Goal: Task Accomplishment & Management: Manage account settings

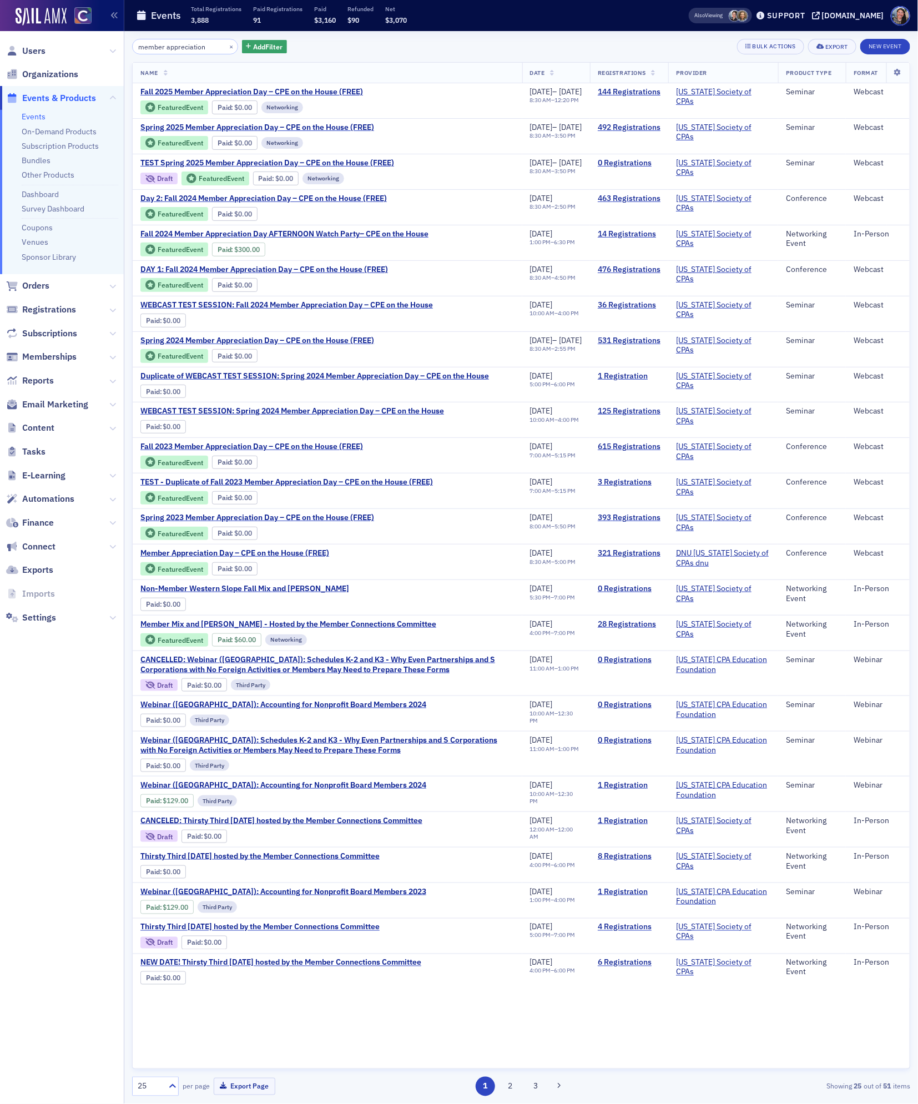
click at [177, 48] on input "member appreciation" at bounding box center [185, 47] width 106 height 16
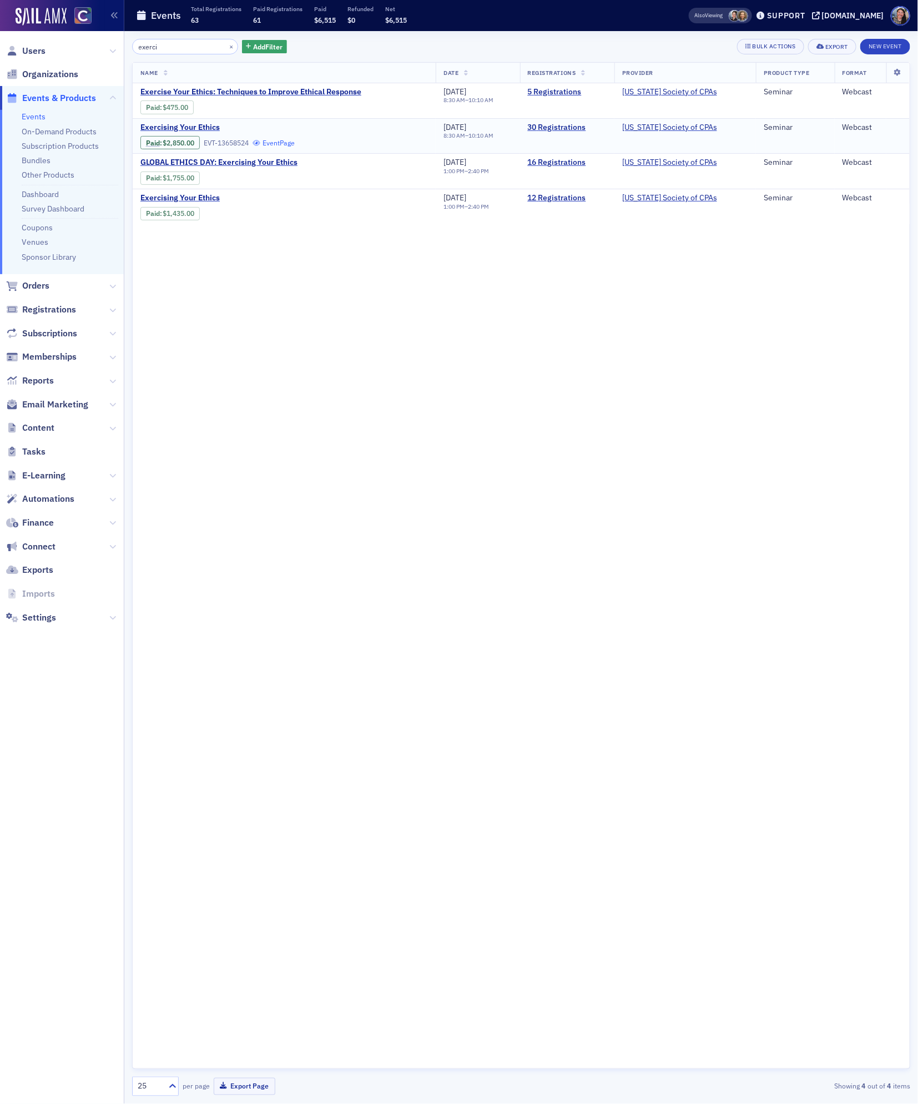
click at [280, 142] on link "Event Page" at bounding box center [274, 143] width 42 height 8
drag, startPoint x: 167, startPoint y: 52, endPoint x: -73, endPoint y: 23, distance: 241.6
click at [0, 23] on html "Users Organizations Events & Products Events On-Demand Products Subscription Pr…" at bounding box center [459, 552] width 918 height 1104
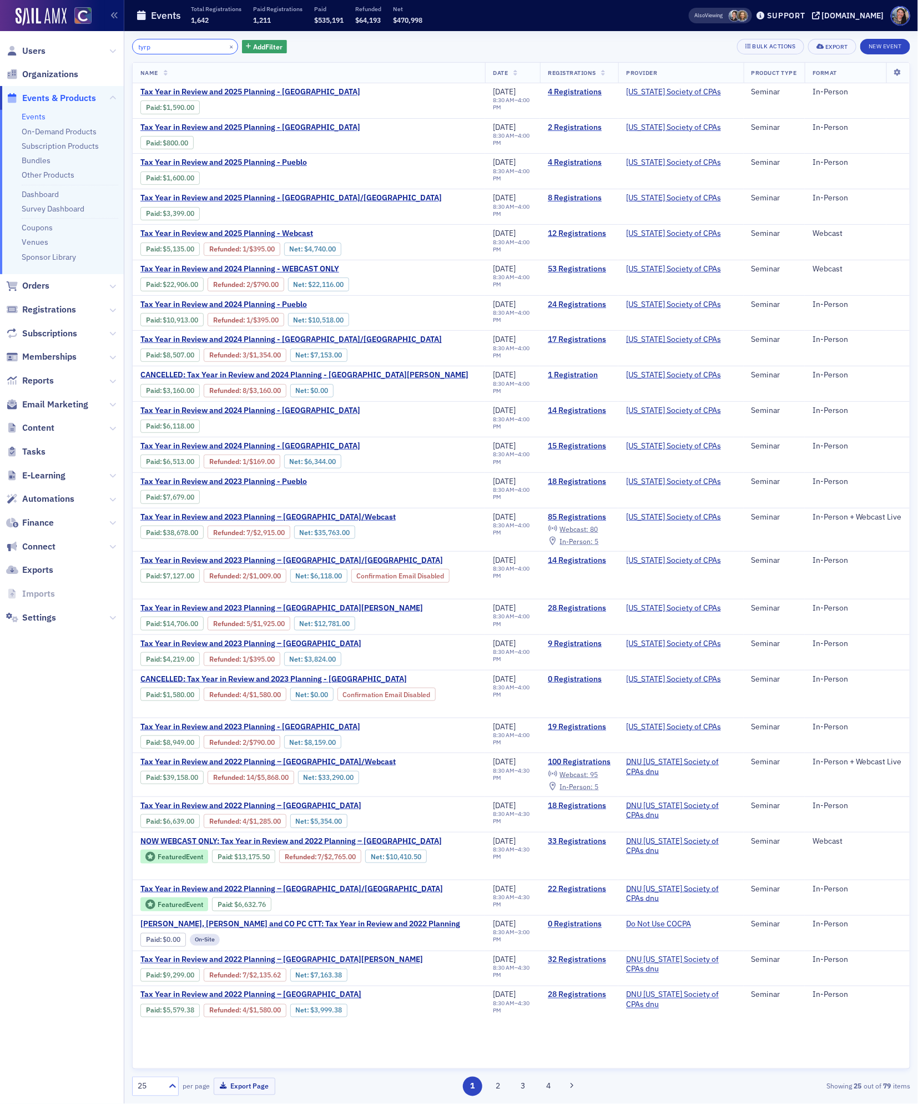
drag, startPoint x: 163, startPoint y: 48, endPoint x: -42, endPoint y: 28, distance: 205.3
click at [0, 28] on html "Users Organizations Events & Products Events On-Demand Products Subscription Pr…" at bounding box center [459, 552] width 918 height 1104
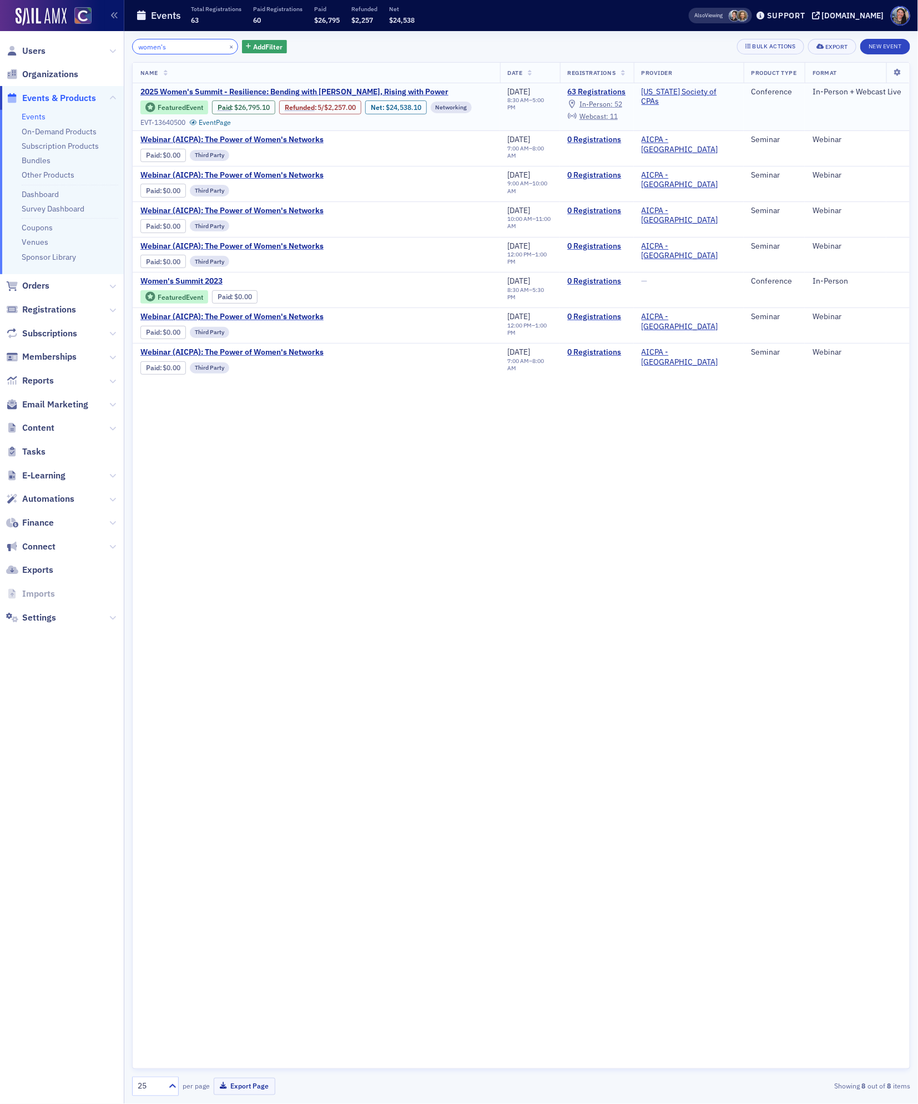
type input "women's"
click at [226, 97] on span "Featured Event Paid : $26,795.10 Refunded : 5 / $2,257.00 Net : $24,538.10 Netw…" at bounding box center [316, 112] width 352 height 30
click at [225, 94] on span "2025 Women's Summit - Resilience: Bending with Grace, Rising with Power" at bounding box center [294, 92] width 308 height 10
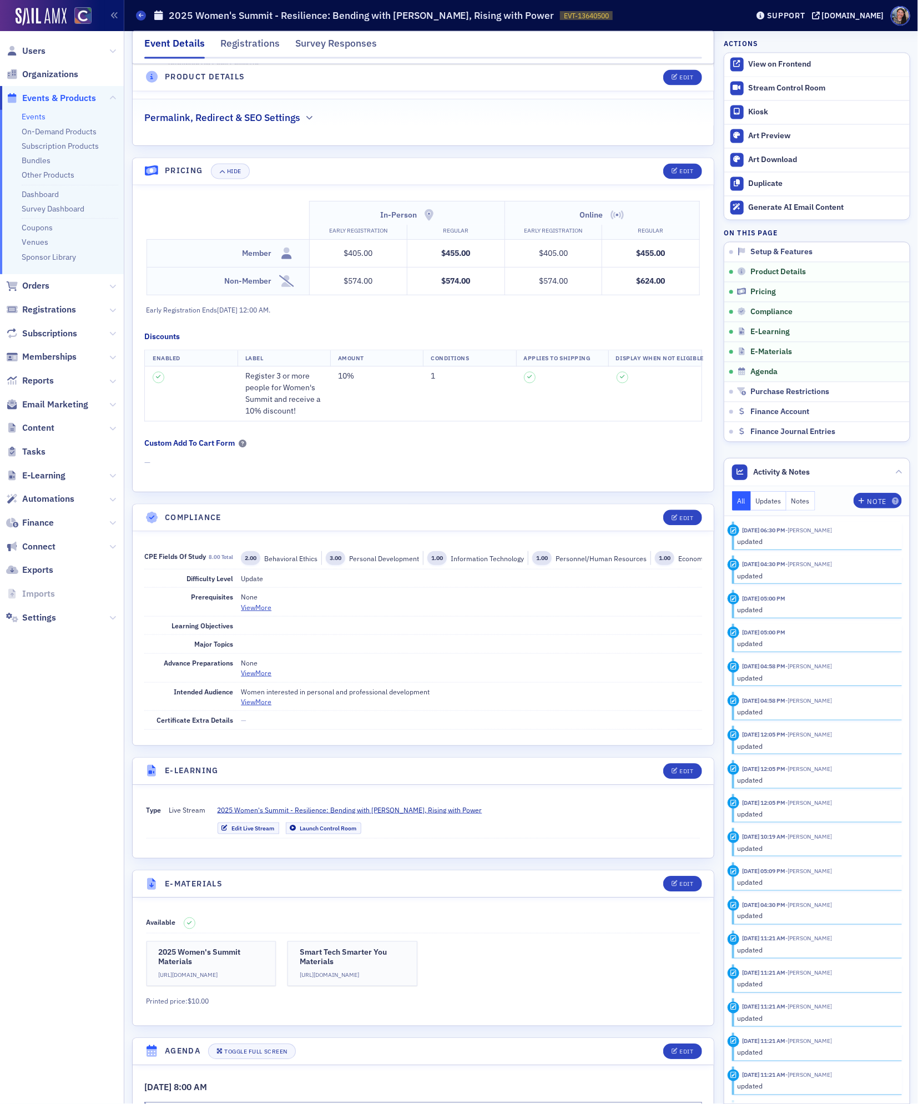
scroll to position [916, 0]
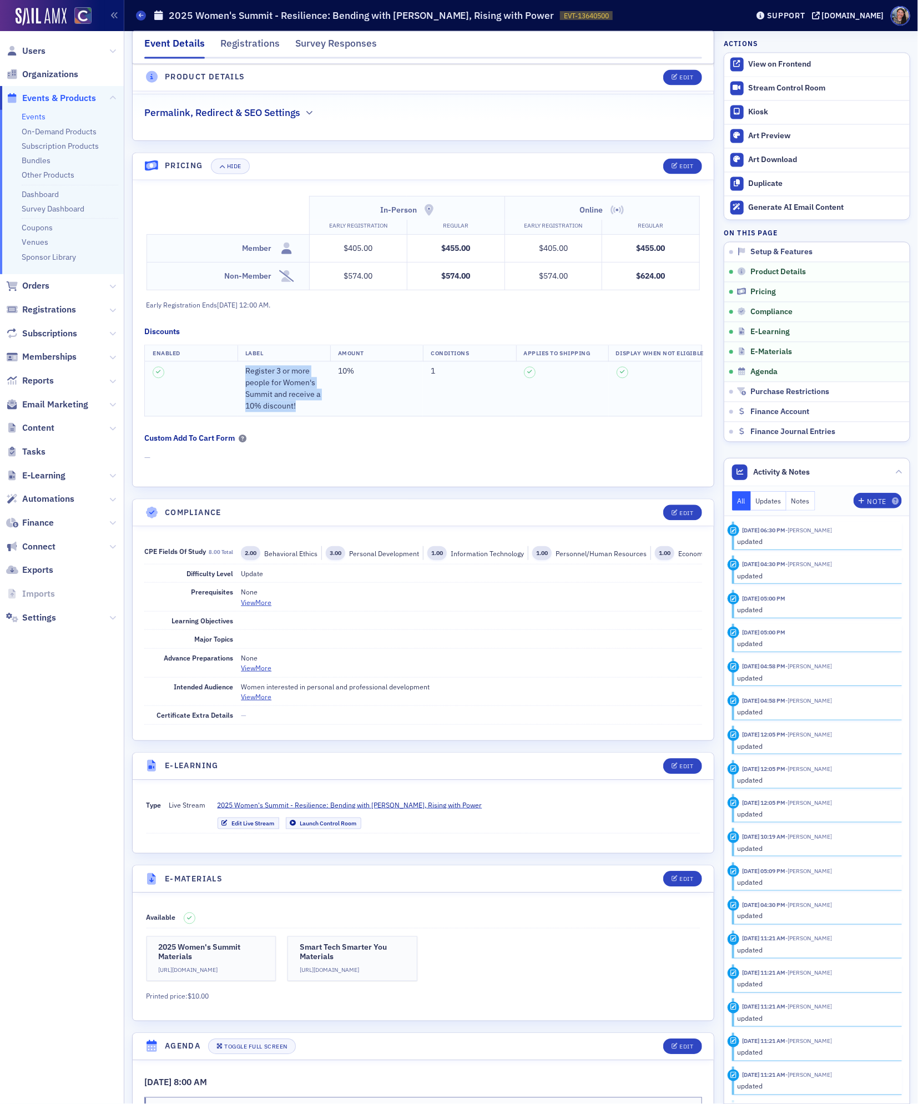
drag, startPoint x: 308, startPoint y: 421, endPoint x: 242, endPoint y: 384, distance: 75.6
click at [242, 384] on td "Register 3 or more people for Women's Summit and receive a 10% discount!" at bounding box center [284, 389] width 93 height 55
copy td "Register 3 or more people for Women's Summit and receive a 10% discount!"
click at [683, 170] on div "Edit" at bounding box center [687, 167] width 14 height 6
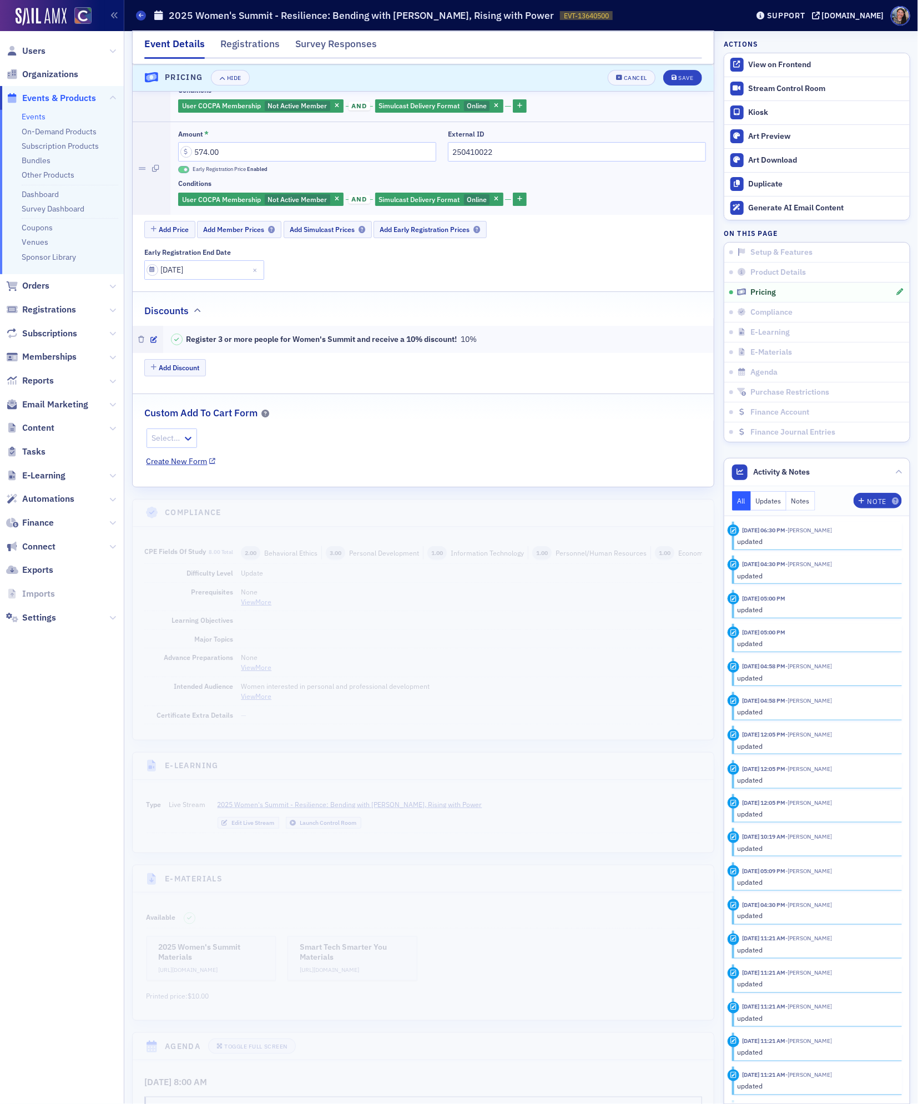
scroll to position [1676, 0]
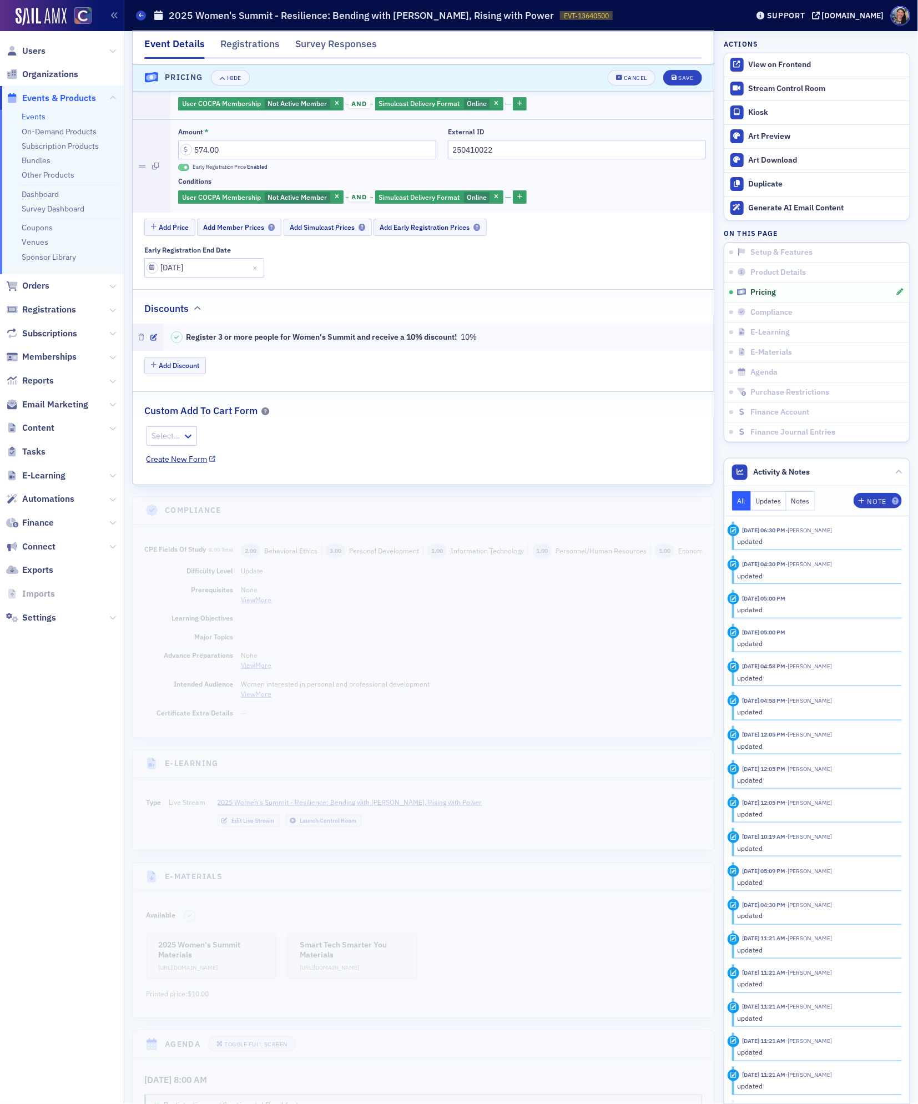
click at [432, 343] on div "Register 3 or more people for Women's Summit and receive a 10% discount!" at bounding box center [322, 337] width 271 height 12
click at [154, 341] on icon "button" at bounding box center [153, 337] width 7 height 7
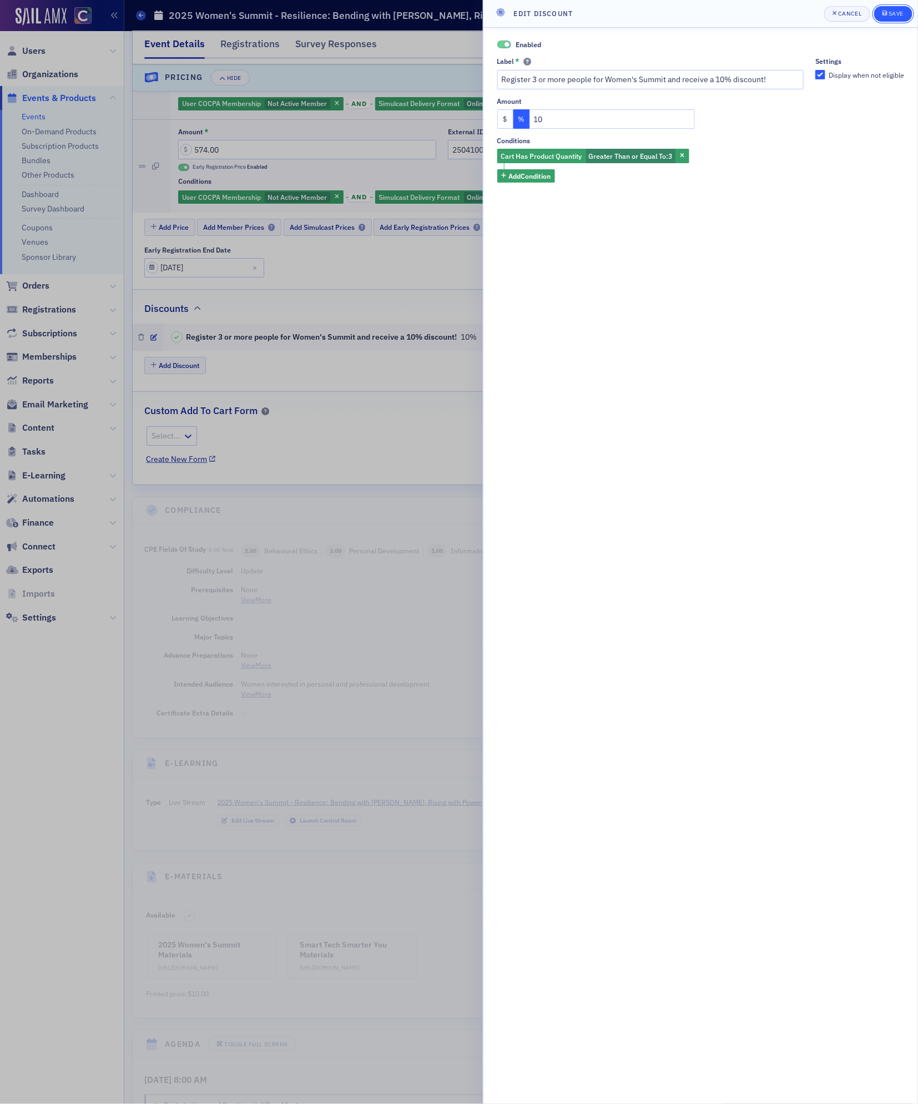
click at [895, 19] on button "Save" at bounding box center [894, 14] width 38 height 16
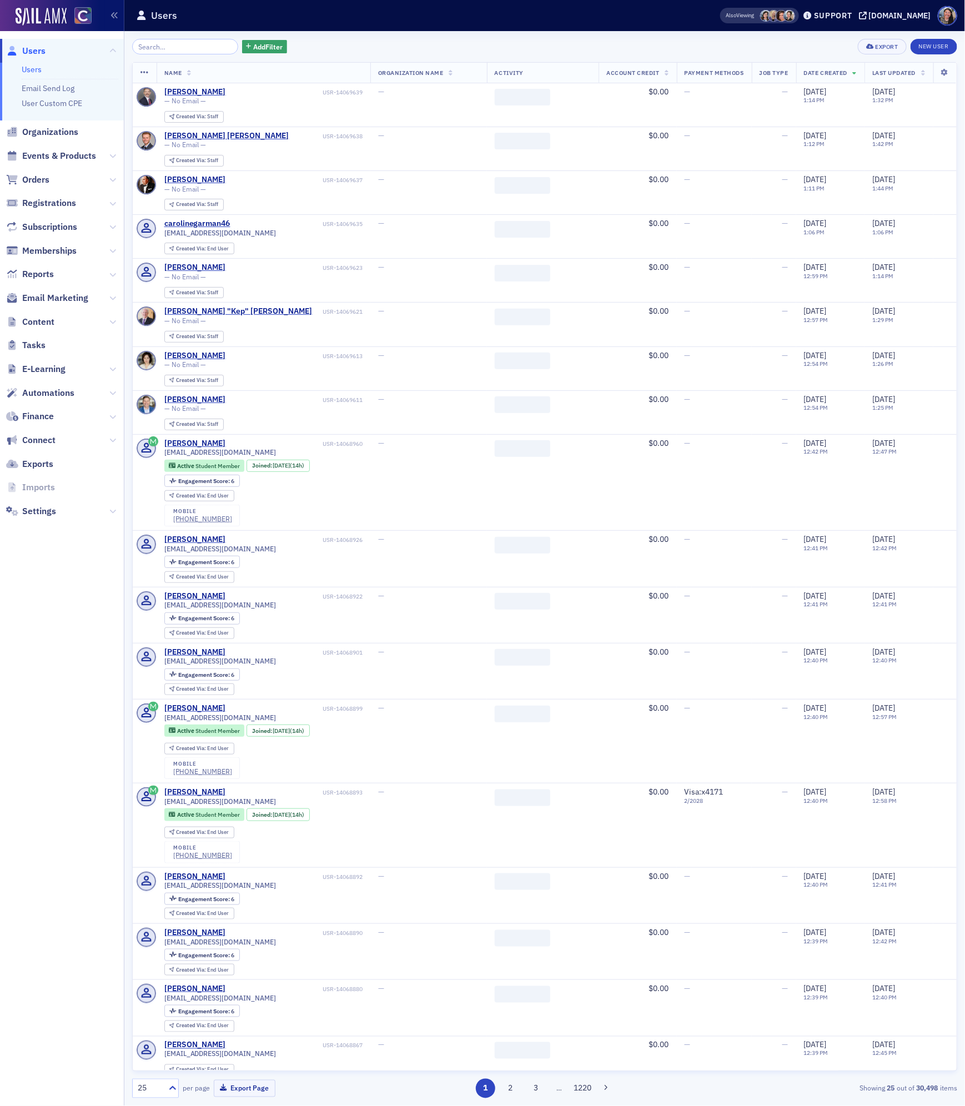
click at [61, 147] on span "Events & Products" at bounding box center [62, 156] width 124 height 24
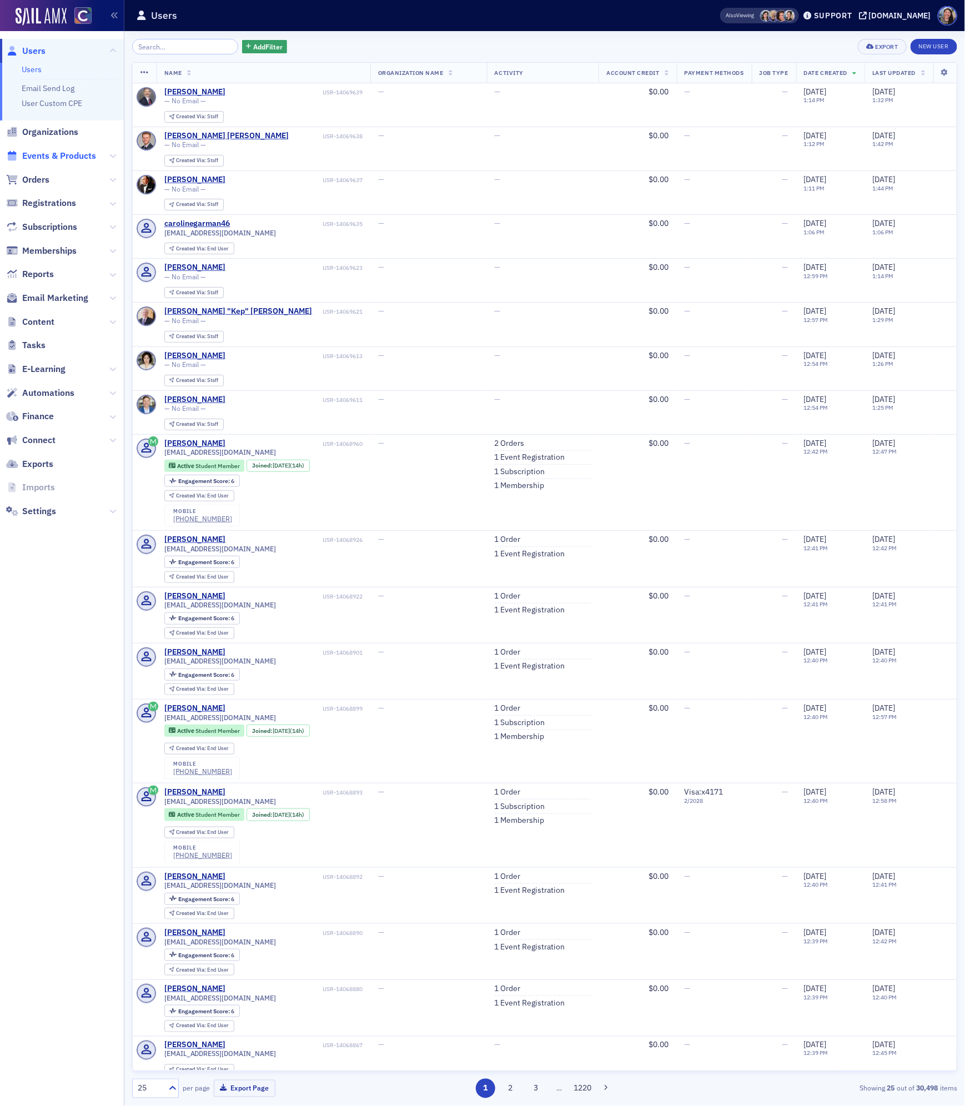
click at [65, 157] on span "Events & Products" at bounding box center [59, 156] width 74 height 12
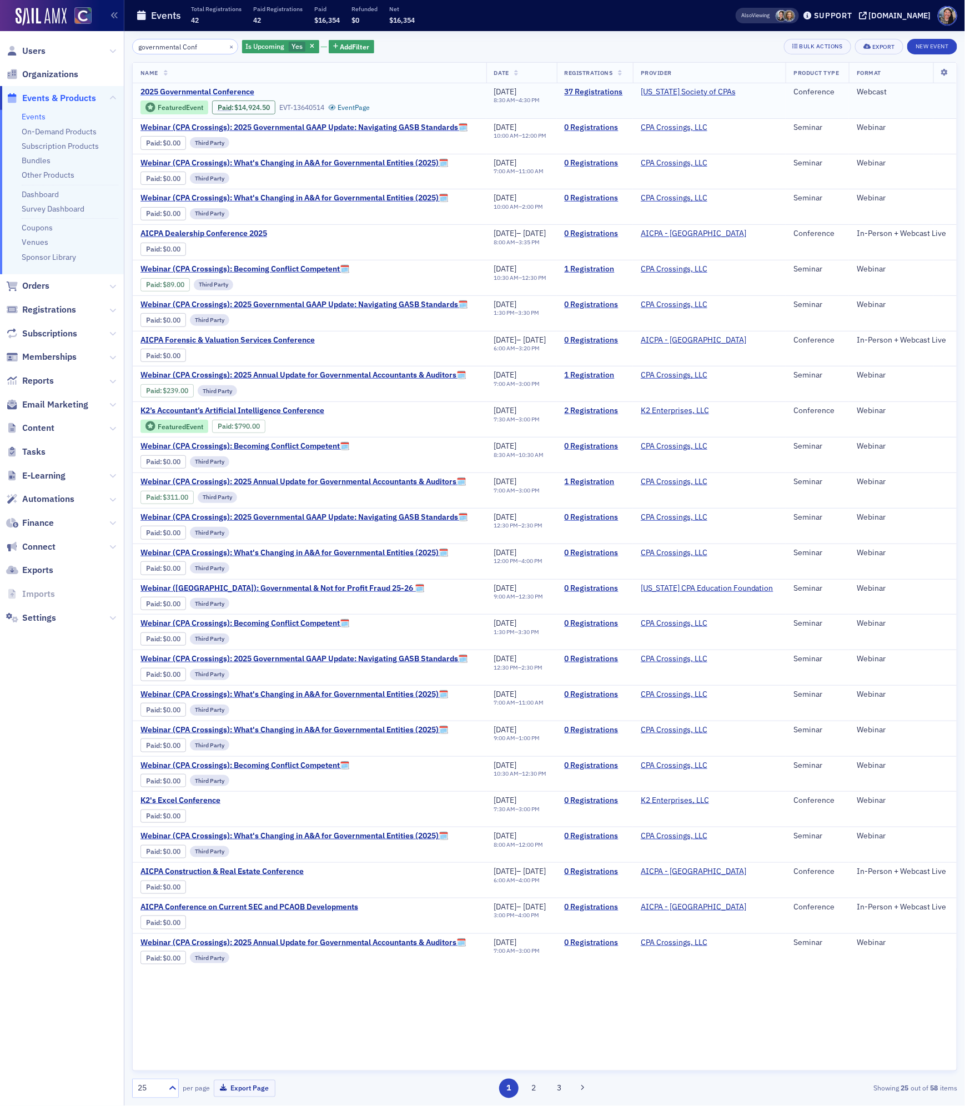
type input "governmental Conf"
click at [238, 93] on span "2025 Governmental Conference" at bounding box center [233, 92] width 187 height 10
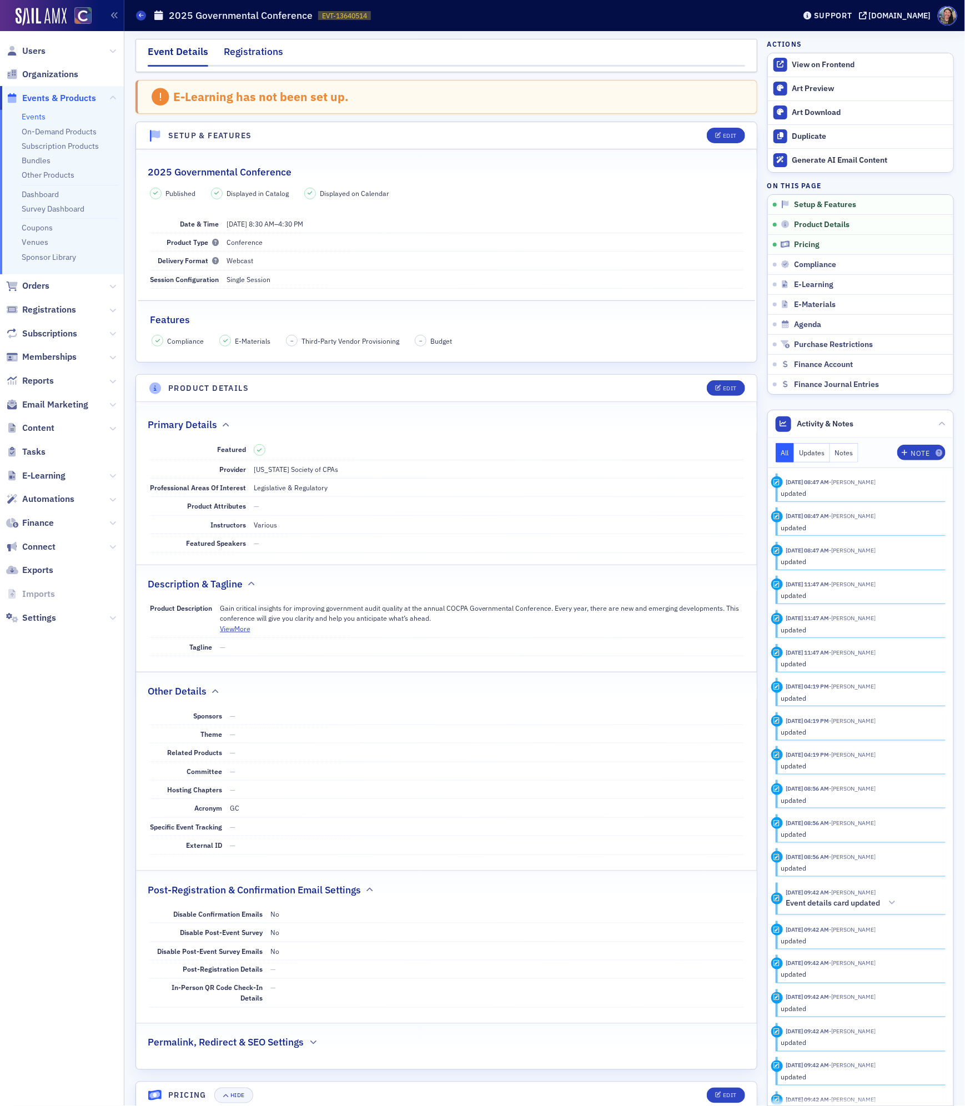
click at [265, 47] on div "Registrations" at bounding box center [253, 54] width 59 height 21
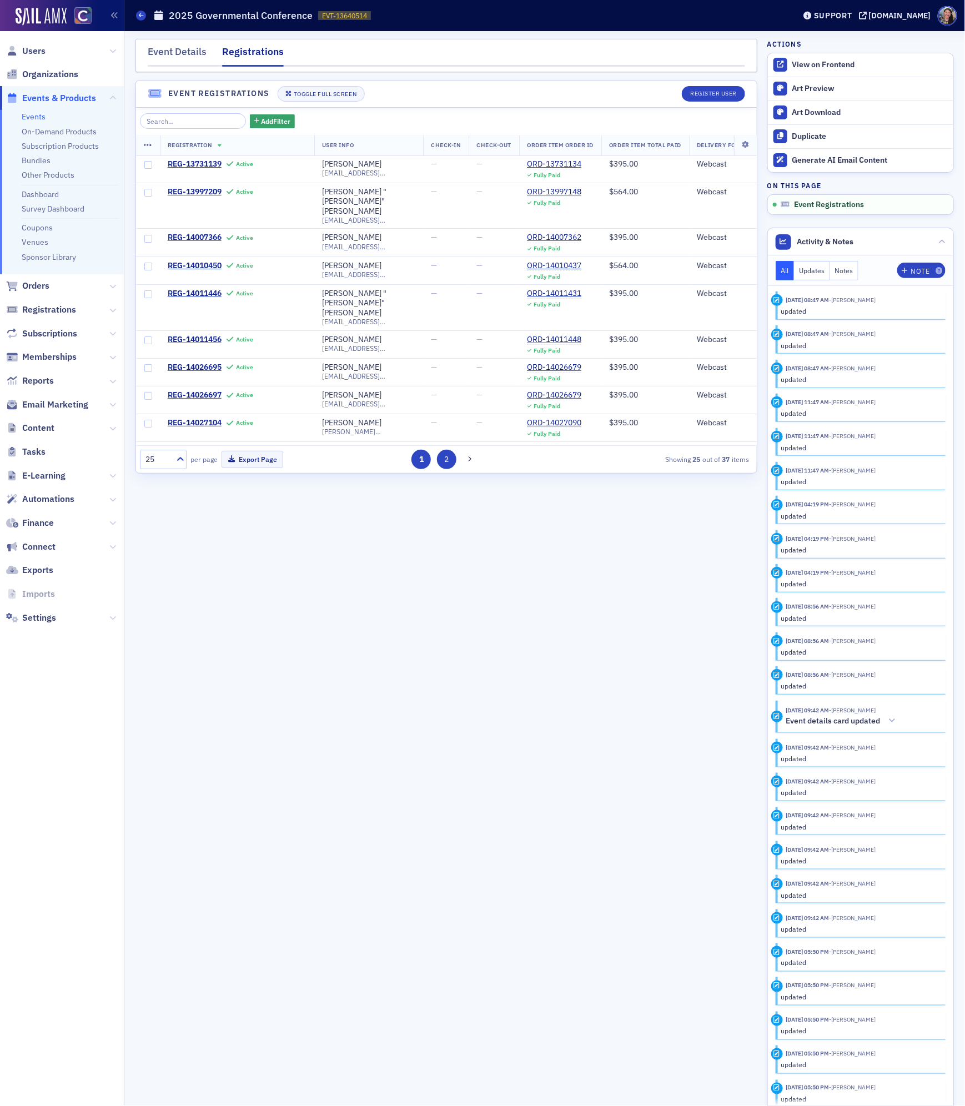
click at [445, 464] on button "2" at bounding box center [446, 459] width 19 height 19
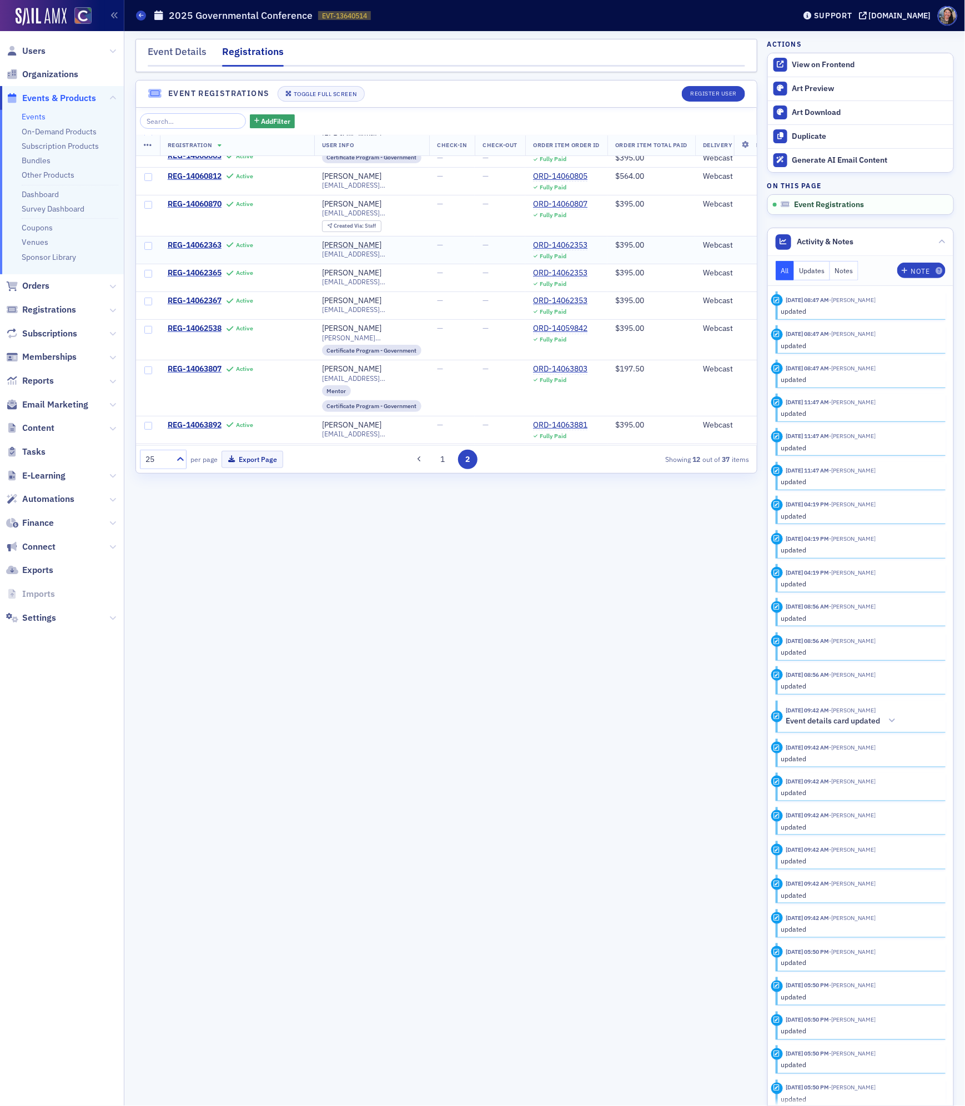
scroll to position [125, 0]
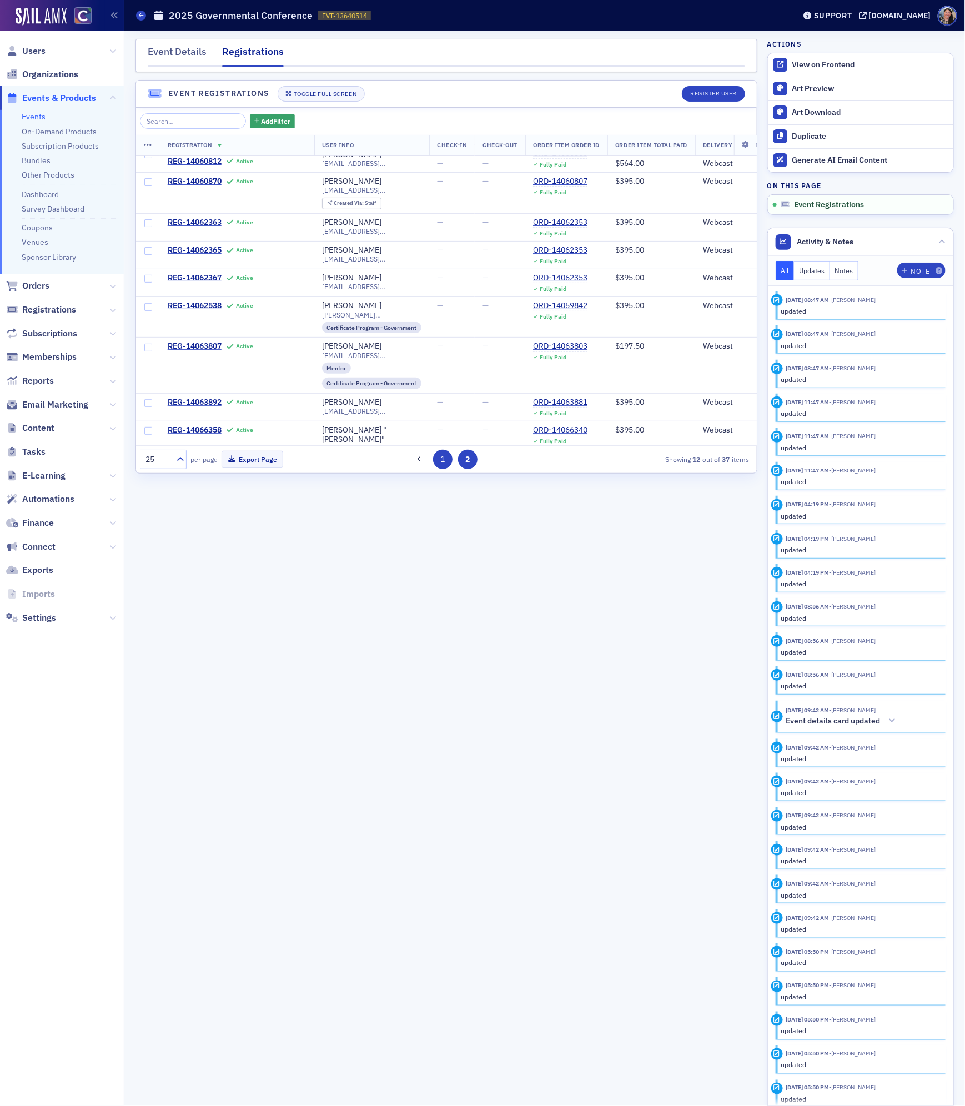
click at [440, 462] on button "1" at bounding box center [442, 459] width 19 height 19
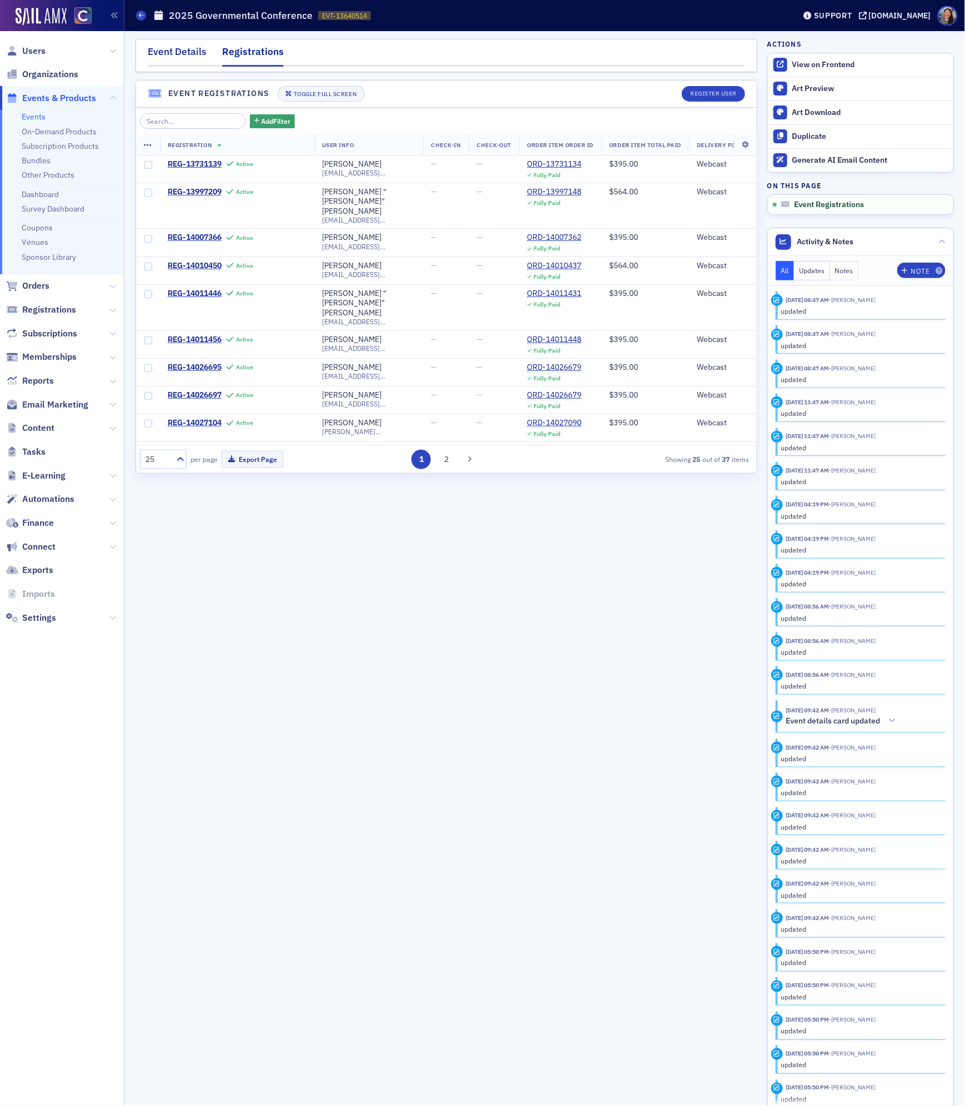
click at [178, 51] on div "Event Details" at bounding box center [177, 54] width 59 height 21
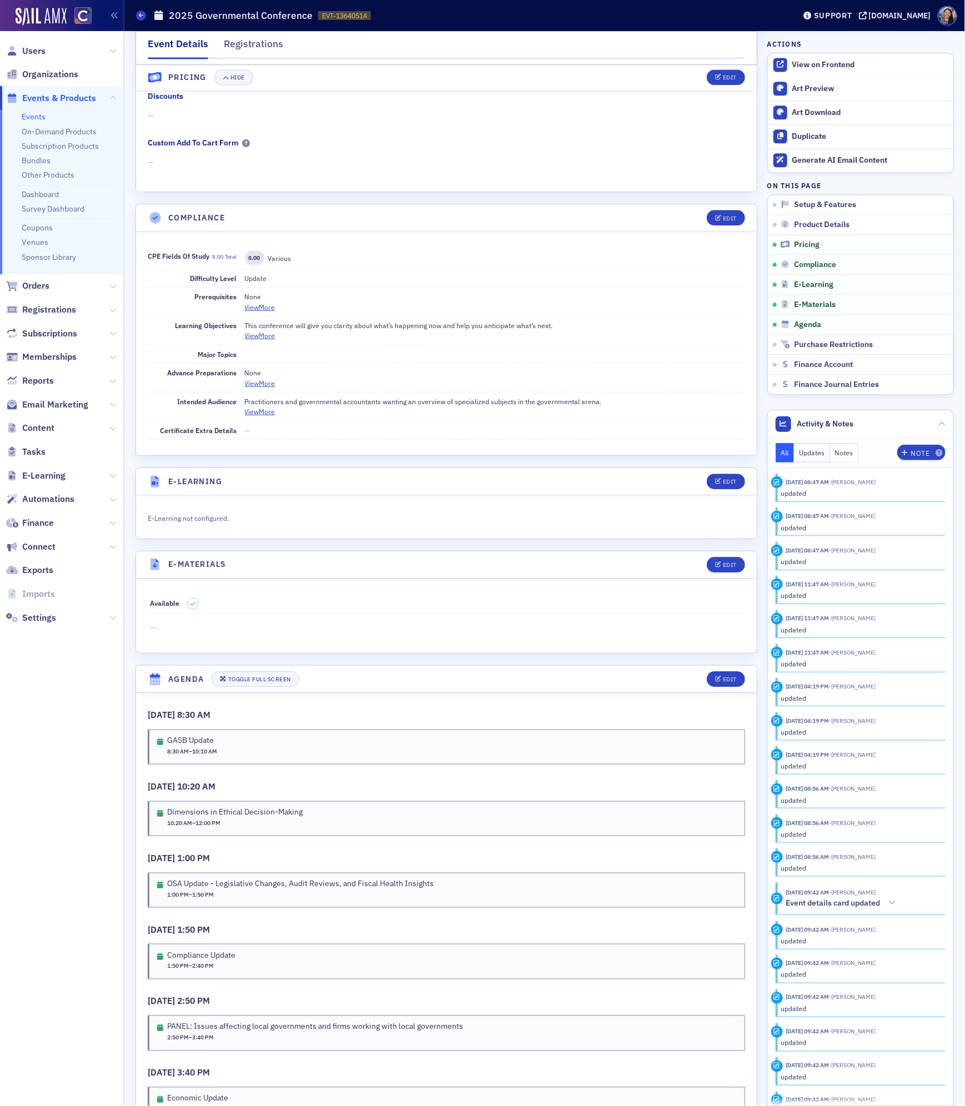
scroll to position [1166, 0]
click at [723, 681] on div "Edit" at bounding box center [730, 678] width 14 height 6
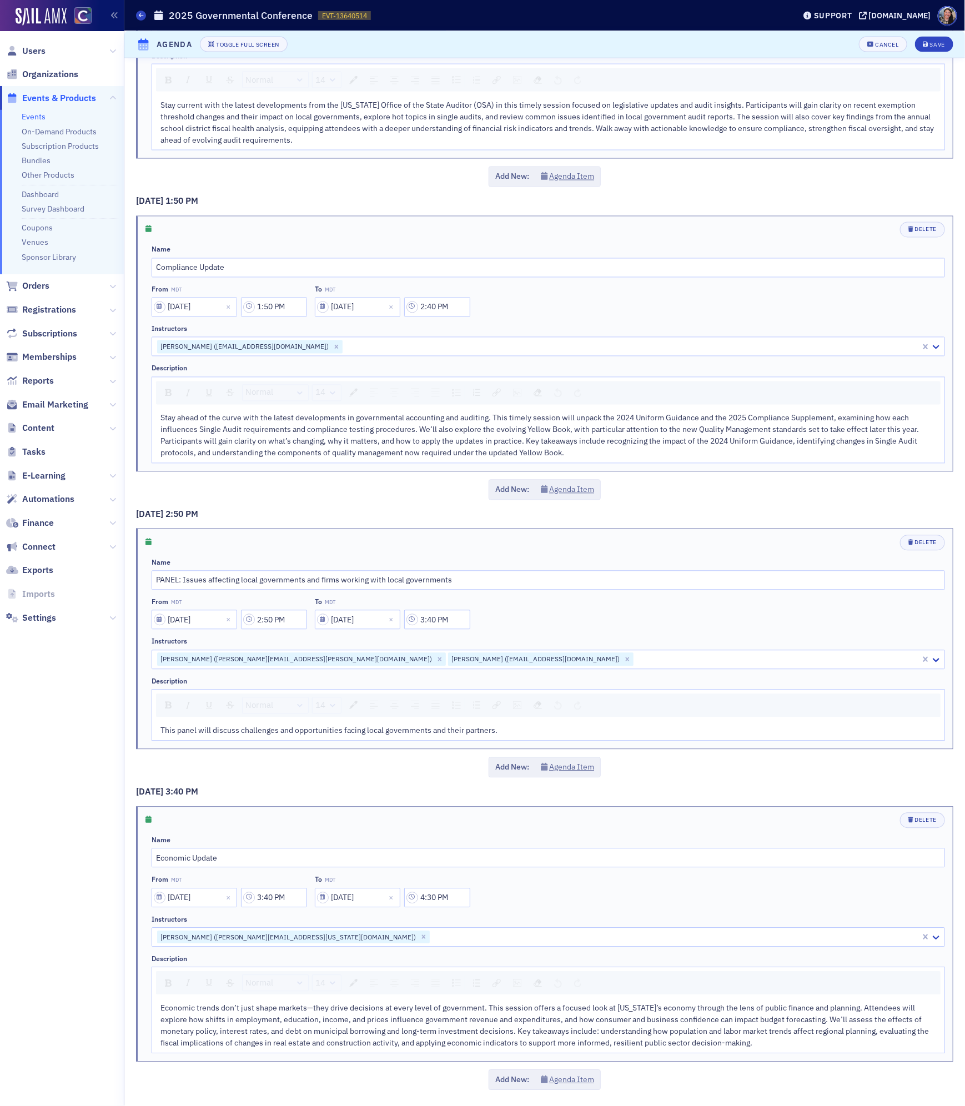
scroll to position [830, 0]
click at [635, 653] on div at bounding box center [777, 660] width 285 height 14
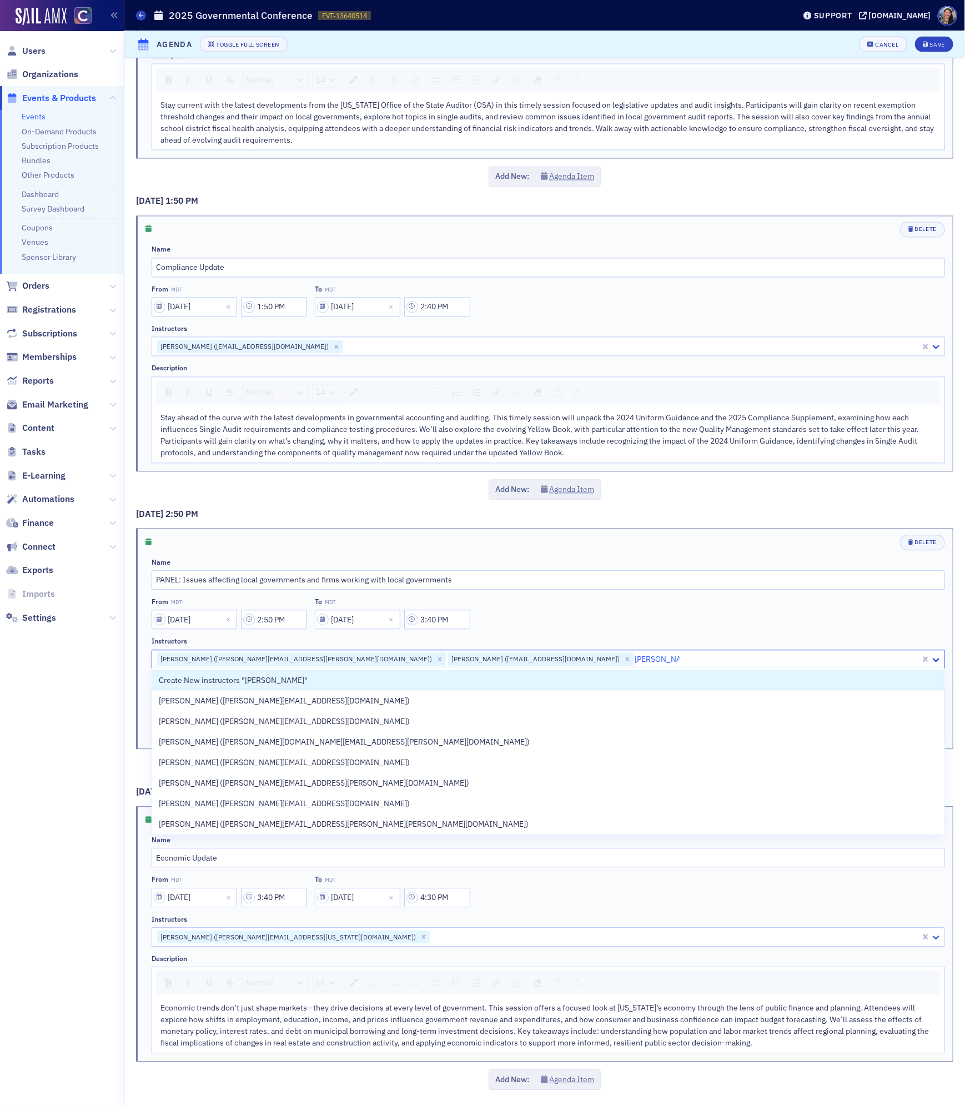
type input "Justin sykes"
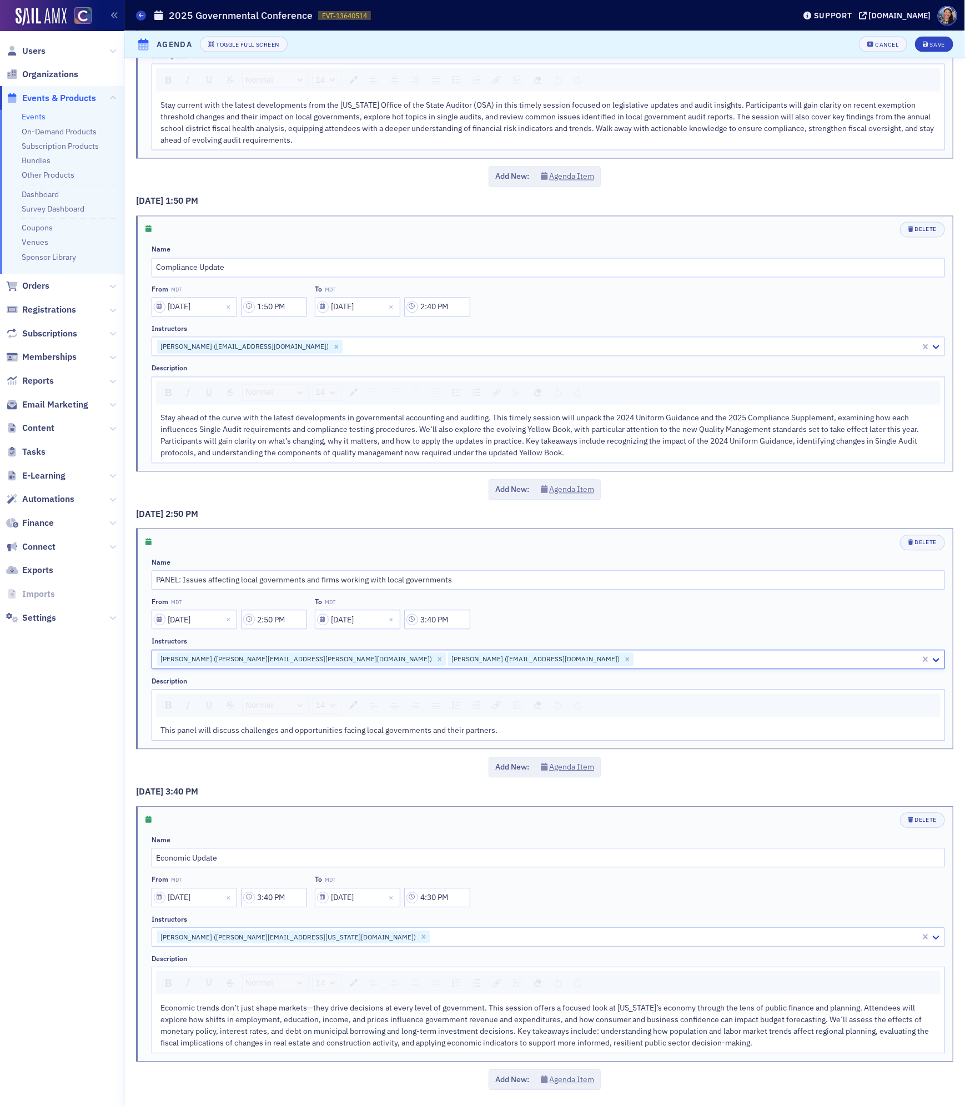
click at [635, 653] on div at bounding box center [777, 660] width 285 height 14
paste input "justin.sykes@denvergov.org"
type input "justin.sykes@denvergov.org"
drag, startPoint x: 579, startPoint y: 658, endPoint x: 516, endPoint y: 658, distance: 62.2
click at [635, 658] on div at bounding box center [777, 660] width 285 height 14
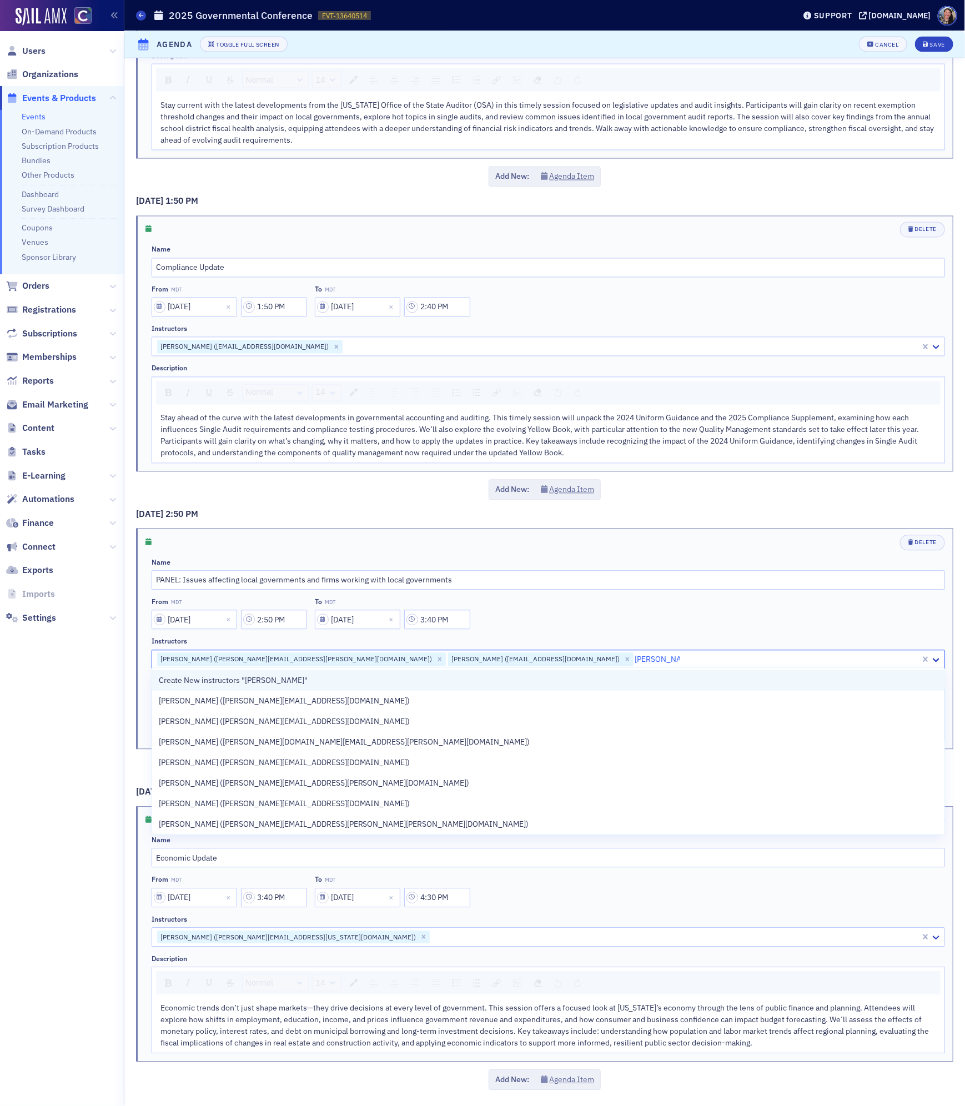
click at [411, 679] on div "Create New instructors "Justin Sykes"" at bounding box center [548, 681] width 779 height 12
type input "[PERSON_NAME]"
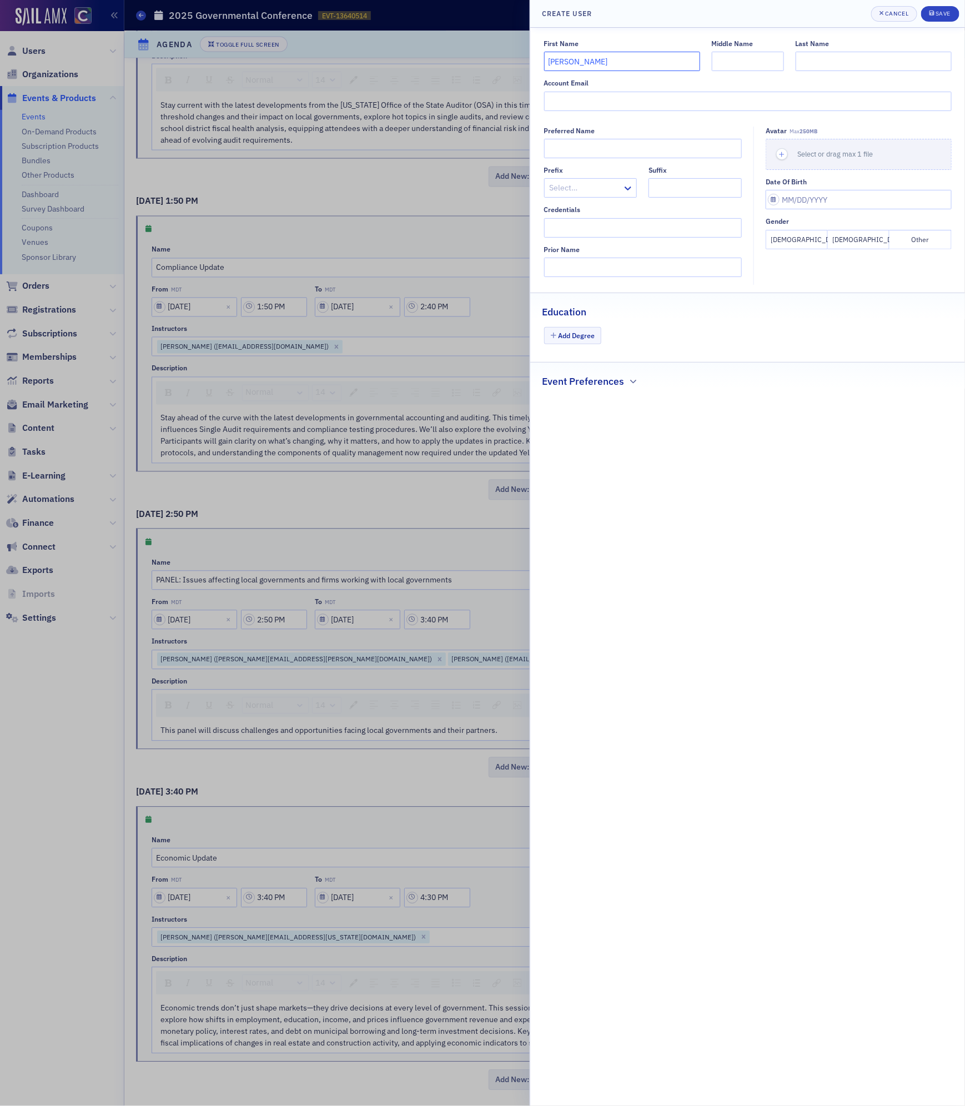
click at [576, 61] on input "[PERSON_NAME]" at bounding box center [622, 61] width 156 height 19
type input "Justin"
click at [863, 66] on input "Last Name" at bounding box center [874, 61] width 156 height 19
paste input "Sykes"
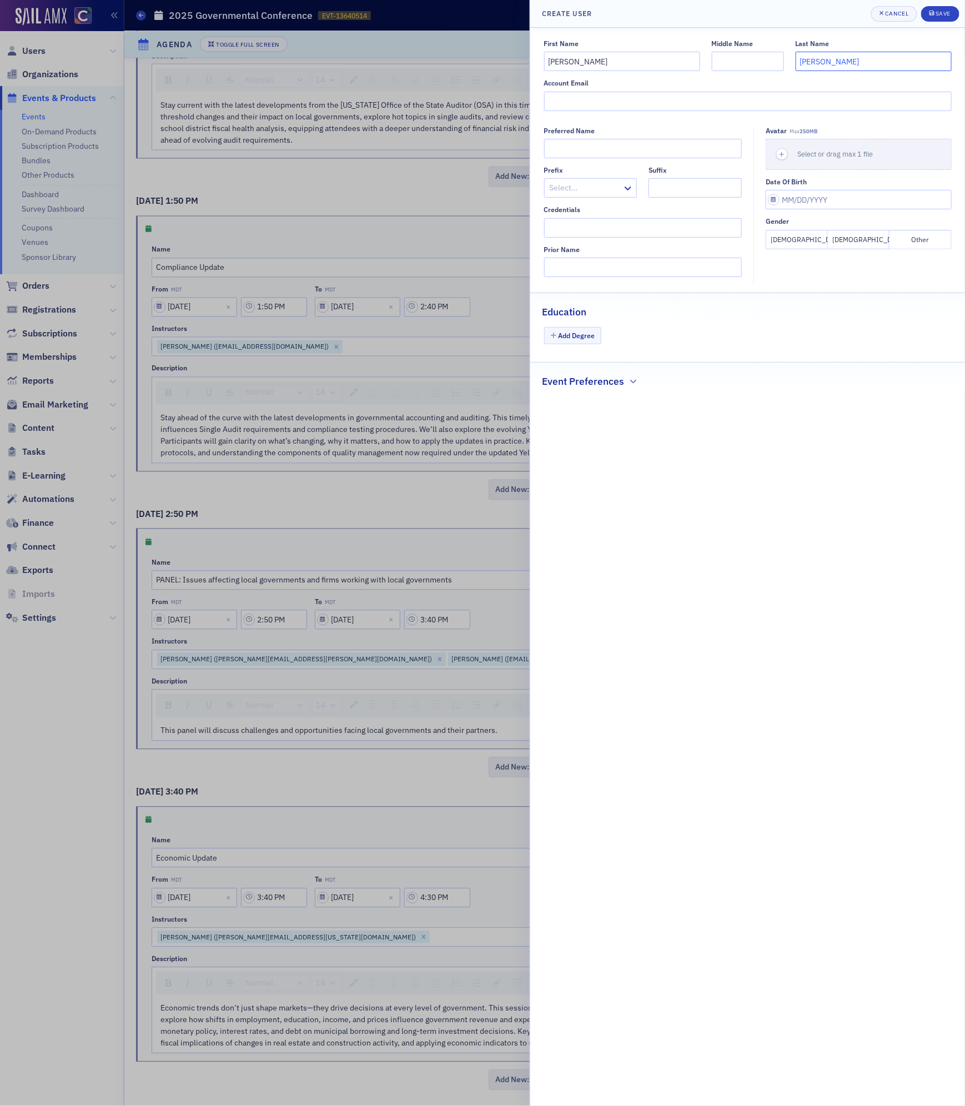
type input "Sykes"
click at [250, 732] on div at bounding box center [482, 553] width 965 height 1106
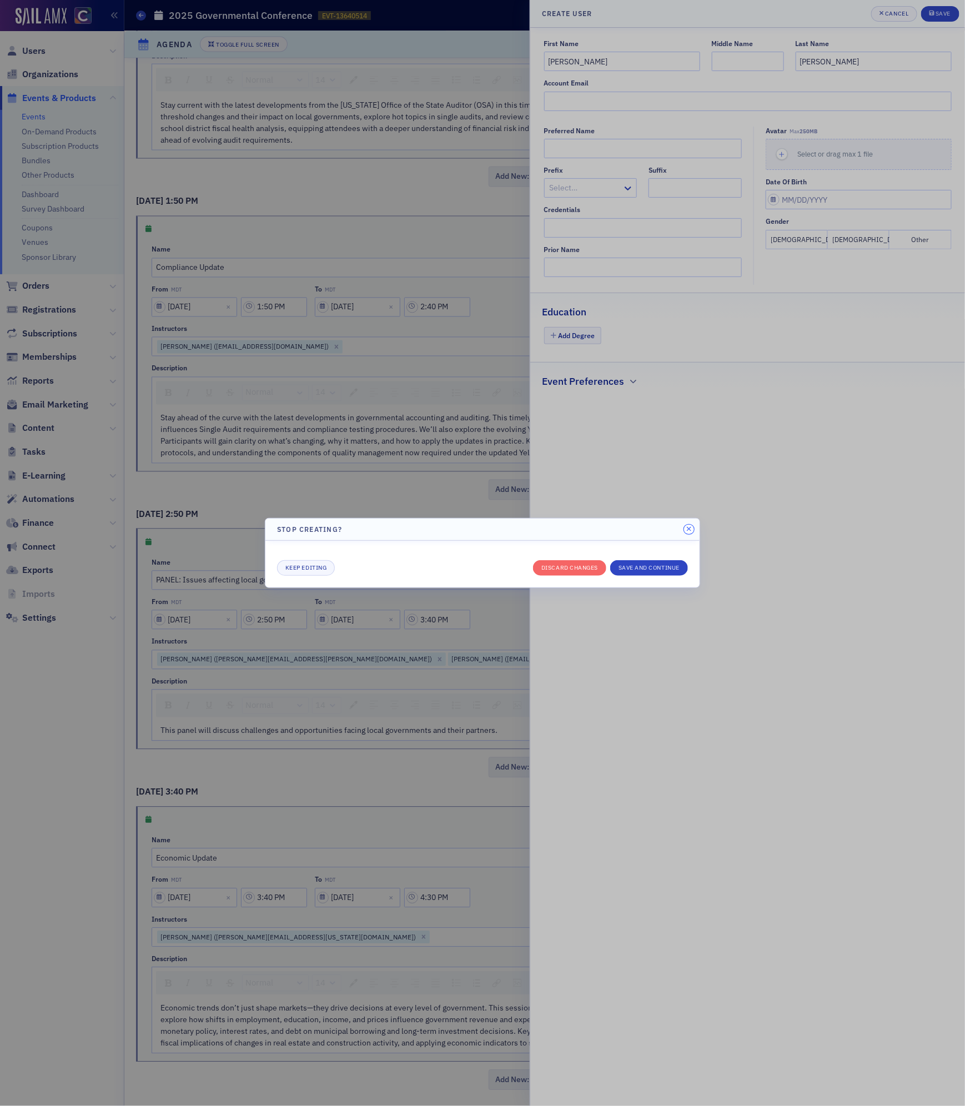
click at [692, 529] on button "button" at bounding box center [689, 530] width 10 height 10
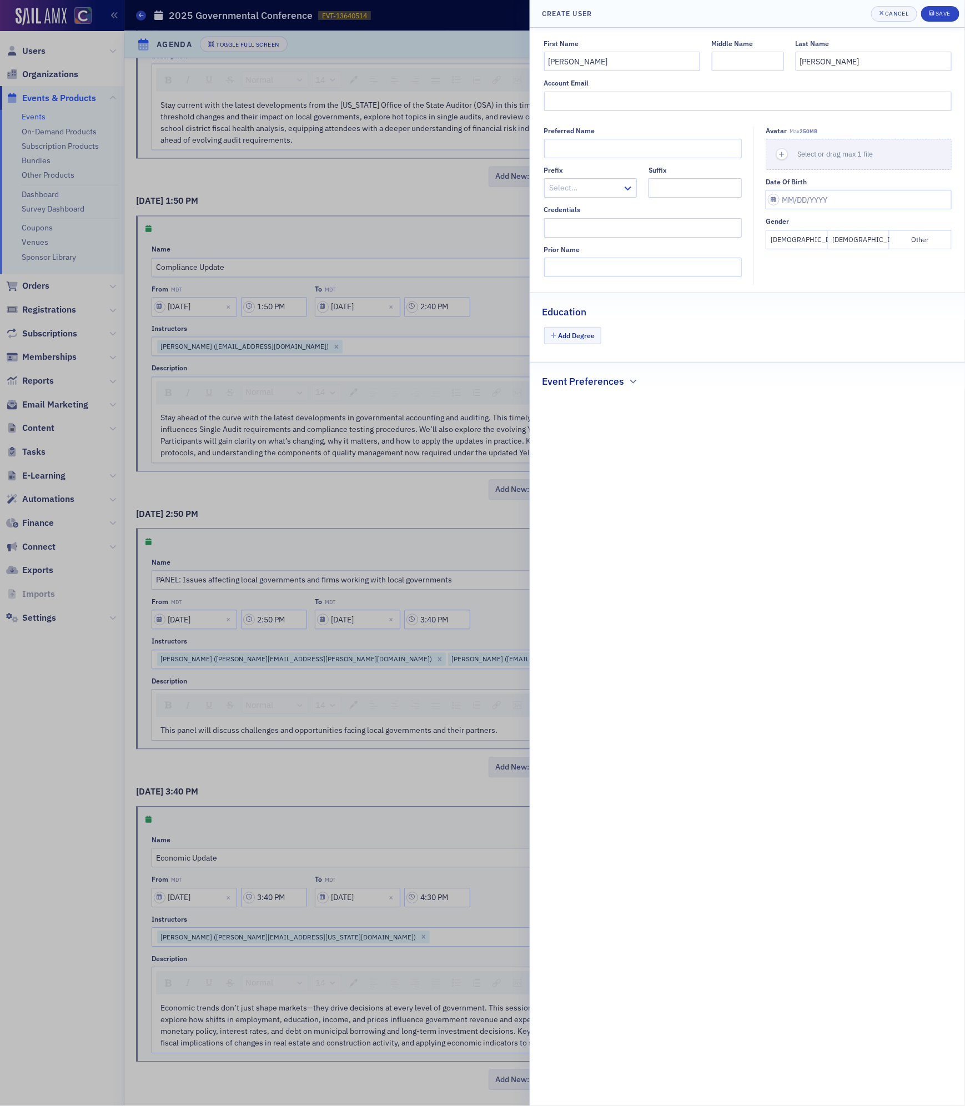
click at [942, 2] on header "Create user Cancel Save" at bounding box center [747, 14] width 435 height 28
click at [942, 11] on div "Save" at bounding box center [943, 14] width 15 height 6
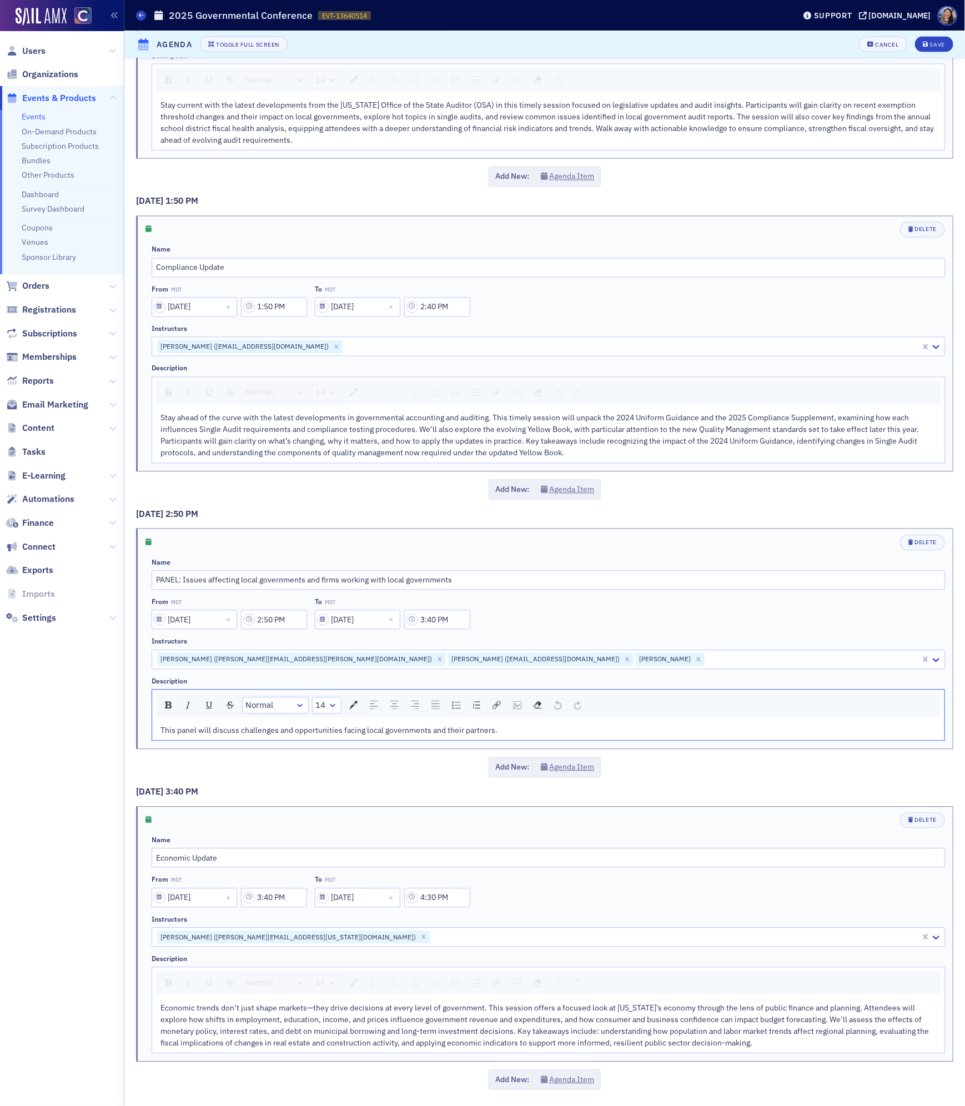
click at [544, 728] on div "This panel will discuss challenges and opportunities facing local governments a…" at bounding box center [548, 731] width 776 height 12
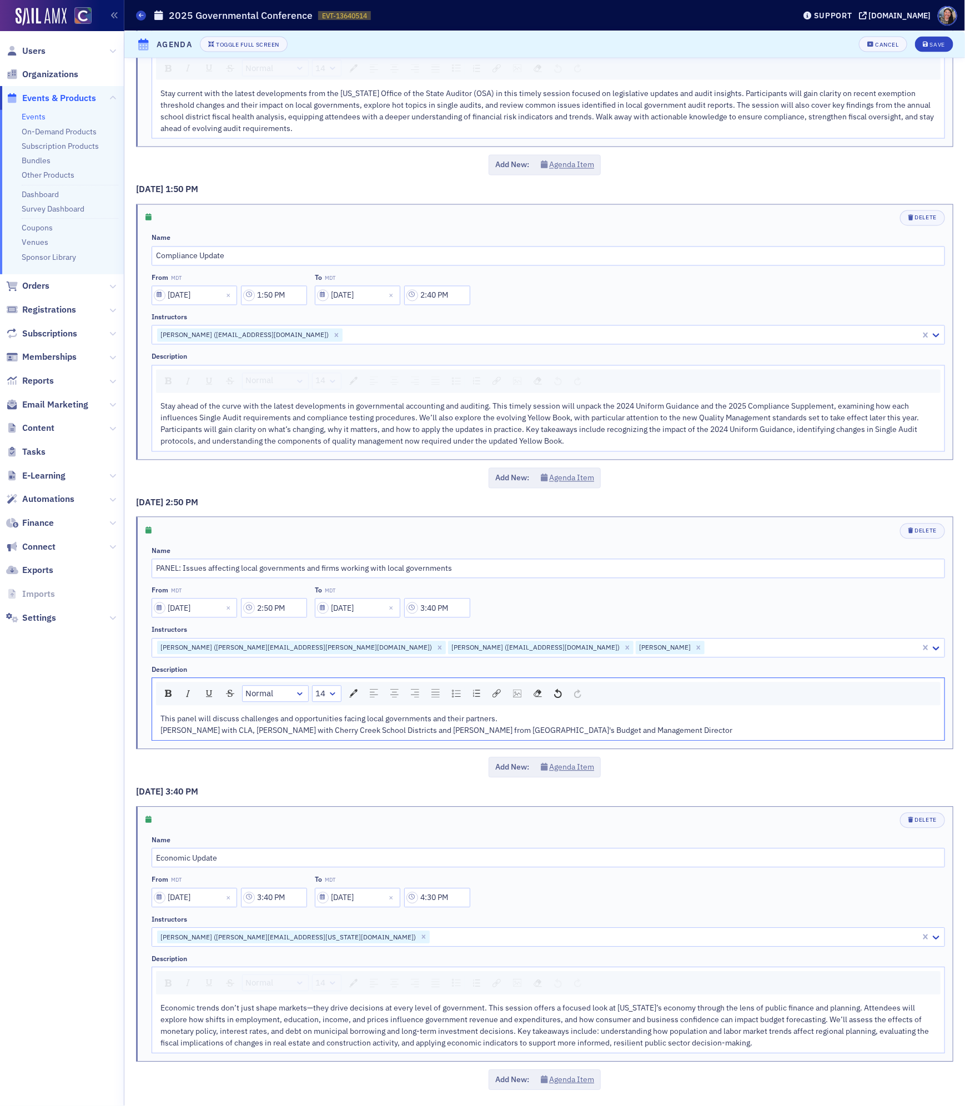
click at [508, 736] on span "Join Allison Slife with CLA, Morgan Mauricio with Cherry Creek School Districts…" at bounding box center [446, 731] width 572 height 10
click at [506, 736] on span "Join Allison Slife with CLA, Morgan Mauricio with Cherry Creek School Districts…" at bounding box center [446, 731] width 572 height 10
click at [451, 736] on span "Join Allison Slife with CLA, Morgan Mauricio with Cherry Creek School Districts…" at bounding box center [439, 731] width 559 height 10
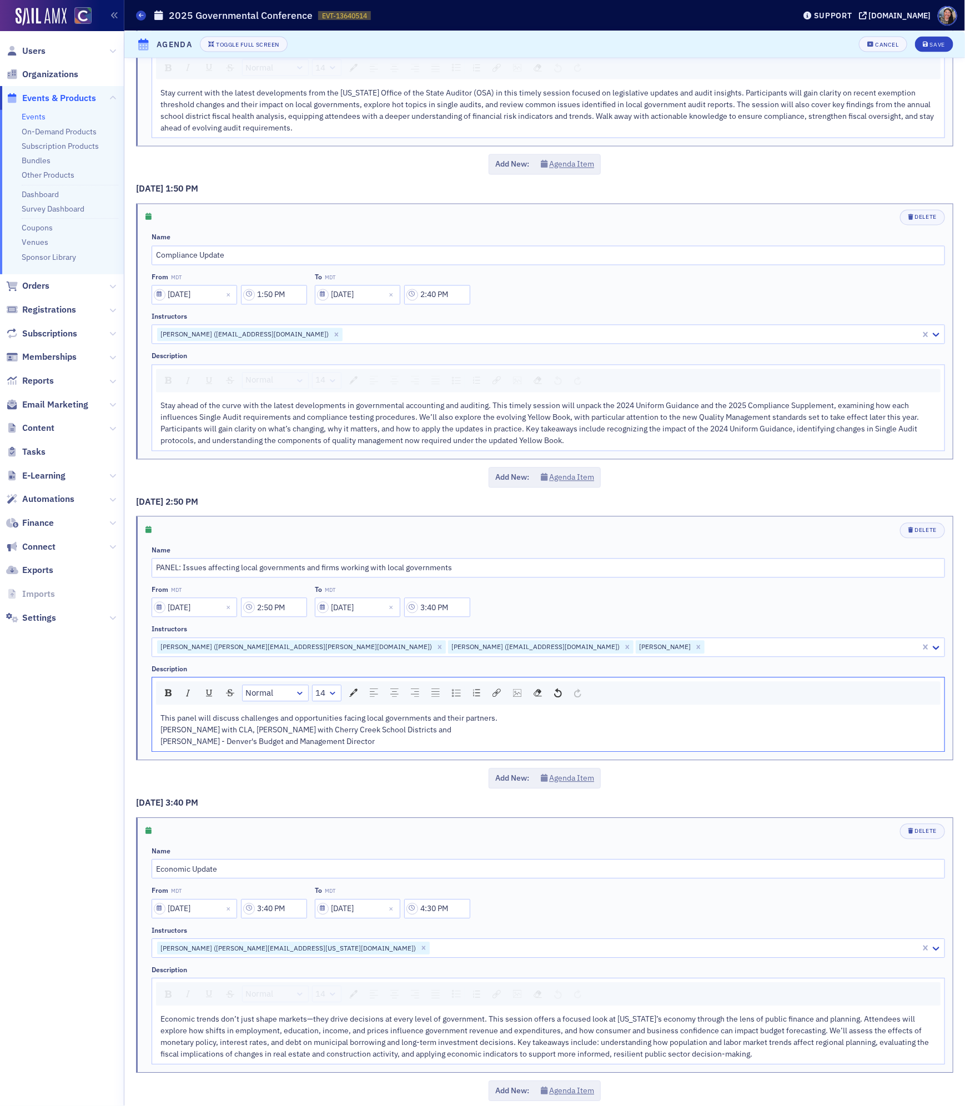
click at [254, 735] on span "Join Allison Slife with CLA, Morgan Mauricio with Cherry Creek School Districts…" at bounding box center [305, 730] width 291 height 10
click at [237, 735] on span "Join Allison Slife with CLA, Morgan Mauricio with Cherry Creek School Districts…" at bounding box center [305, 730] width 291 height 10
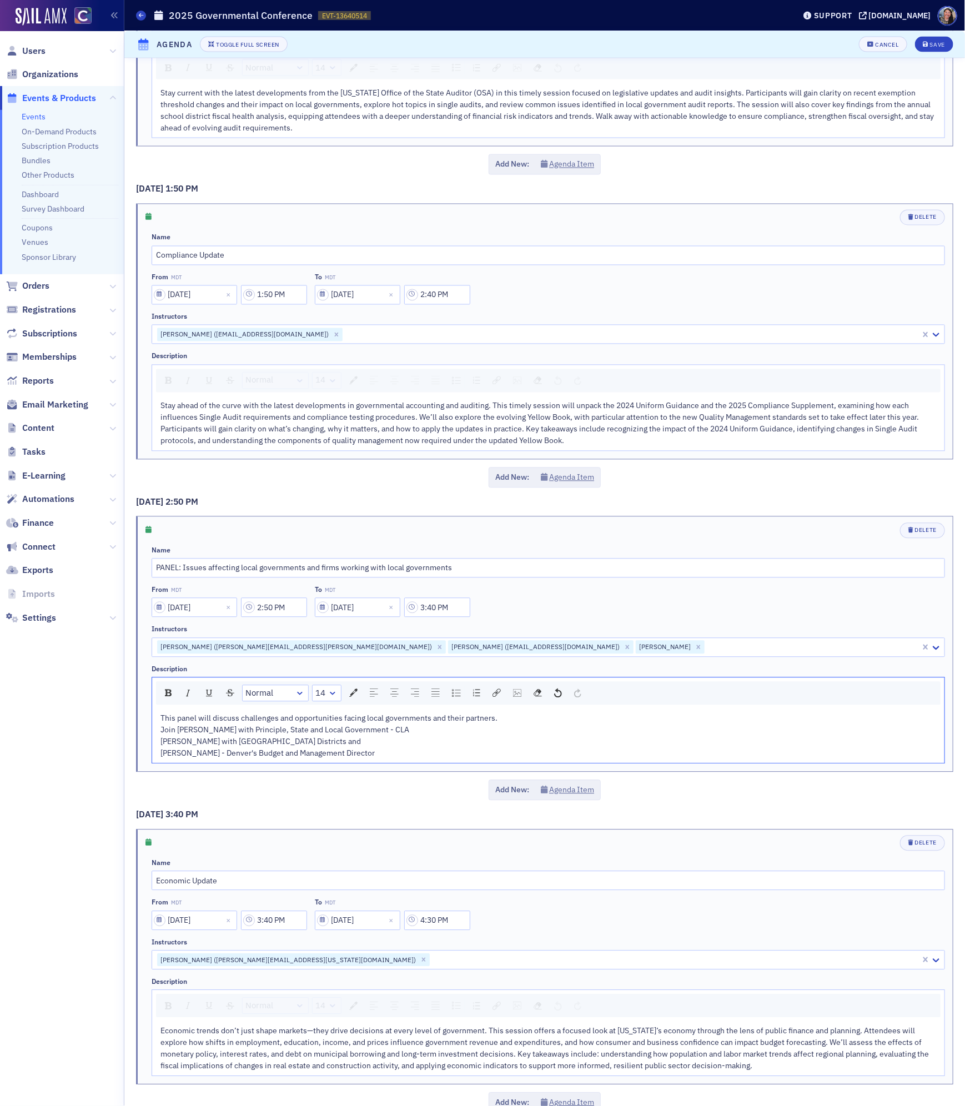
click at [227, 747] on span "Morgan Mauricio with Cherry Creek School Districts and" at bounding box center [260, 742] width 200 height 10
click at [363, 747] on span "Morgan Mauricio - Controller at Cherry Creek School Districts and" at bounding box center [261, 742] width 203 height 10
click at [238, 758] on span "Justin Sykes - Denver's Budget and Management Director" at bounding box center [267, 753] width 214 height 10
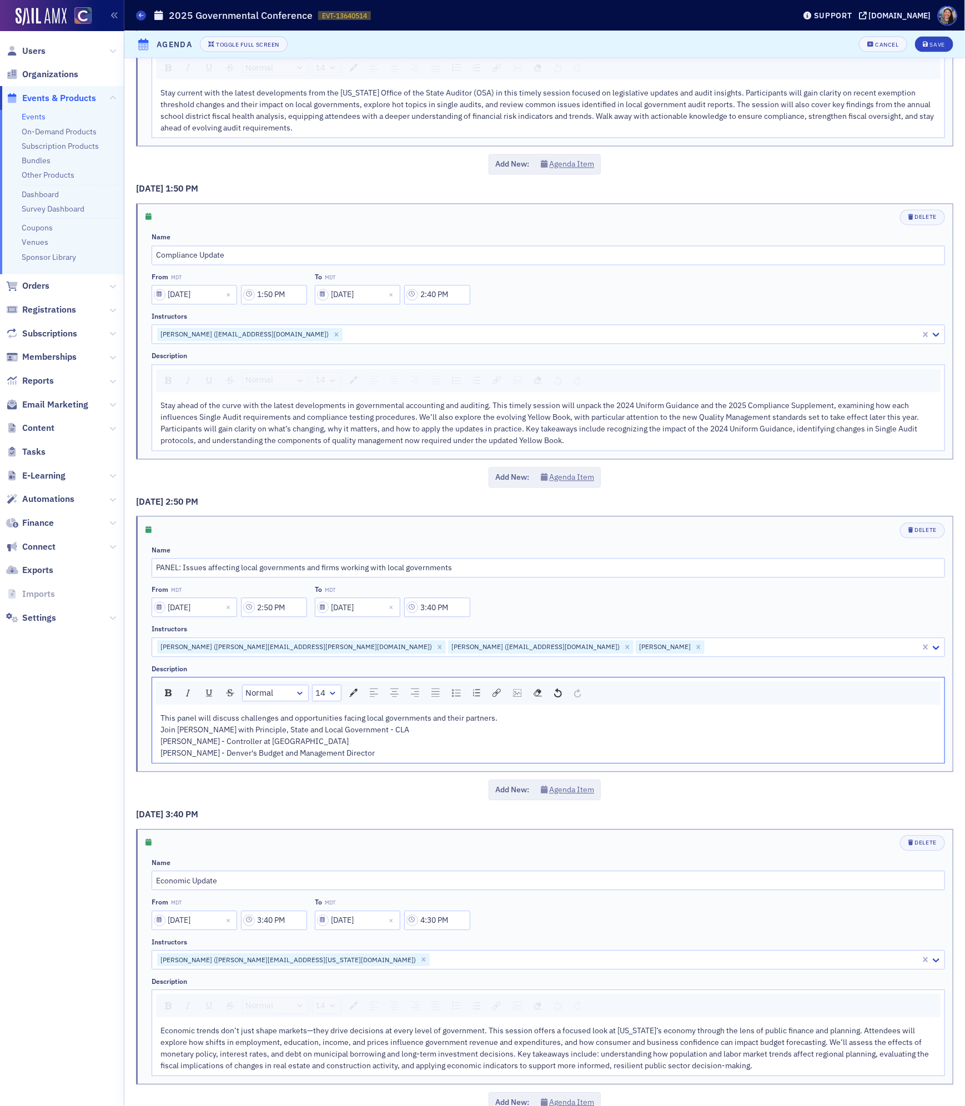
click at [349, 758] on span "Justin Sykes - Denver's Budget and Management Director" at bounding box center [267, 753] width 214 height 10
click at [385, 760] on div "Justin Sykes - Denver's Budget and Management Director" at bounding box center [548, 754] width 776 height 12
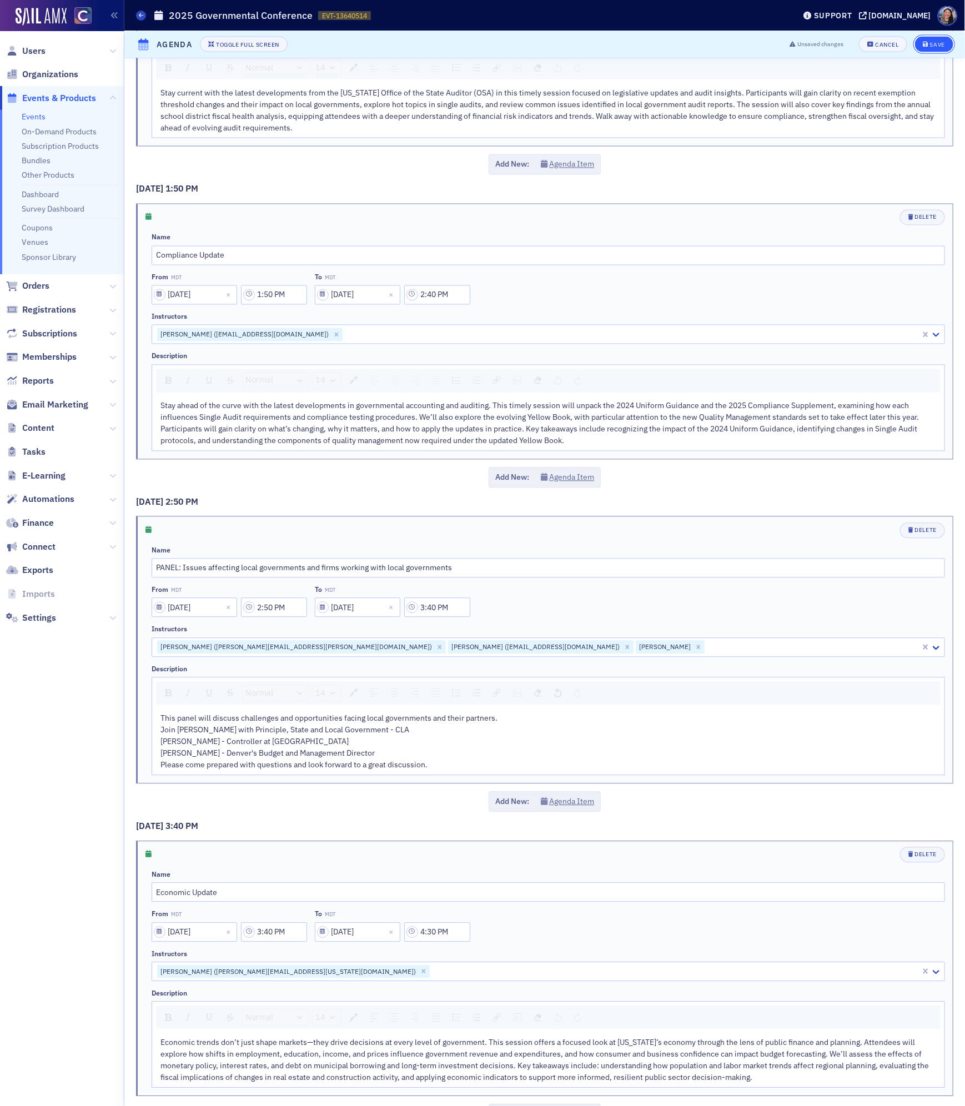
click at [934, 47] on div "Save" at bounding box center [937, 45] width 15 height 6
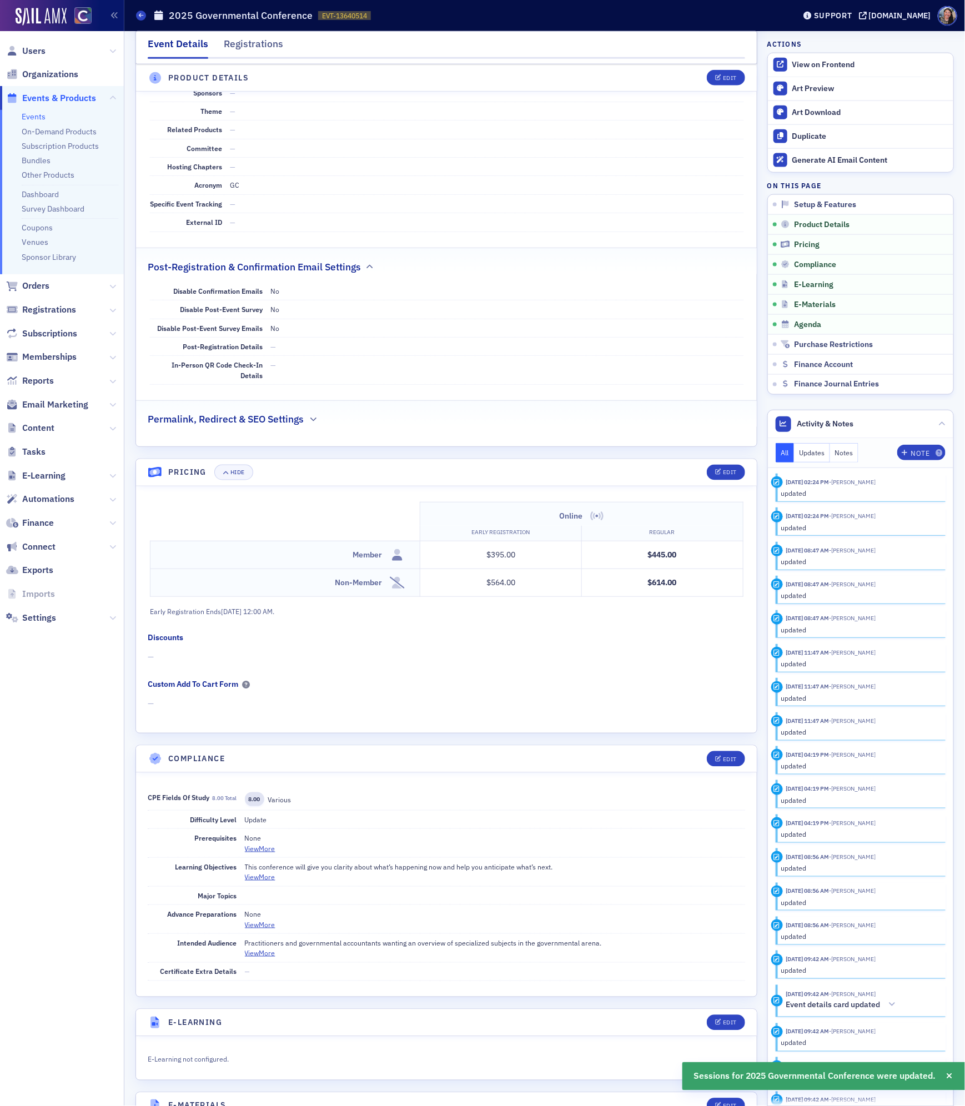
scroll to position [612, 0]
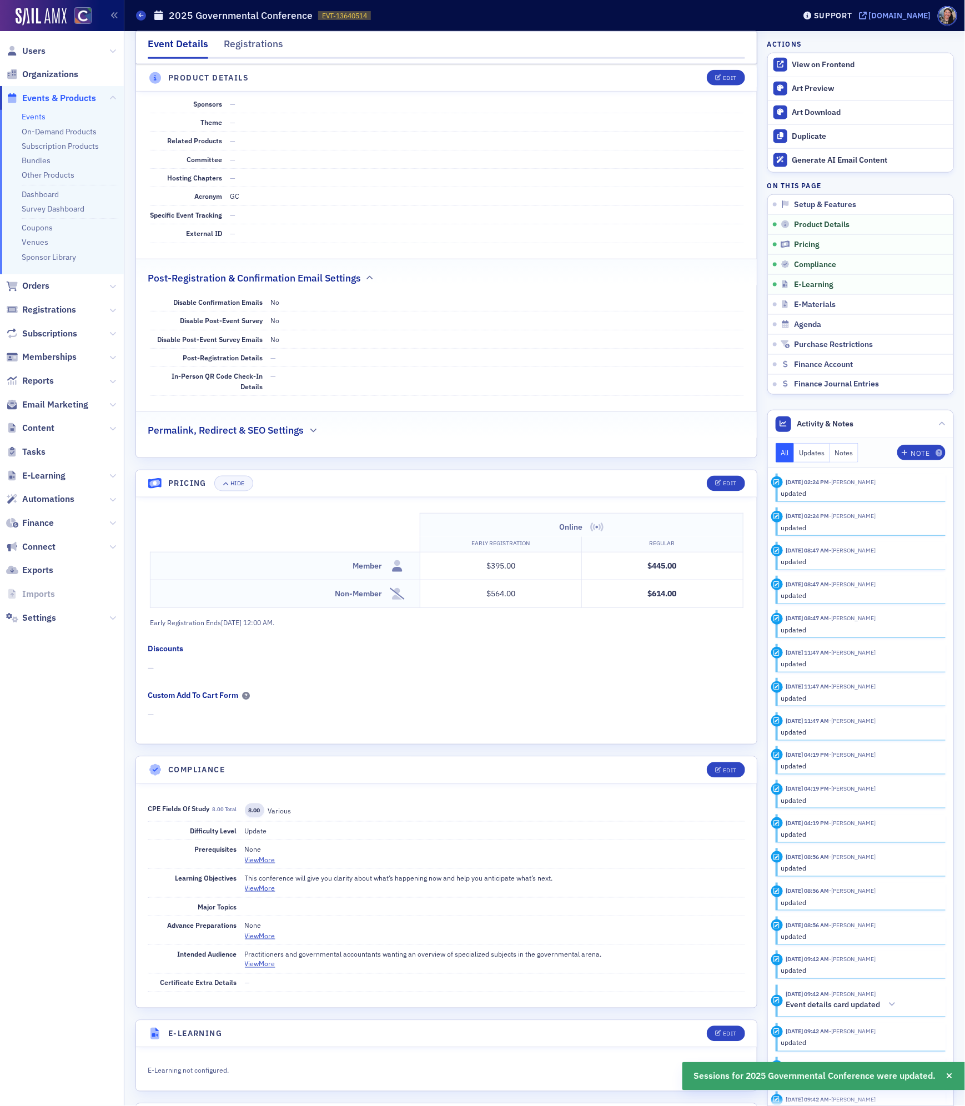
click at [912, 12] on div "[DOMAIN_NAME]" at bounding box center [900, 16] width 62 height 10
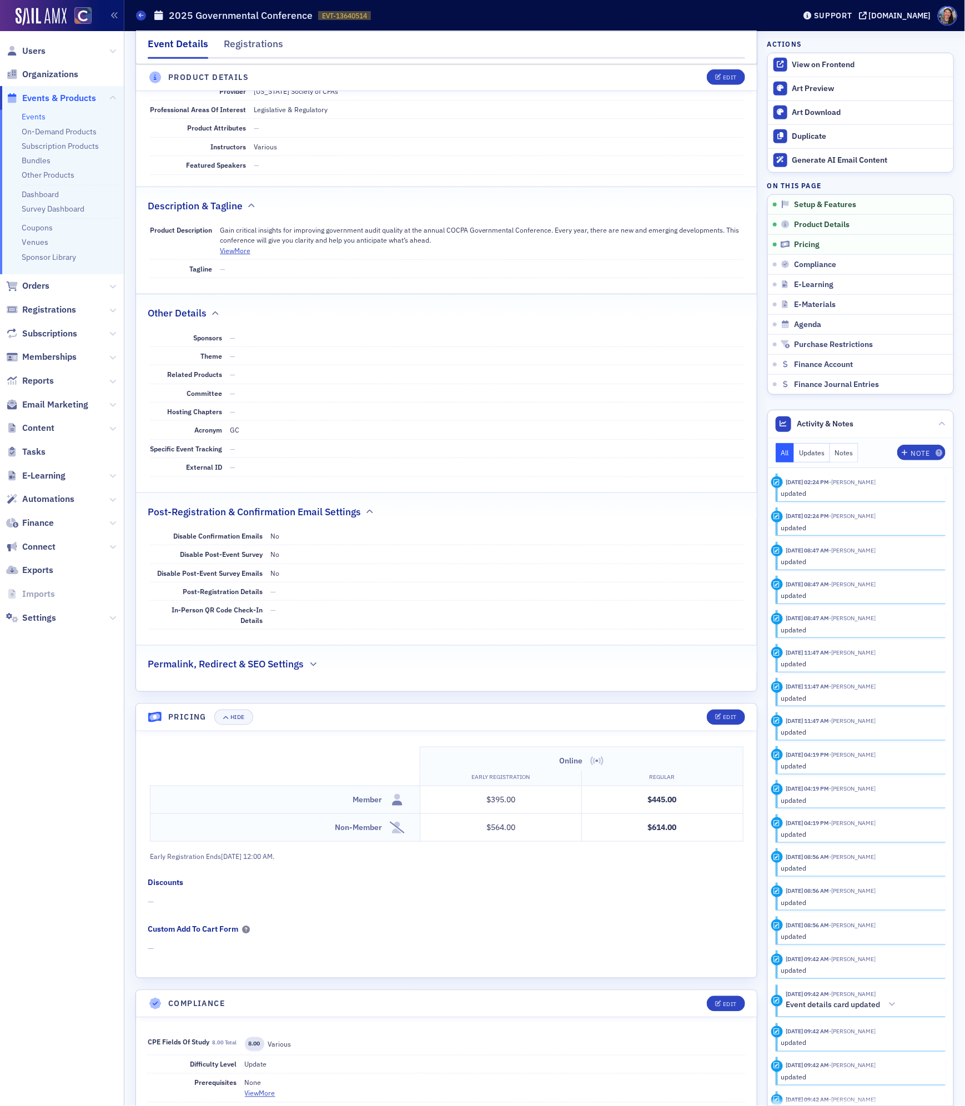
scroll to position [0, 0]
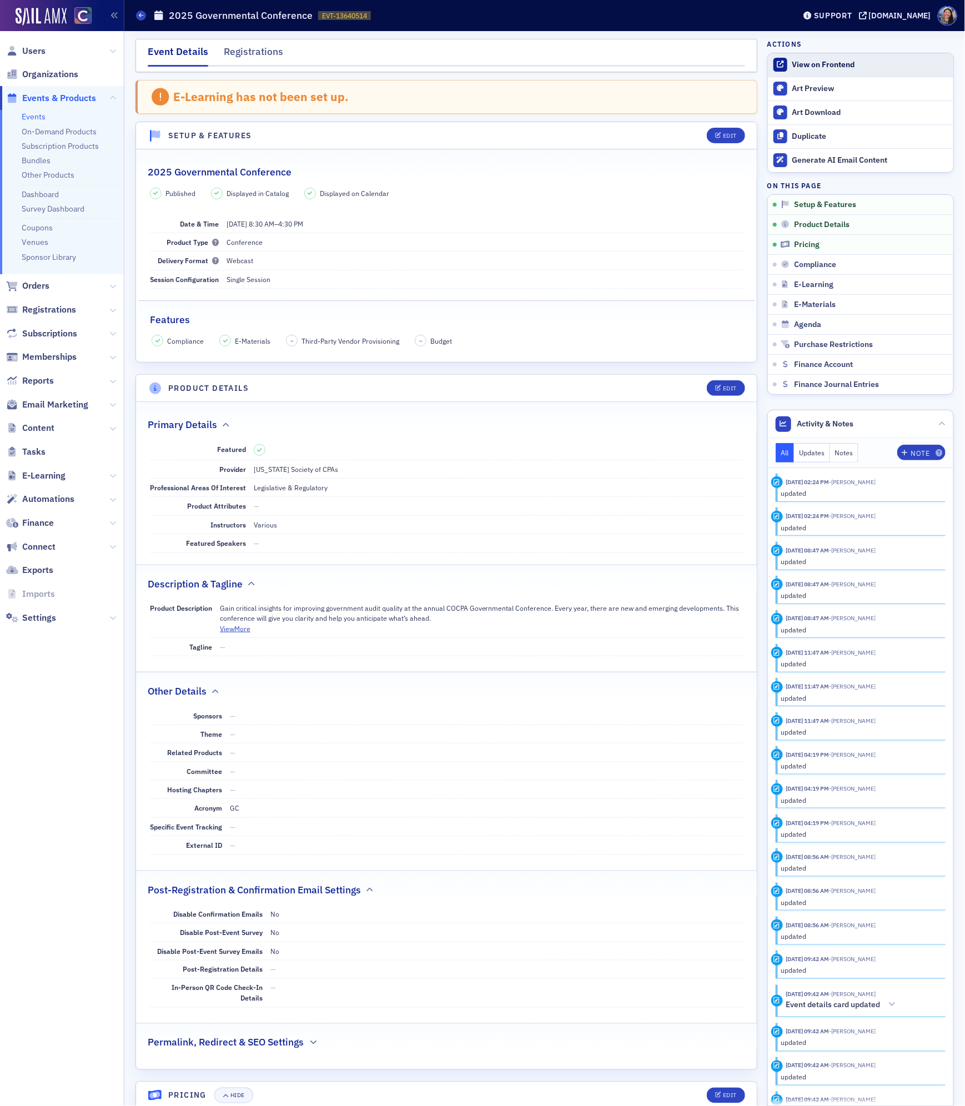
click at [798, 64] on div "View on Frontend" at bounding box center [869, 65] width 155 height 10
click at [721, 395] on button "Edit" at bounding box center [726, 388] width 38 height 16
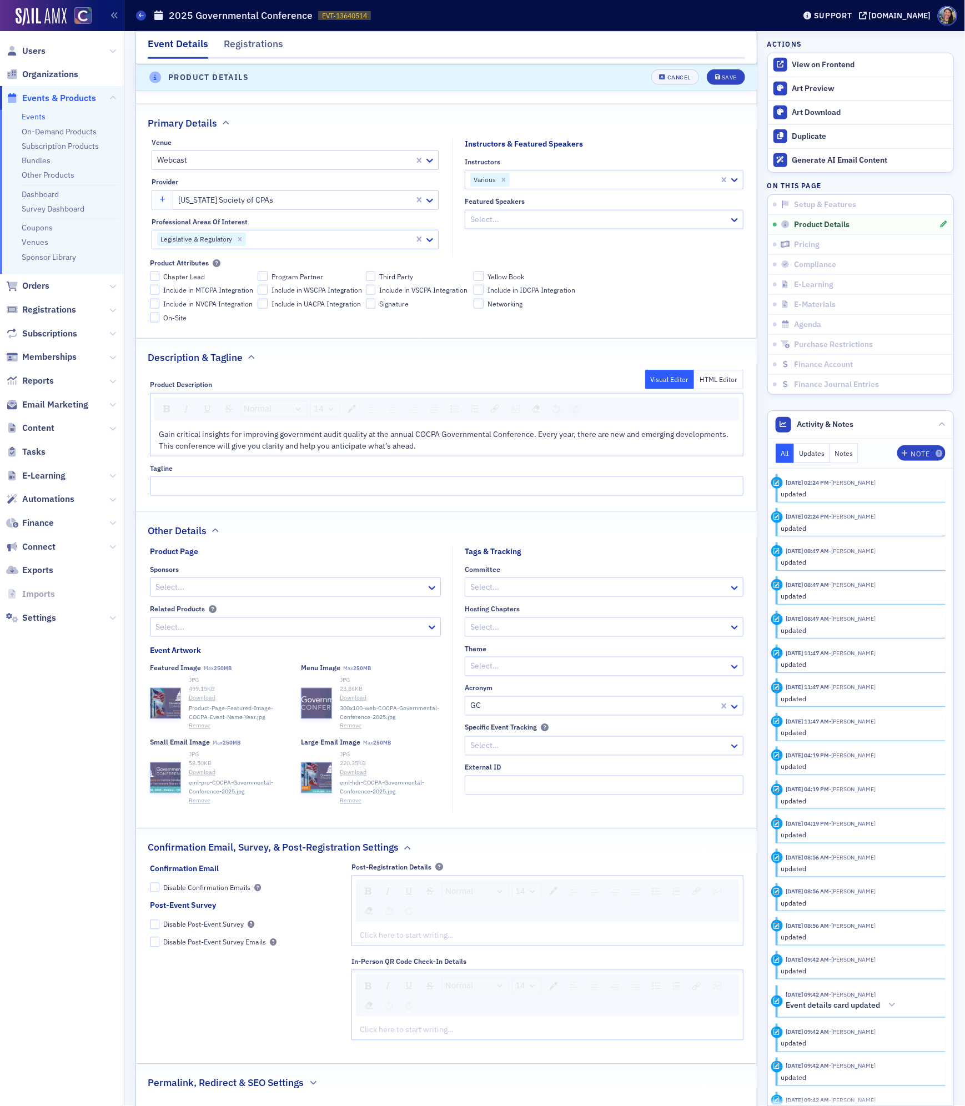
scroll to position [341, 0]
click at [430, 448] on div "Gain critical insights for improving government audit quality at the annual COC…" at bounding box center [447, 438] width 576 height 23
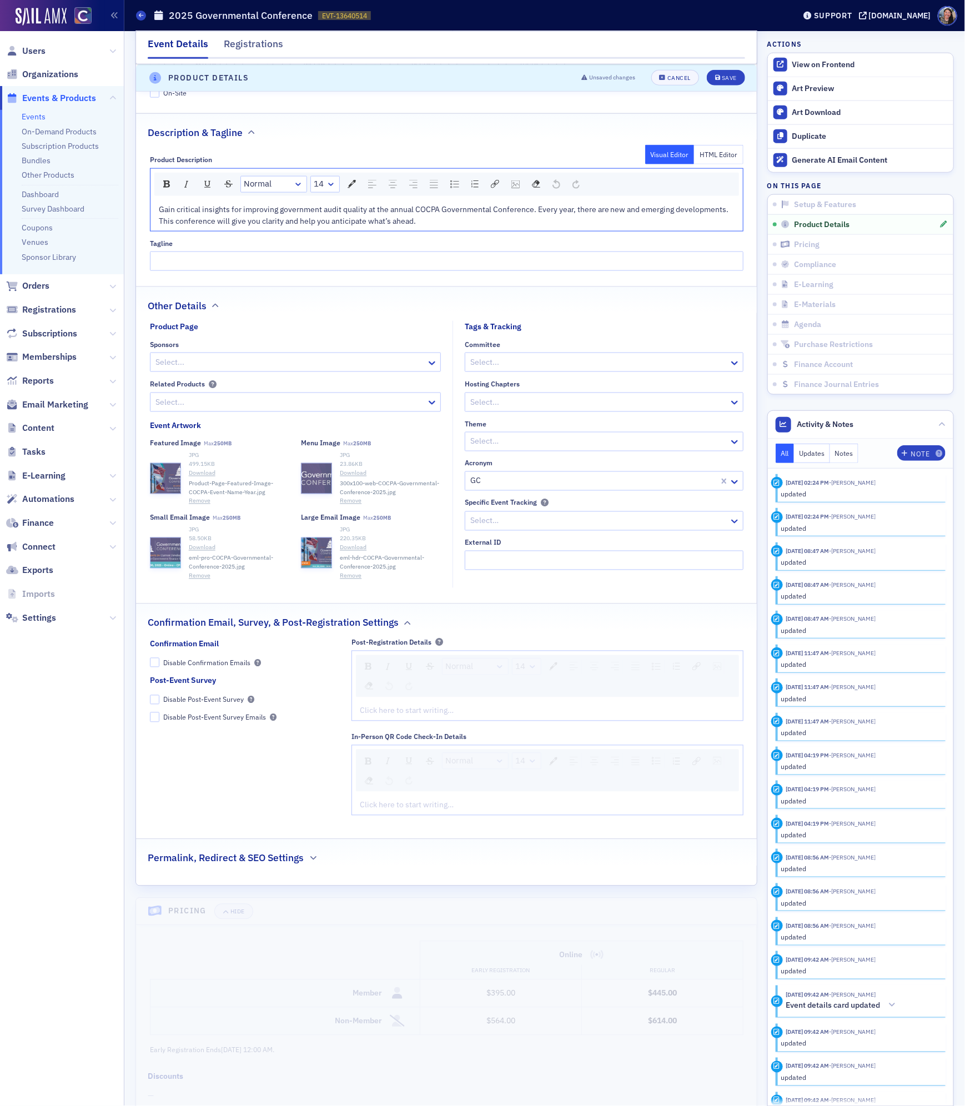
scroll to position [570, 0]
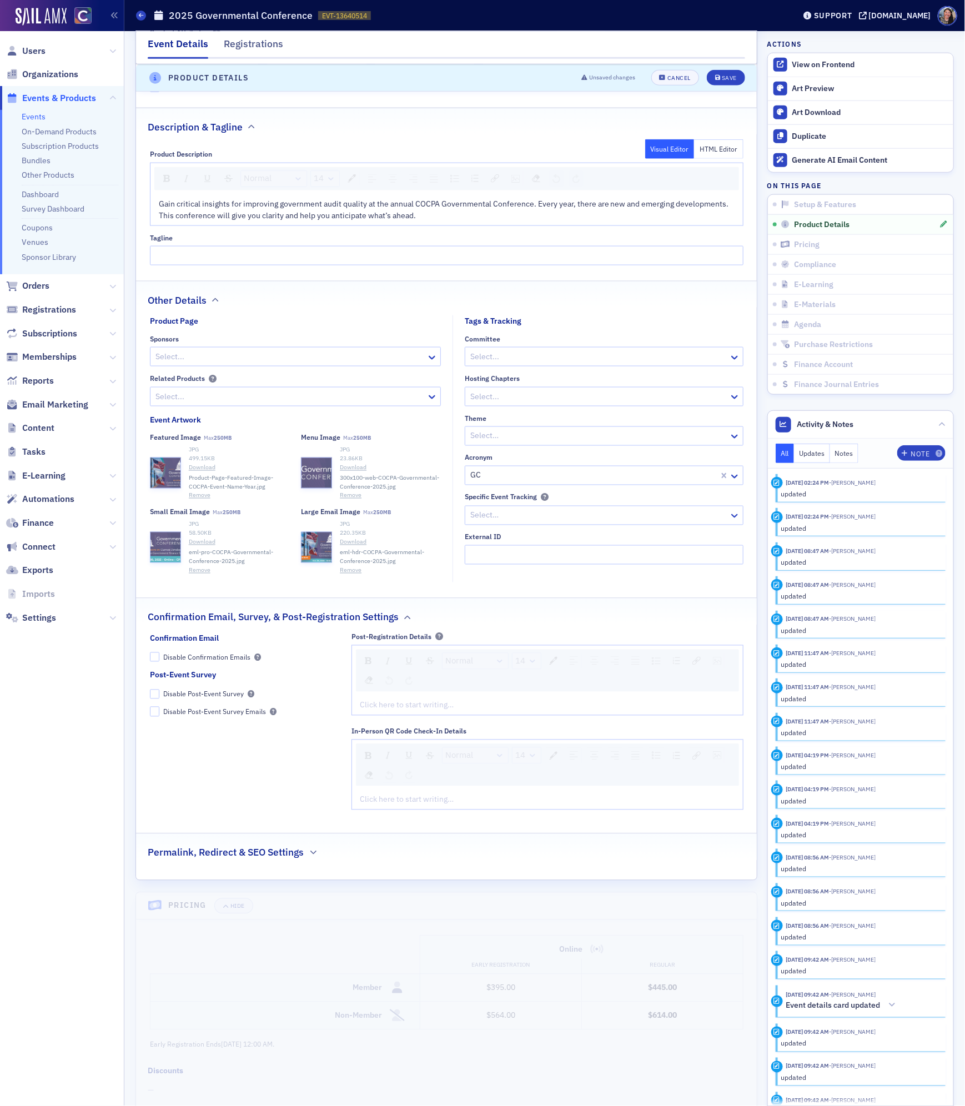
drag, startPoint x: 428, startPoint y: 460, endPoint x: 428, endPoint y: 753, distance: 293.2
click at [428, 753] on div "Event Featured Primary Details Venue Webcast Provider Colorado Society of CPAs …" at bounding box center [446, 356] width 621 height 1048
click at [677, 79] on div "Cancel" at bounding box center [678, 78] width 23 height 6
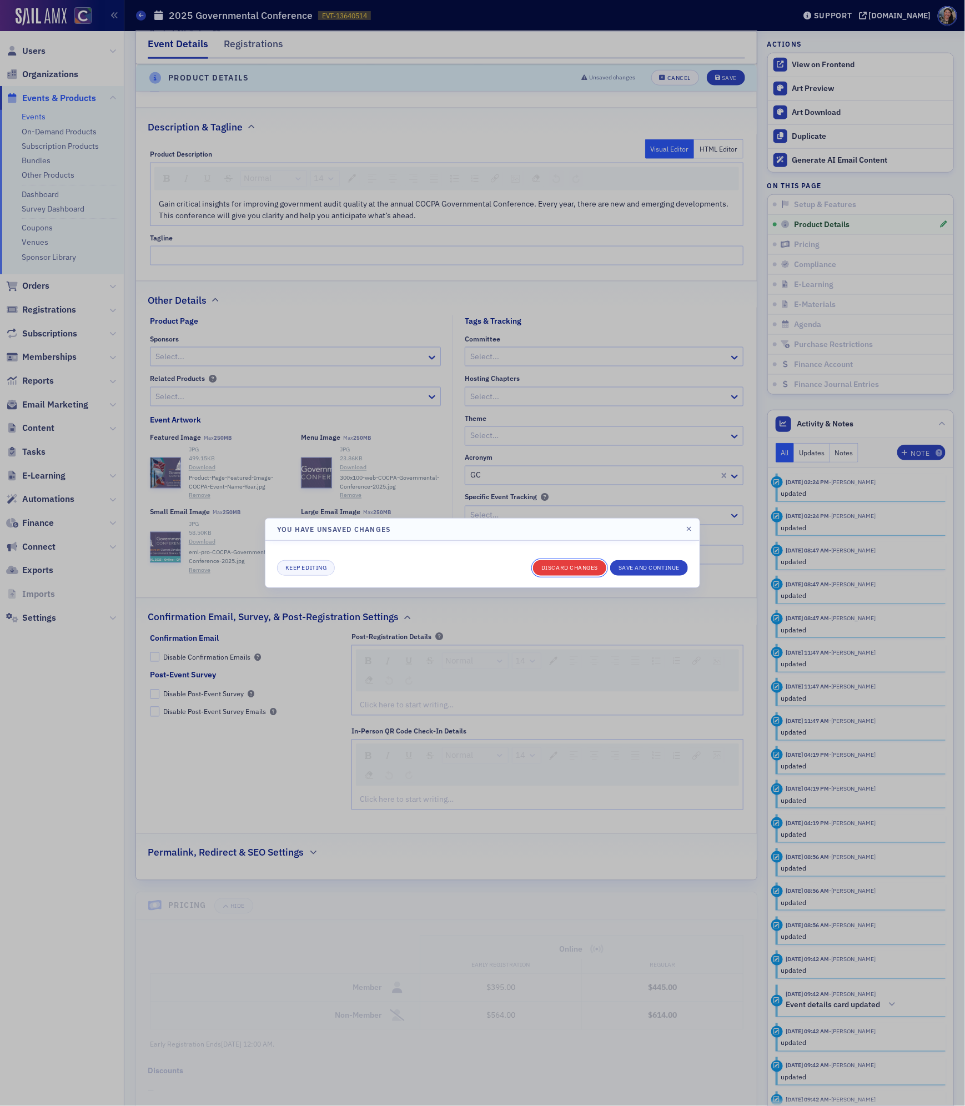
click at [578, 568] on button "Discard changes" at bounding box center [569, 568] width 73 height 16
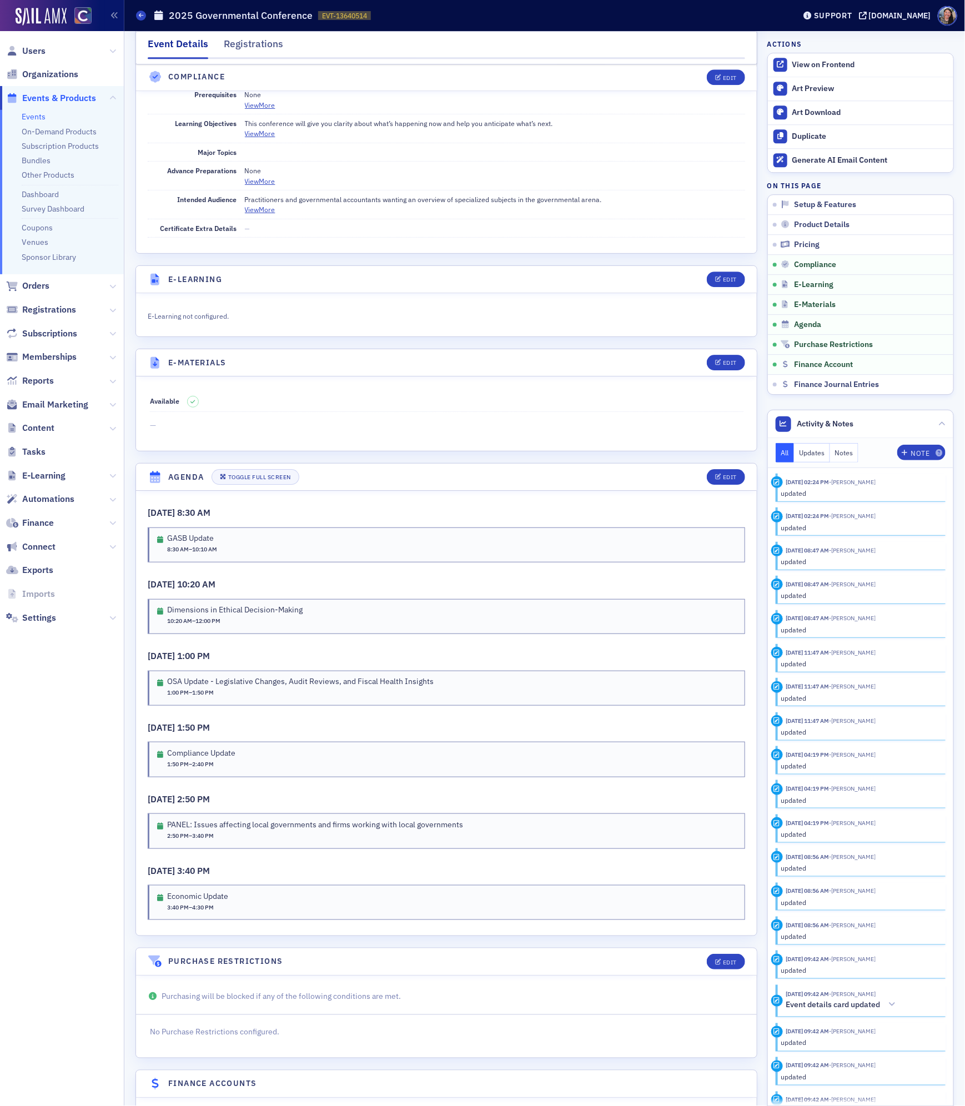
scroll to position [1396, 0]
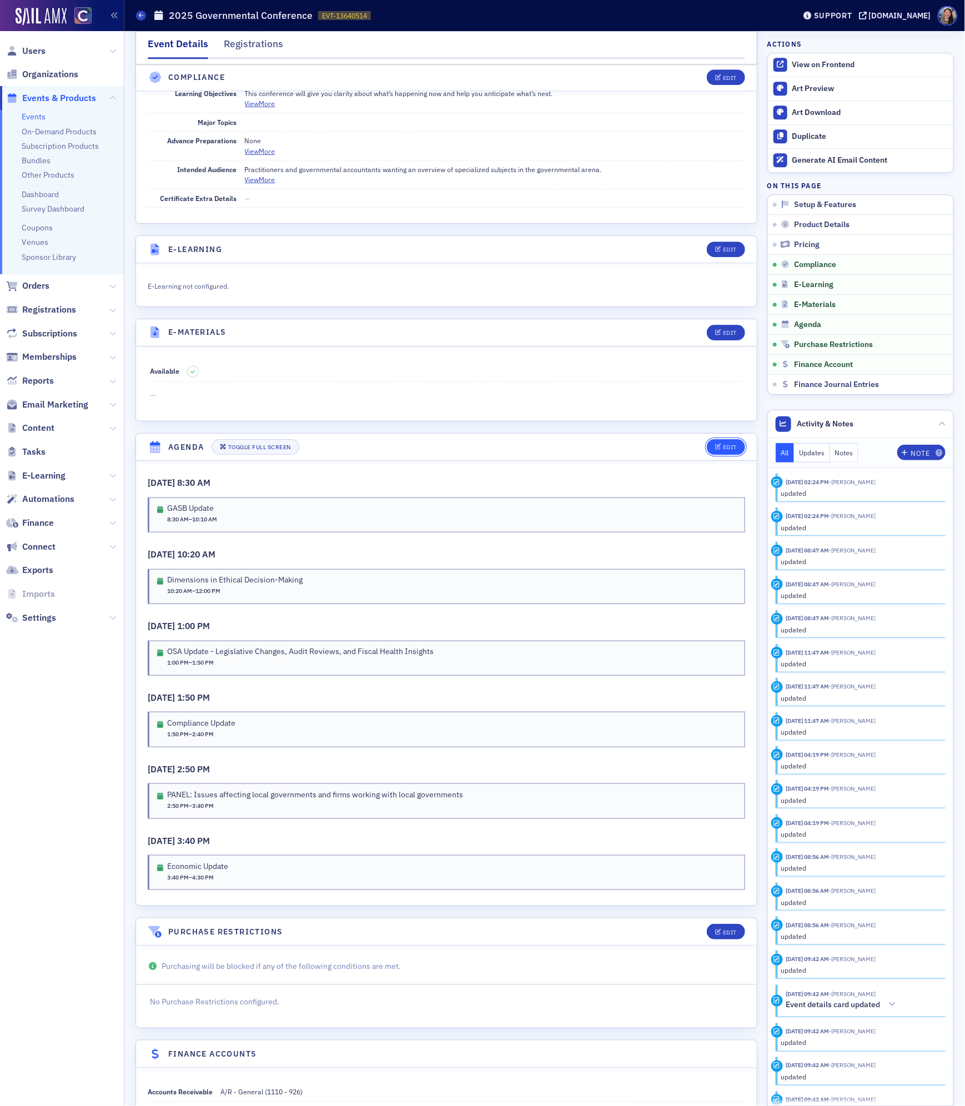
click at [723, 450] on div "Edit" at bounding box center [730, 447] width 14 height 6
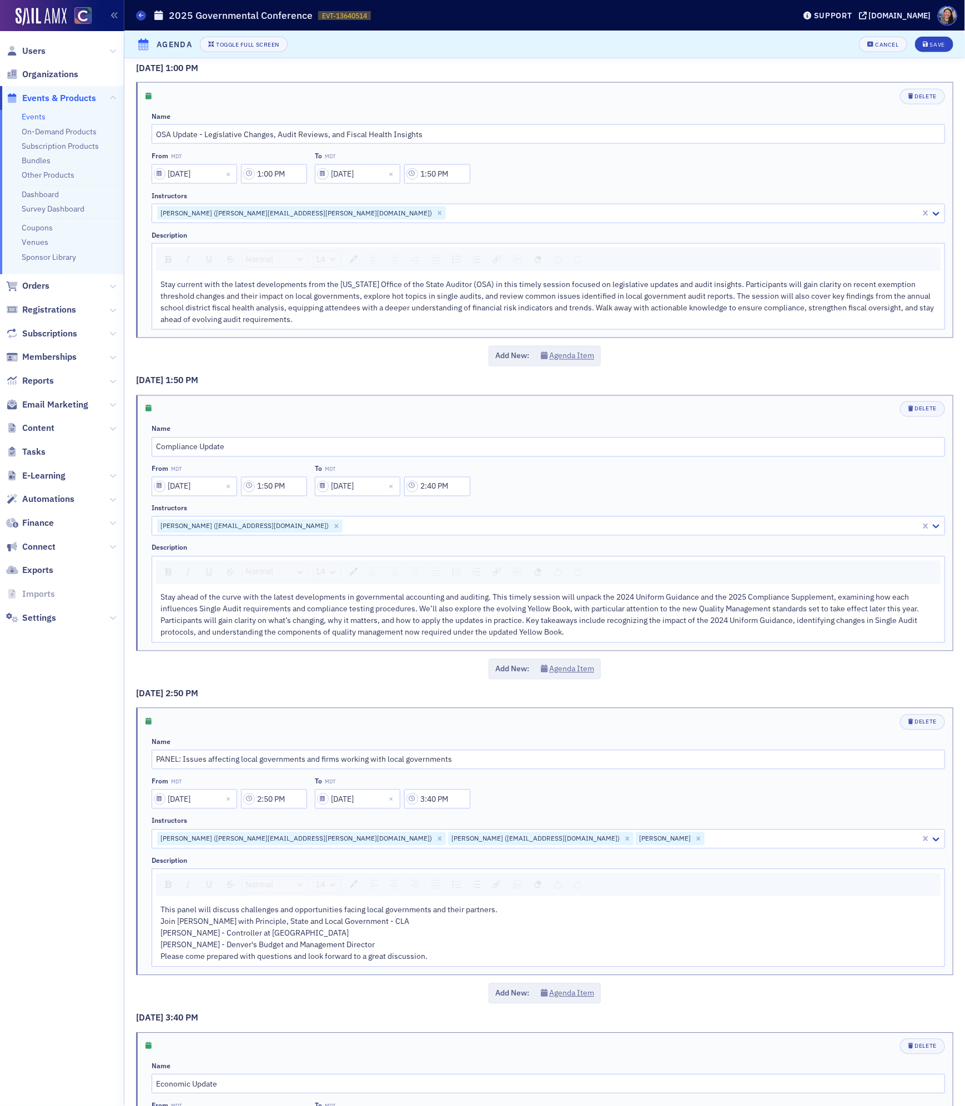
scroll to position [875, 0]
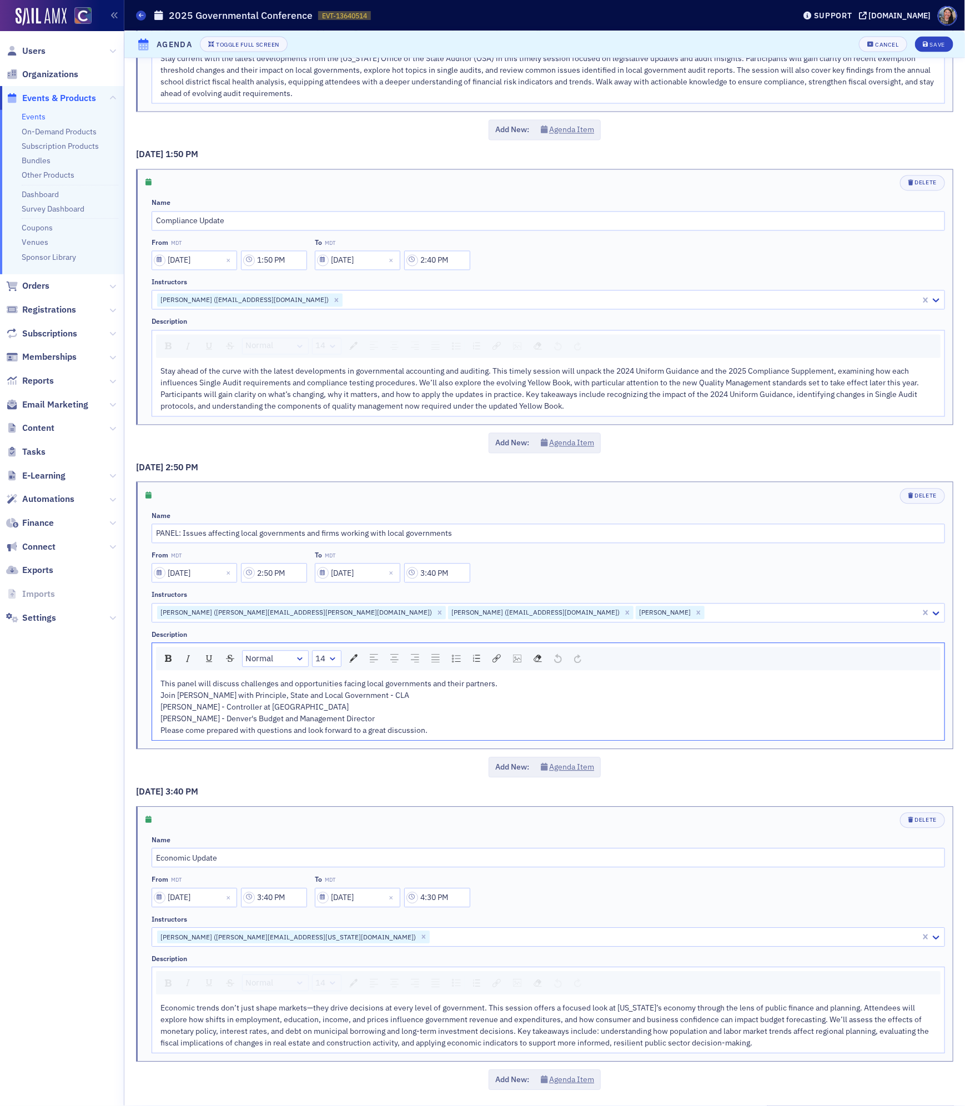
click at [560, 680] on div "This panel will discuss challenges and opportunities facing local governments a…" at bounding box center [548, 685] width 776 height 12
click at [938, 48] on button "Save" at bounding box center [934, 45] width 38 height 16
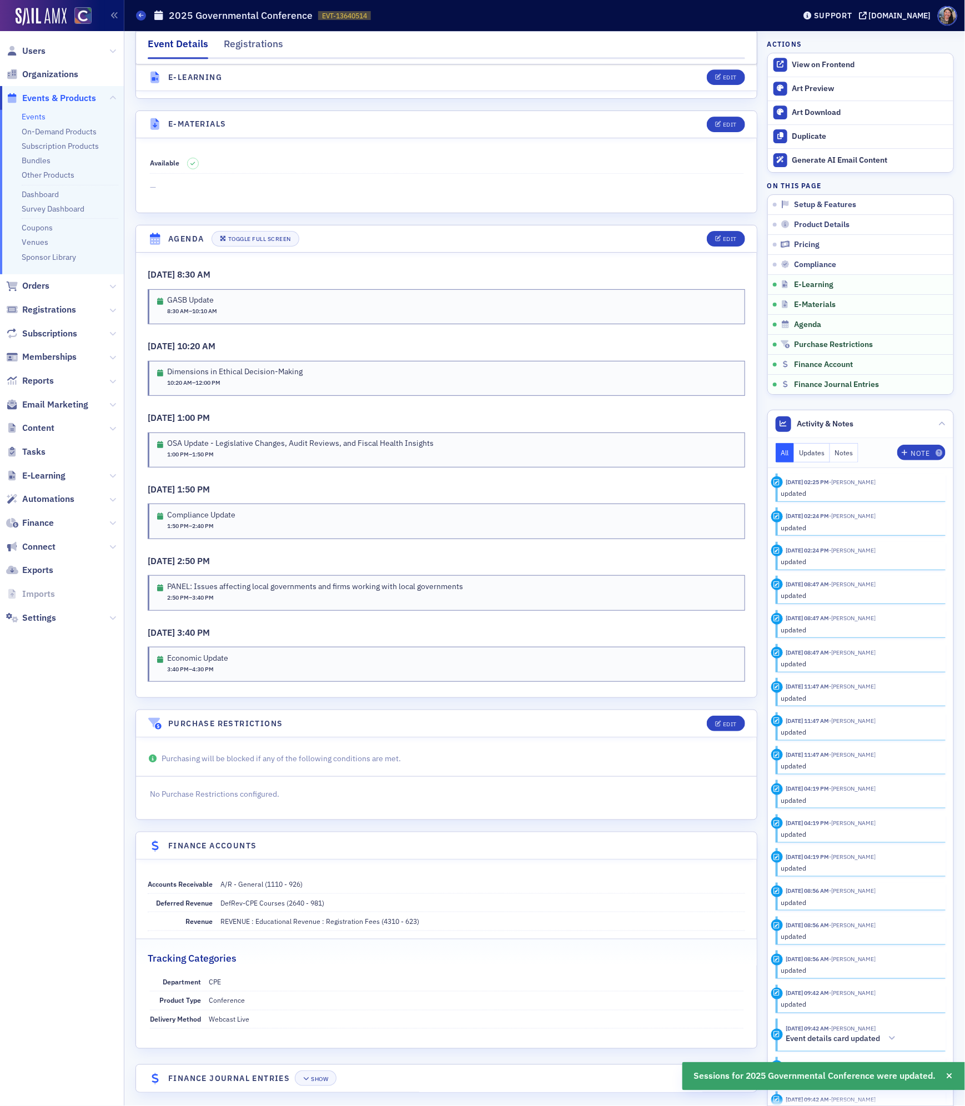
scroll to position [1633, 0]
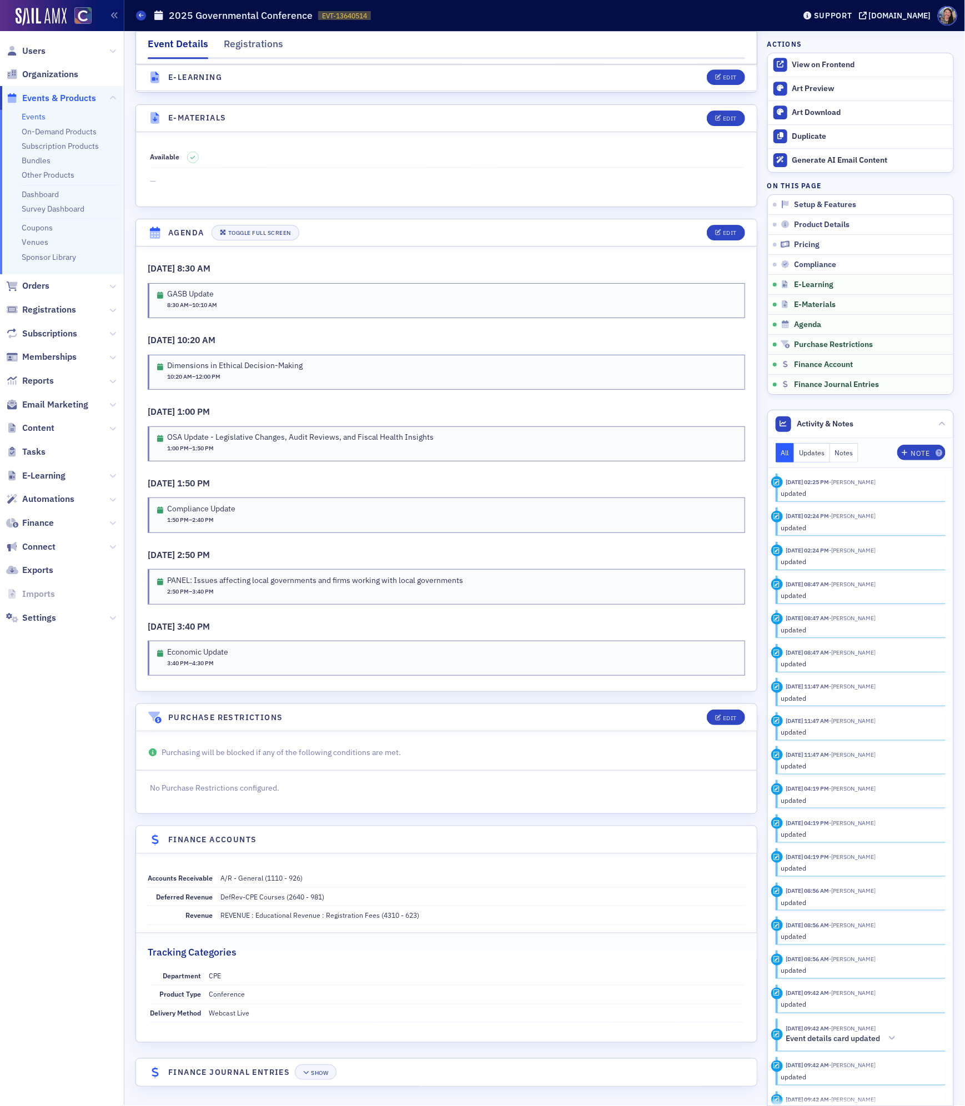
click at [52, 223] on li "Coupons" at bounding box center [70, 225] width 97 height 15
click at [47, 227] on link "Coupons" at bounding box center [37, 228] width 31 height 10
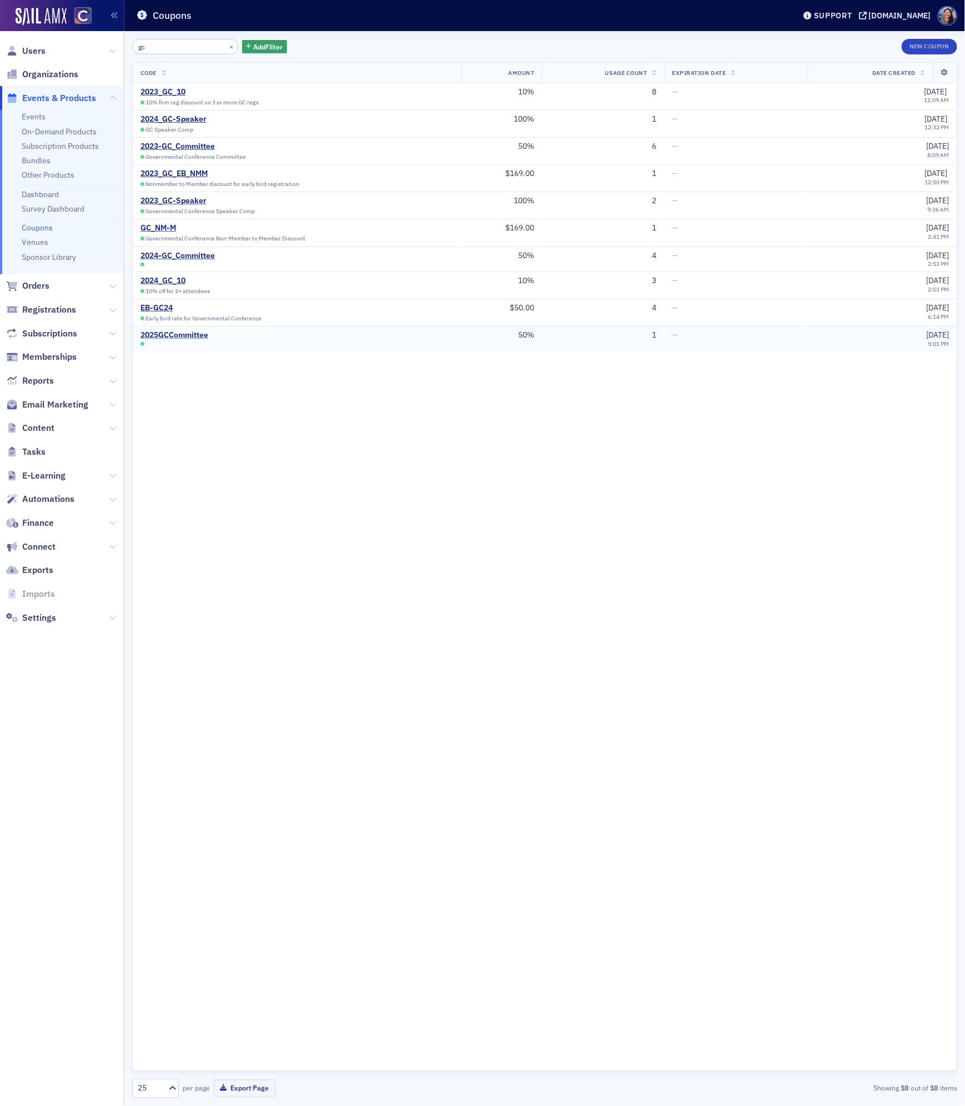
type input "gc"
click at [167, 230] on div "GC_NM-M" at bounding box center [222, 228] width 165 height 10
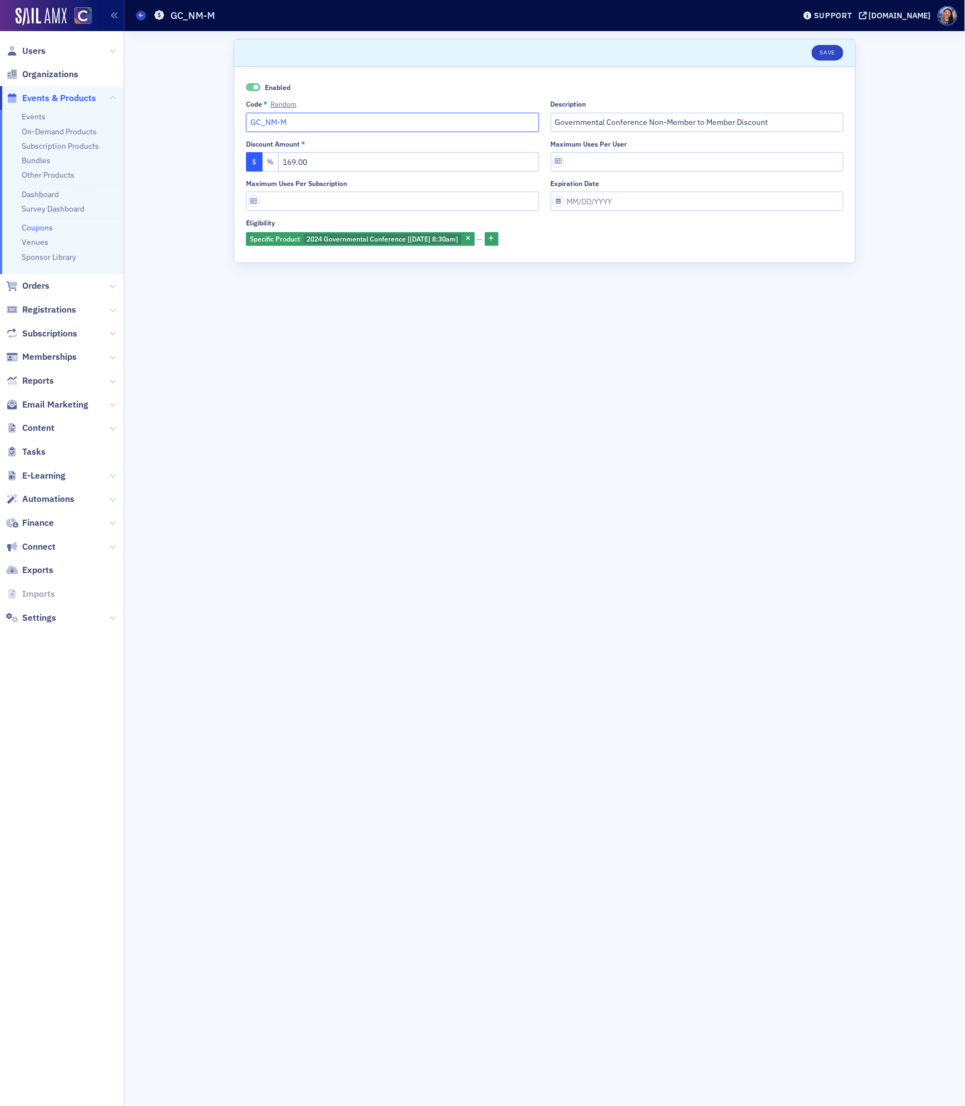
drag, startPoint x: 321, startPoint y: 123, endPoint x: 64, endPoint y: 94, distance: 258.7
click at [69, 94] on div "Users Organizations Events & Products Events On-Demand Products Subscription Pr…" at bounding box center [482, 553] width 965 height 1106
click at [494, 238] on icon "button" at bounding box center [491, 239] width 5 height 6
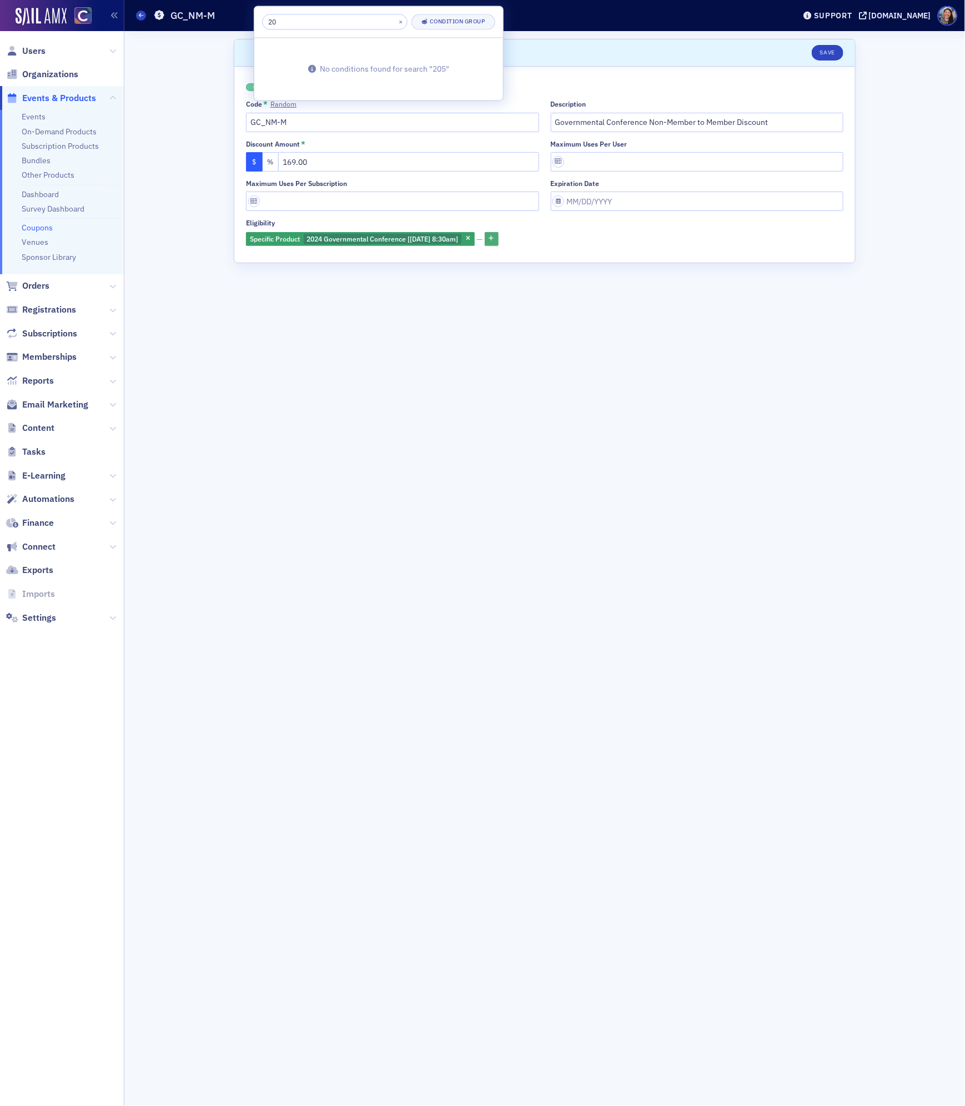
type input "2"
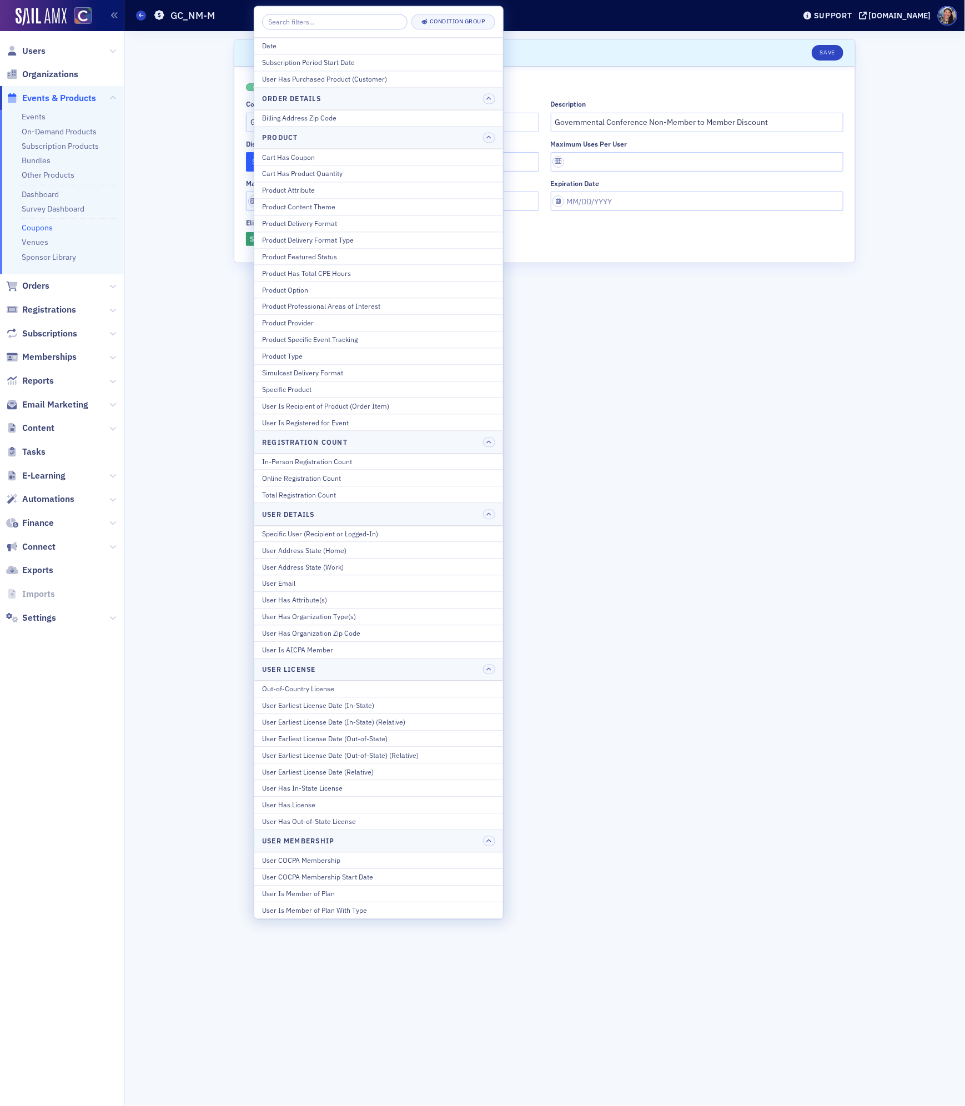
drag, startPoint x: 717, startPoint y: 445, endPoint x: 584, endPoint y: 359, distance: 159.4
click at [685, 425] on form "Scroll to Save Enabled Code * Random GC_NM-M Description Governmental Conferenc…" at bounding box center [545, 568] width 622 height 1059
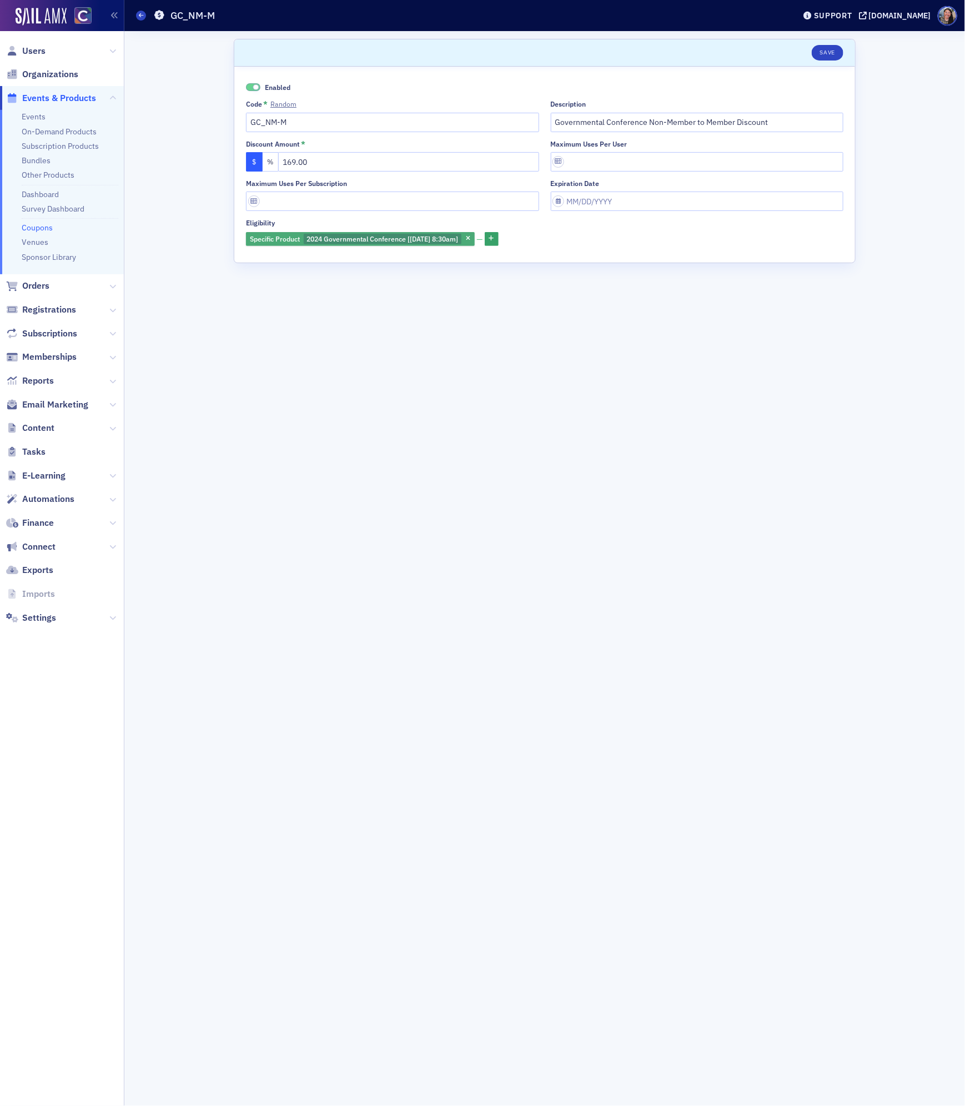
click at [364, 237] on span "2024 Governmental Conference [10/31/2024 8:30am]" at bounding box center [382, 238] width 152 height 9
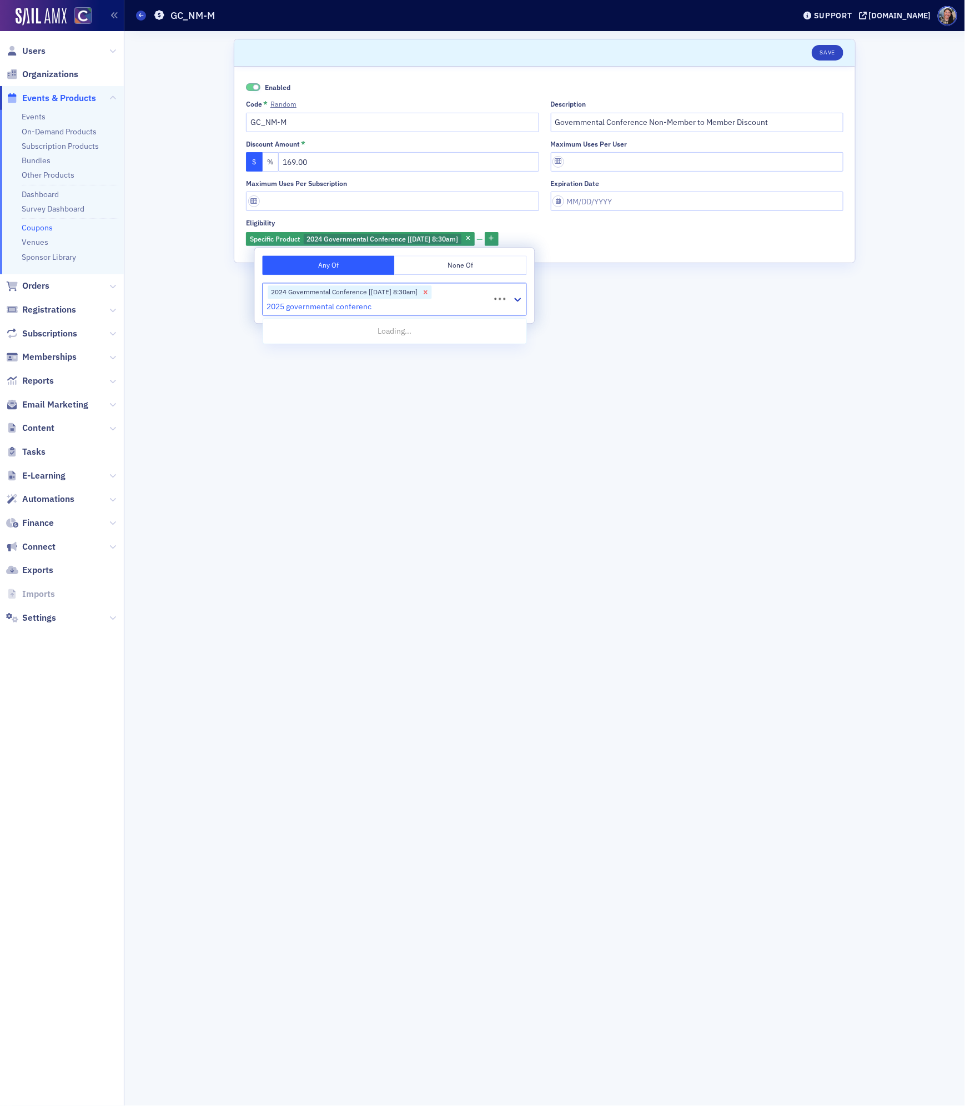
type input "2025 governmental conference"
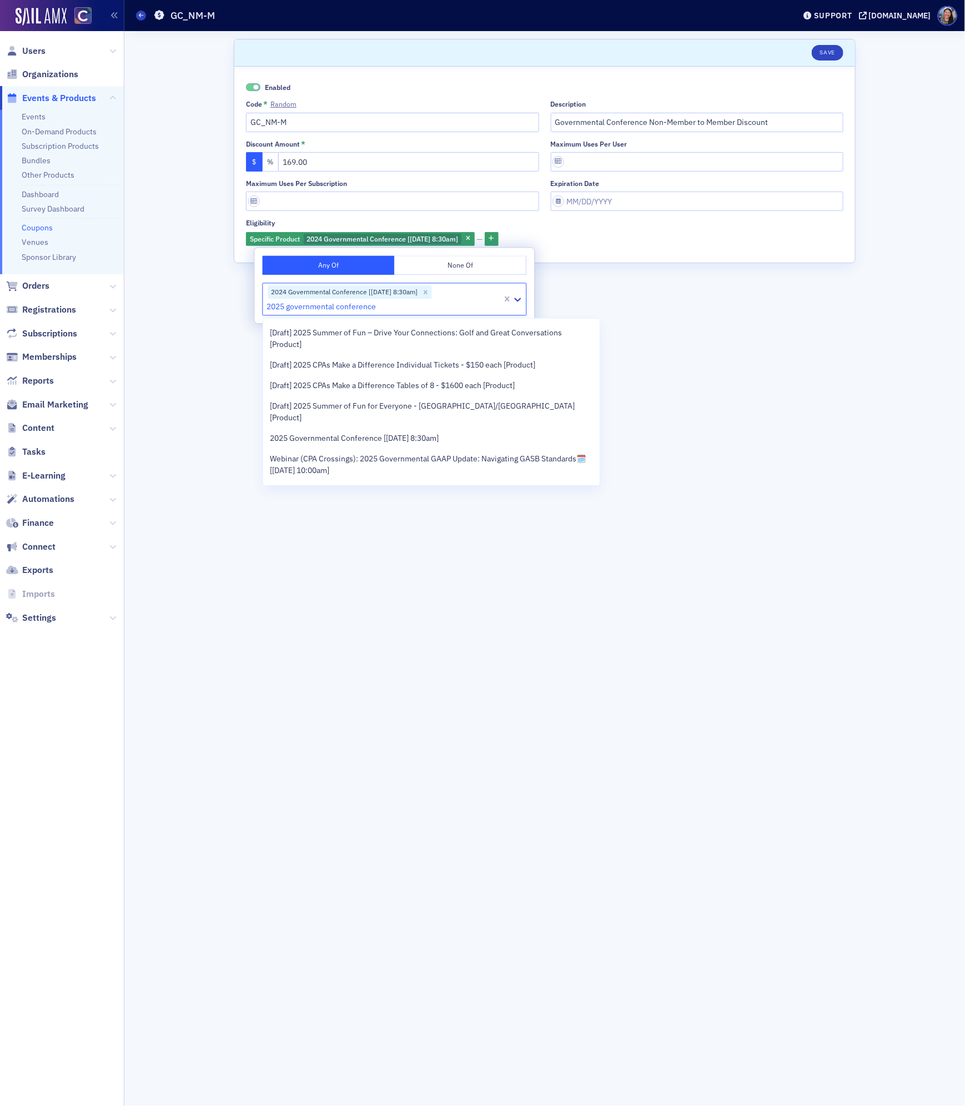
scroll to position [74, 0]
click at [404, 426] on div "2025 Governmental Conference [10/30/2025 8:30am]" at bounding box center [431, 436] width 336 height 21
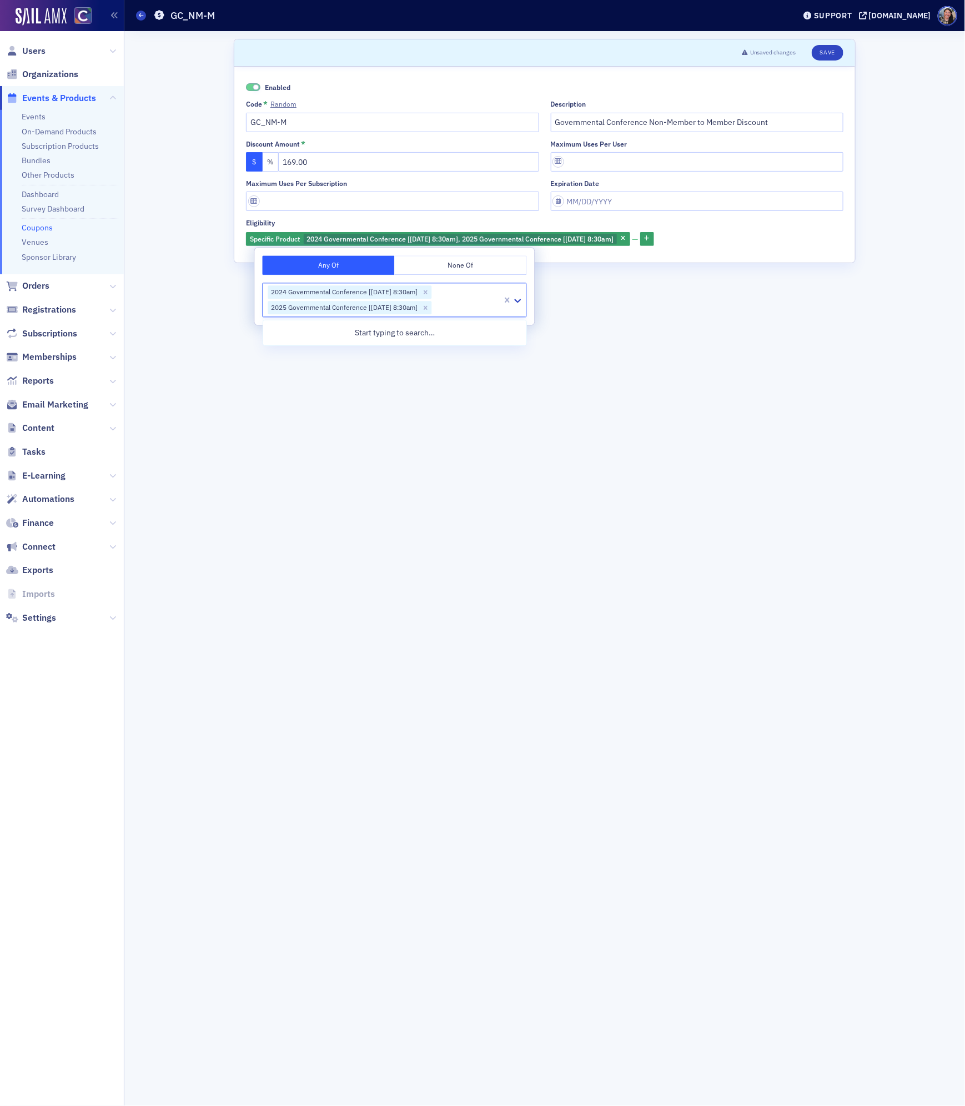
click at [415, 426] on form "Scroll to Unsaved changes Save Enabled Code * Random GC_NM-M Description Govern…" at bounding box center [545, 568] width 622 height 1059
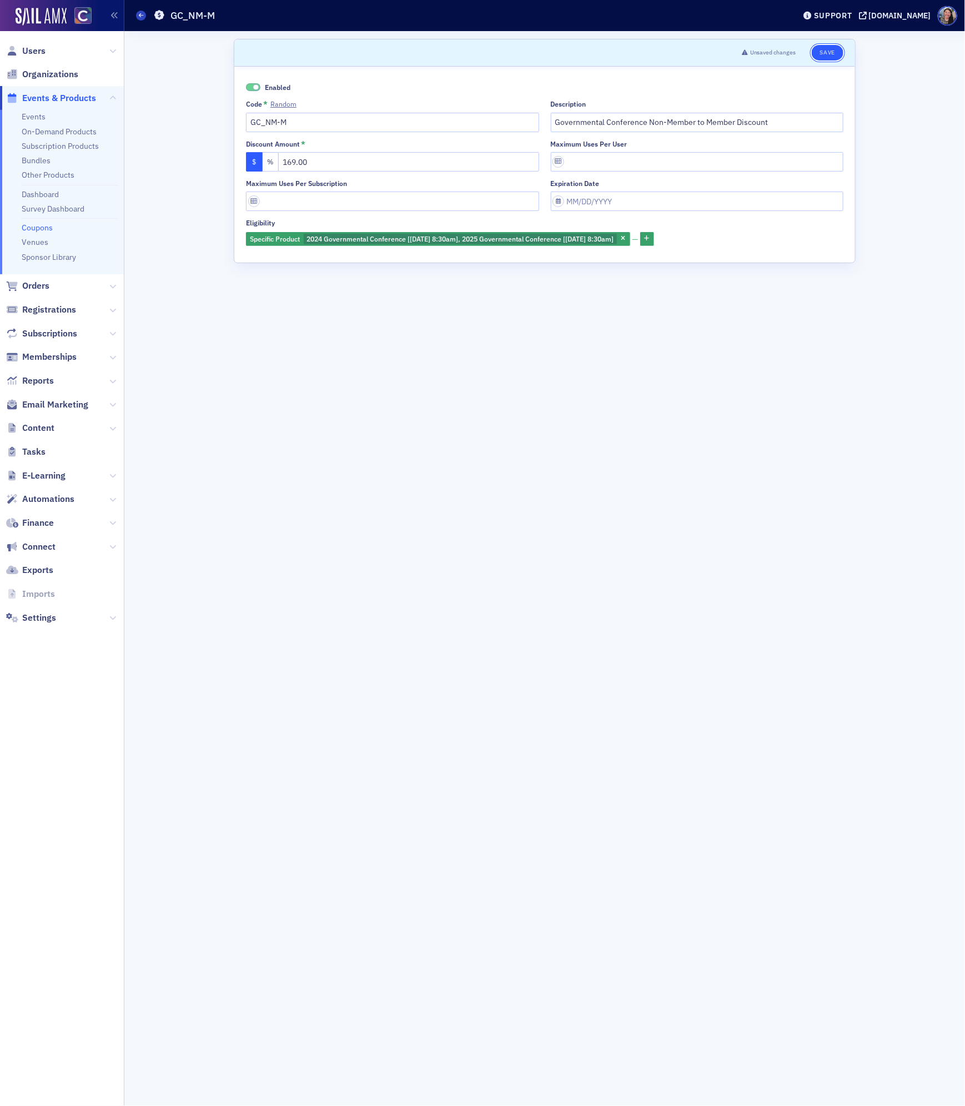
click at [826, 58] on button "Save" at bounding box center [828, 53] width 32 height 16
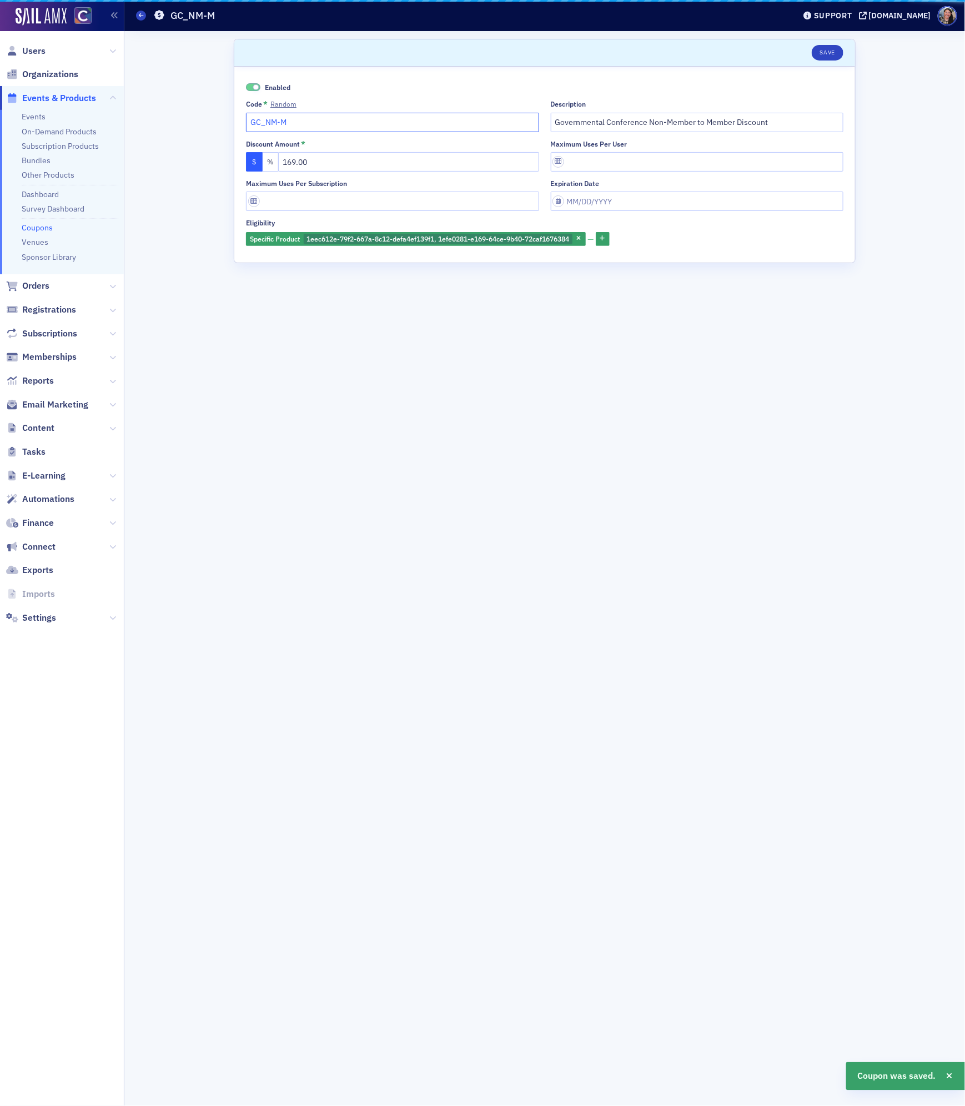
click at [360, 121] on input "GC_NM-M" at bounding box center [392, 122] width 293 height 19
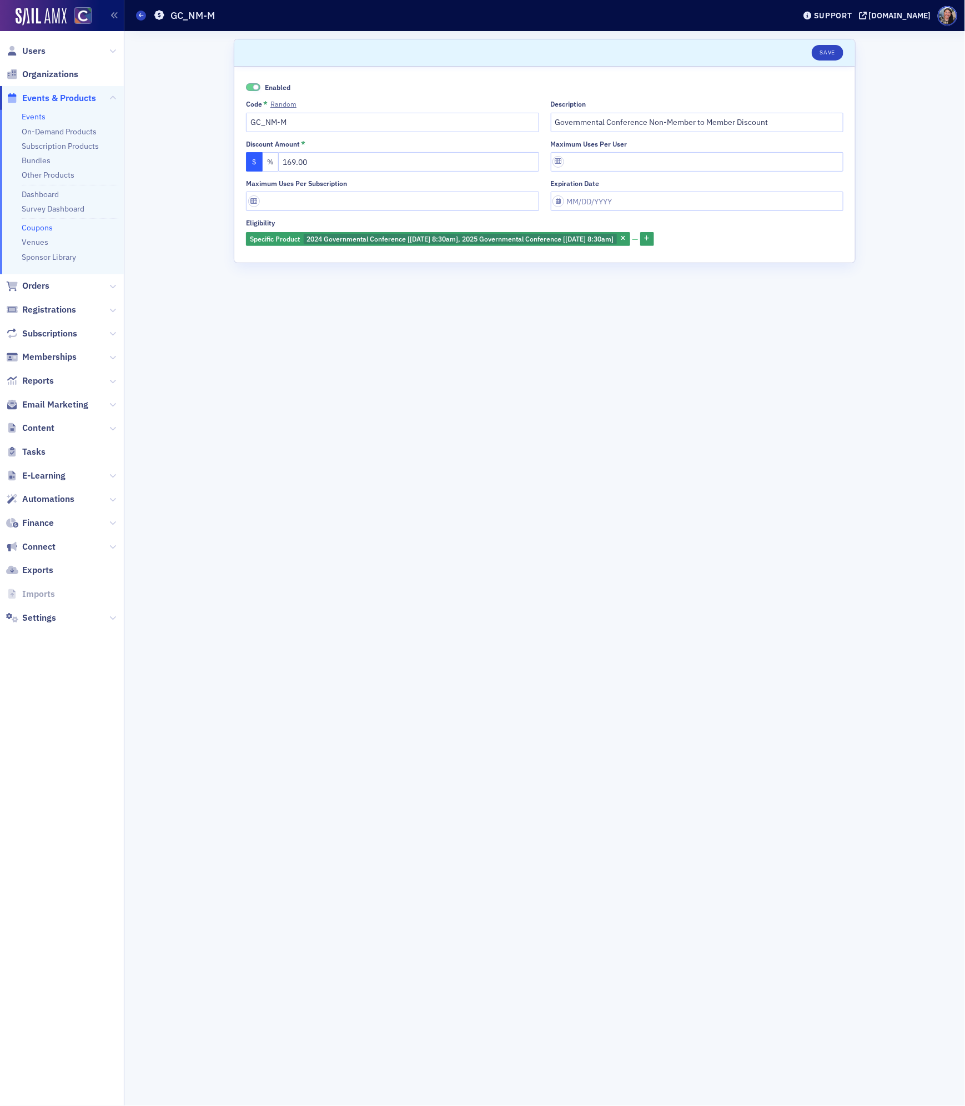
click at [33, 113] on link "Events" at bounding box center [34, 117] width 24 height 10
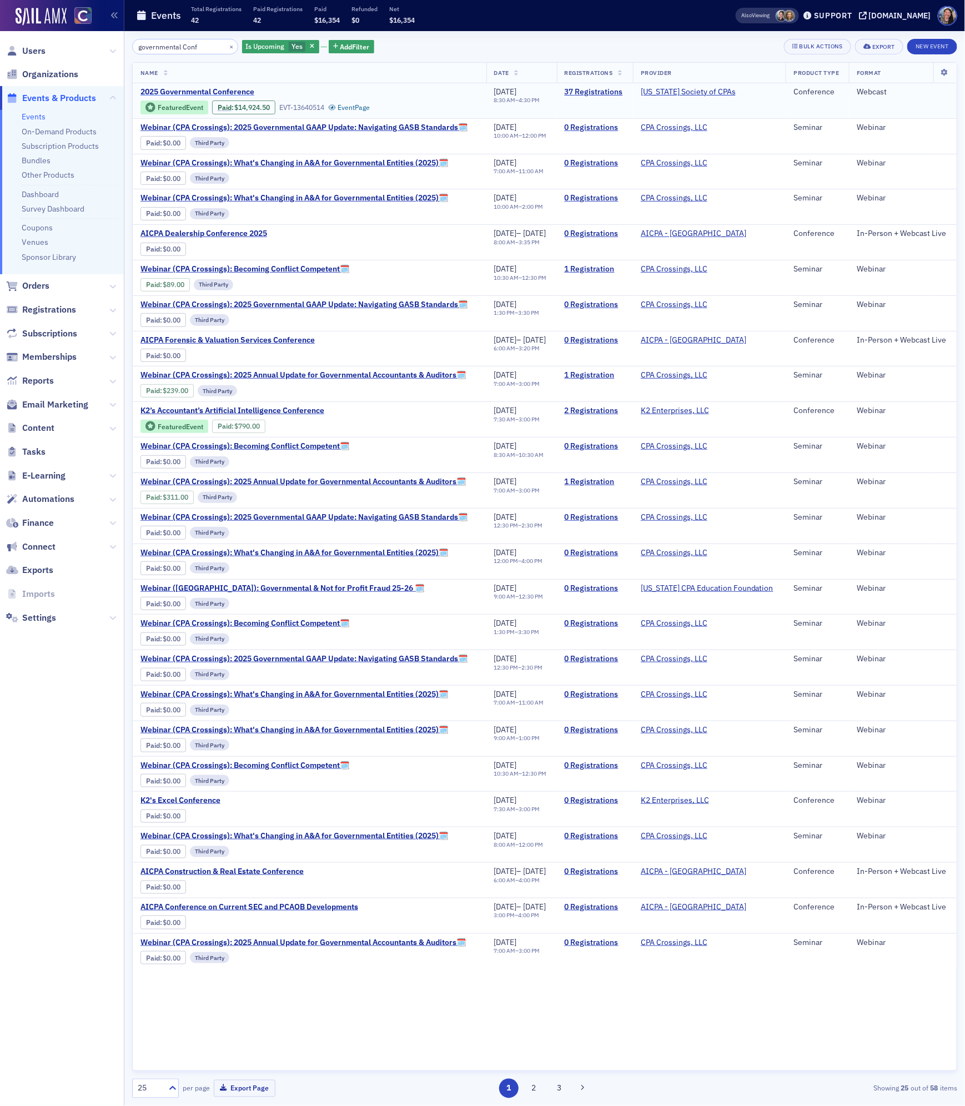
click at [229, 88] on span "2025 Governmental Conference" at bounding box center [233, 92] width 187 height 10
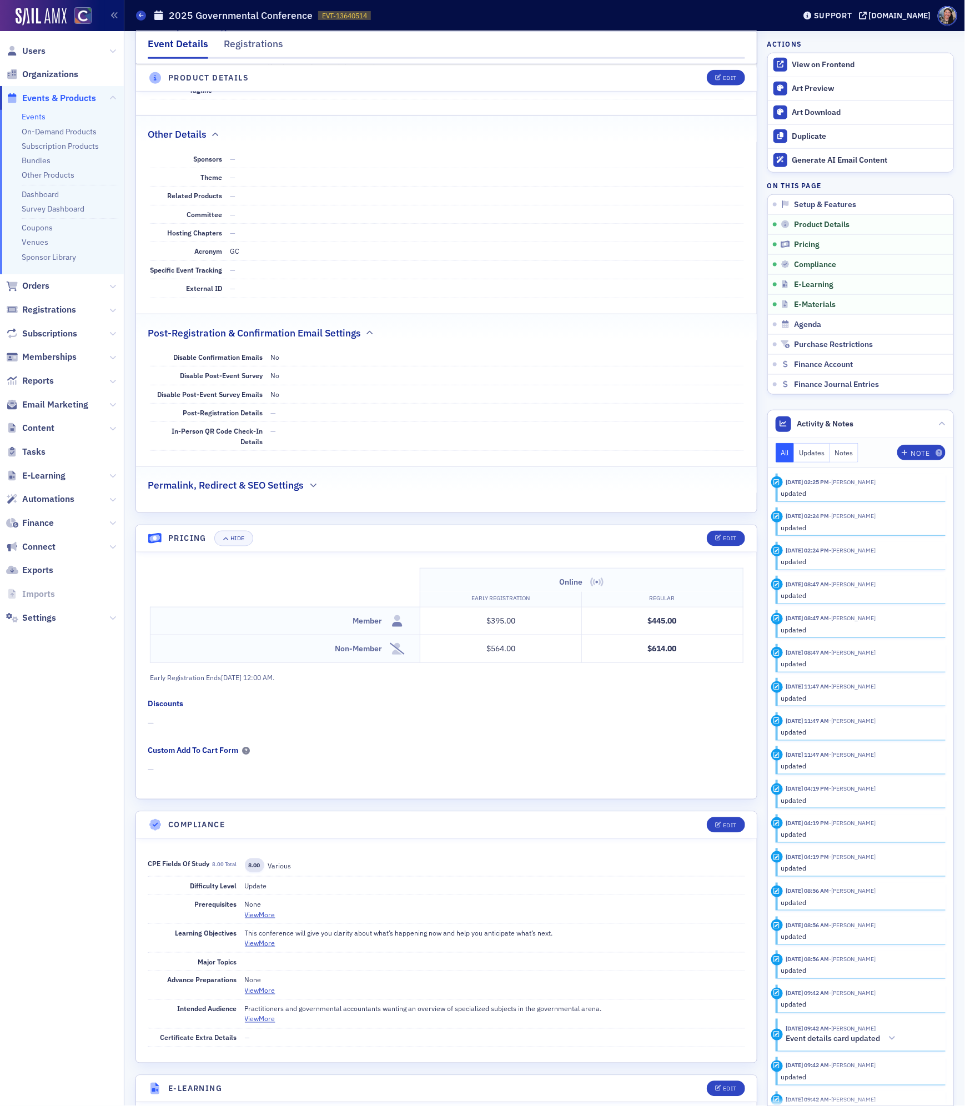
scroll to position [733, 0]
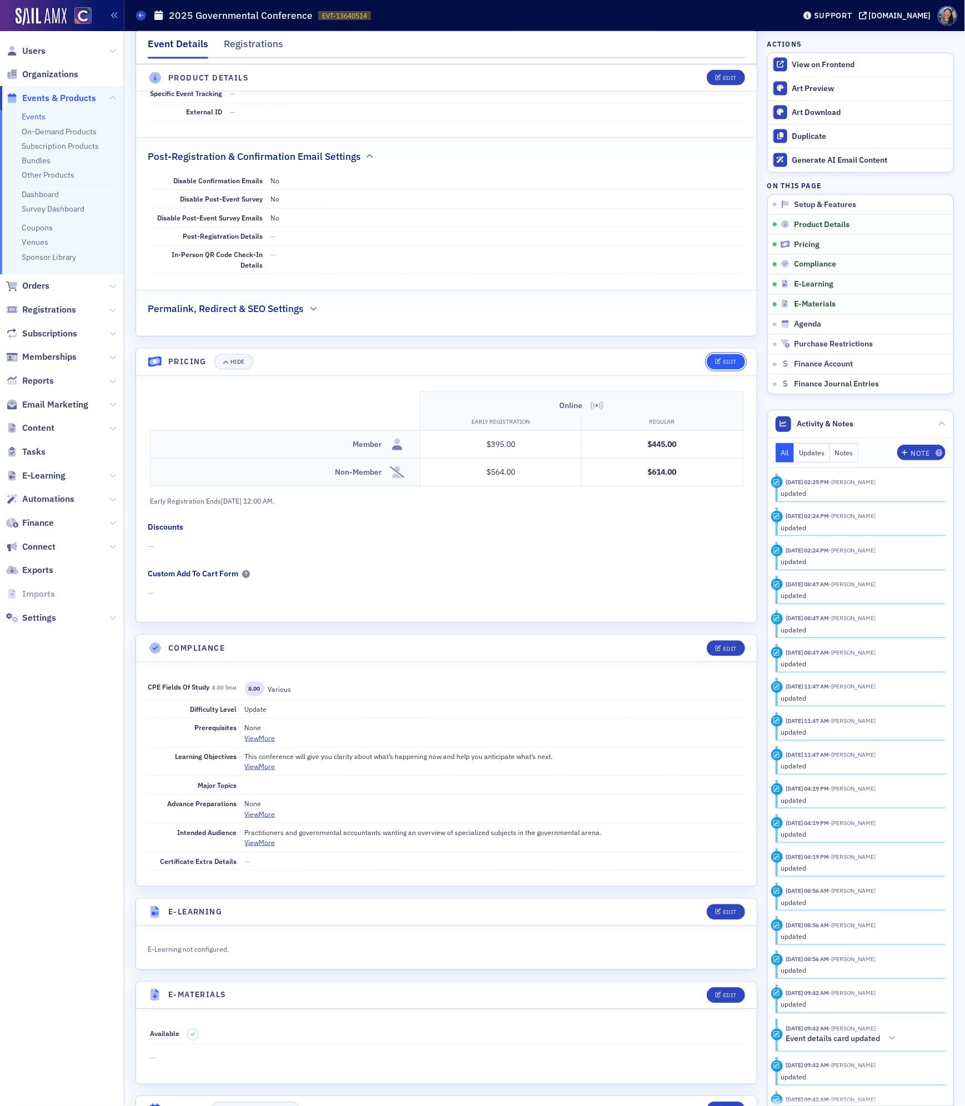
click at [718, 365] on icon "button" at bounding box center [718, 362] width 7 height 6
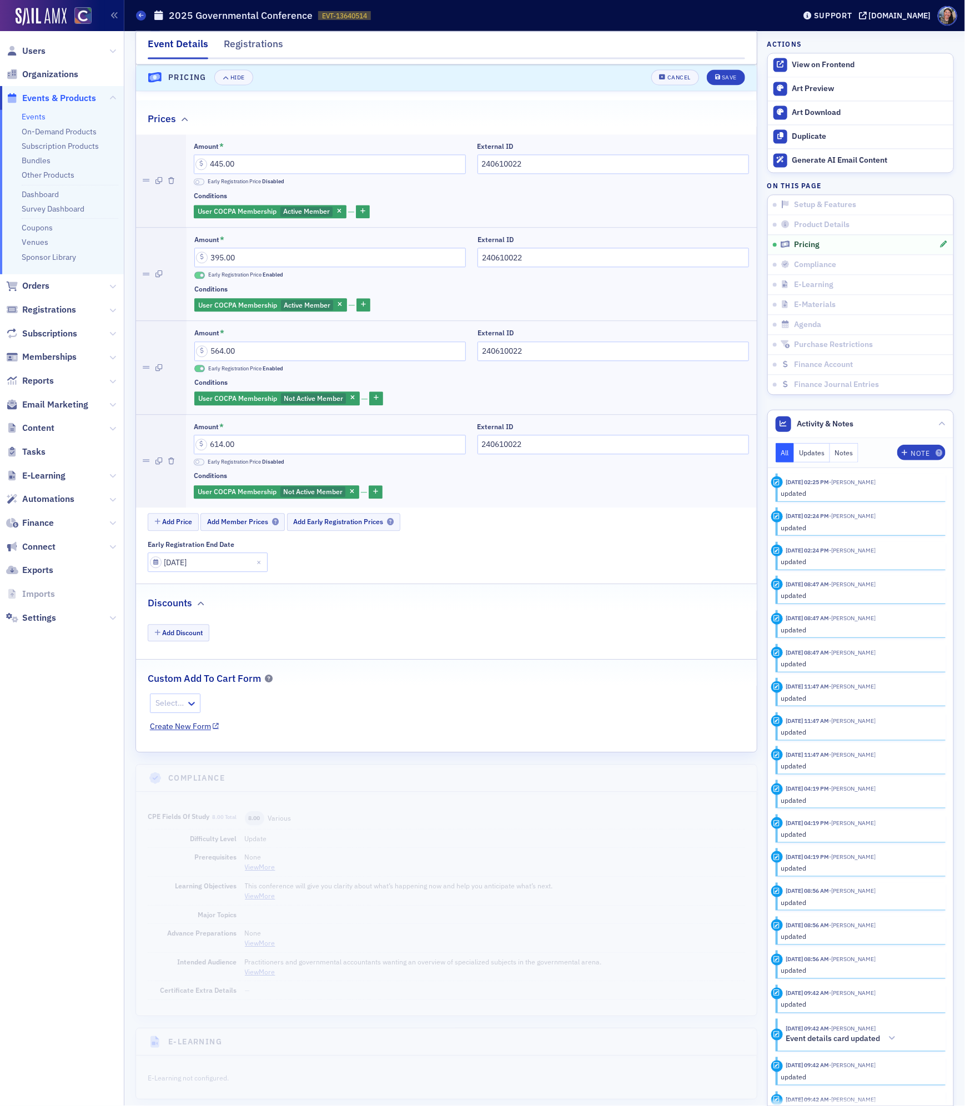
scroll to position [1028, 0]
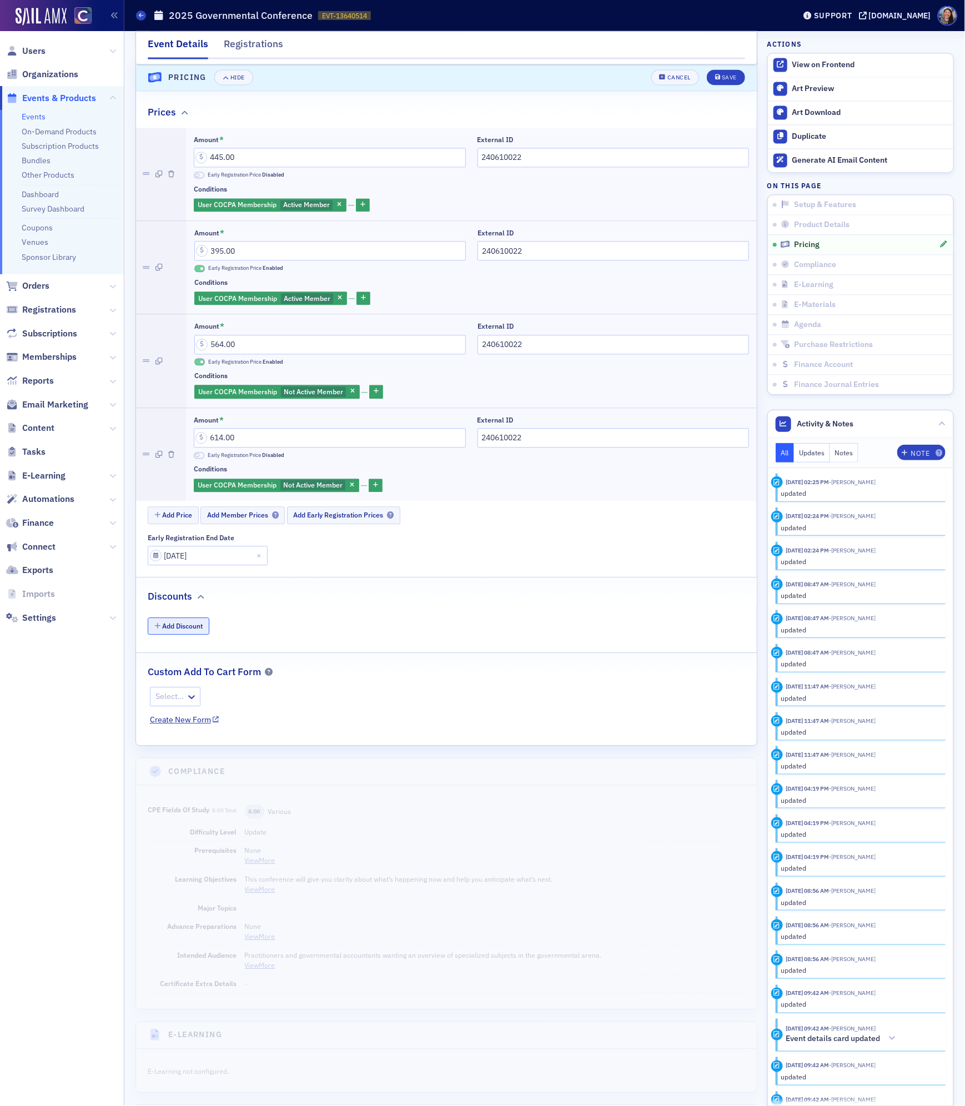
click at [186, 635] on button "Add Discount" at bounding box center [179, 625] width 62 height 17
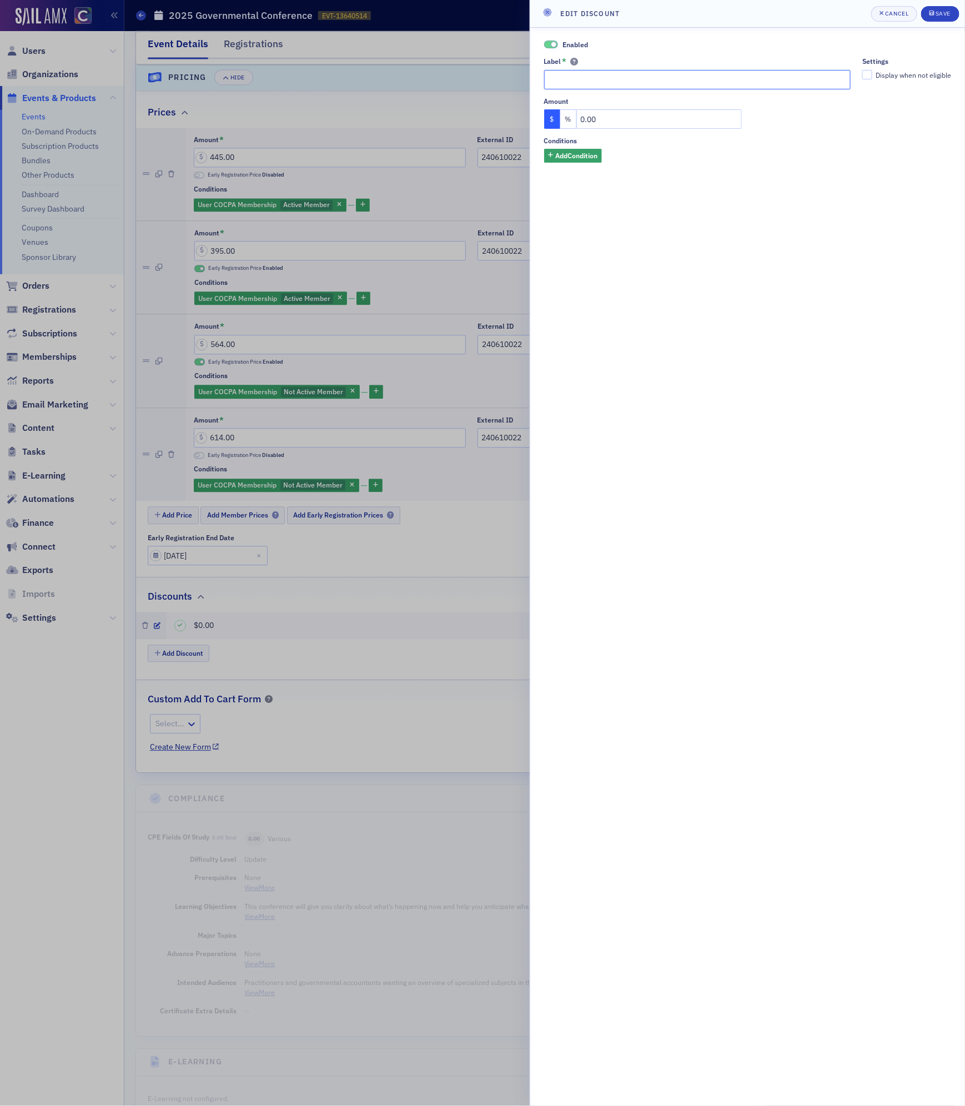
click at [559, 77] on input "Label *" at bounding box center [697, 79] width 307 height 19
paste input "Register 3 or more people for Women's Summit and receive a 10% discount!"
type input "Register 3 or more people for Women's Summit and receive a 10% discount!"
click at [571, 120] on button "%" at bounding box center [568, 118] width 17 height 19
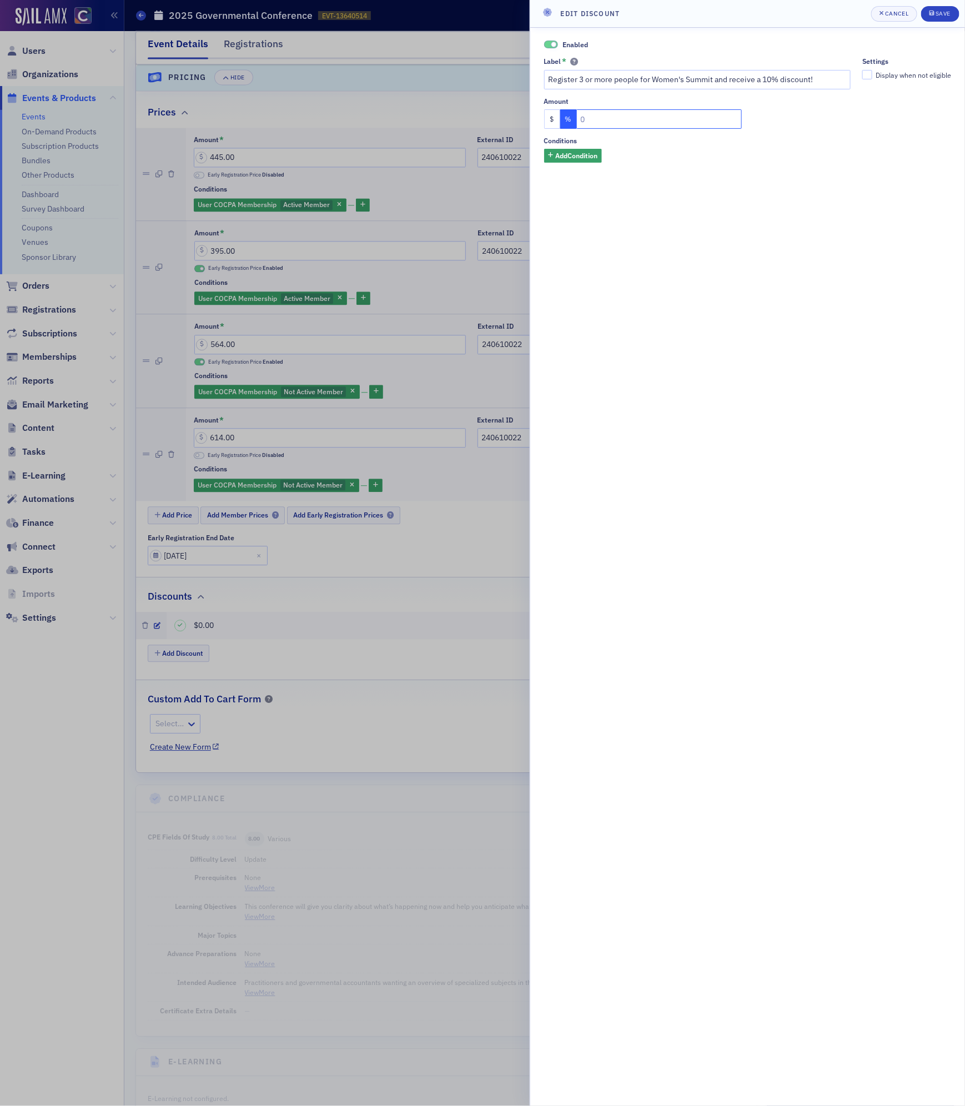
click at [609, 121] on input "text" at bounding box center [659, 118] width 166 height 19
type input "10"
click at [590, 156] on span "Add Condition" at bounding box center [576, 155] width 42 height 10
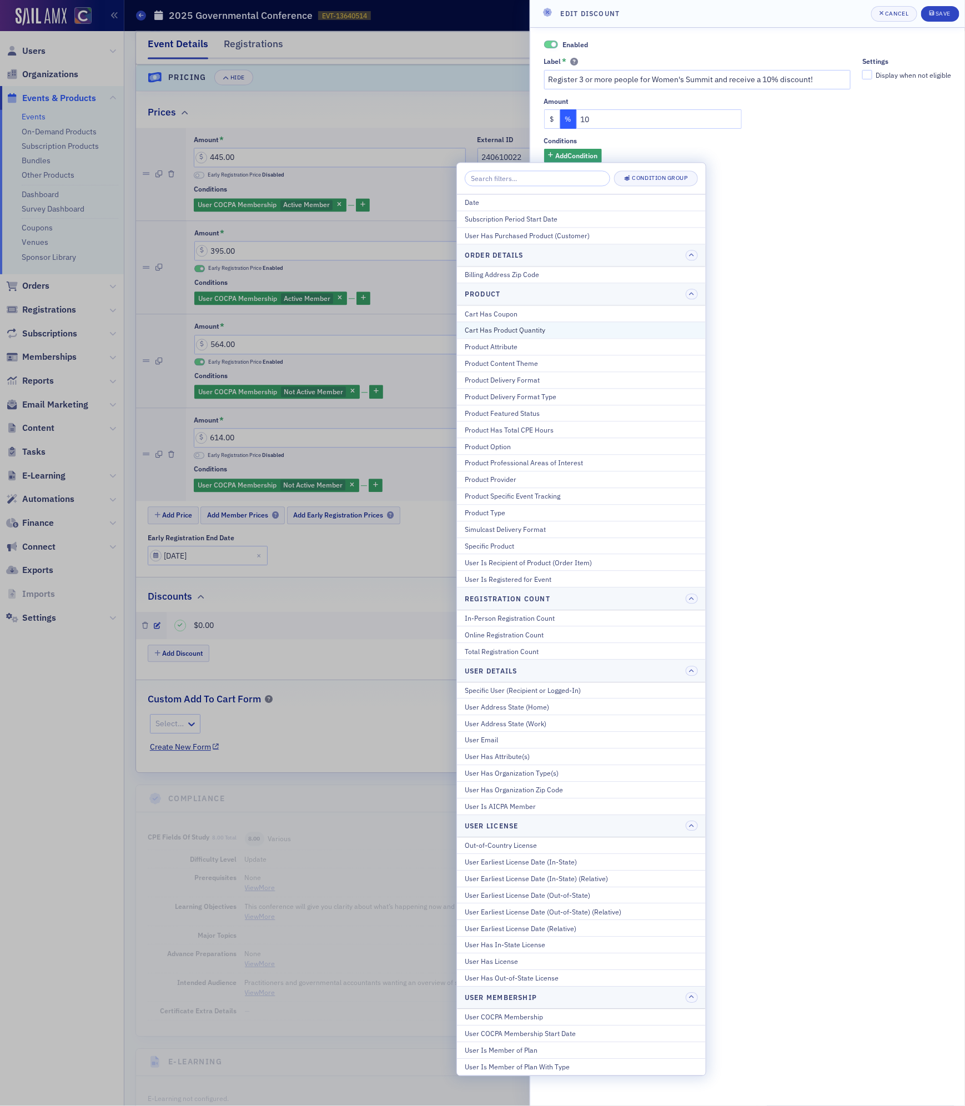
click at [494, 330] on div "Cart Has Product Quantity" at bounding box center [581, 330] width 233 height 10
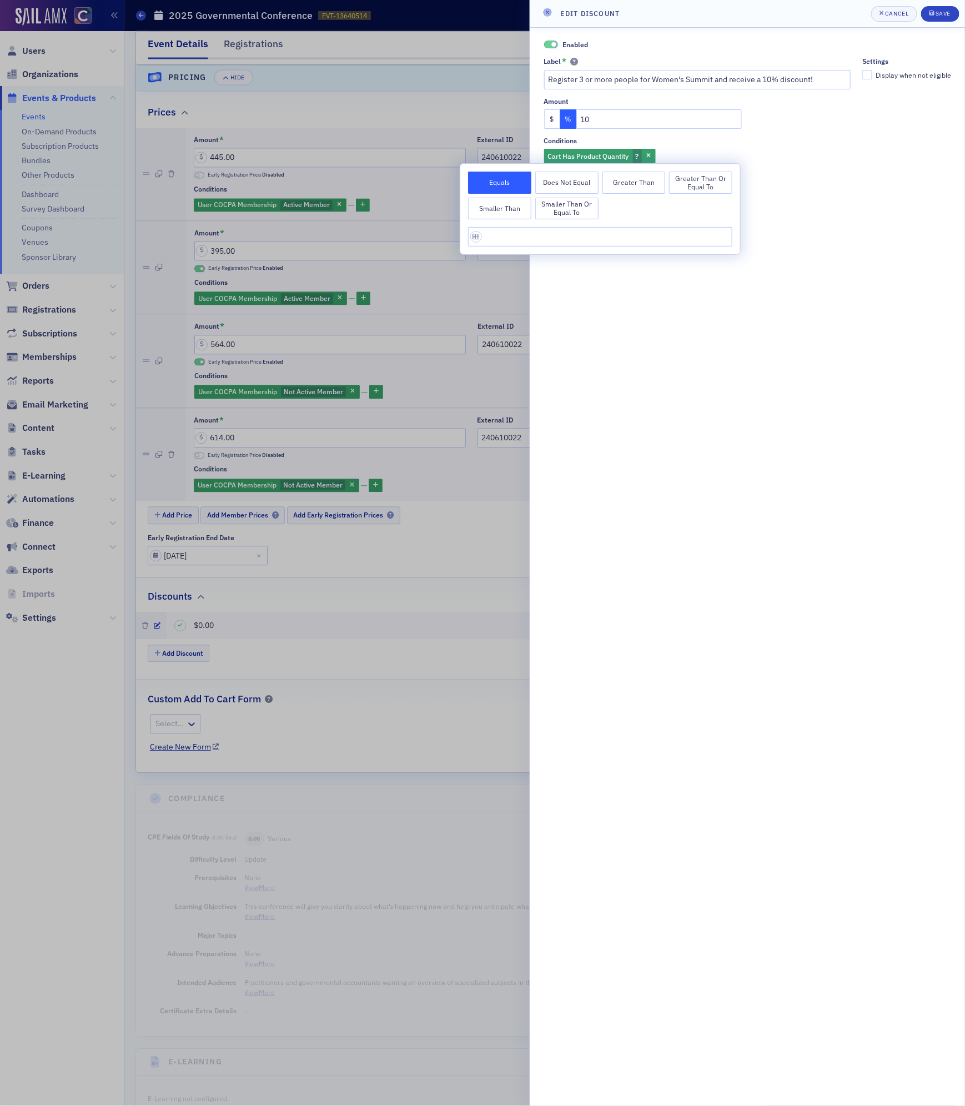
click at [697, 184] on button "Greater Than or Equal To" at bounding box center [700, 183] width 63 height 22
click at [584, 238] on input "Conditions" at bounding box center [600, 236] width 264 height 19
type input "3"
click at [765, 333] on div "Enabled Label * Register 3 or more people for Women's Summit and receive a 10% …" at bounding box center [747, 567] width 435 height 1078
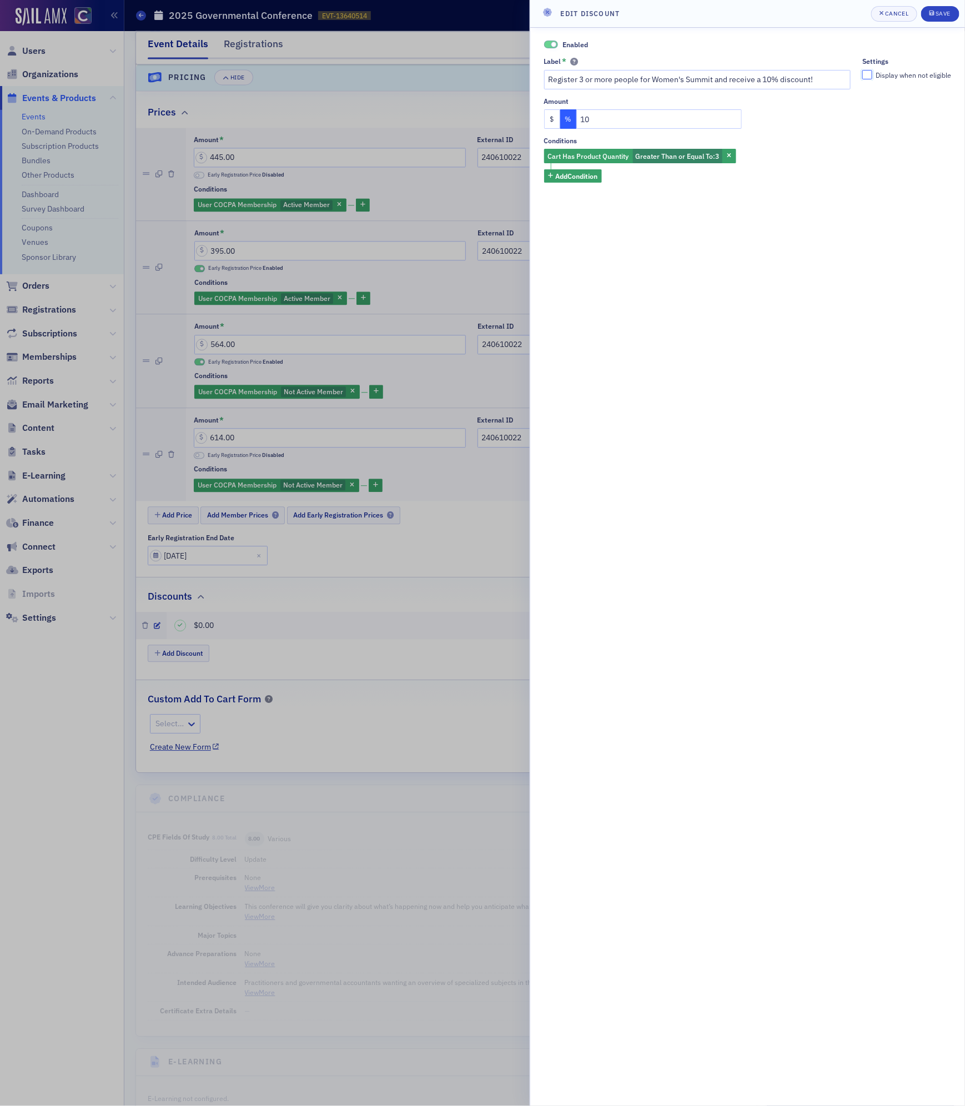
click at [867, 72] on input "Display when not eligible" at bounding box center [867, 75] width 10 height 10
checkbox input "true"
click at [942, 14] on div "Save" at bounding box center [943, 14] width 15 height 6
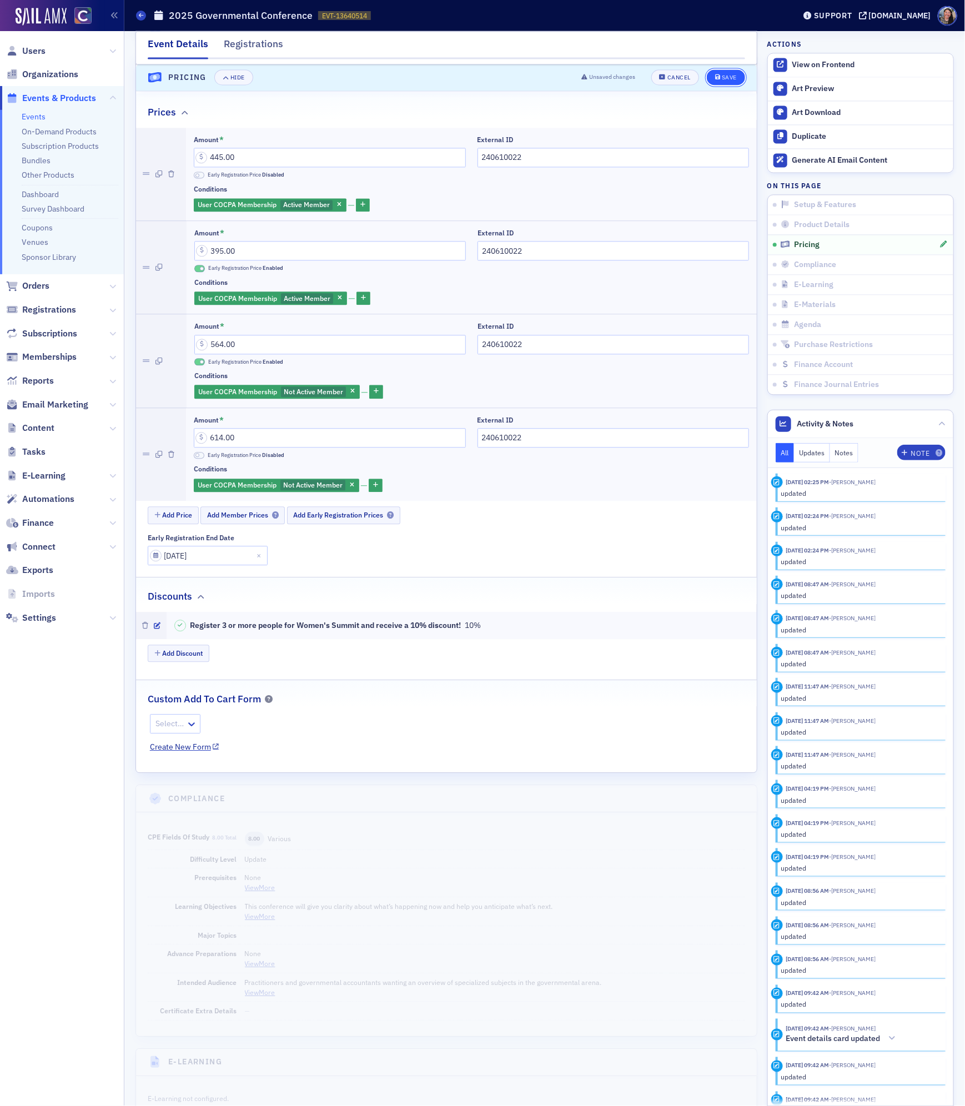
click at [731, 76] on div "Save" at bounding box center [729, 78] width 15 height 6
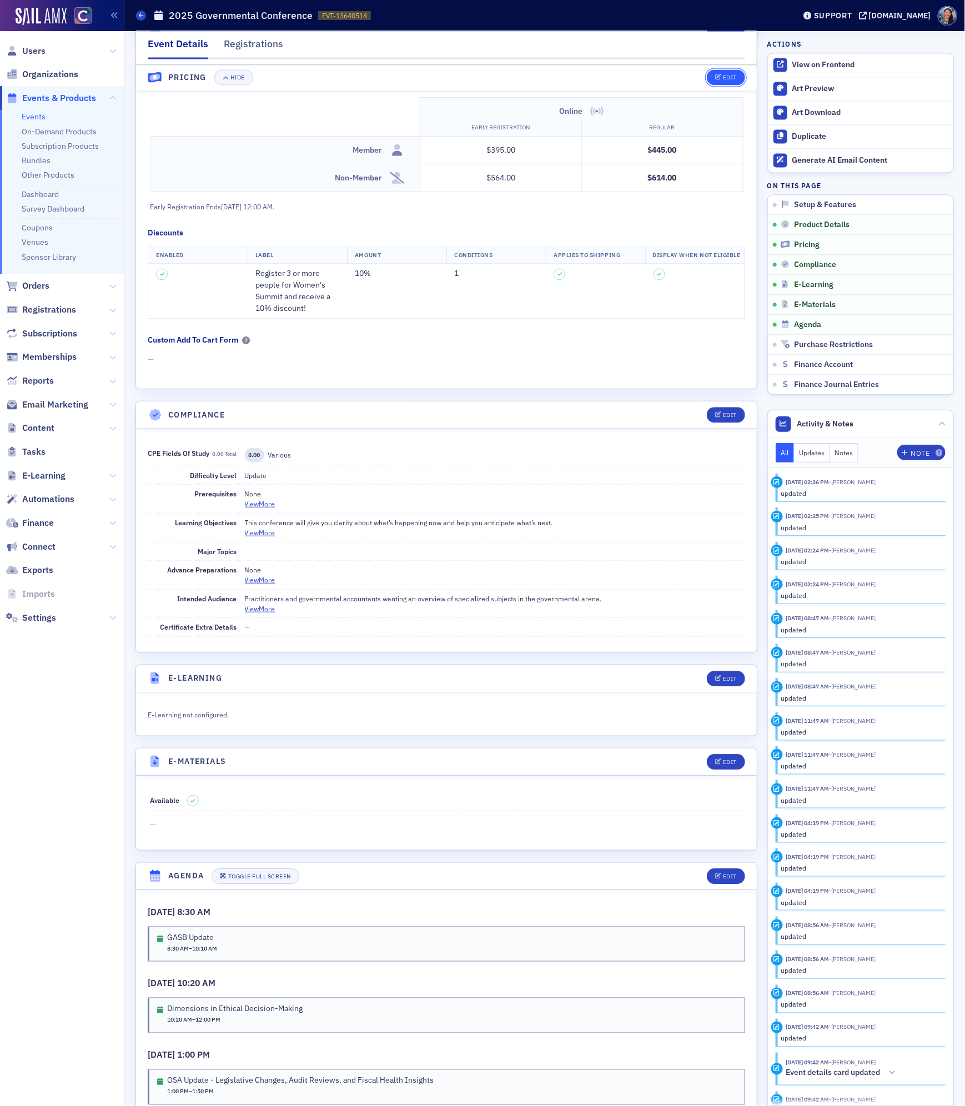
click at [720, 76] on icon "button" at bounding box center [718, 78] width 7 height 6
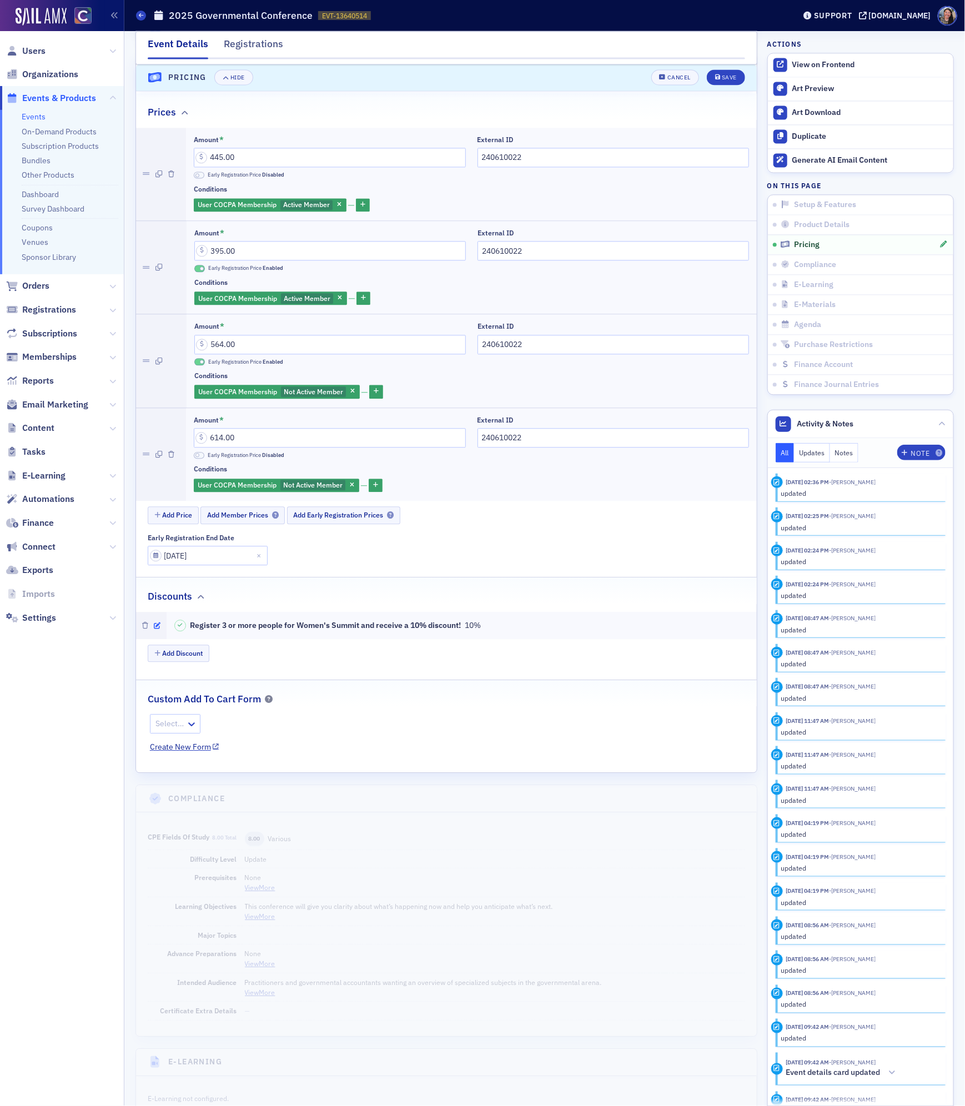
click at [157, 629] on icon "button" at bounding box center [157, 625] width 7 height 7
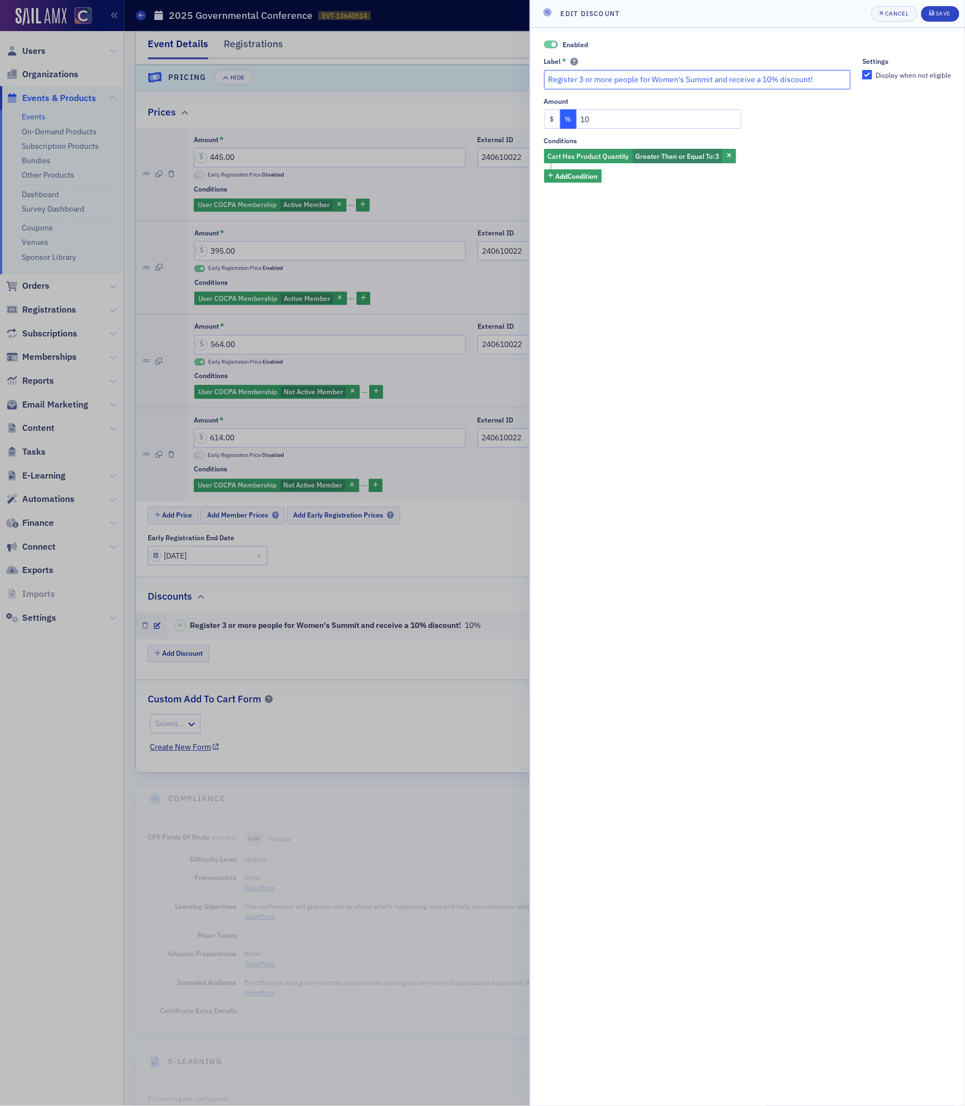
click at [651, 81] on input "Register 3 or more people for Women's Summit and receive a 10% discount!" at bounding box center [697, 79] width 307 height 19
type input "Register 3 or more people for Governmental Conference and receive a 10% discoun…"
click at [947, 11] on div "Save" at bounding box center [943, 14] width 15 height 6
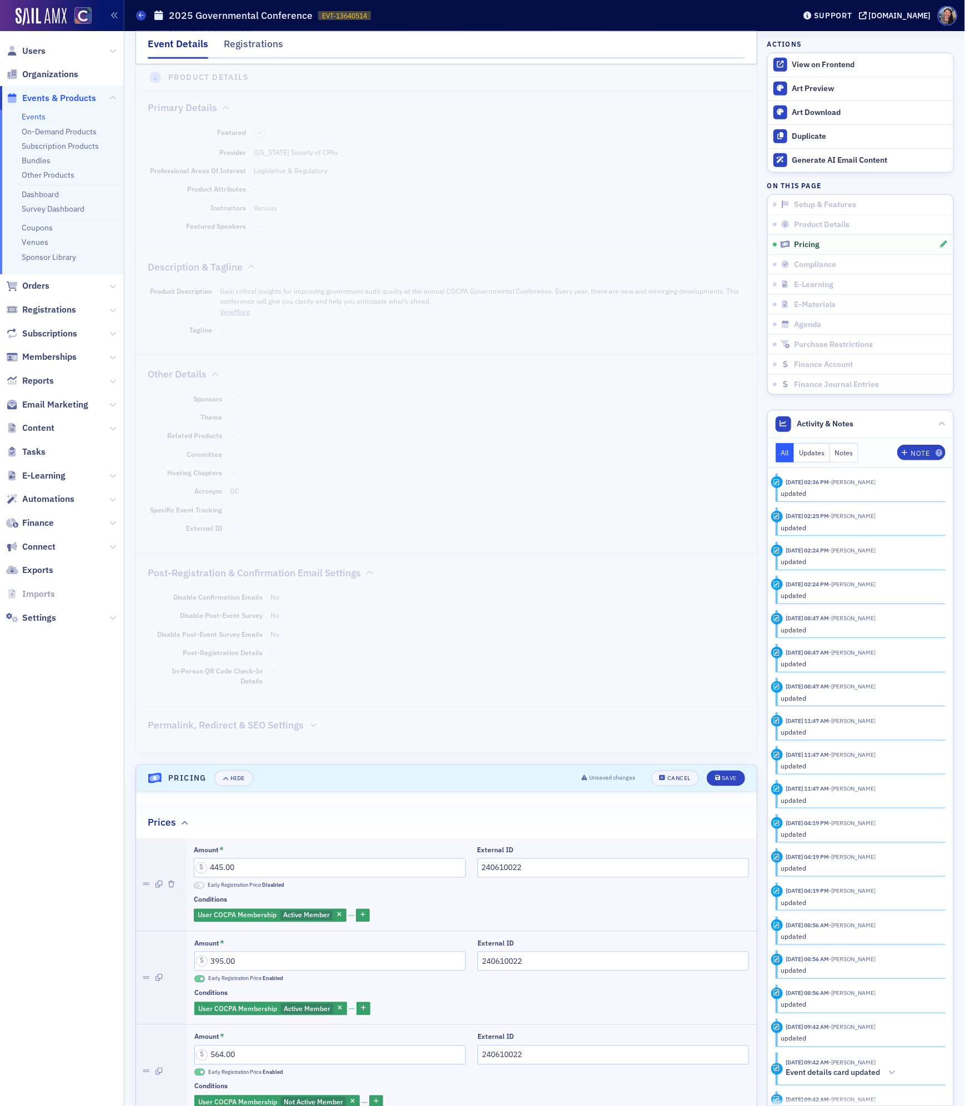
scroll to position [306, 0]
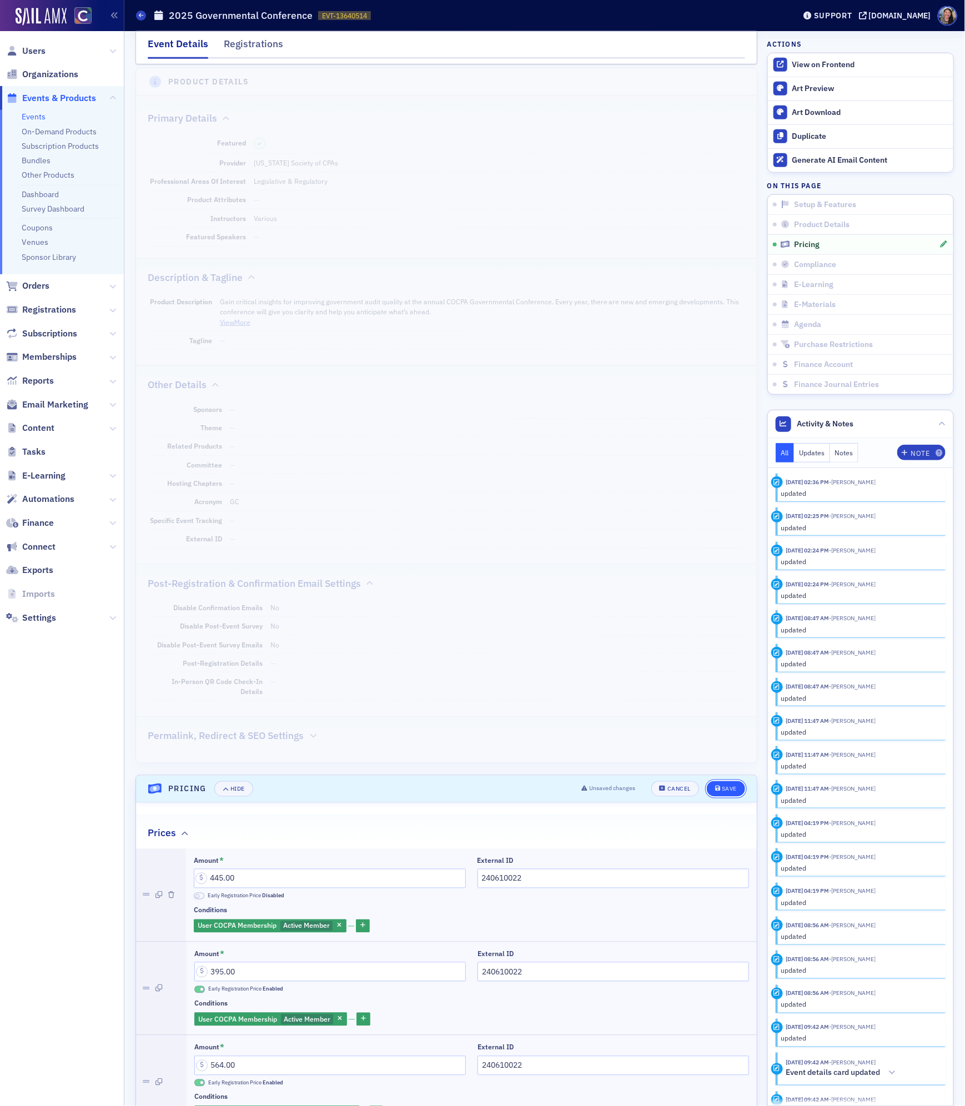
click at [720, 792] on span "Save" at bounding box center [726, 789] width 22 height 6
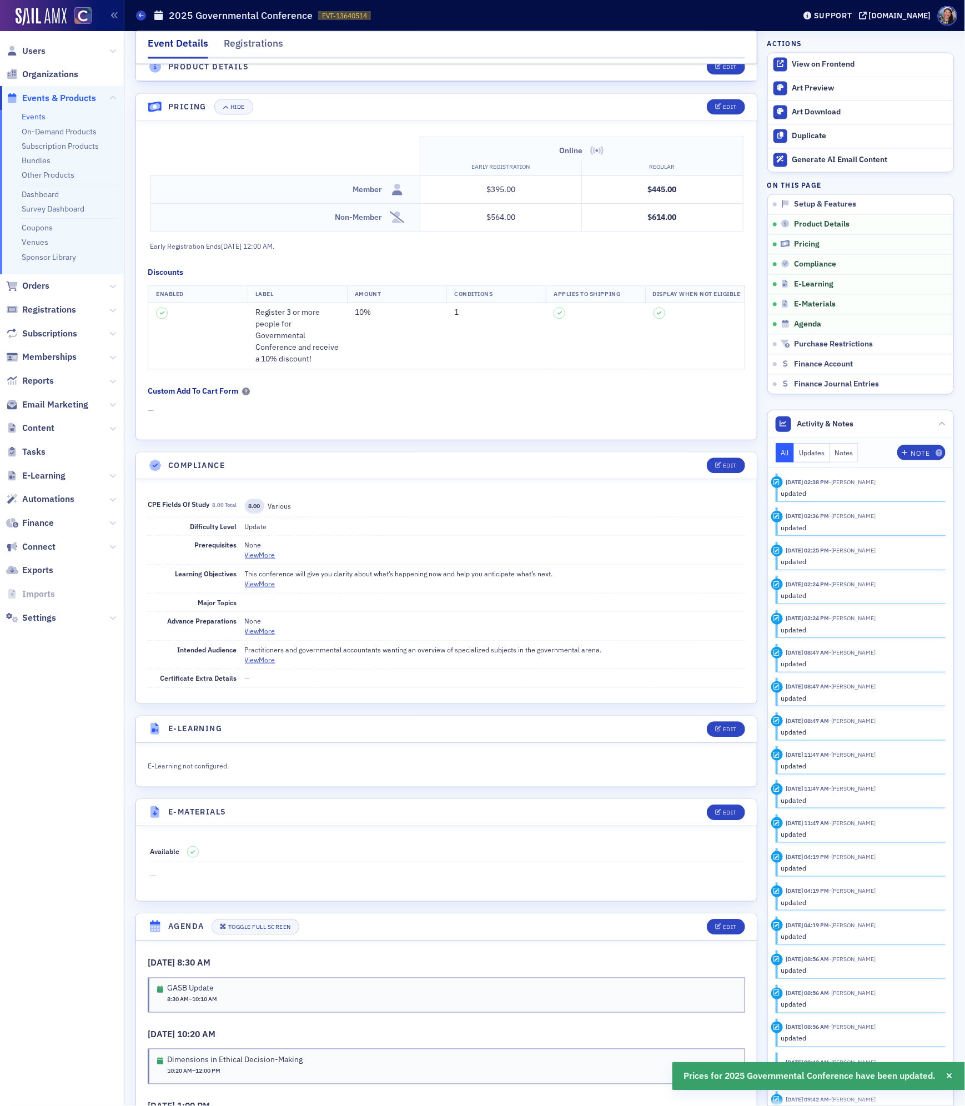
scroll to position [1028, 0]
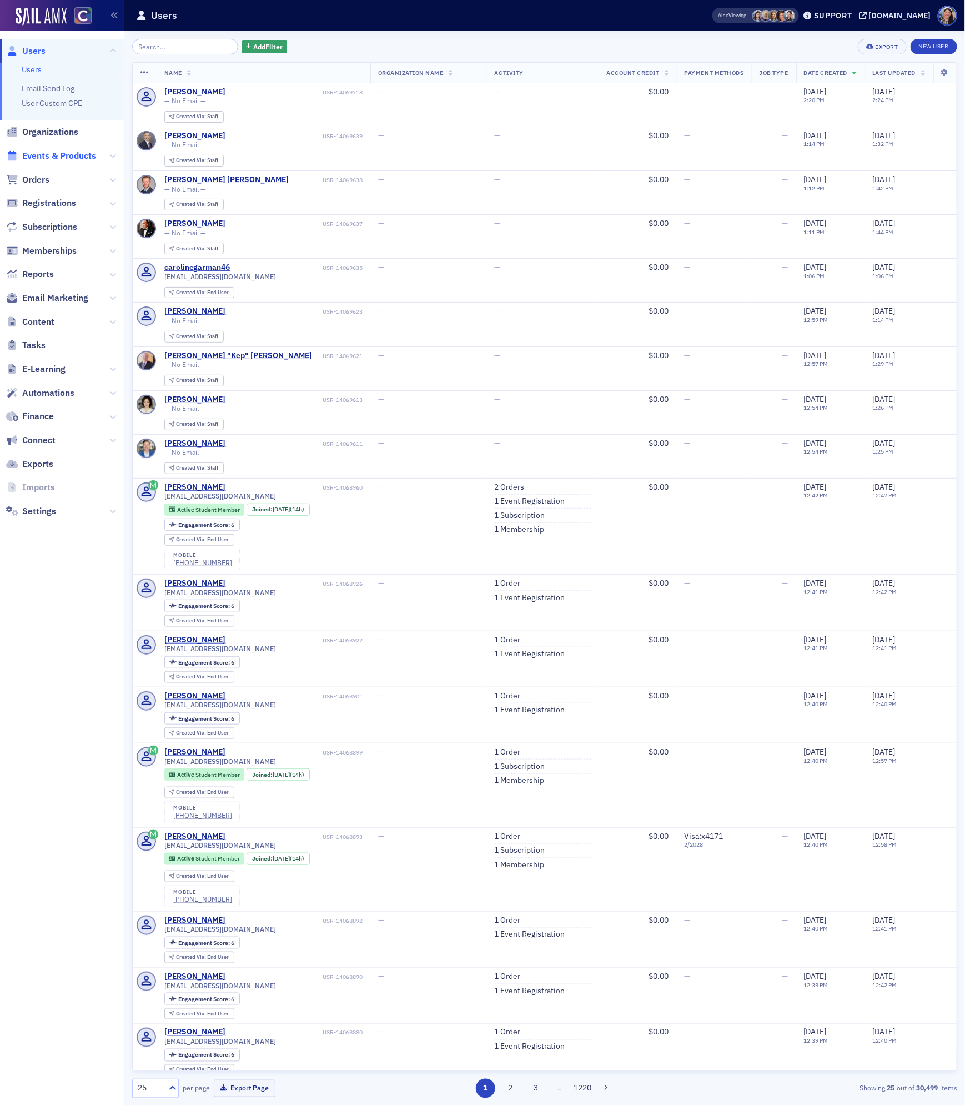
click at [44, 155] on span "Events & Products" at bounding box center [59, 156] width 74 height 12
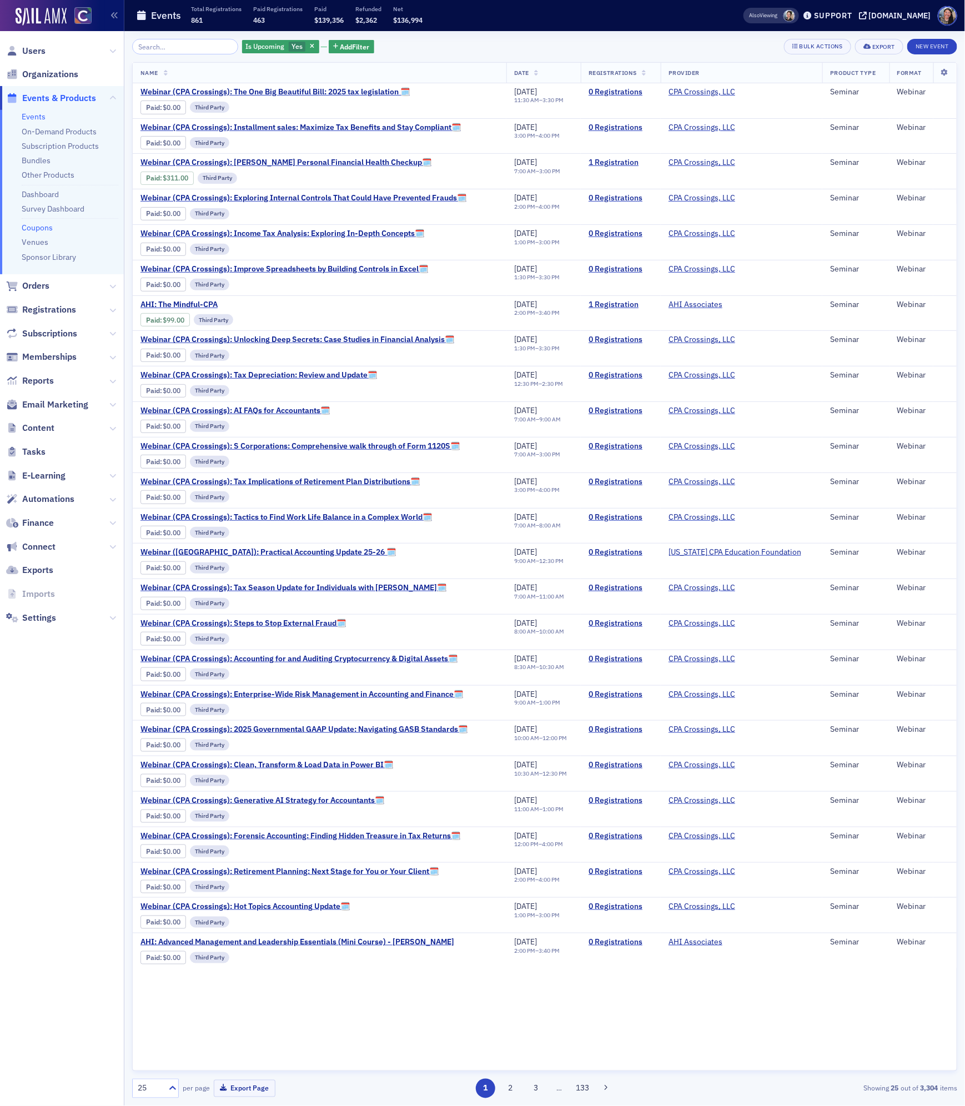
click at [43, 227] on link "Coupons" at bounding box center [37, 228] width 31 height 10
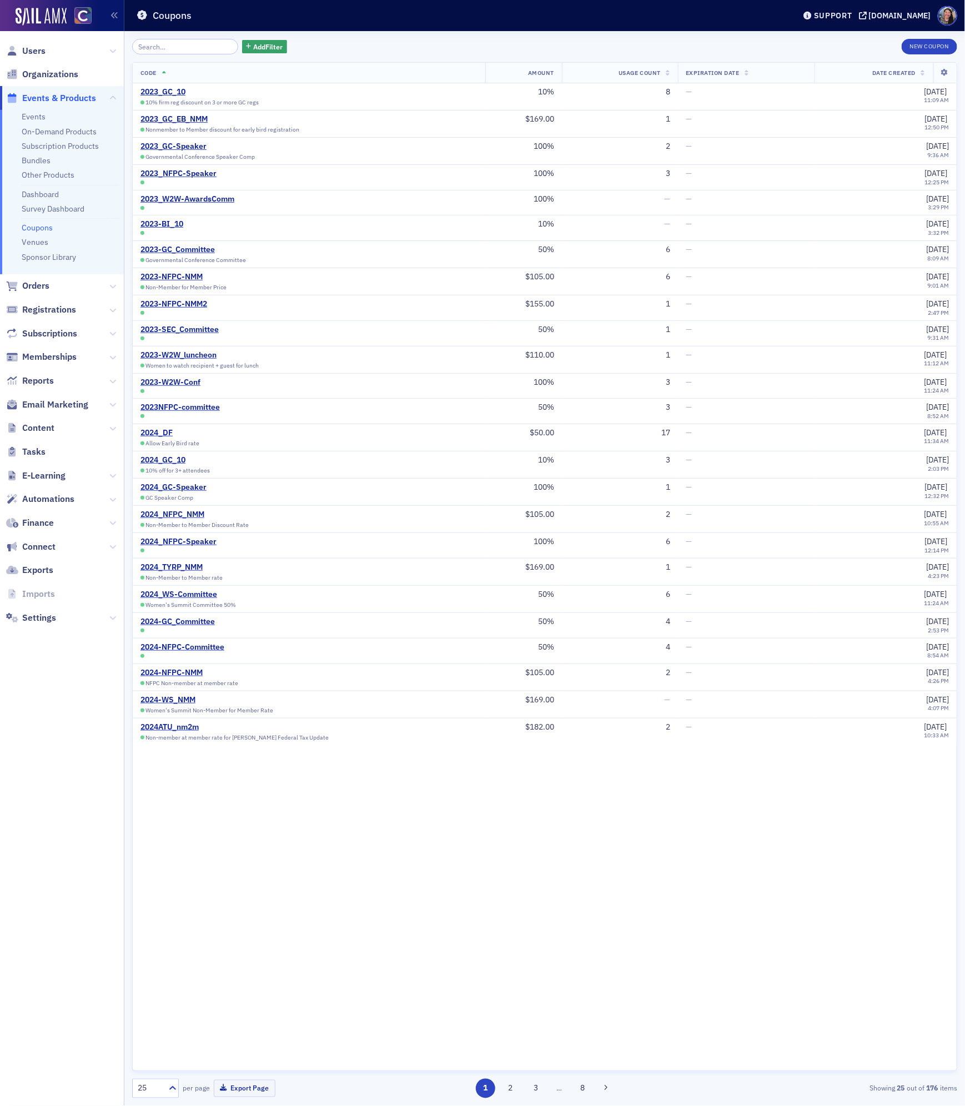
click at [175, 50] on input "search" at bounding box center [185, 47] width 106 height 16
click at [930, 45] on button "New Coupon" at bounding box center [930, 47] width 56 height 16
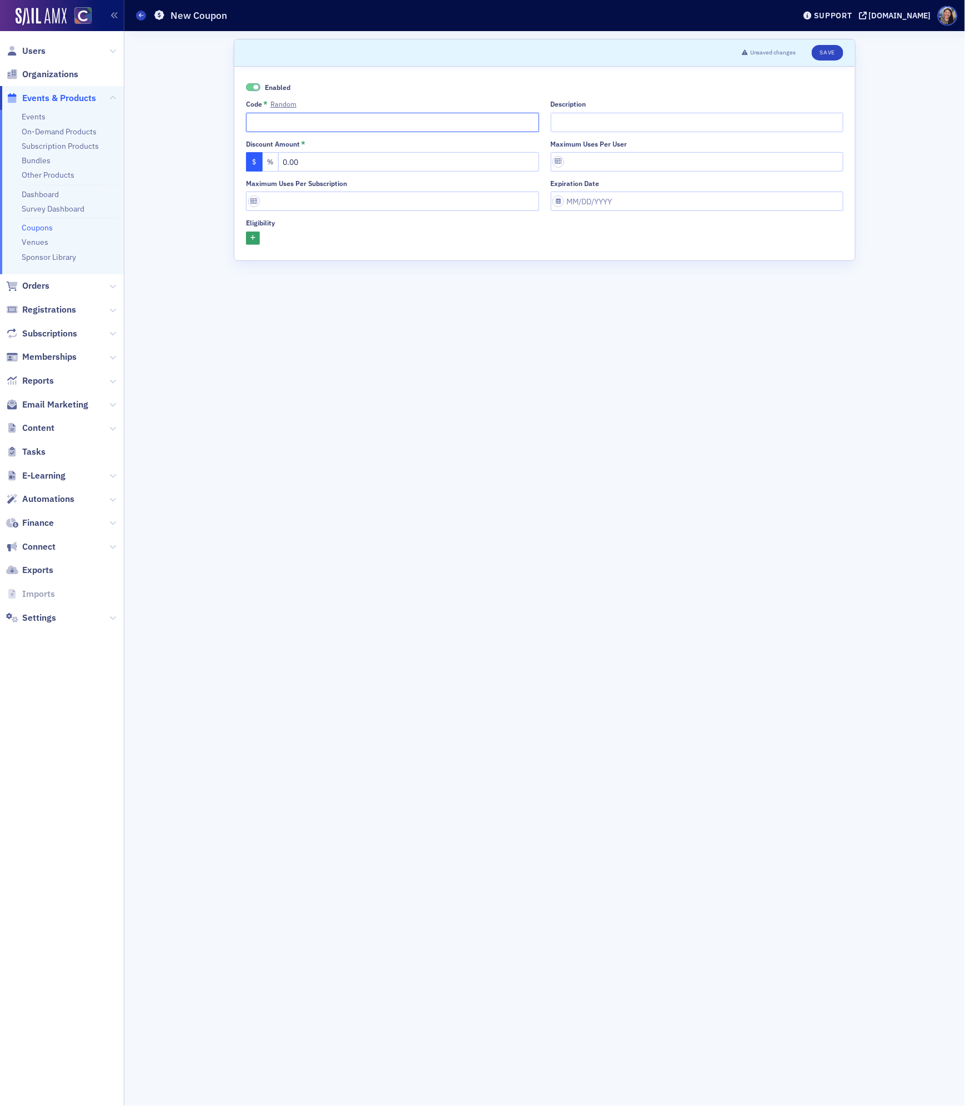
click at [374, 121] on input "Code * Random" at bounding box center [392, 122] width 293 height 19
type input "2025-PastChair"
click at [328, 165] on input "0.00" at bounding box center [408, 161] width 261 height 19
click at [347, 118] on input "2025-PastChair" at bounding box center [392, 122] width 293 height 19
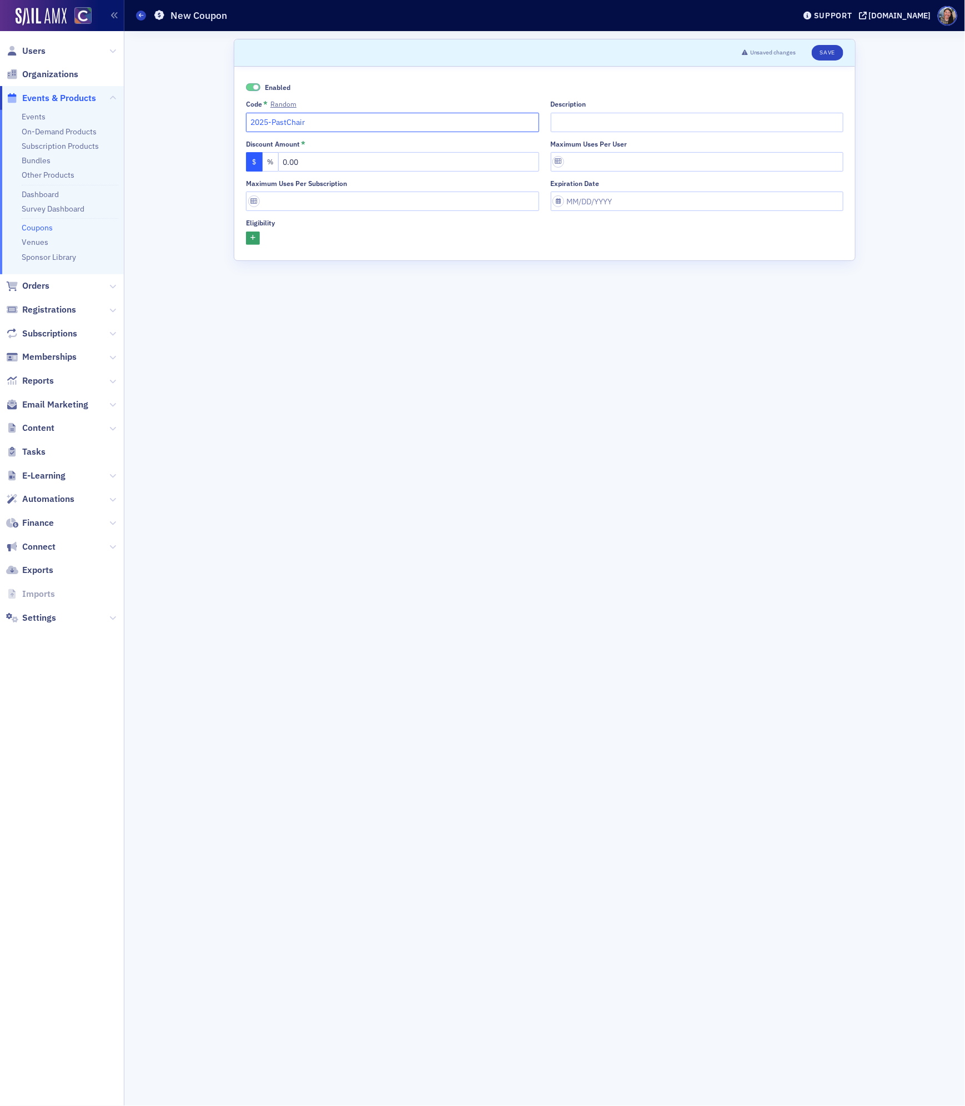
click at [347, 118] on input "2025-PastChair" at bounding box center [392, 122] width 293 height 19
click at [674, 103] on div "Description" at bounding box center [697, 104] width 293 height 8
click at [656, 113] on input "Description" at bounding box center [697, 122] width 293 height 19
type input "Discount applied during registration."
click at [827, 51] on button "Save" at bounding box center [828, 53] width 32 height 16
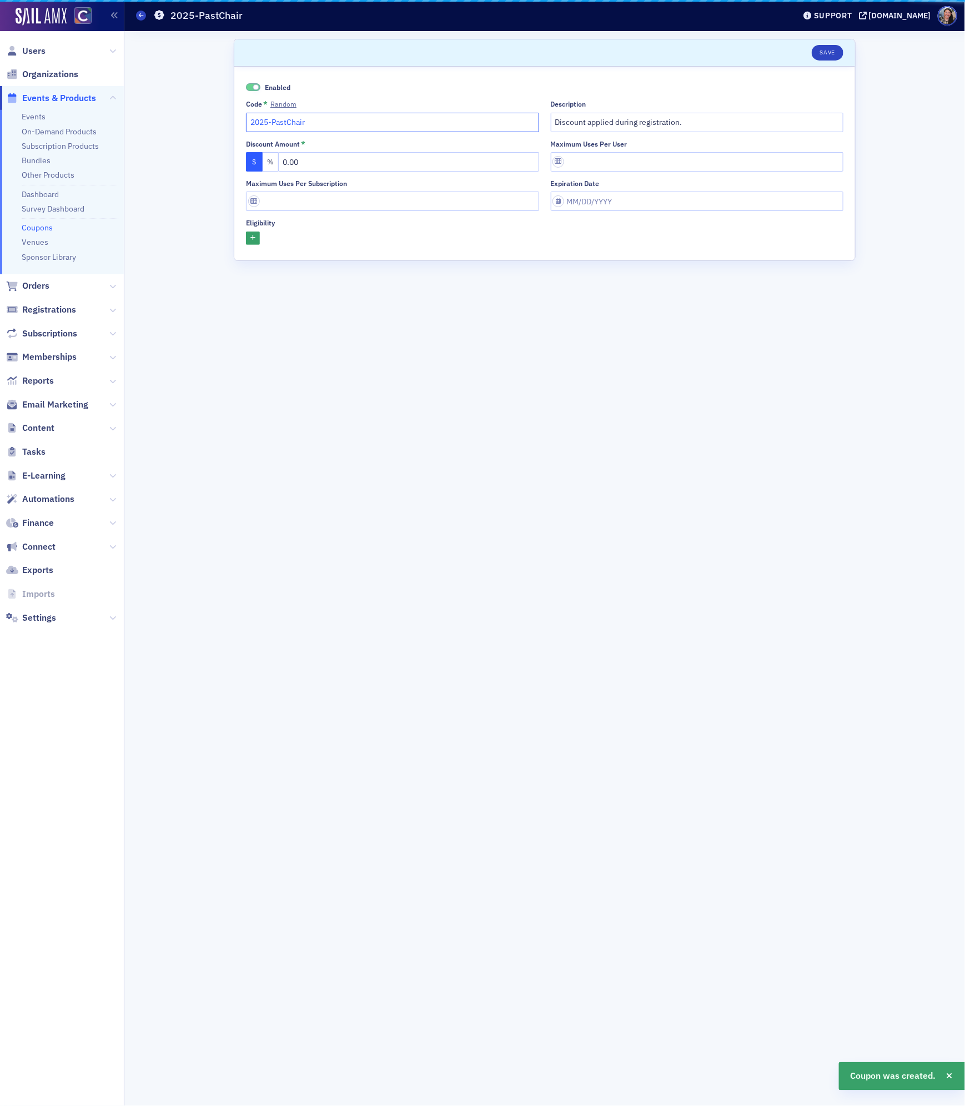
click at [326, 117] on input "2025-PastChair" at bounding box center [392, 122] width 293 height 19
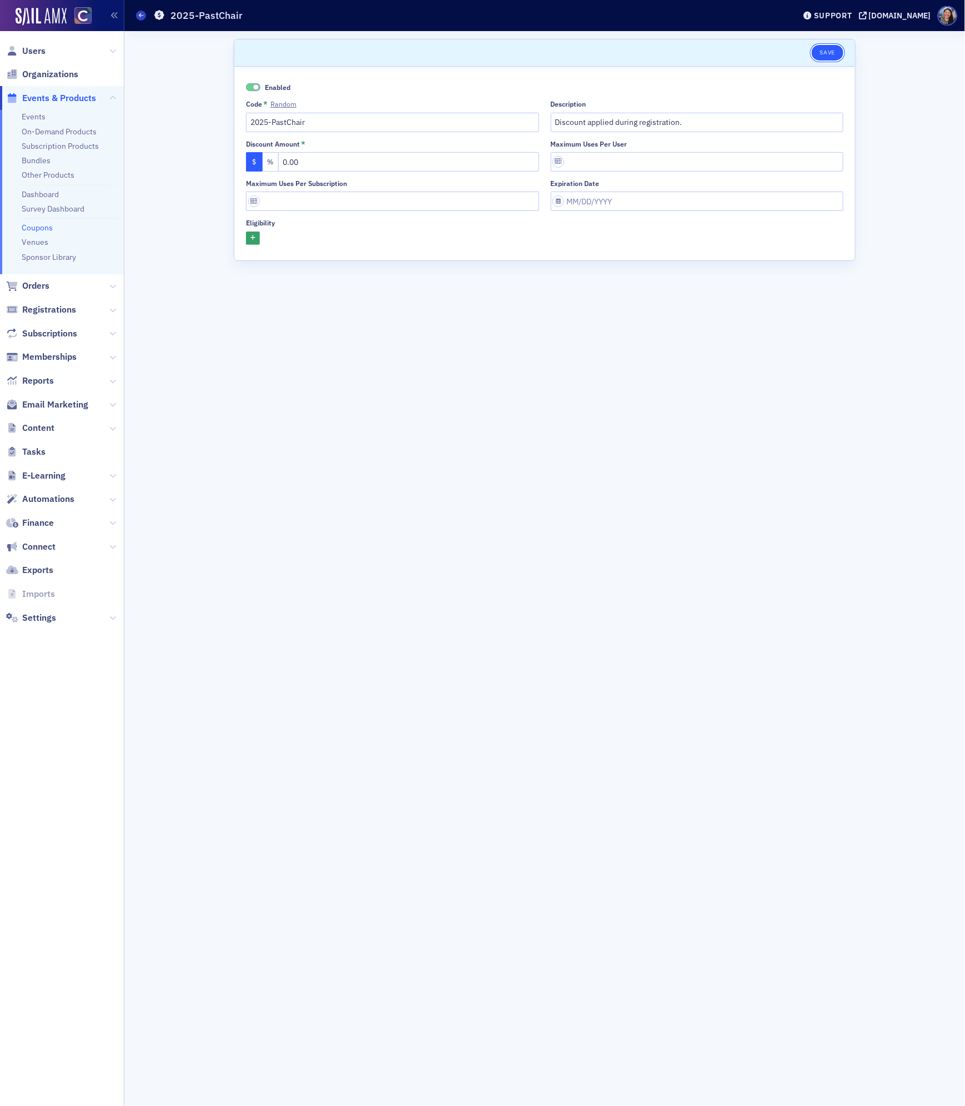
click at [827, 54] on button "Save" at bounding box center [828, 53] width 32 height 16
click at [34, 114] on link "Events" at bounding box center [34, 117] width 24 height 10
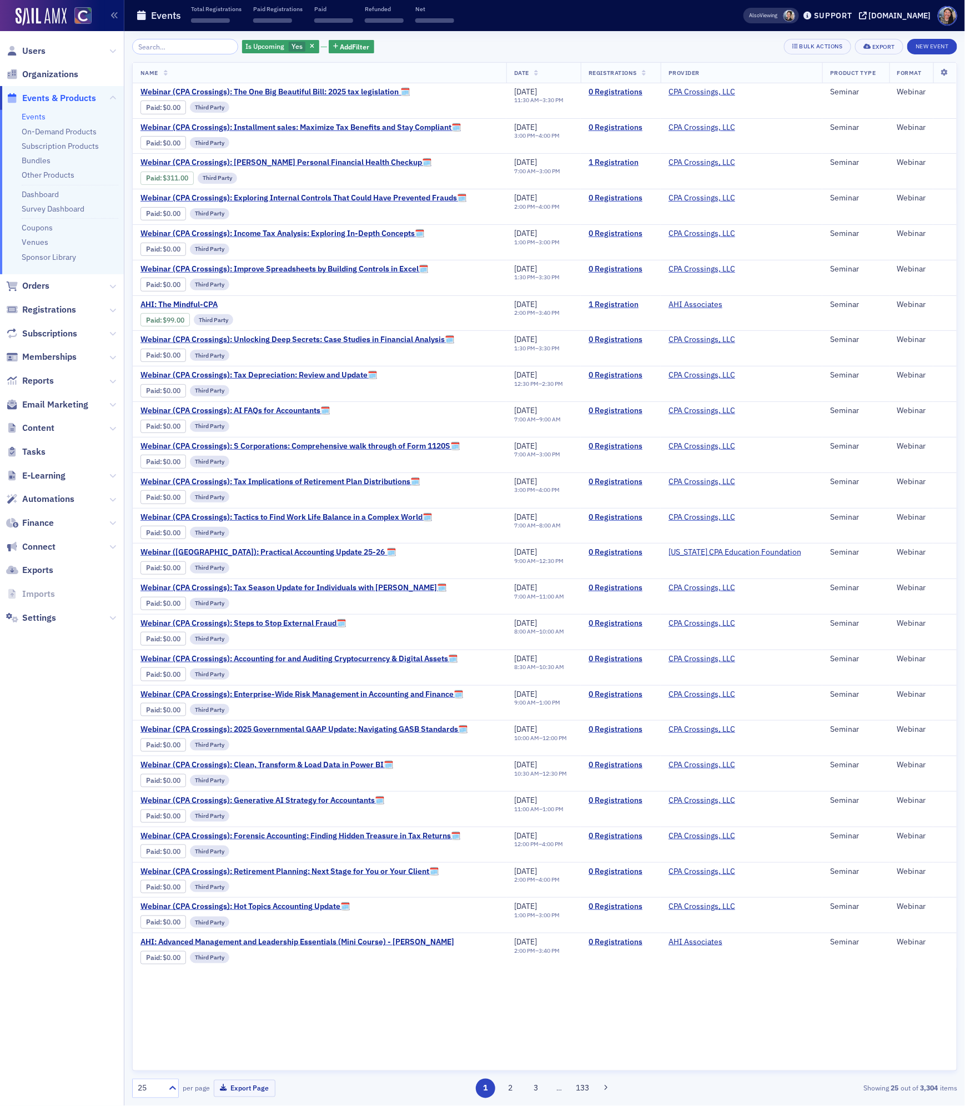
click at [163, 44] on input "search" at bounding box center [185, 47] width 106 height 16
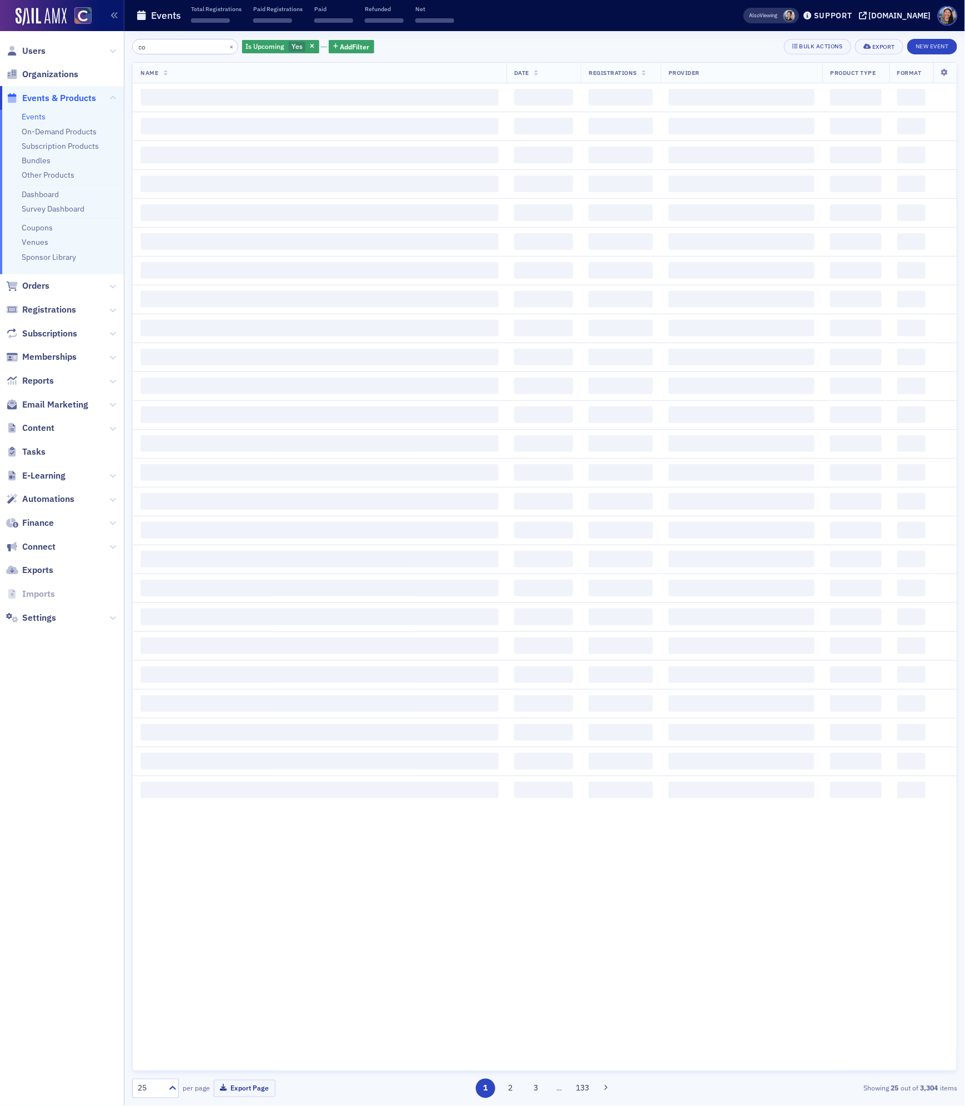
type input "c"
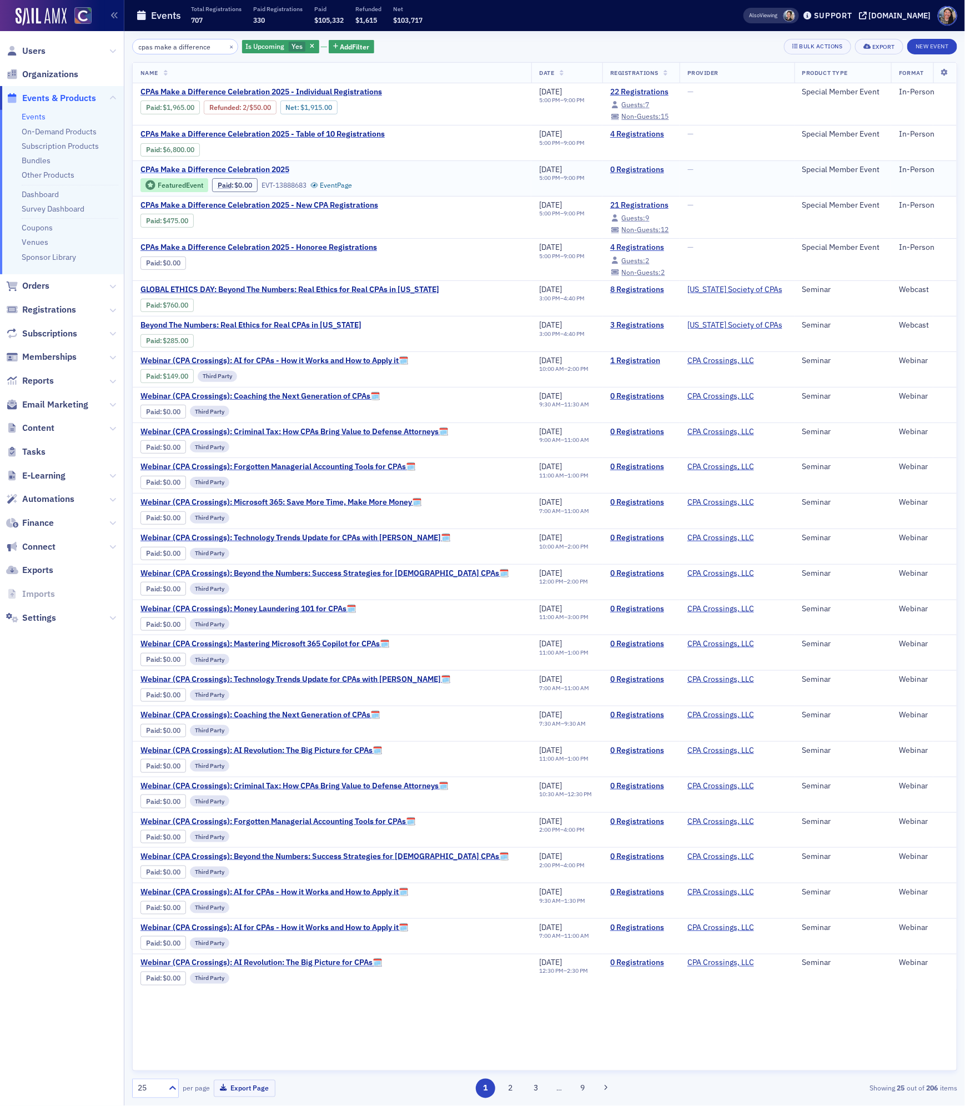
type input "cpas make a difference"
click at [243, 170] on span "CPAs Make a Difference Celebration 2025" at bounding box center [233, 170] width 187 height 10
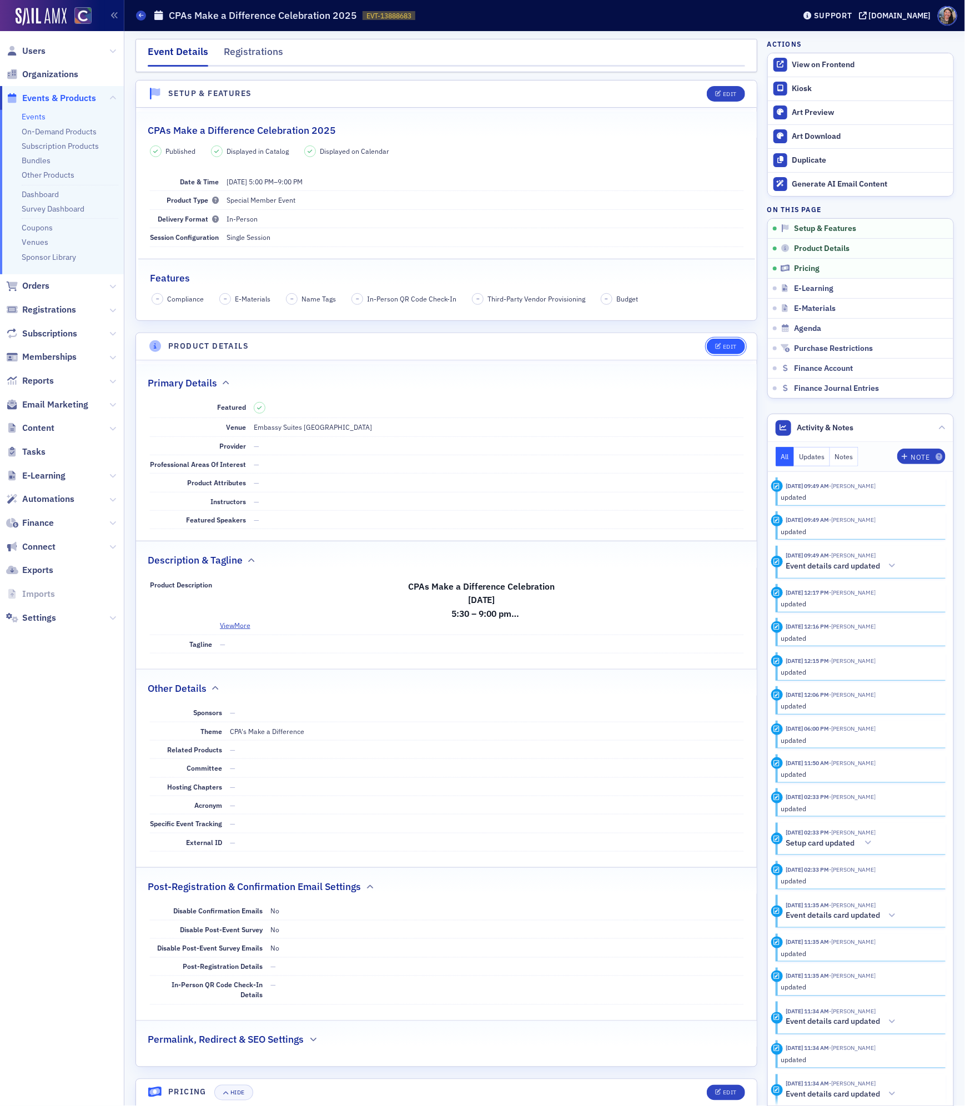
click at [732, 348] on div "Edit" at bounding box center [730, 347] width 14 height 6
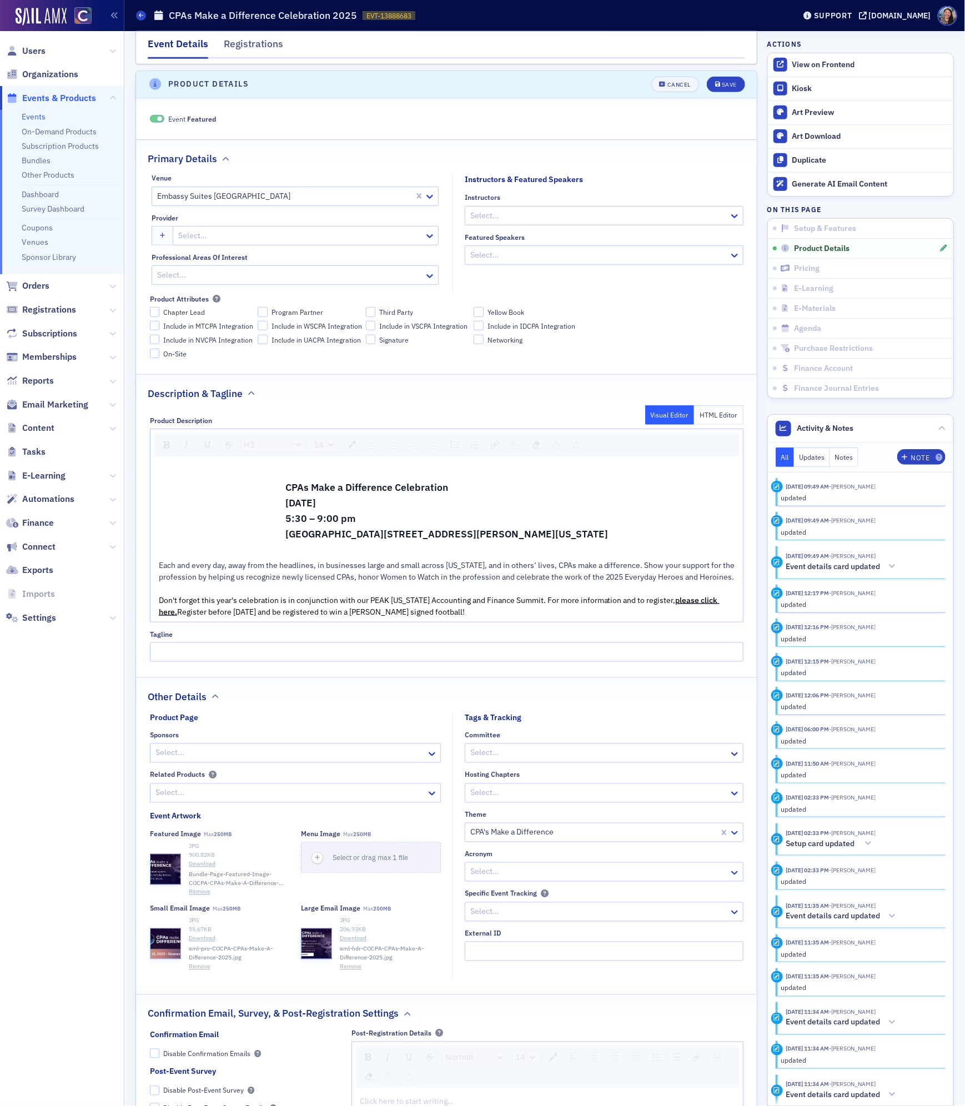
scroll to position [270, 0]
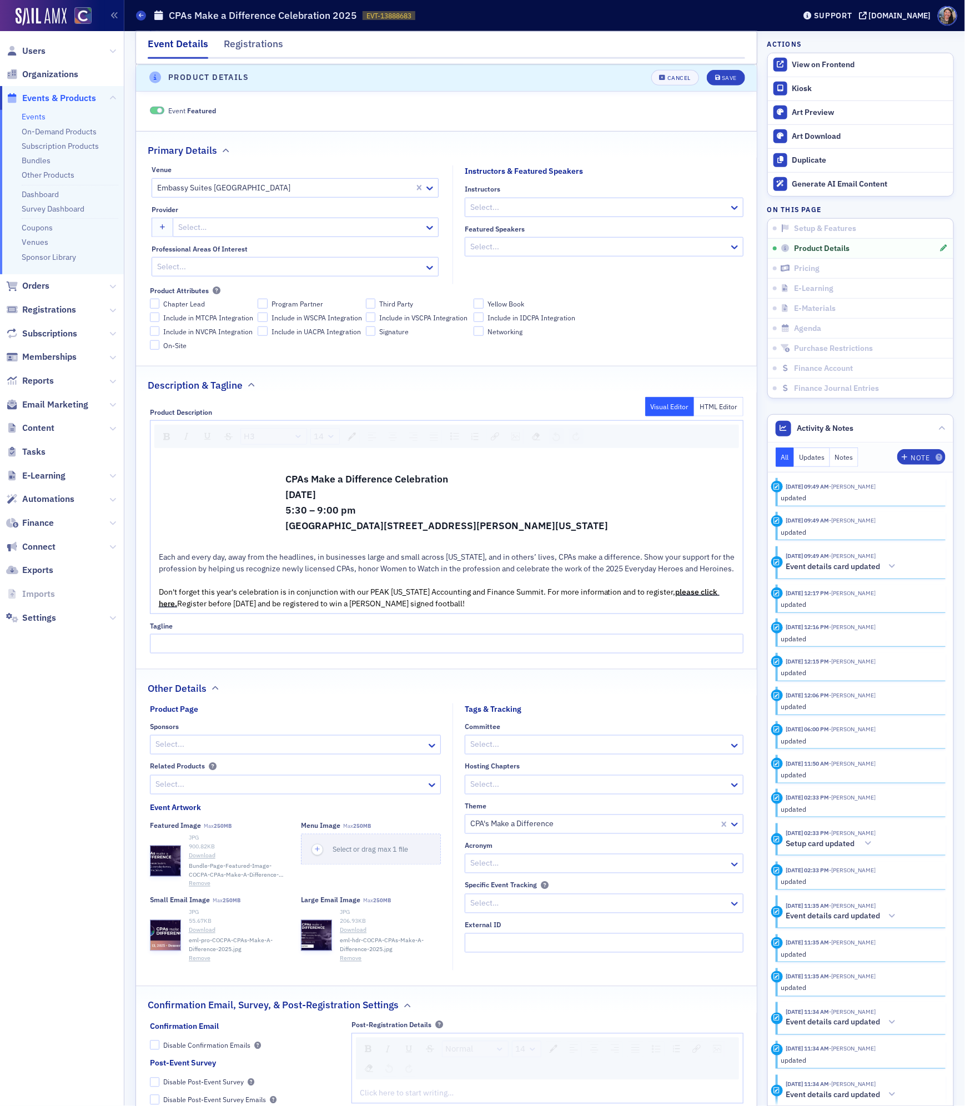
click at [224, 752] on div at bounding box center [289, 745] width 271 height 14
type input "deloitte"
click at [226, 785] on div "Deloitte" at bounding box center [295, 789] width 277 height 12
click at [716, 78] on icon "submit" at bounding box center [718, 78] width 6 height 6
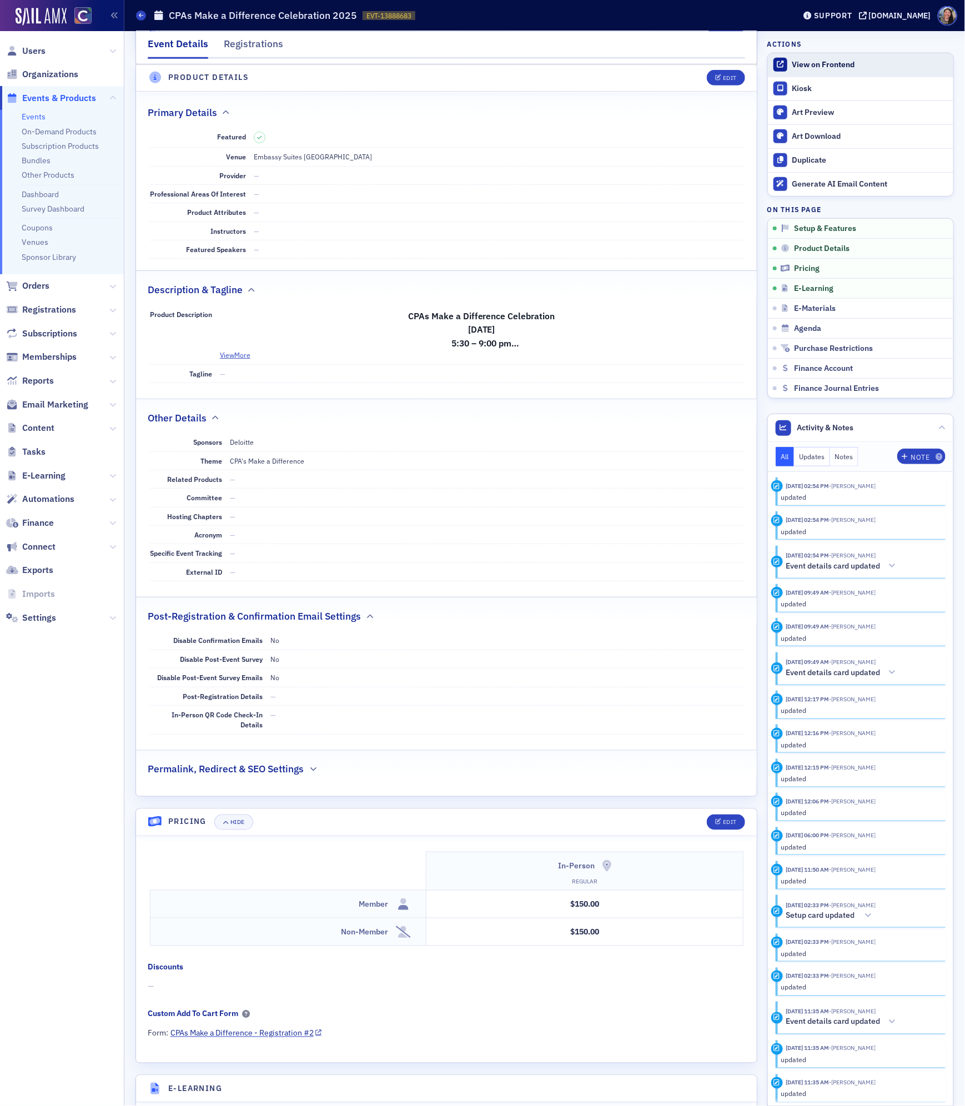
click at [816, 61] on div "View on Frontend" at bounding box center [869, 65] width 155 height 10
click at [35, 115] on link "Events" at bounding box center [34, 117] width 24 height 10
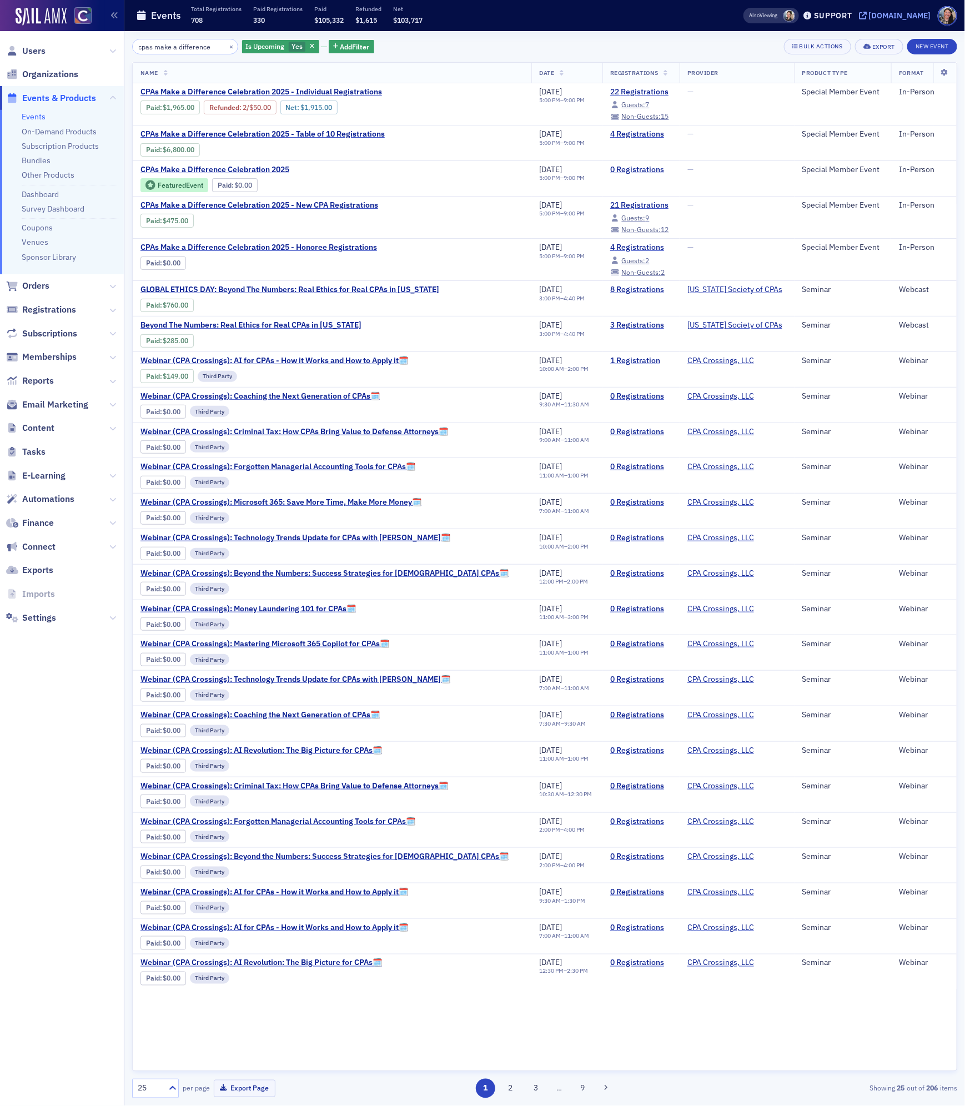
click at [902, 12] on div "[DOMAIN_NAME]" at bounding box center [900, 16] width 62 height 10
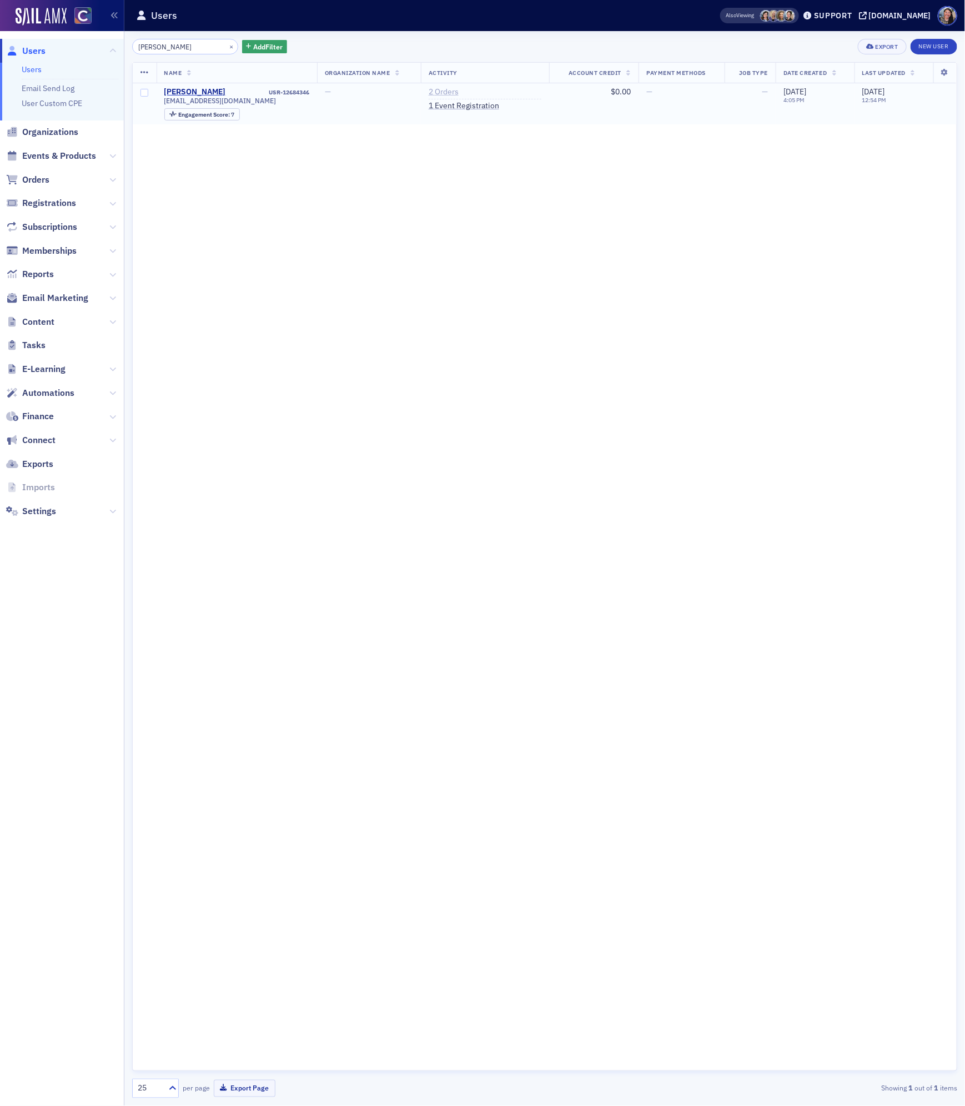
type input "[PERSON_NAME]"
click at [449, 90] on link "2 Orders" at bounding box center [444, 92] width 30 height 10
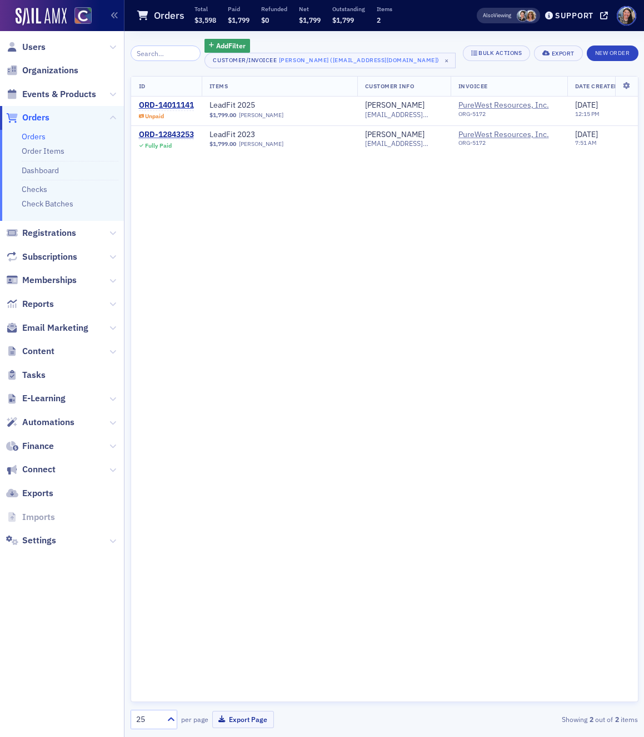
click at [599, 14] on div "Also Viewing Support [DOMAIN_NAME]" at bounding box center [552, 15] width 183 height 19
click at [605, 15] on icon at bounding box center [604, 16] width 8 height 8
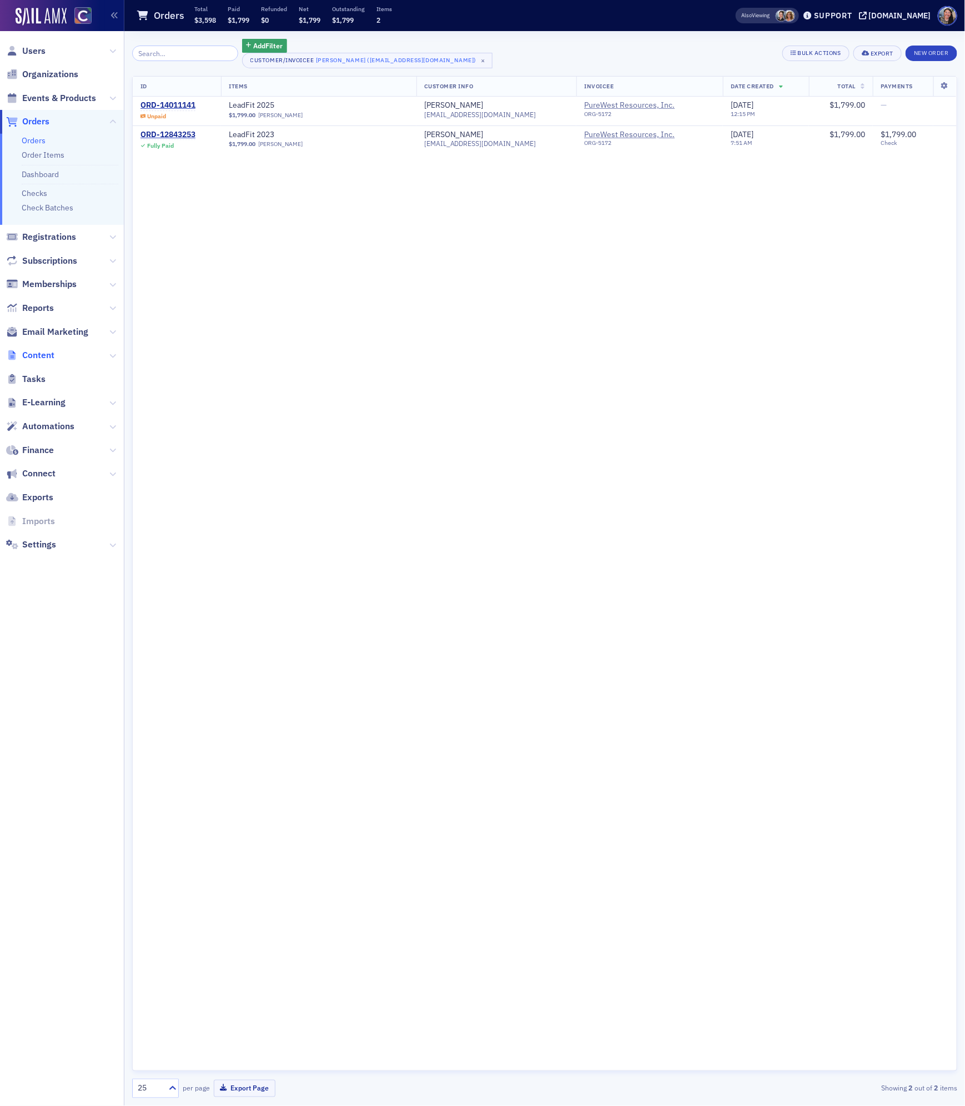
click at [27, 358] on span "Content" at bounding box center [38, 355] width 32 height 12
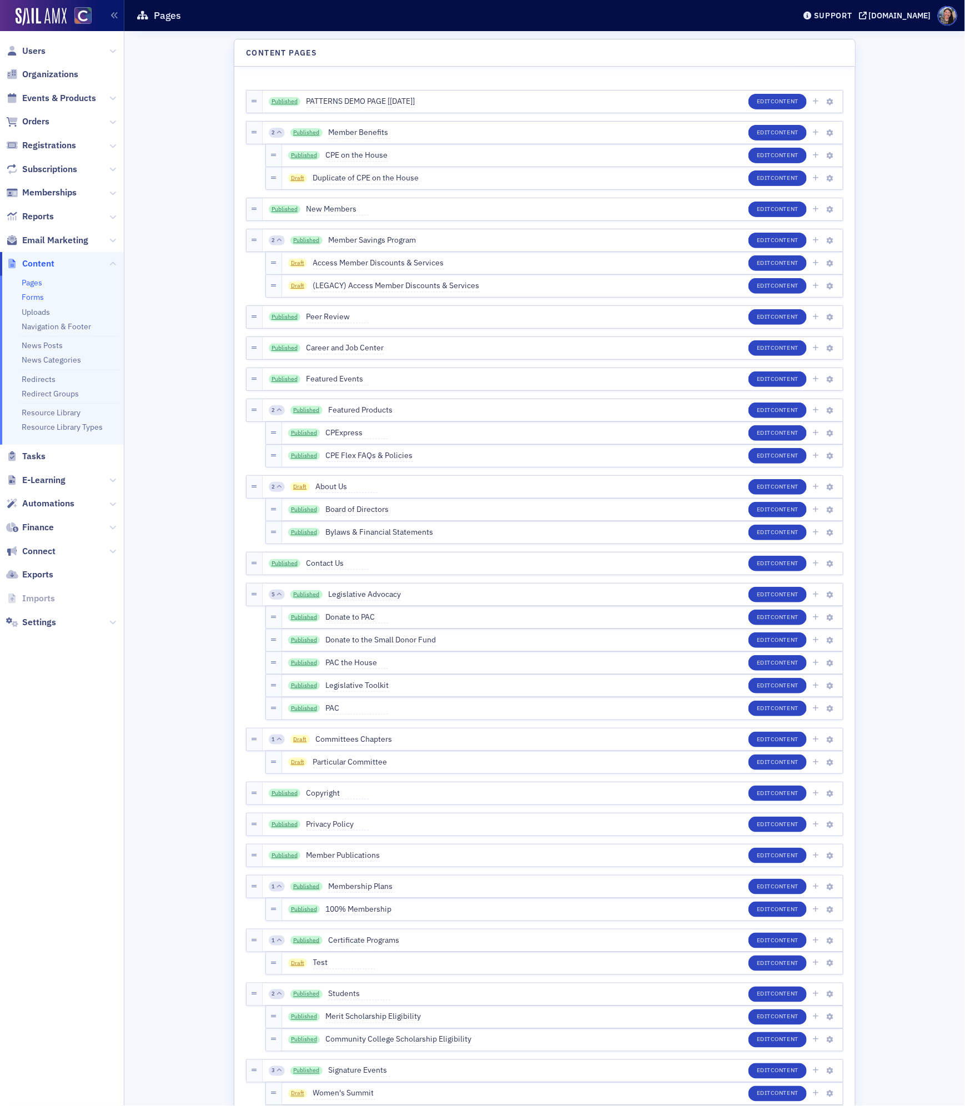
click at [34, 293] on link "Forms" at bounding box center [33, 297] width 22 height 10
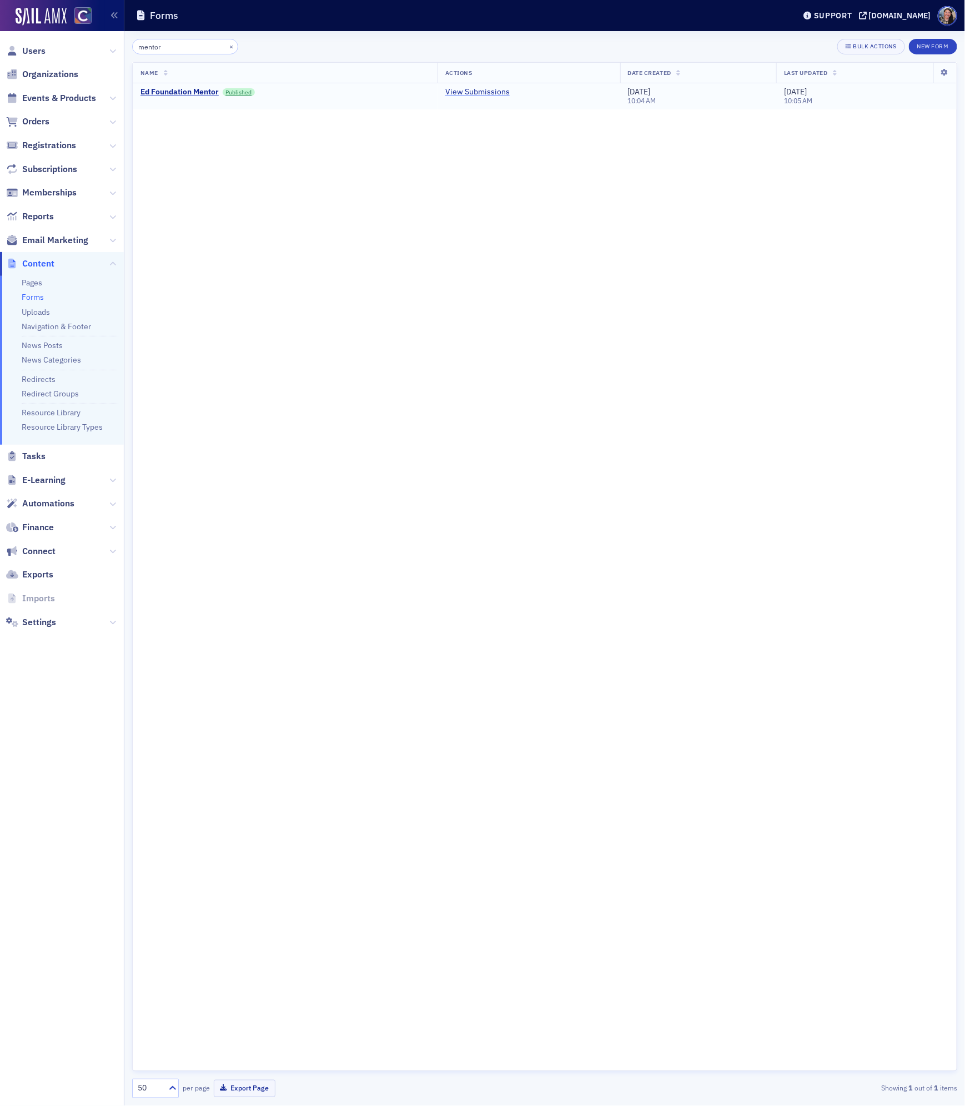
type input "mentor"
click at [479, 93] on link "View Submissions" at bounding box center [477, 92] width 64 height 10
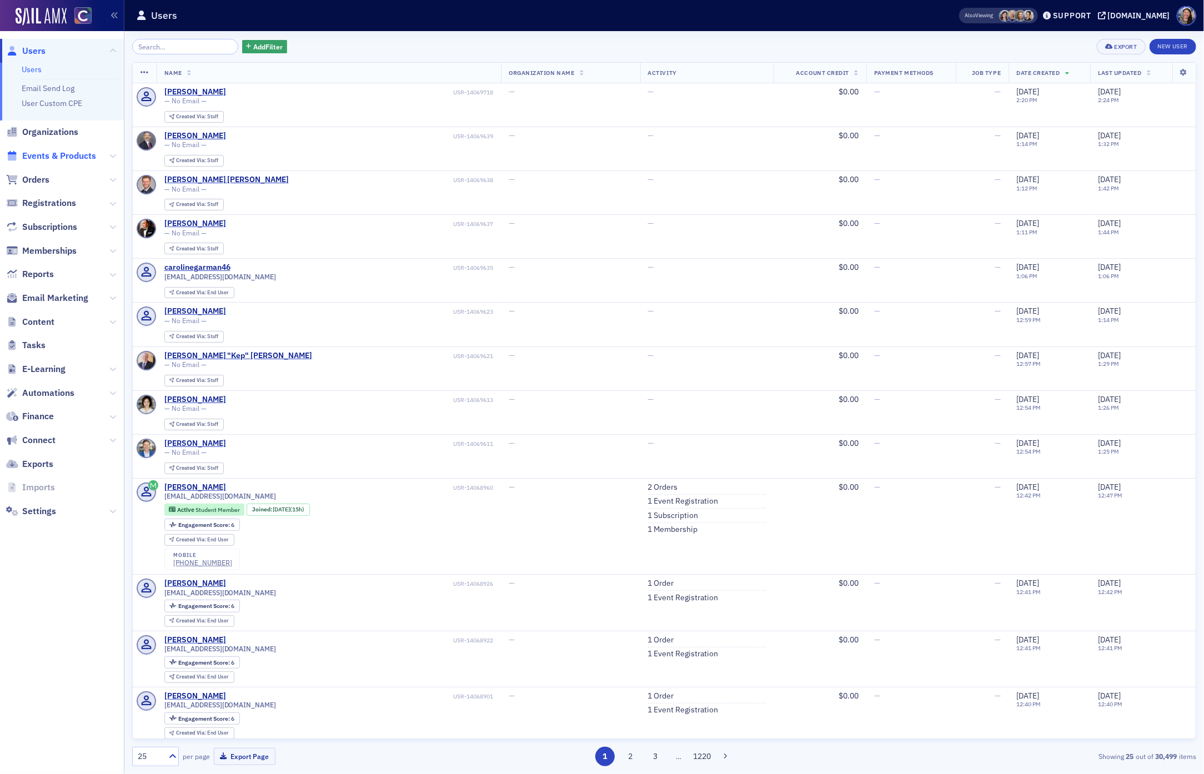
click at [74, 158] on span "Events & Products" at bounding box center [59, 156] width 74 height 12
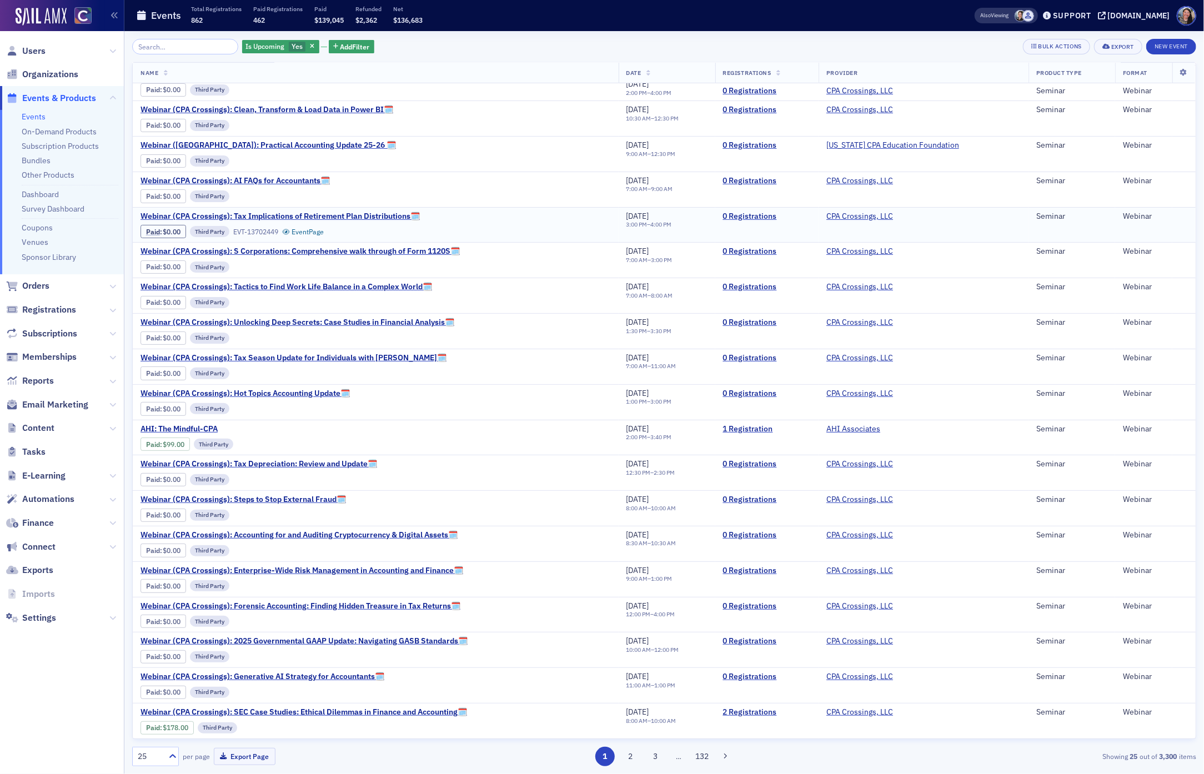
scroll to position [91, 0]
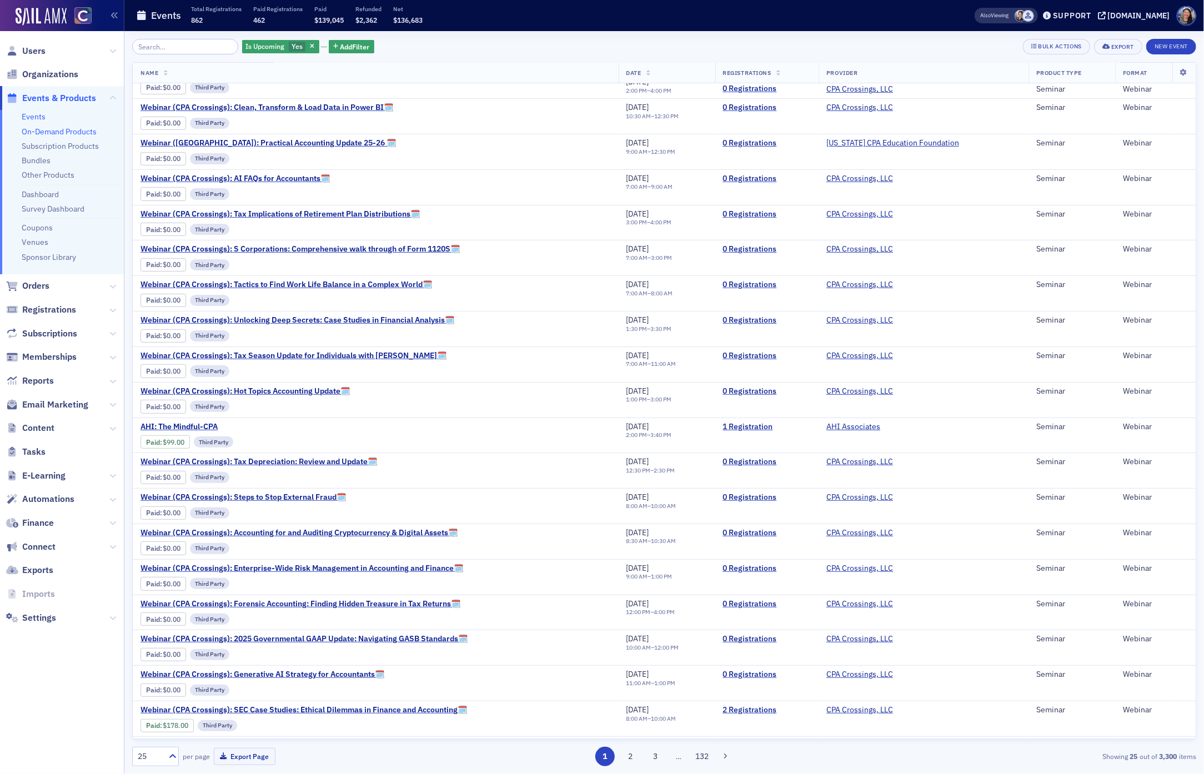
click at [83, 134] on link "On-Demand Products" at bounding box center [59, 132] width 75 height 10
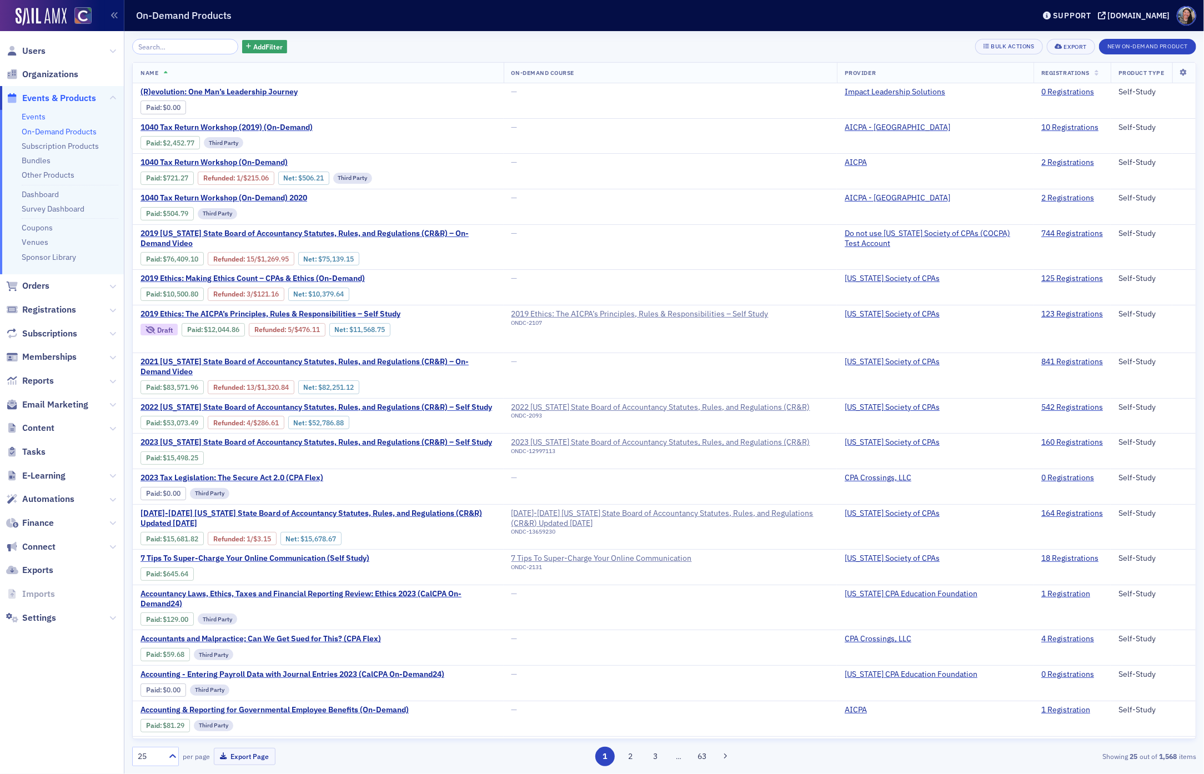
click at [33, 119] on link "Events" at bounding box center [34, 117] width 24 height 10
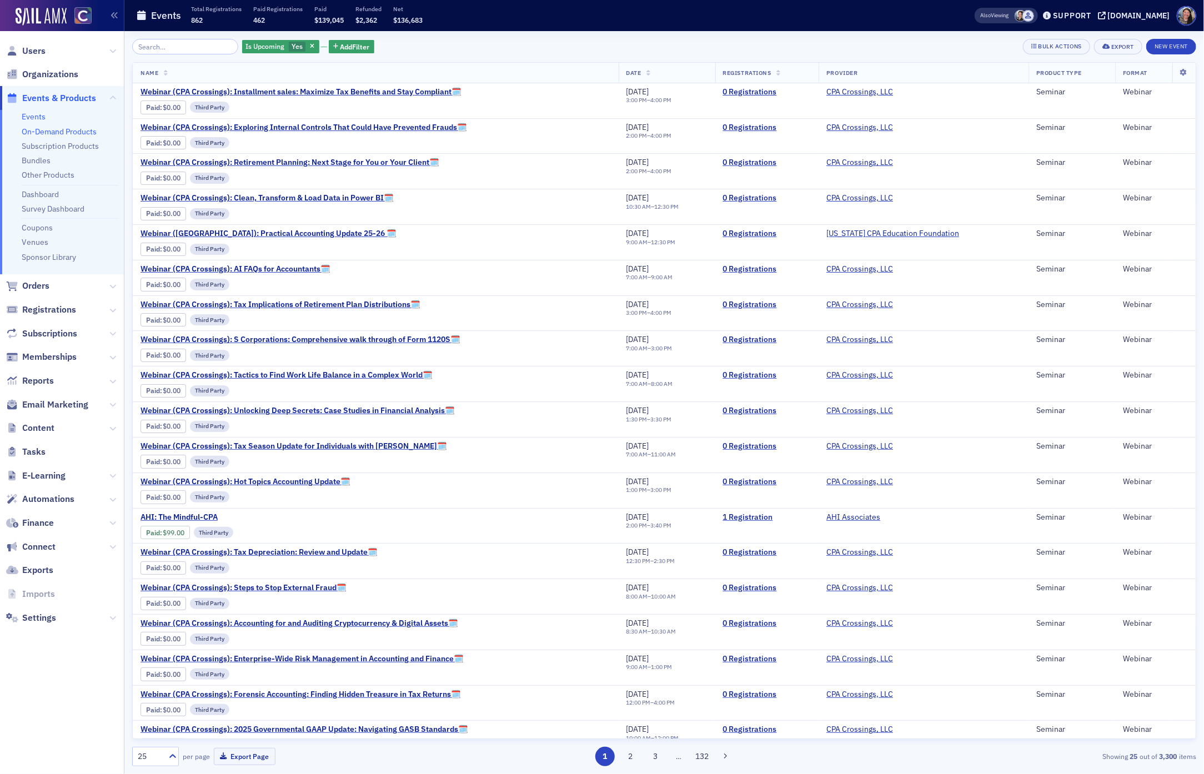
click at [44, 128] on link "On-Demand Products" at bounding box center [59, 132] width 75 height 10
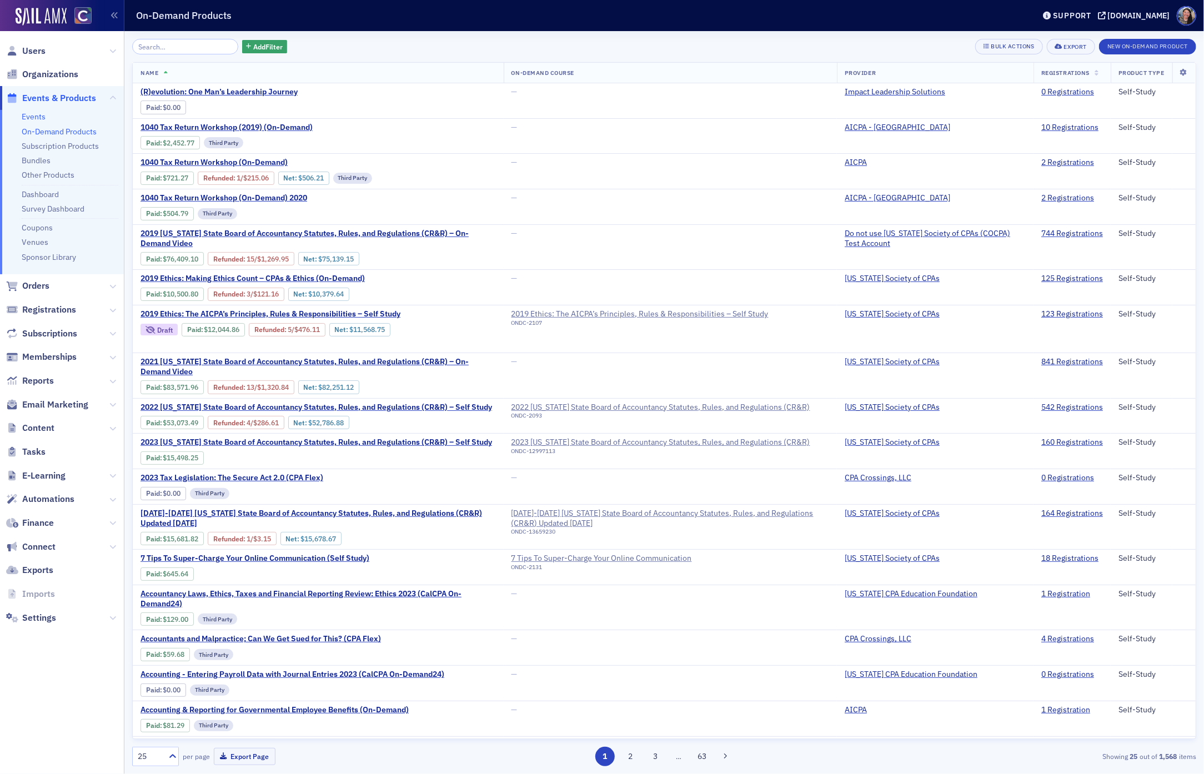
click at [31, 117] on link "Events" at bounding box center [34, 117] width 24 height 10
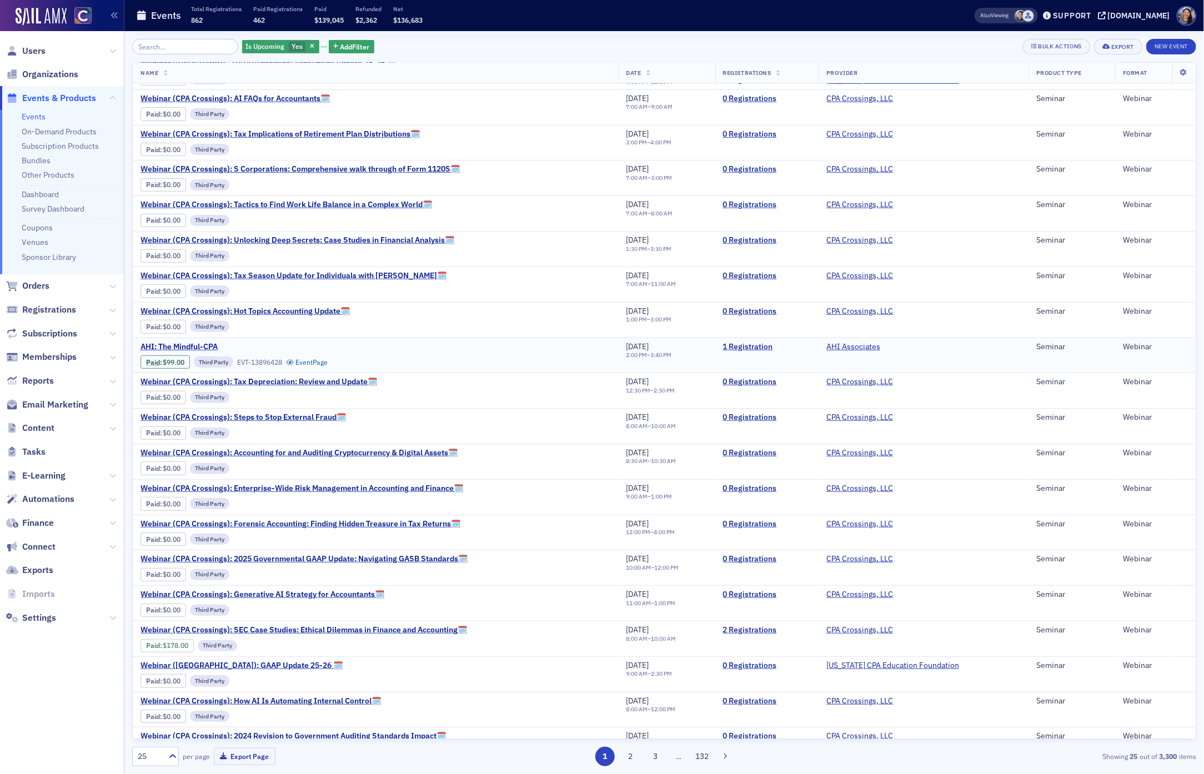
scroll to position [173, 0]
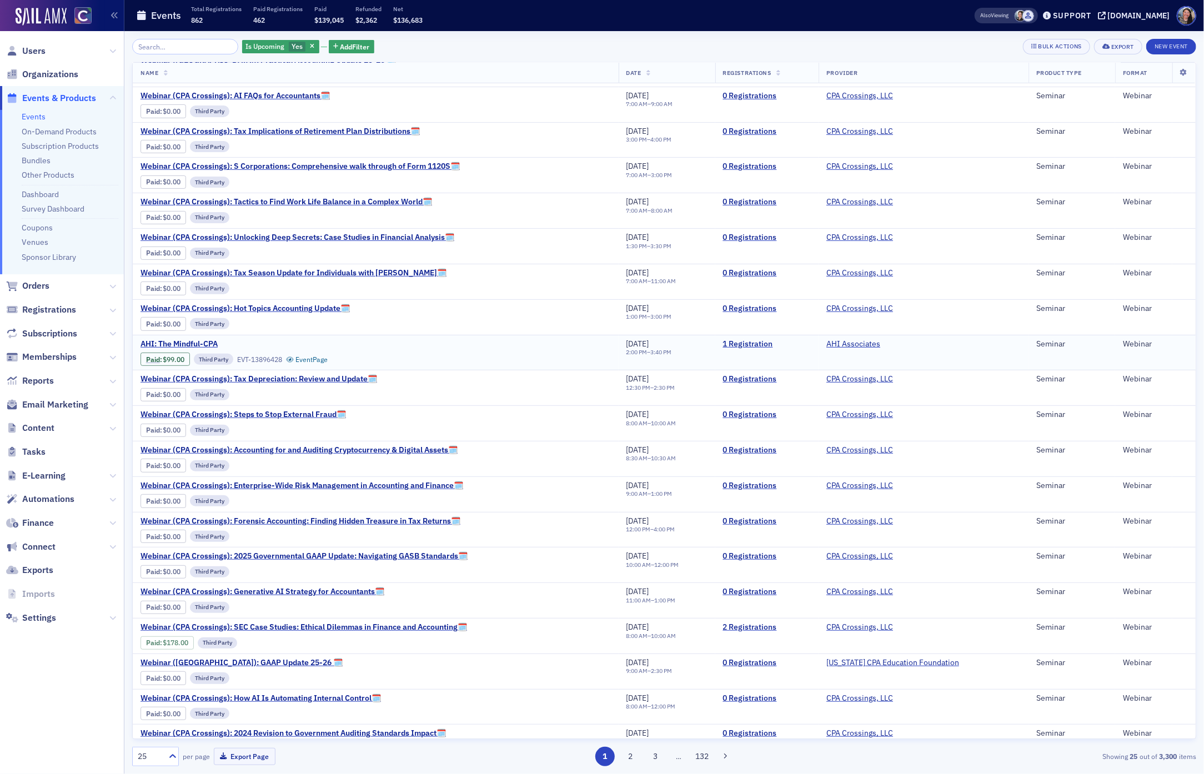
click at [449, 358] on div "AHI: The Mindful-CPA Paid : $99.00 Third Party EVT-13896428 Event Page" at bounding box center [375, 352] width 470 height 27
click at [444, 358] on div "AHI: The Mindful-CPA Paid : $99.00 Third Party EVT-13896428 Event Page" at bounding box center [375, 352] width 470 height 27
click at [185, 346] on span "AHI: The Mindful-CPA" at bounding box center [233, 344] width 187 height 10
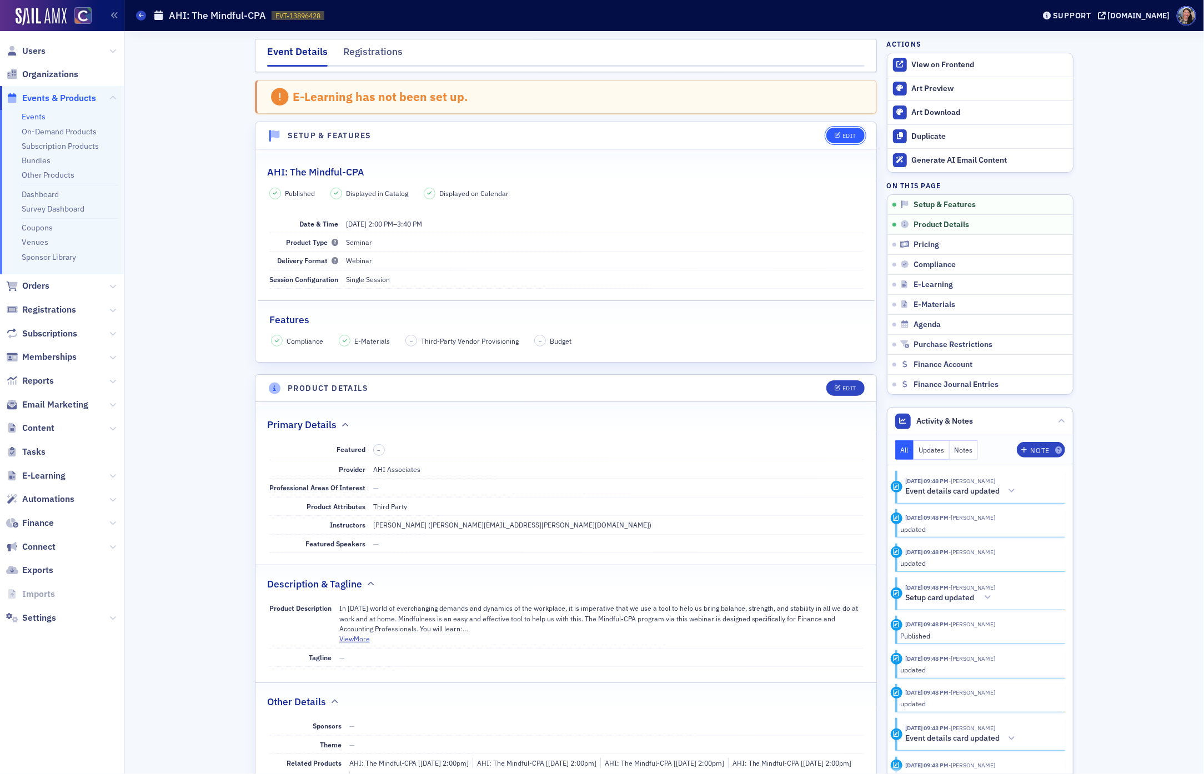
click at [852, 134] on div "Edit" at bounding box center [849, 136] width 14 height 6
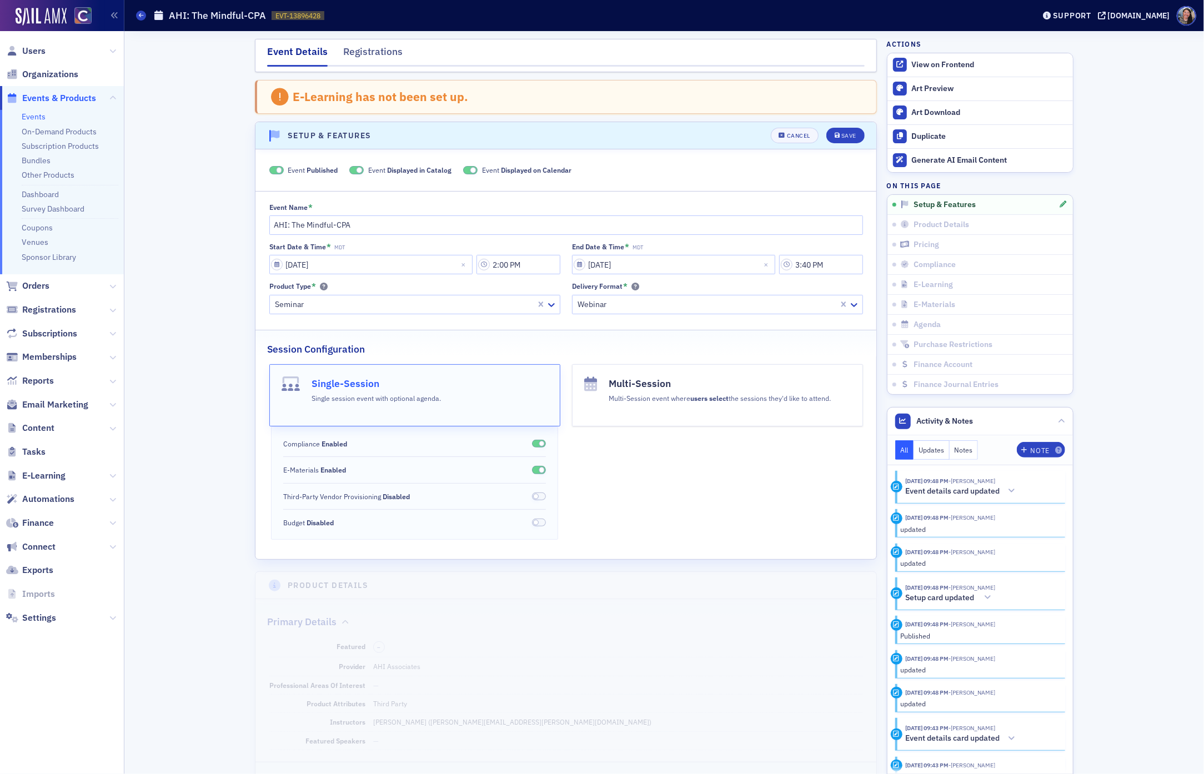
scroll to position [58, 0]
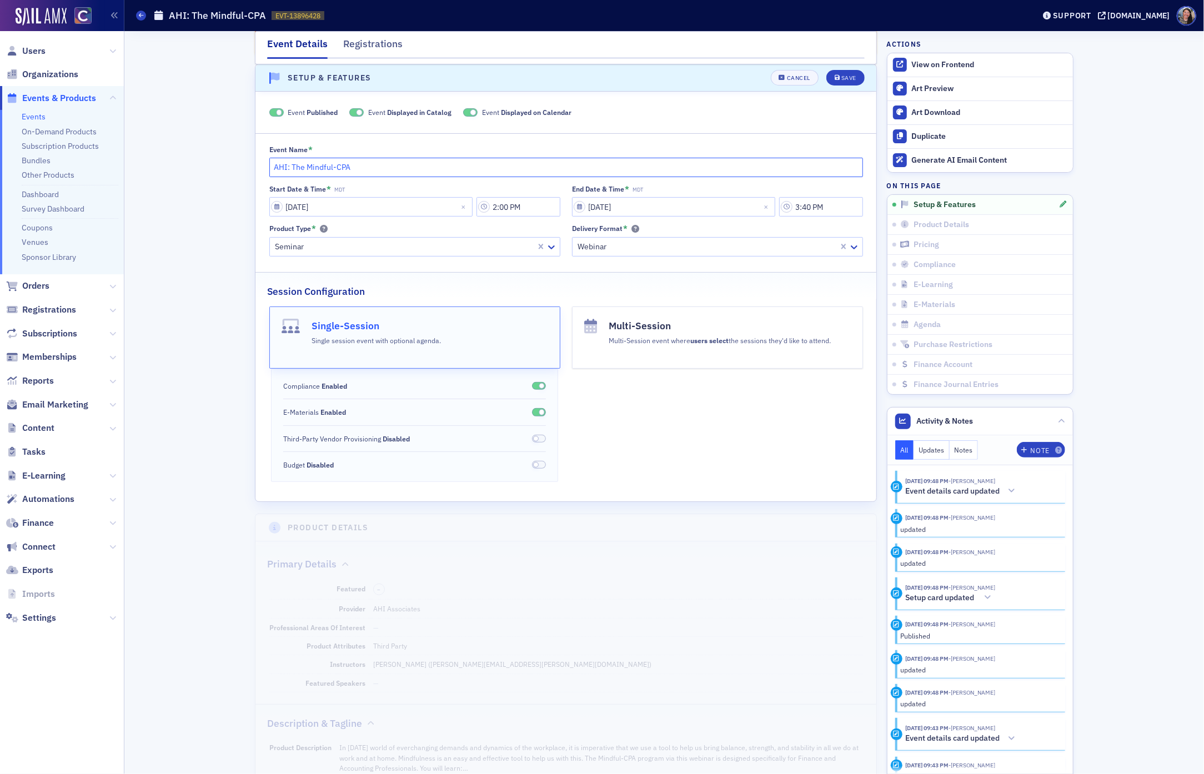
click at [273, 167] on input "AHI: The Mindful-CPA" at bounding box center [566, 167] width 594 height 19
type input "Webinar (AHI): The Mindful-CPA"
click at [850, 75] on div "Save" at bounding box center [848, 78] width 15 height 6
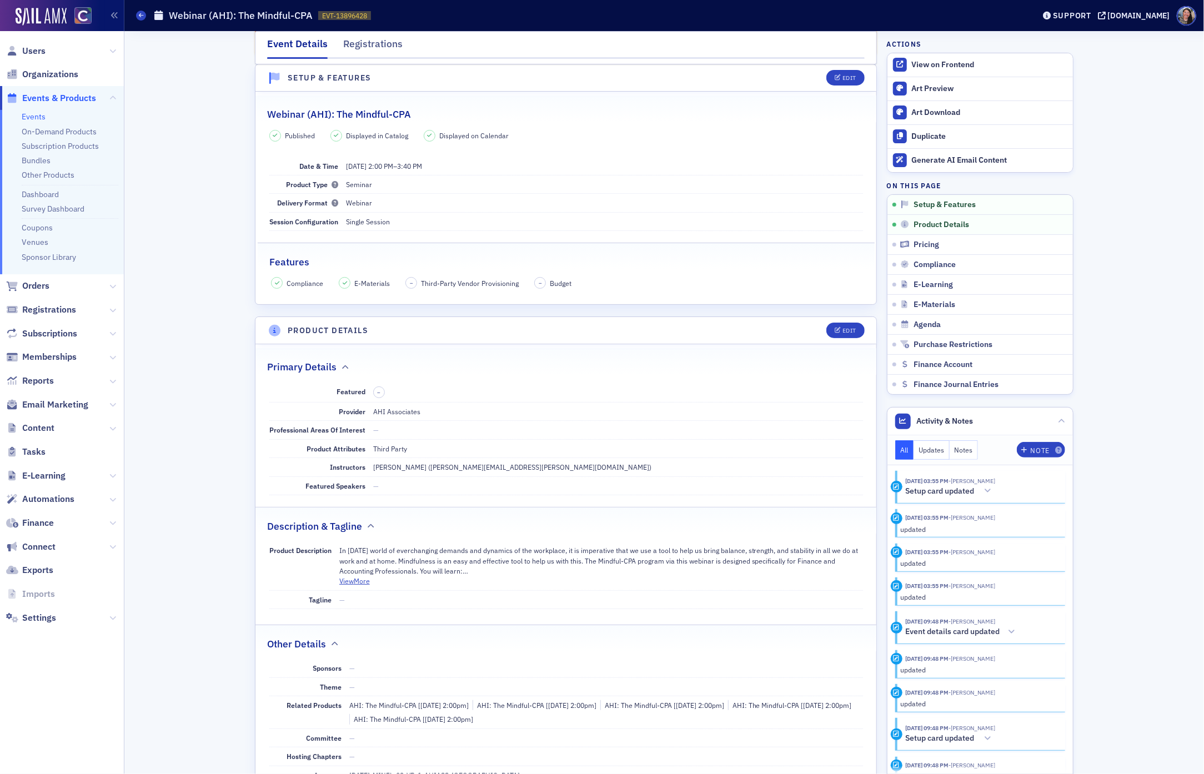
click at [37, 115] on link "Events" at bounding box center [34, 117] width 24 height 10
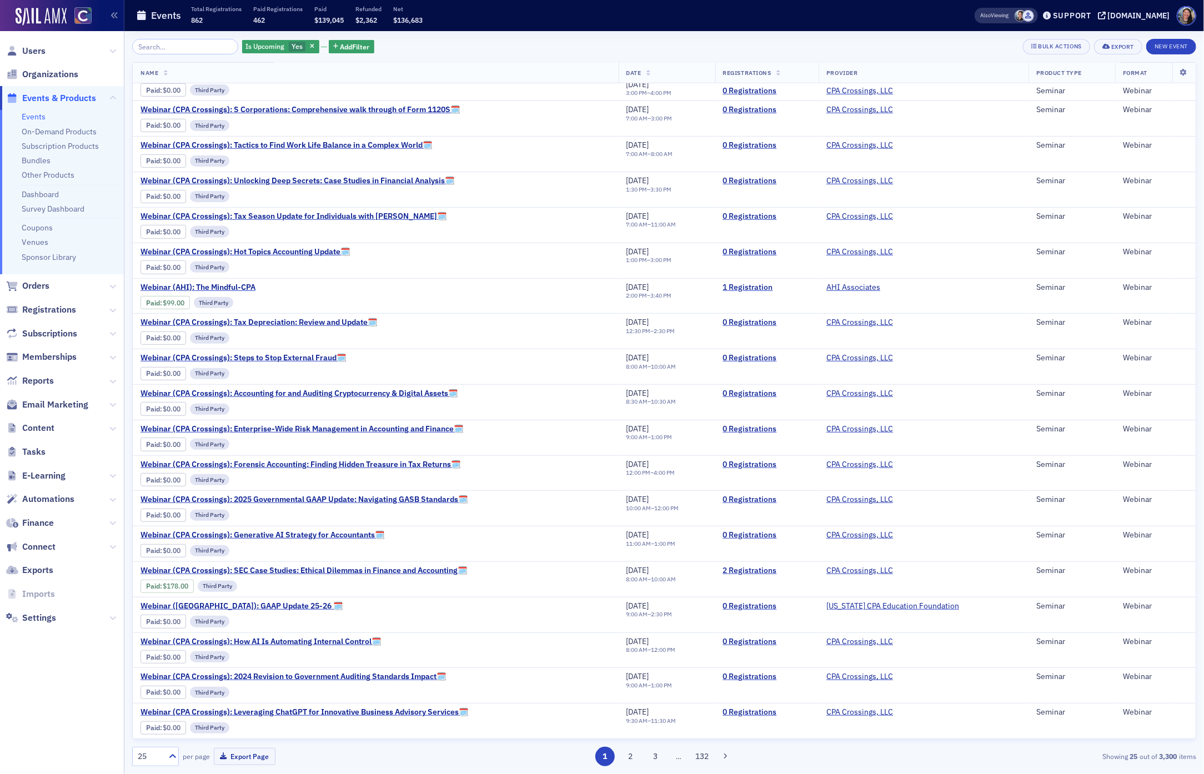
scroll to position [236, 0]
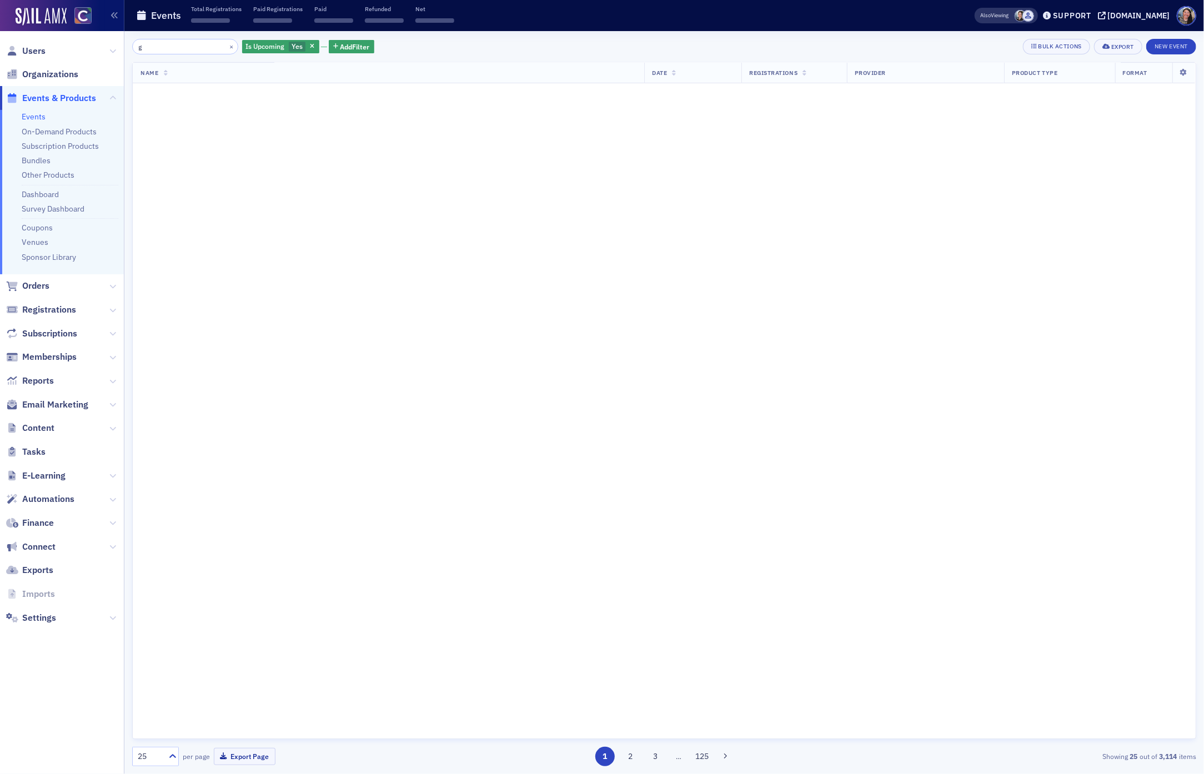
scroll to position [236, 0]
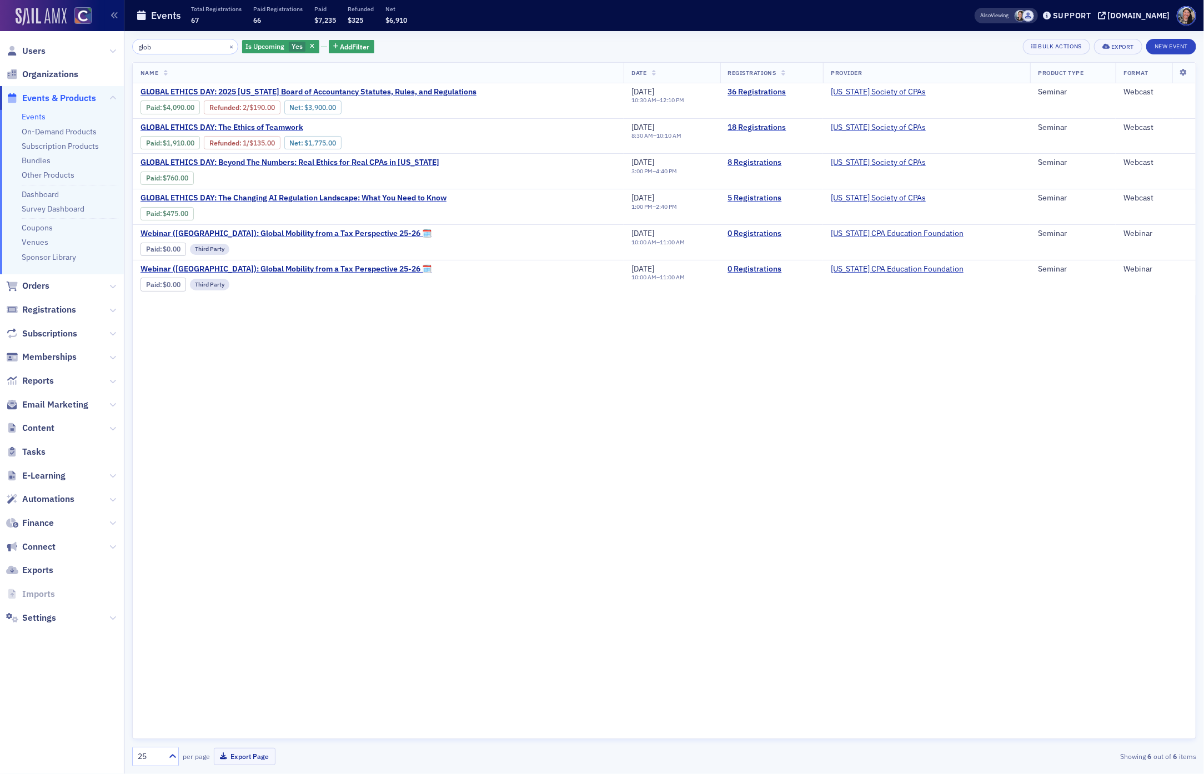
drag, startPoint x: 164, startPoint y: 42, endPoint x: 21, endPoint y: 17, distance: 145.5
click at [23, 17] on div "Users Organizations Events & Products Events On-Demand Products Subscription Pr…" at bounding box center [602, 387] width 1204 height 774
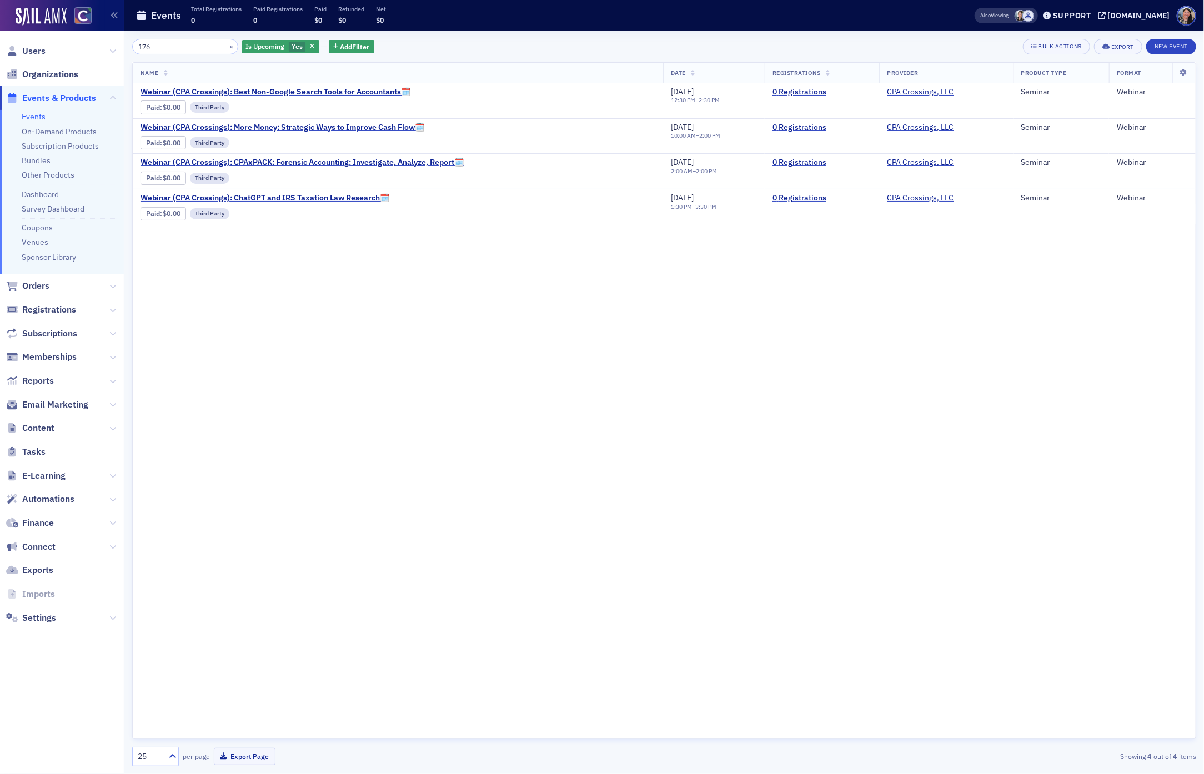
click at [194, 47] on input "176" at bounding box center [185, 47] width 106 height 16
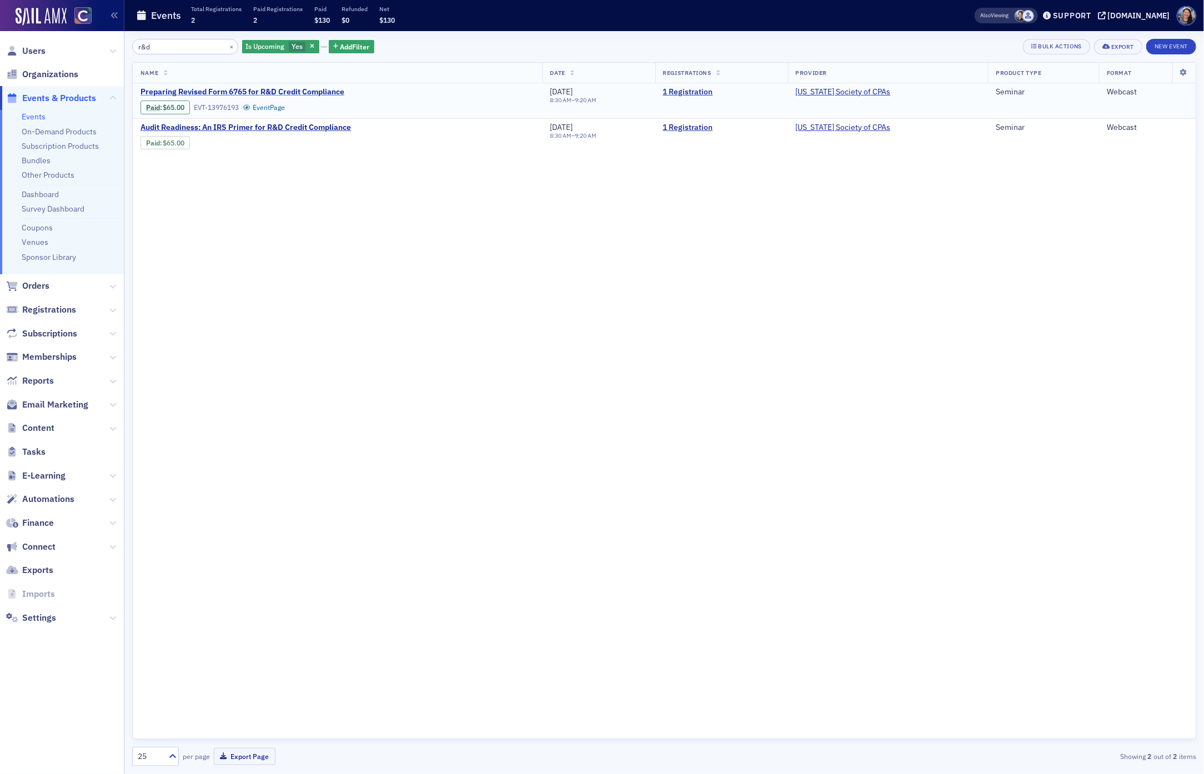
type input "r&d"
click at [305, 94] on span "Preparing Revised Form 6765 for R&D Credit Compliance" at bounding box center [242, 92] width 204 height 10
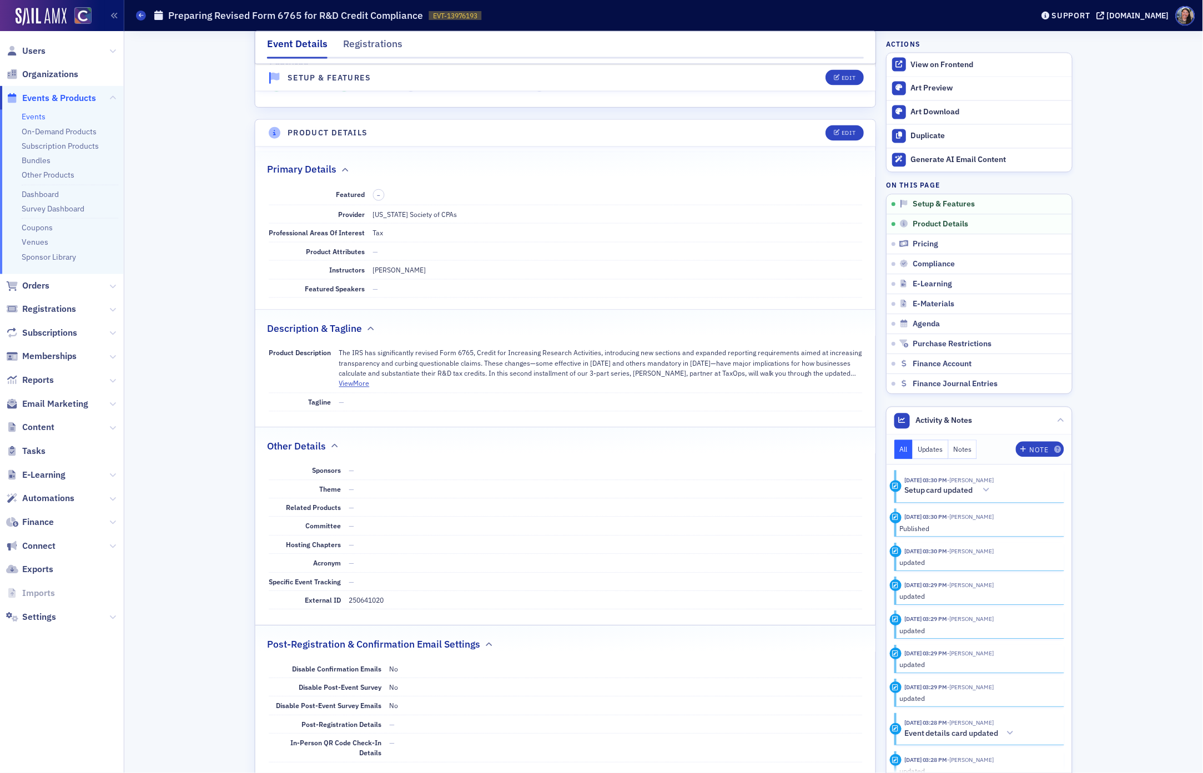
scroll to position [264, 0]
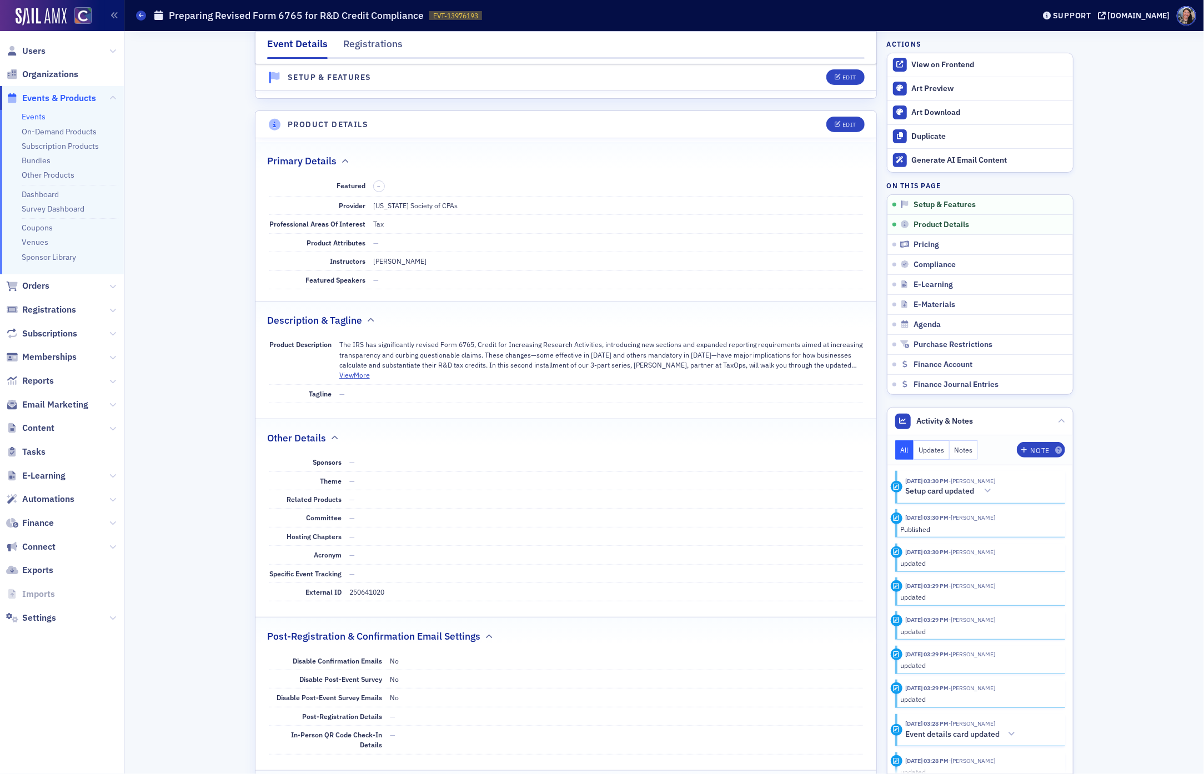
click at [365, 596] on dd "250641020" at bounding box center [606, 592] width 514 height 18
click at [492, 594] on dd "250641020" at bounding box center [606, 592] width 514 height 18
click at [371, 591] on dd "250641020" at bounding box center [606, 592] width 514 height 18
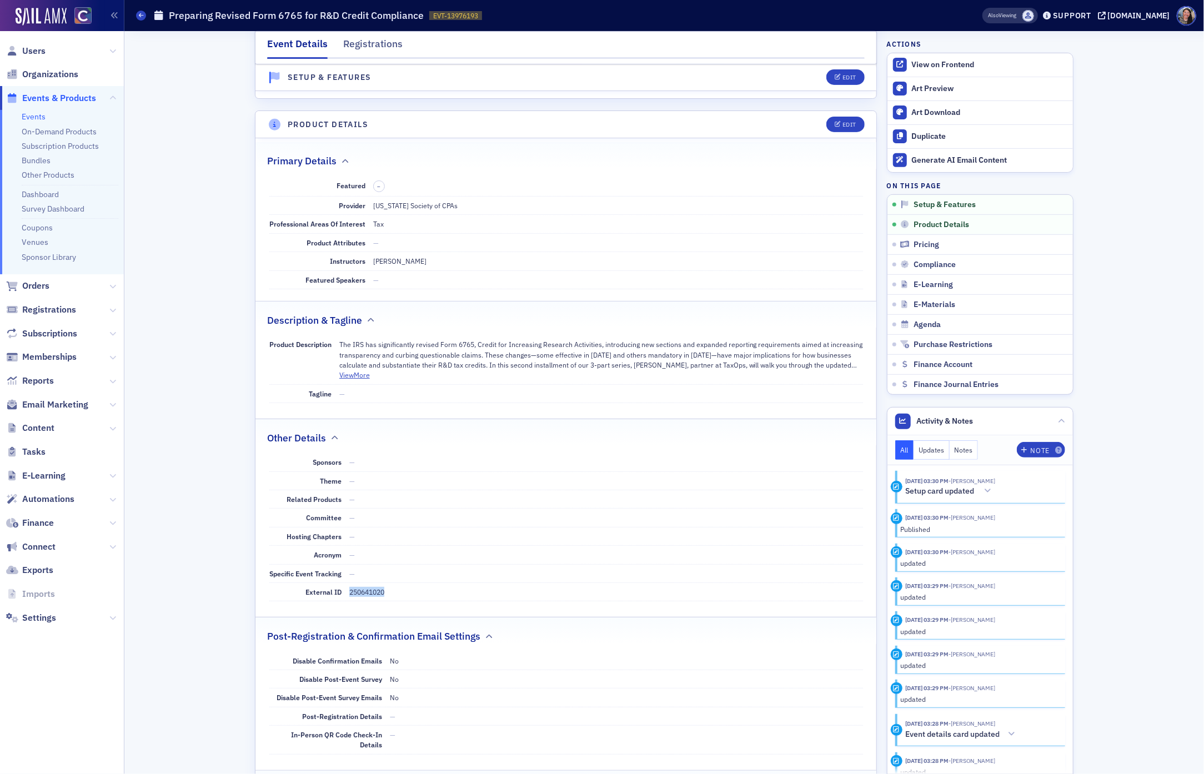
click at [371, 591] on dd "250641020" at bounding box center [606, 592] width 514 height 18
click at [418, 601] on div "External ID 250641020" at bounding box center [566, 592] width 594 height 18
click at [365, 596] on dd "250641020" at bounding box center [606, 592] width 514 height 18
drag, startPoint x: 375, startPoint y: 592, endPoint x: 393, endPoint y: 594, distance: 17.8
click at [393, 594] on dd "250641020" at bounding box center [606, 592] width 514 height 18
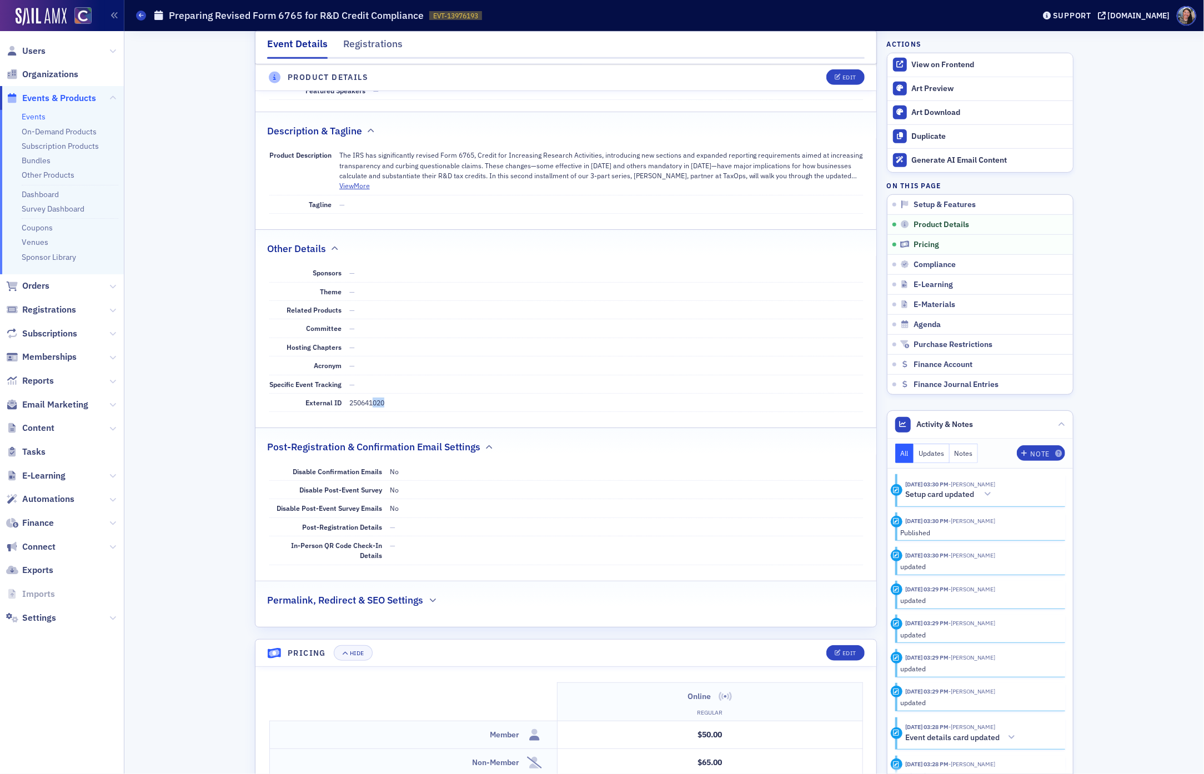
scroll to position [453, 0]
click at [647, 358] on dd "—" at bounding box center [606, 366] width 514 height 18
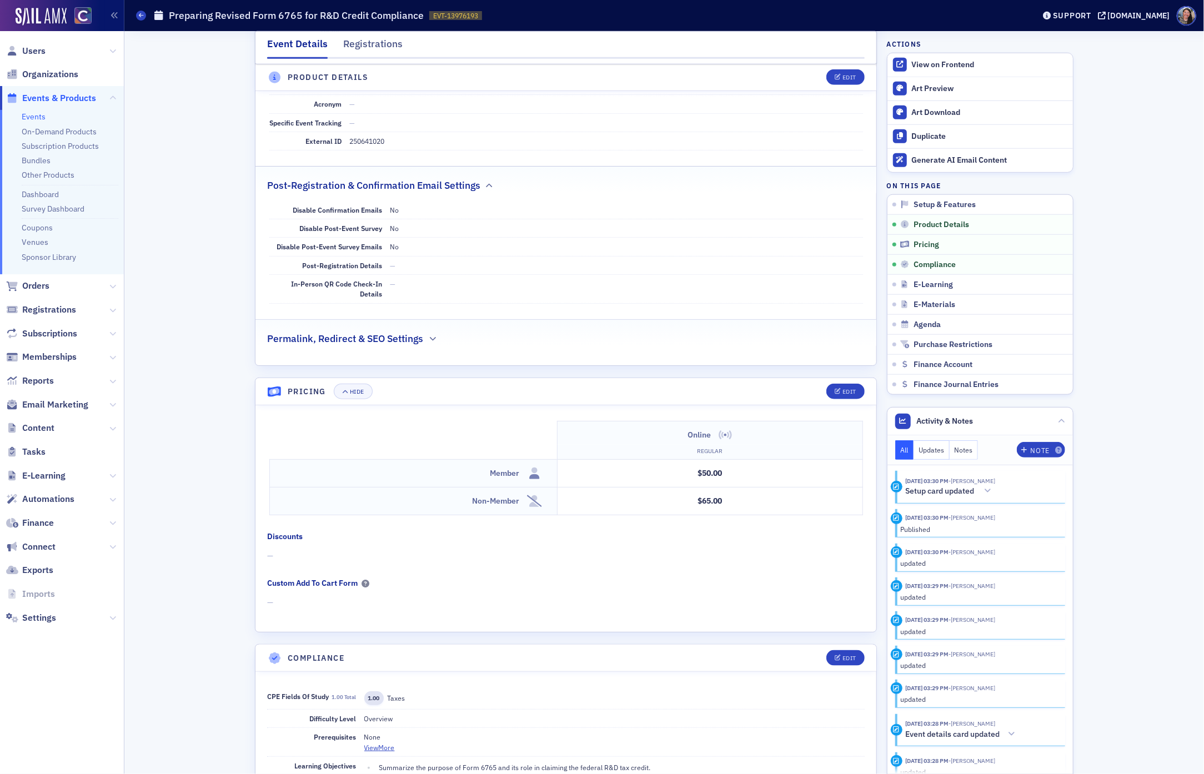
scroll to position [722, 0]
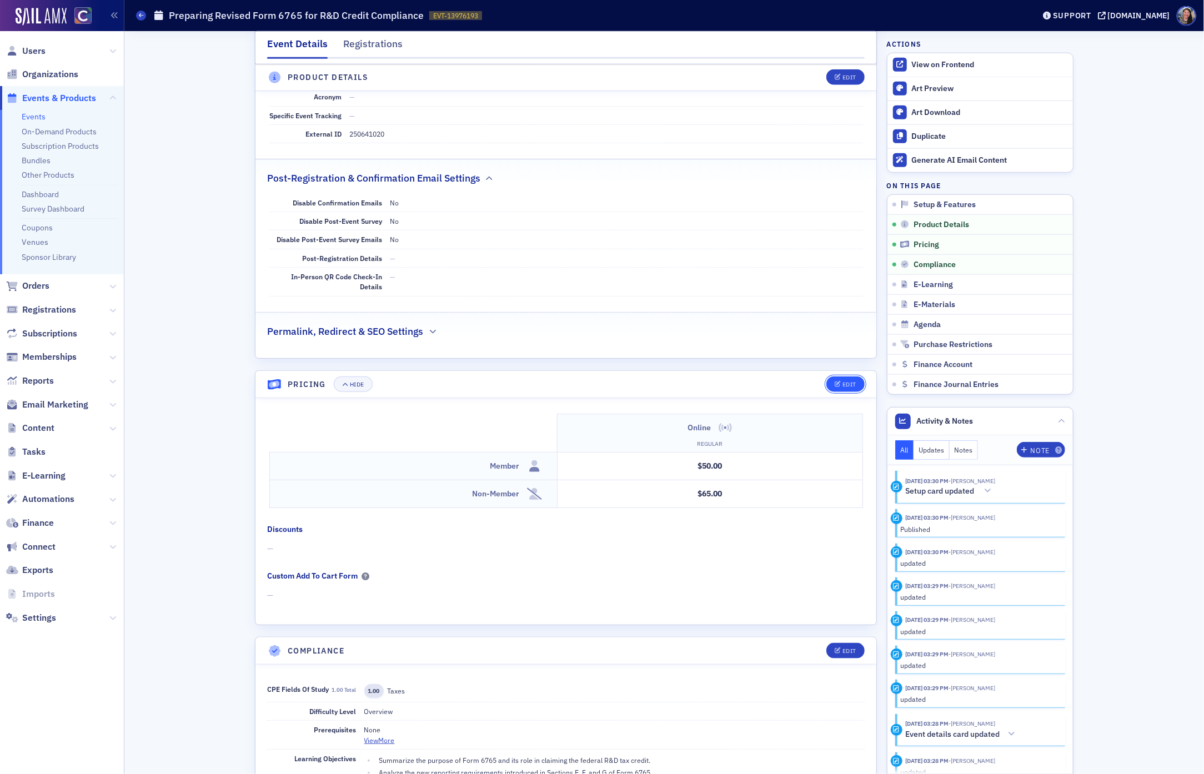
click at [846, 383] on div "Edit" at bounding box center [849, 384] width 14 height 6
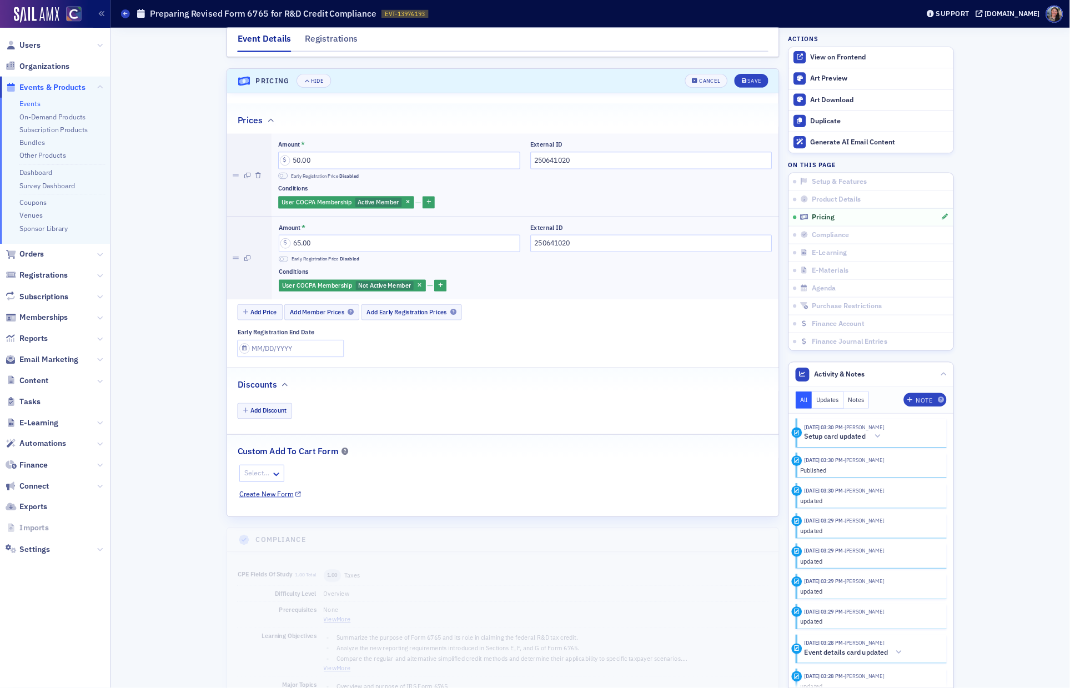
scroll to position [1031, 0]
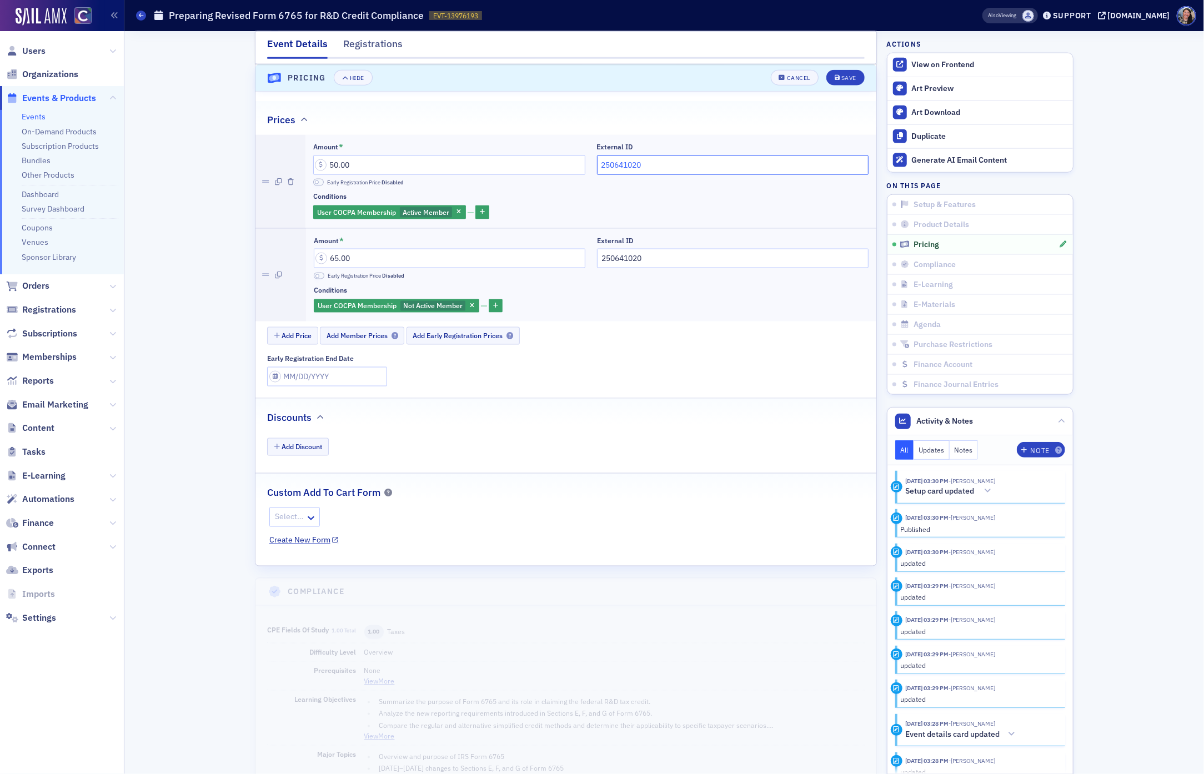
click at [659, 170] on input "250641020" at bounding box center [733, 164] width 272 height 19
click at [659, 168] on input "250641020" at bounding box center [733, 164] width 272 height 19
drag, startPoint x: 662, startPoint y: 168, endPoint x: 662, endPoint y: 162, distance: 6.7
click at [662, 170] on input "250641020" at bounding box center [733, 164] width 272 height 19
click at [665, 169] on input "250641020" at bounding box center [733, 164] width 272 height 19
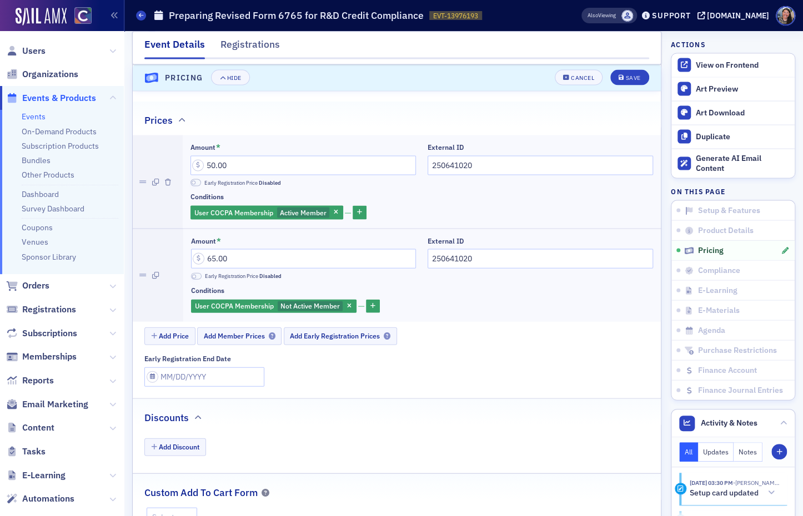
click at [227, 123] on fieldset "Prices Amount * 50.00 Early Registration Price Disabled External ID 250641020 C…" at bounding box center [397, 247] width 528 height 293
click at [33, 115] on link "Events" at bounding box center [34, 117] width 24 height 10
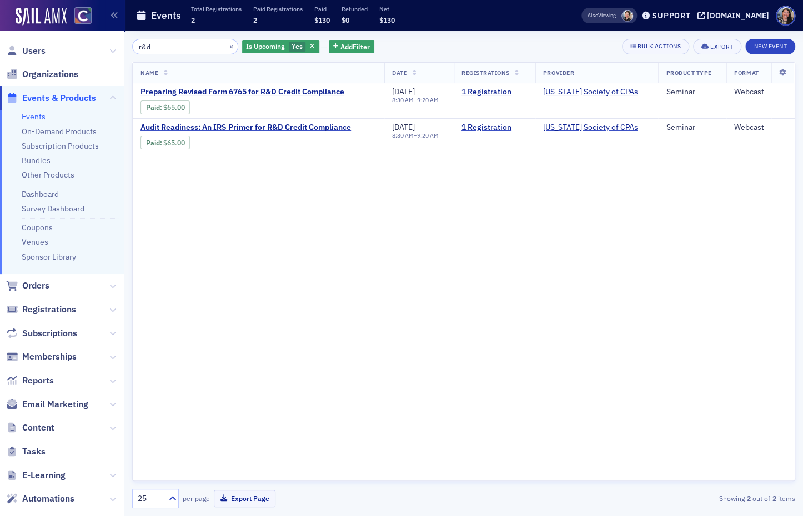
click at [160, 48] on input "r&d" at bounding box center [185, 47] width 106 height 16
click at [161, 47] on input "r&d" at bounding box center [185, 47] width 106 height 16
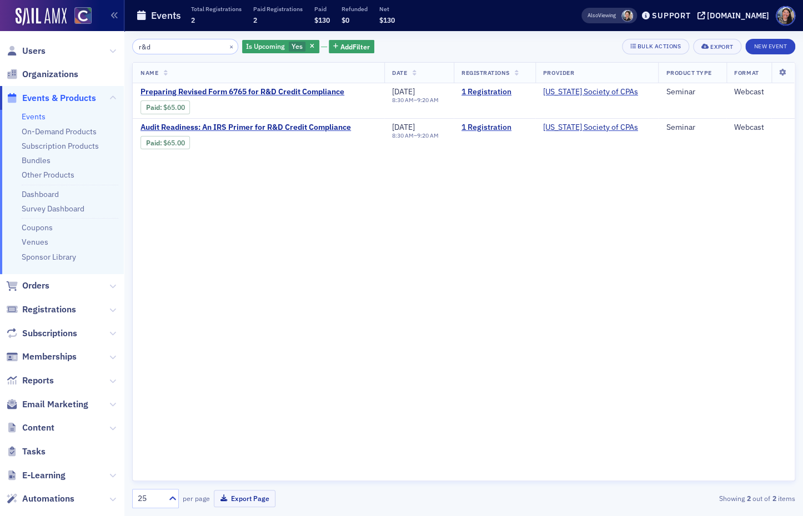
click at [161, 47] on input "r&d" at bounding box center [185, 47] width 106 height 16
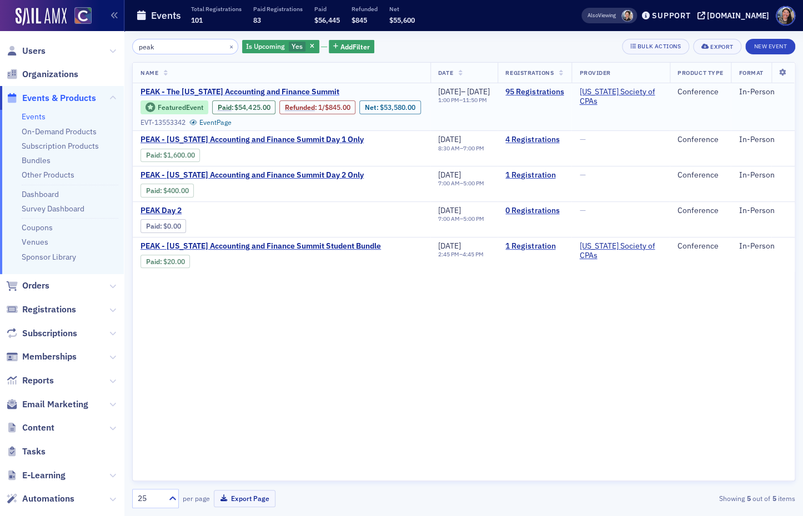
type input "peak"
click at [205, 91] on span "PEAK - The [US_STATE] Accounting and Finance Summit" at bounding box center [239, 92] width 199 height 10
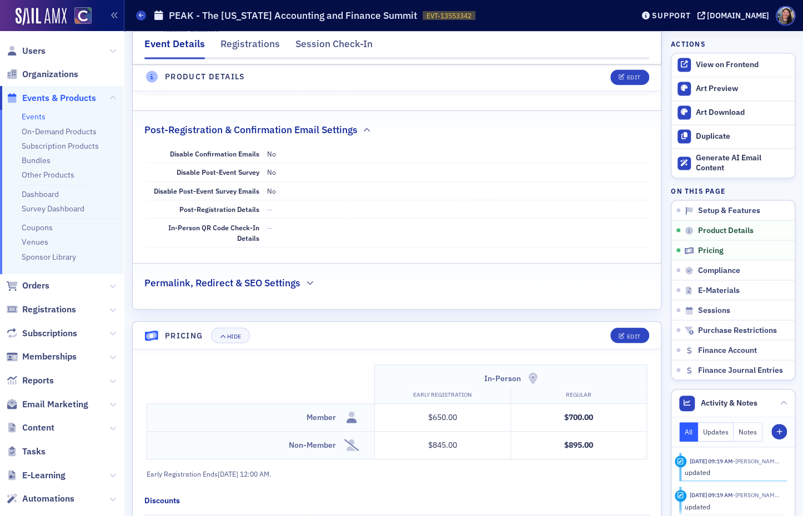
scroll to position [840, 0]
click at [634, 333] on div "Edit" at bounding box center [633, 336] width 14 height 6
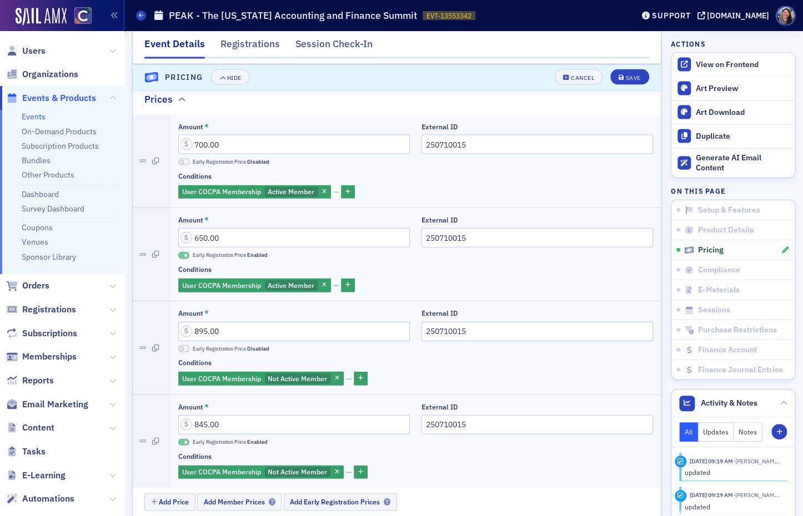
scroll to position [1124, 0]
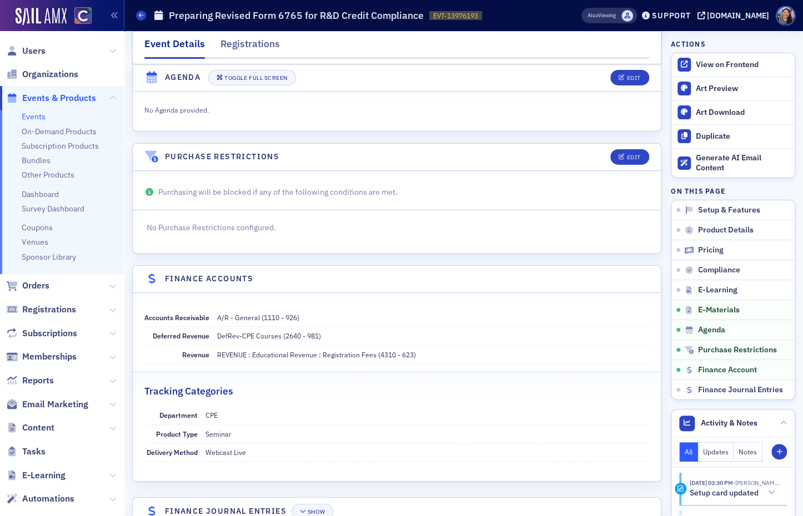
scroll to position [1843, 0]
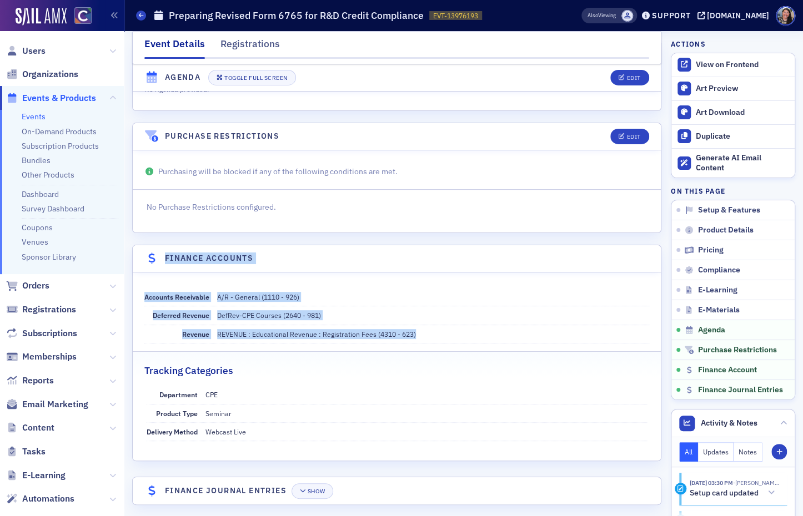
drag, startPoint x: 142, startPoint y: 250, endPoint x: 449, endPoint y: 333, distance: 317.9
click at [449, 333] on section "Finance Accounts Accounts Receivable A/R - General (1110 - 926) Deferred Revenu…" at bounding box center [396, 353] width 529 height 217
click at [449, 333] on dd "REVENUE : Educational Revenue : Registration Fees (4310 - 623)" at bounding box center [433, 334] width 432 height 18
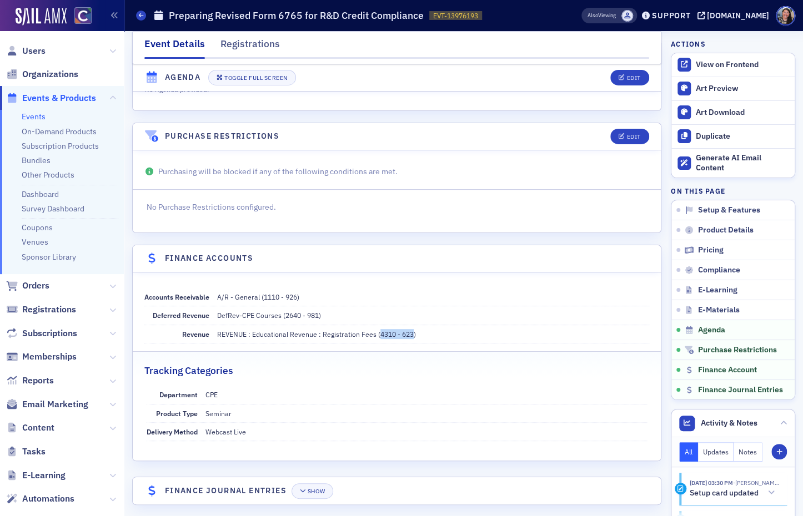
drag, startPoint x: 413, startPoint y: 327, endPoint x: 379, endPoint y: 323, distance: 34.6
click at [379, 329] on div "REVENUE : Educational Revenue : Registration Fees (4310 - 623)" at bounding box center [316, 334] width 199 height 10
click at [461, 329] on span "REVENUE : Educational Revenue : Registration Fees (4310 - 623)" at bounding box center [433, 334] width 432 height 10
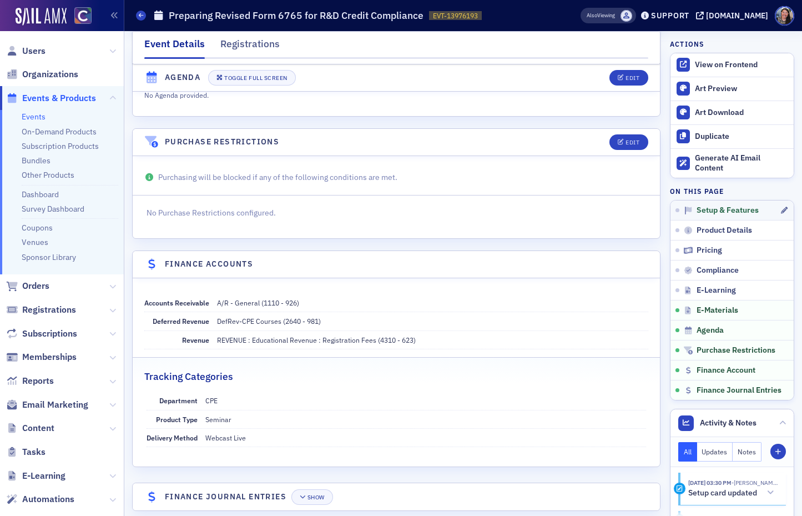
scroll to position [1838, 0]
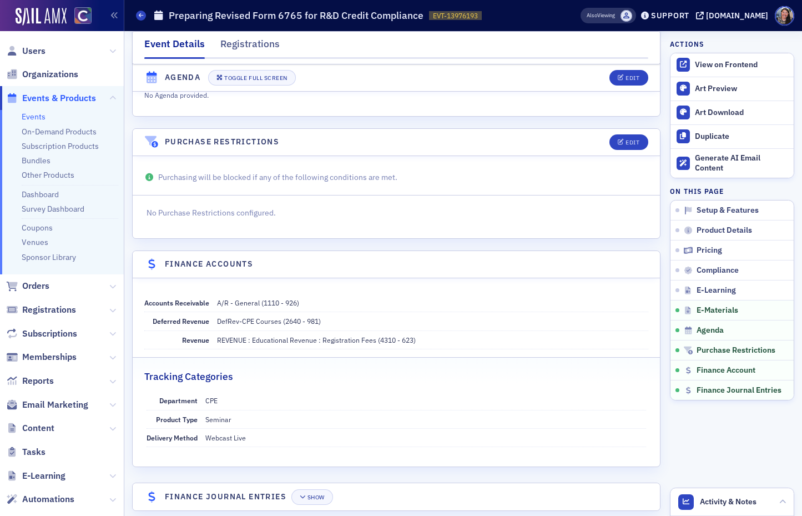
click at [384, 337] on div "REVENUE : Educational Revenue : Registration Fees (4310 - 623)" at bounding box center [316, 340] width 199 height 10
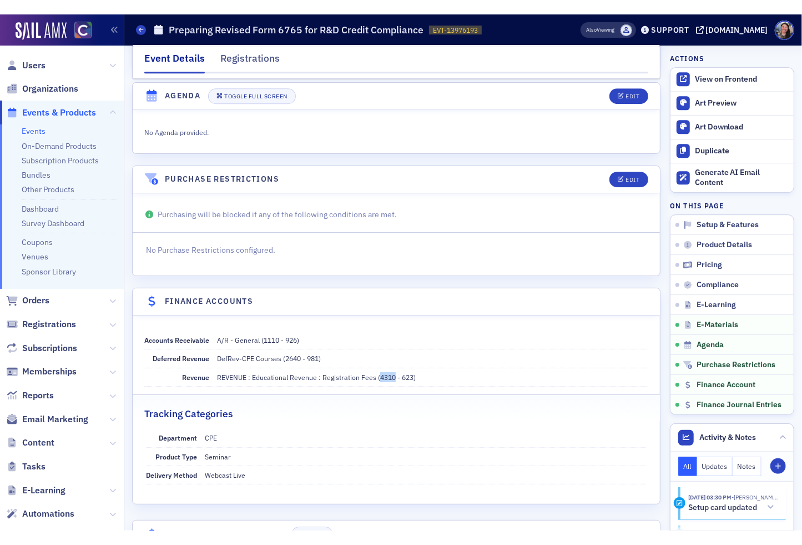
scroll to position [1815, 0]
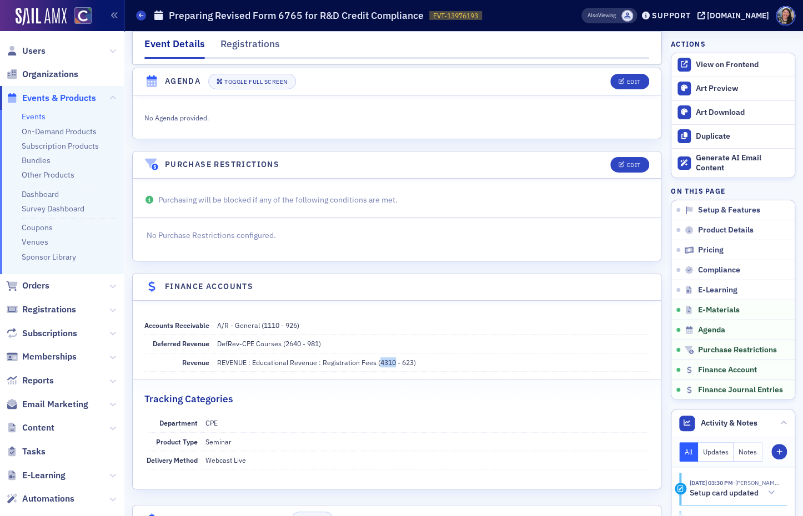
click at [386, 358] on div "REVENUE : Educational Revenue : Registration Fees (4310 - 623)" at bounding box center [316, 363] width 199 height 10
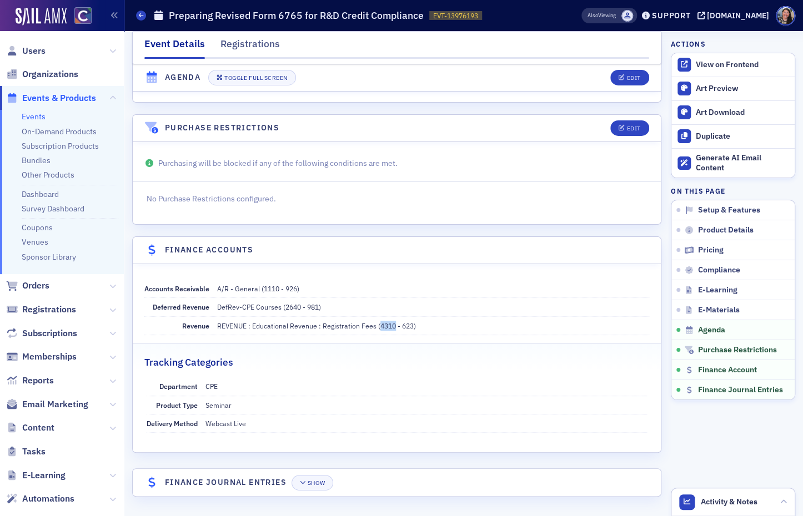
scroll to position [1843, 0]
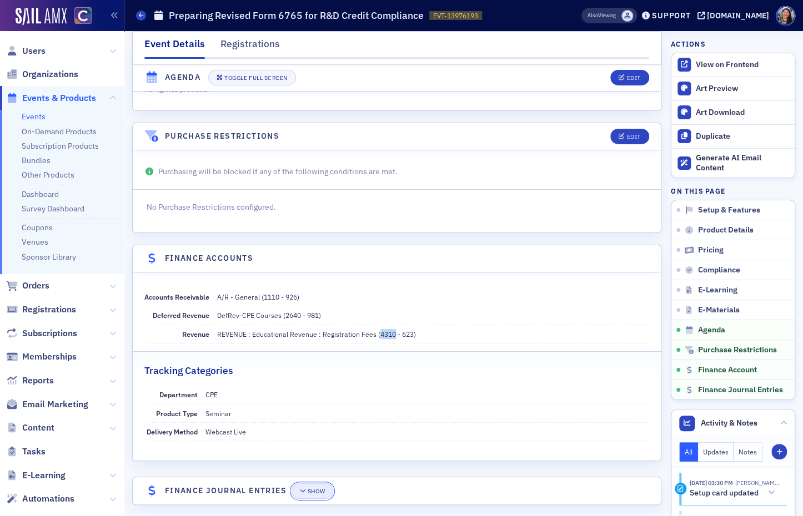
click at [312, 484] on button "Show" at bounding box center [313, 492] width 42 height 16
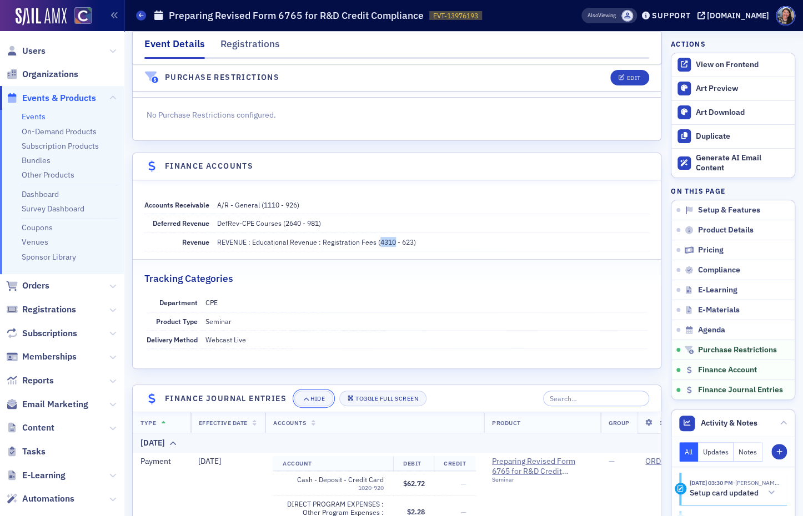
scroll to position [1939, 0]
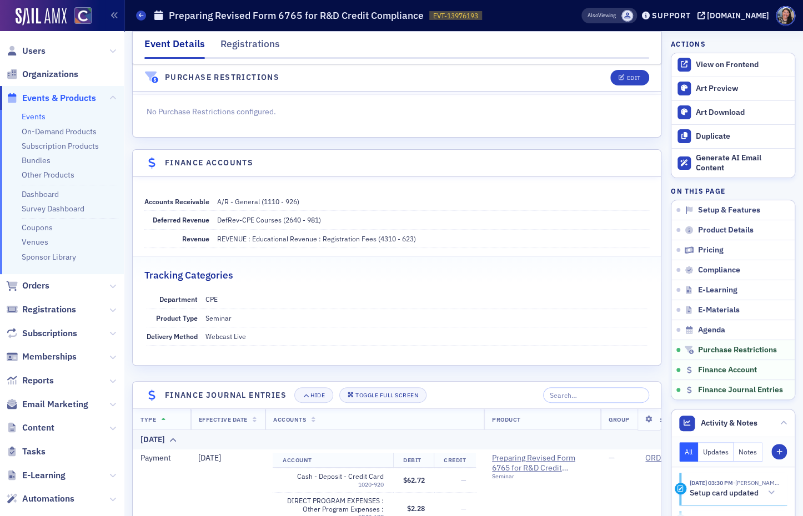
drag, startPoint x: 167, startPoint y: 291, endPoint x: 154, endPoint y: 290, distance: 12.8
click at [166, 295] on span "Department" at bounding box center [178, 299] width 38 height 9
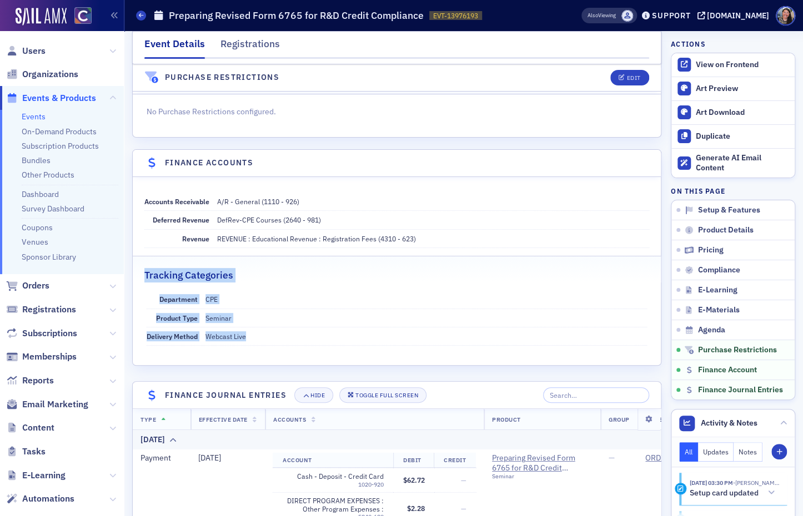
drag, startPoint x: 146, startPoint y: 265, endPoint x: 275, endPoint y: 324, distance: 141.6
click at [275, 324] on fieldset "Tracking Categories Department CPE Product Type Seminar Delivery Method Webcast…" at bounding box center [397, 303] width 528 height 94
click at [275, 328] on dd "Webcast Live" at bounding box center [426, 337] width 442 height 18
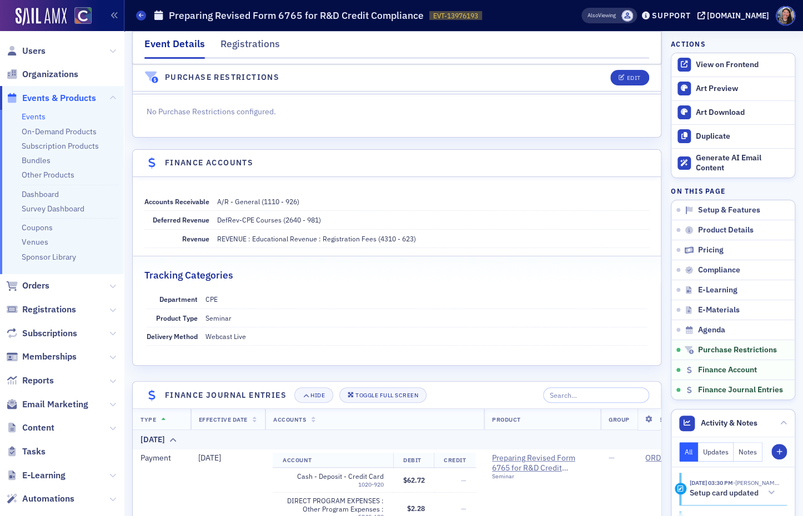
click at [217, 310] on dd "Seminar" at bounding box center [426, 318] width 442 height 18
click at [241, 310] on dd "Seminar" at bounding box center [426, 318] width 442 height 18
click at [219, 328] on dd "Webcast Live" at bounding box center [426, 337] width 442 height 18
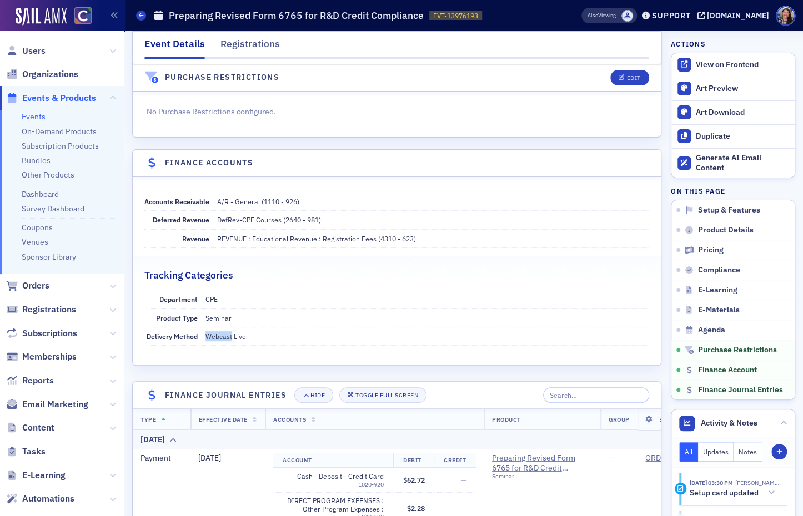
click at [219, 328] on dd "Webcast Live" at bounding box center [426, 337] width 442 height 18
click at [278, 330] on dd "Webcast Live" at bounding box center [426, 337] width 442 height 18
click at [209, 328] on dd "Webcast Live" at bounding box center [426, 337] width 442 height 18
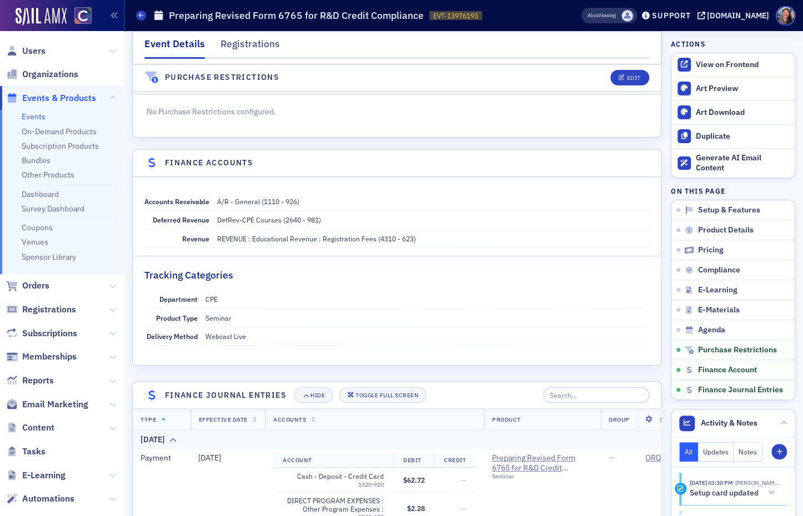
click at [238, 328] on dd "Webcast Live" at bounding box center [426, 337] width 442 height 18
click at [222, 330] on dd "Webcast Live" at bounding box center [426, 337] width 442 height 18
click at [212, 309] on dd "Seminar" at bounding box center [426, 318] width 442 height 18
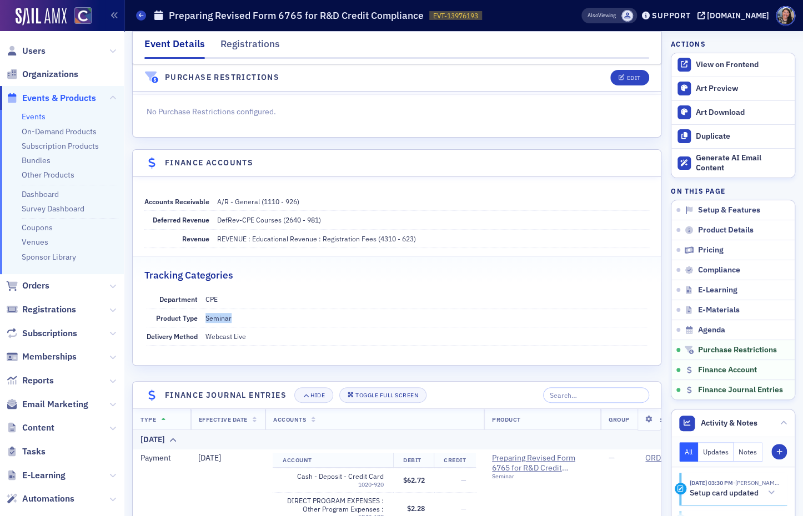
click at [212, 309] on dd "Seminar" at bounding box center [426, 318] width 442 height 18
click at [218, 313] on dd "Seminar" at bounding box center [426, 318] width 442 height 18
click at [213, 310] on dd "Seminar" at bounding box center [426, 318] width 442 height 18
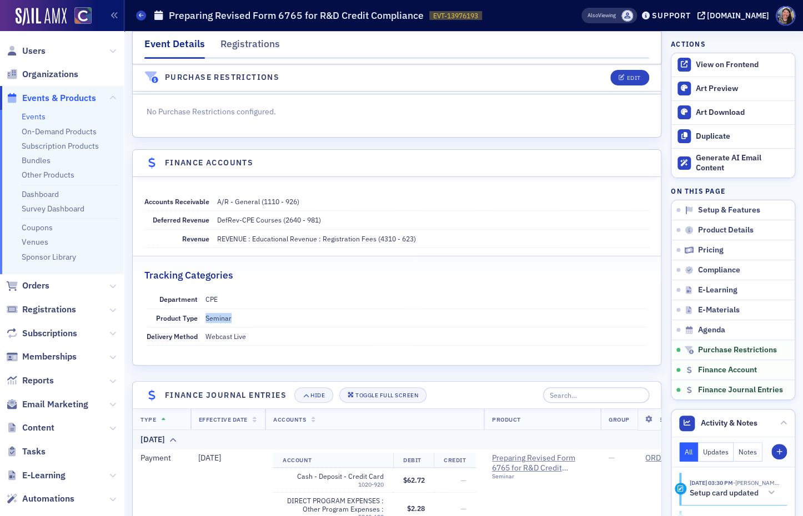
click at [213, 310] on dd "Seminar" at bounding box center [426, 318] width 442 height 18
click at [252, 309] on dd "Seminar" at bounding box center [426, 318] width 442 height 18
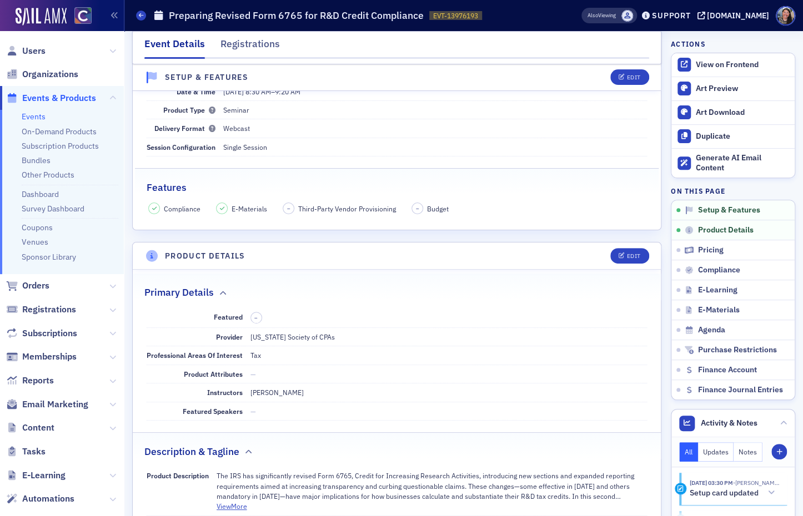
scroll to position [0, 0]
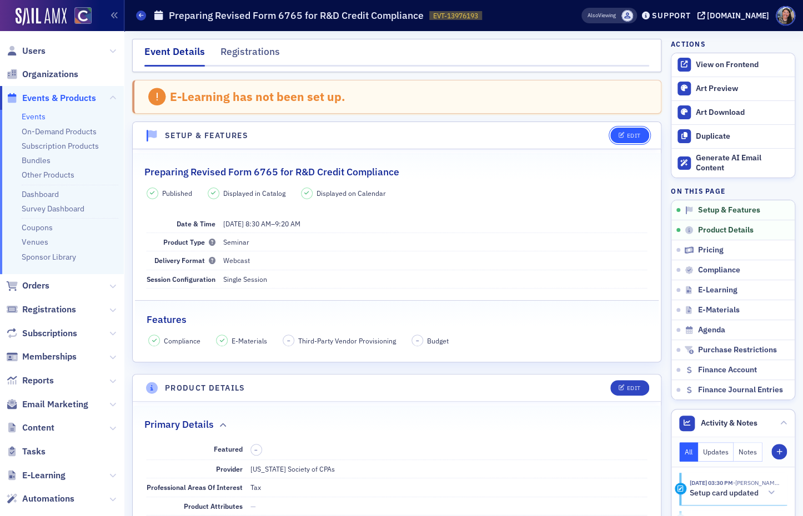
click at [628, 136] on div "Edit" at bounding box center [633, 136] width 14 height 6
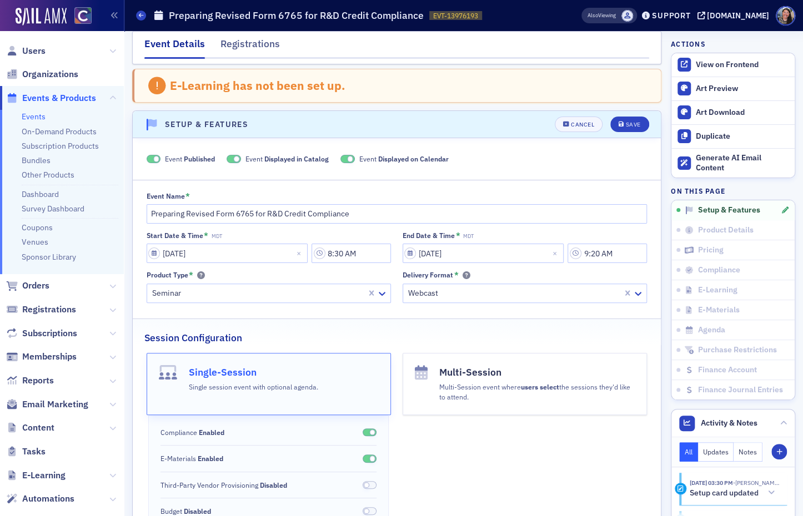
scroll to position [9, 0]
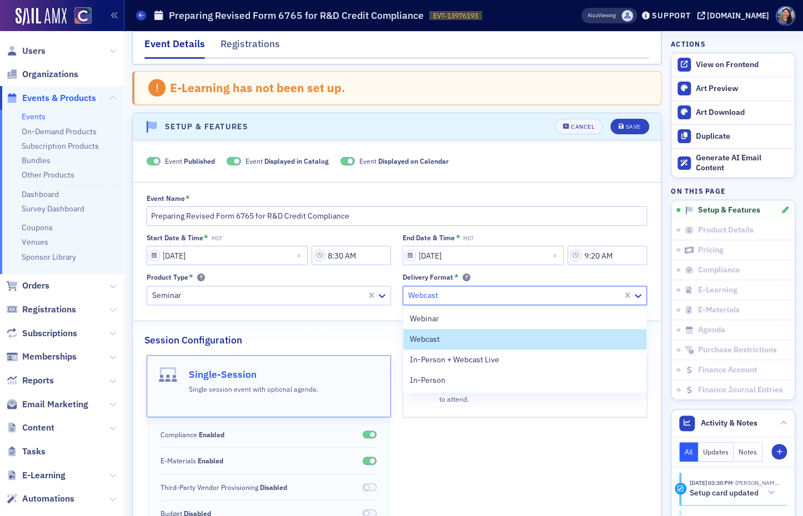
click at [451, 300] on div at bounding box center [514, 296] width 214 height 14
click at [355, 278] on div "Product Type *" at bounding box center [269, 277] width 244 height 8
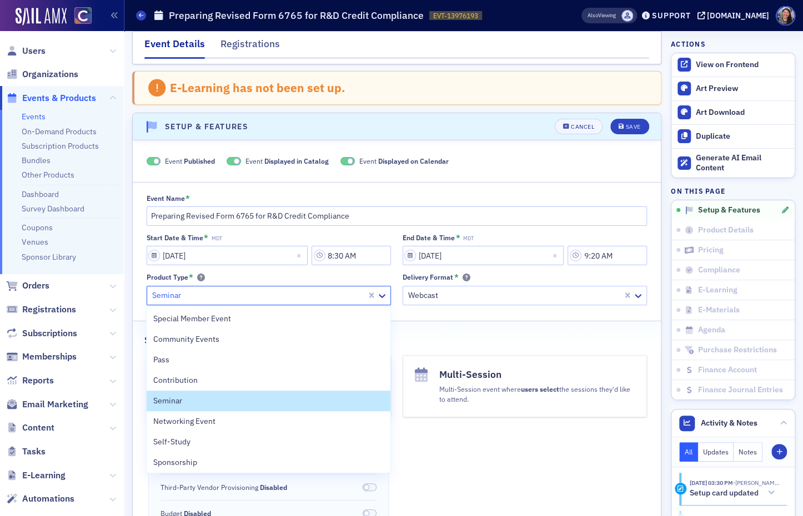
click at [324, 297] on div at bounding box center [258, 296] width 214 height 14
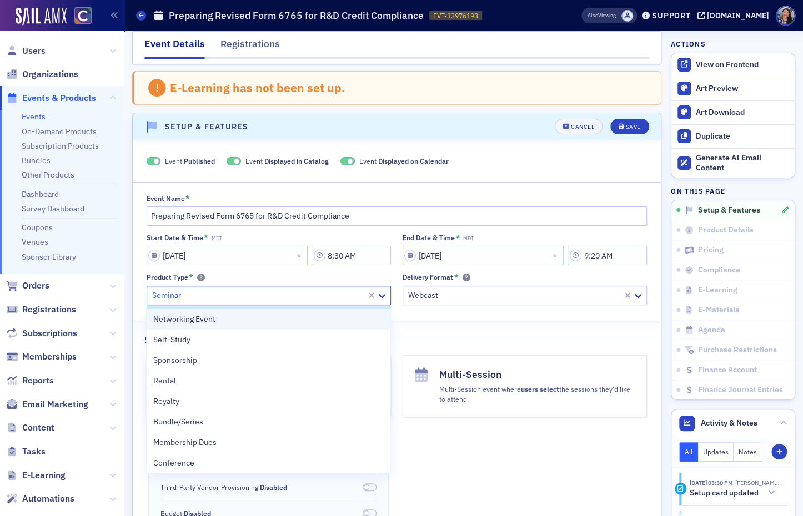
scroll to position [128, 0]
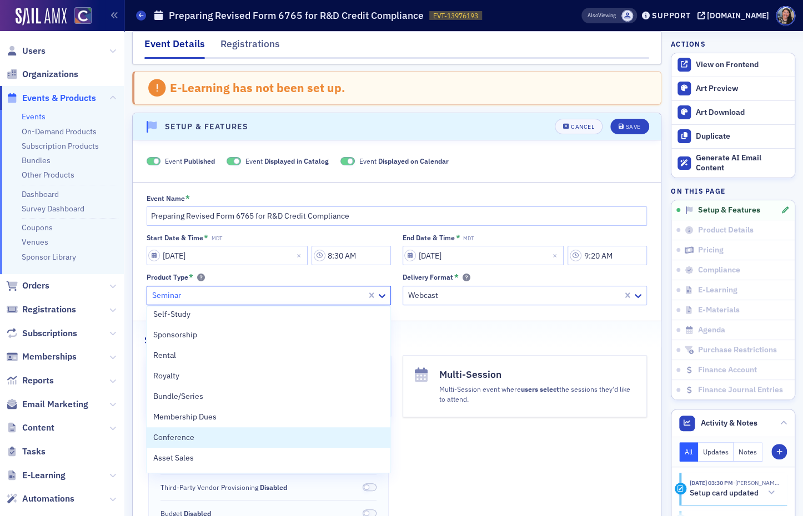
click at [545, 454] on div "Multi-Session Multi-Session event where users select the sessions they'd like t…" at bounding box center [525, 443] width 244 height 176
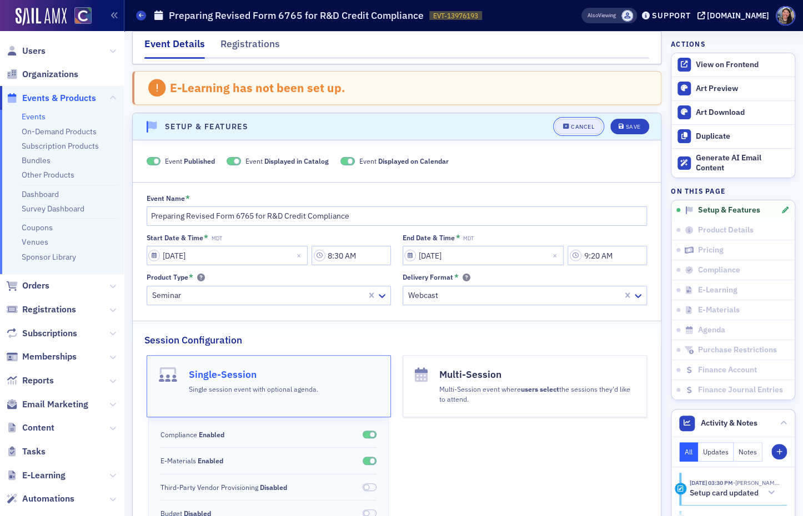
click at [586, 124] on div "Cancel" at bounding box center [582, 127] width 23 height 6
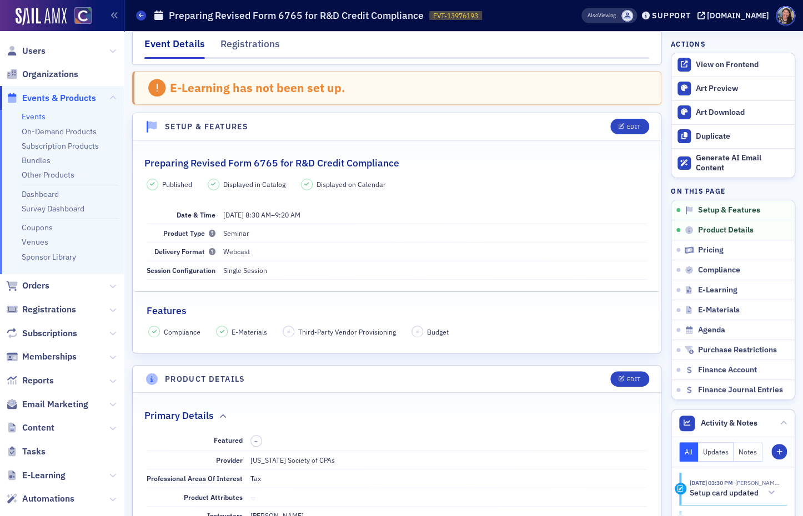
scroll to position [57, 0]
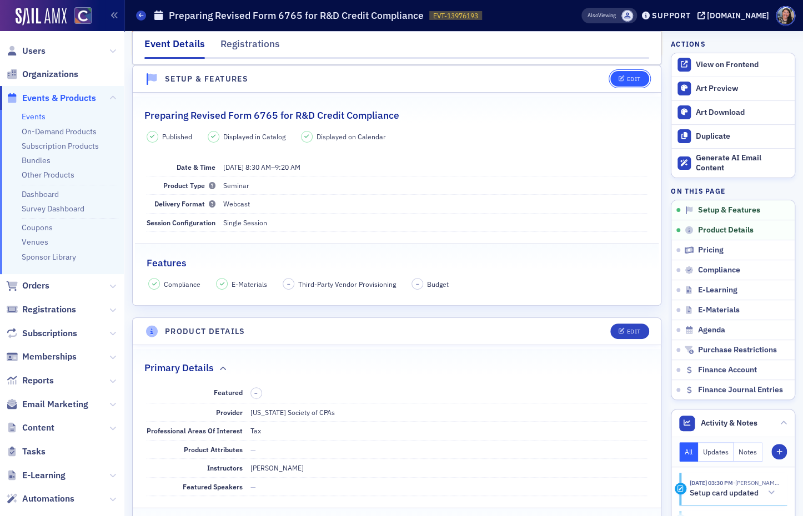
click at [637, 72] on button "Edit" at bounding box center [629, 79] width 38 height 16
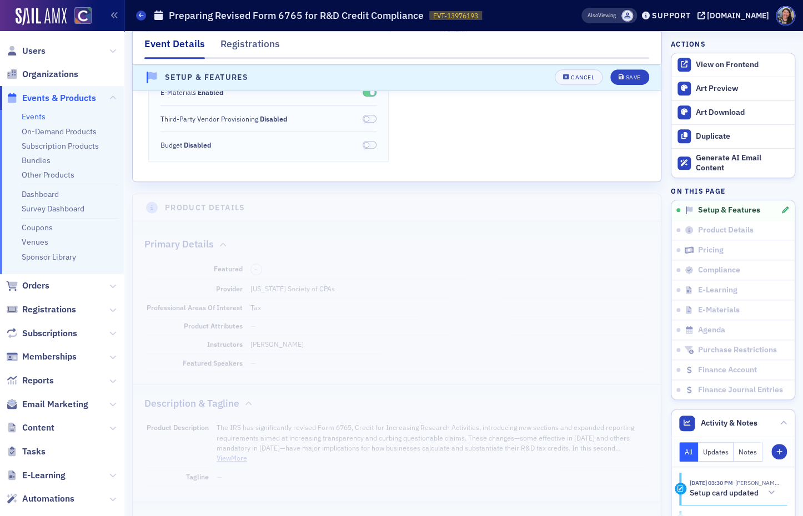
scroll to position [388, 0]
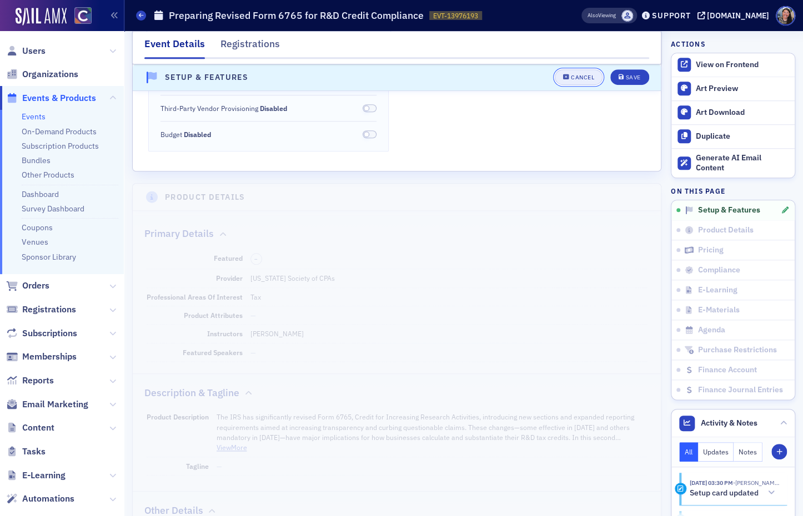
click at [586, 79] on div "Cancel" at bounding box center [582, 78] width 23 height 6
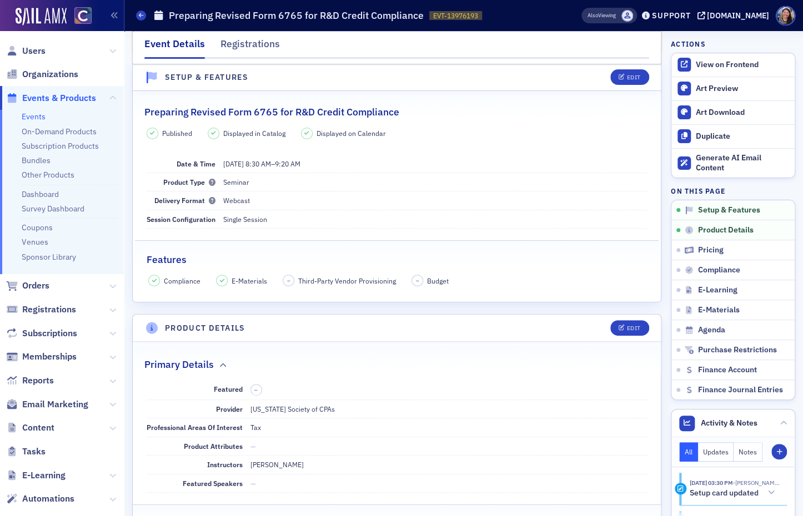
scroll to position [57, 0]
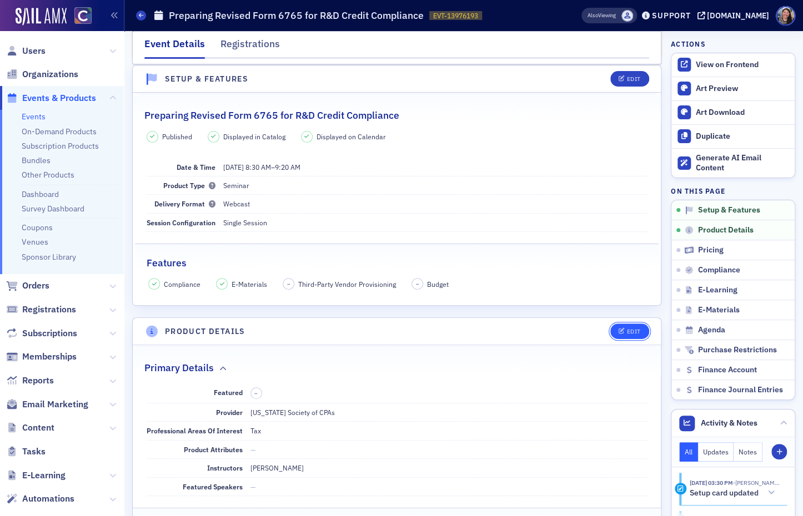
click at [635, 332] on div "Edit" at bounding box center [633, 332] width 14 height 6
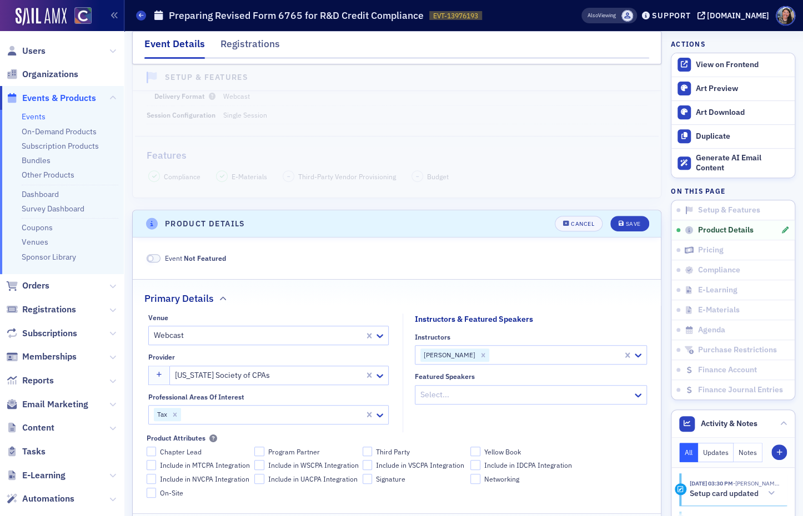
scroll to position [164, 0]
click at [582, 226] on div "Cancel" at bounding box center [582, 225] width 23 height 6
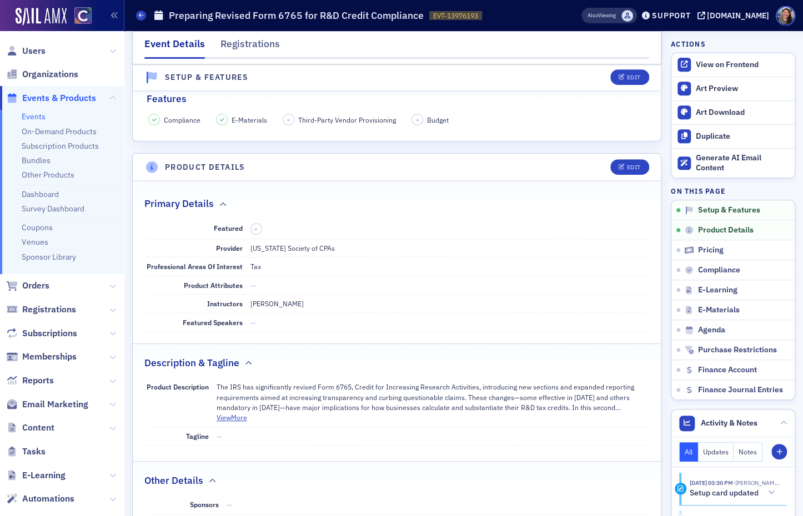
scroll to position [219, 0]
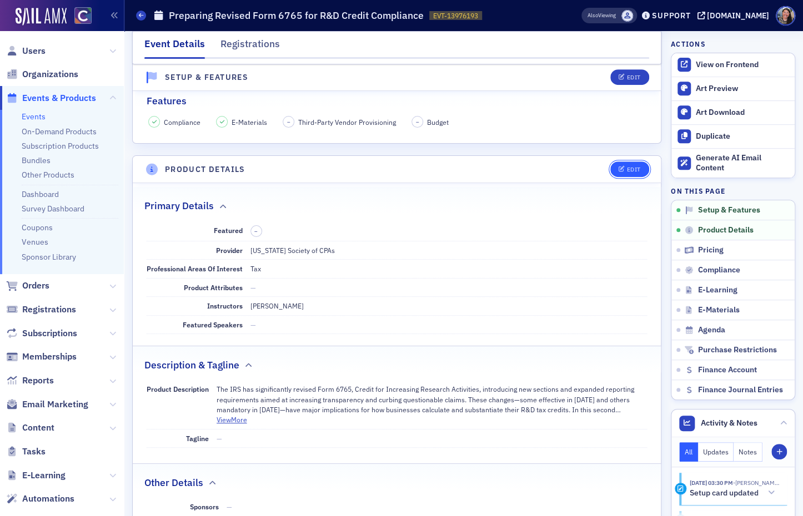
click at [622, 168] on icon "button" at bounding box center [622, 170] width 7 height 6
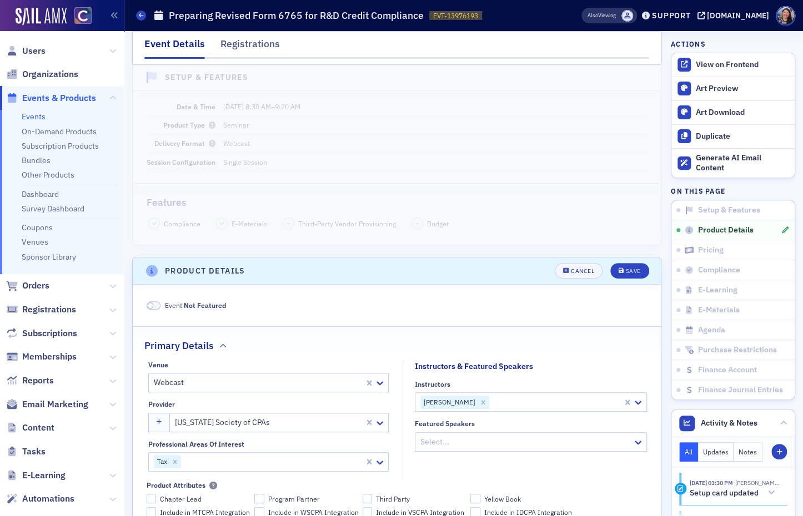
scroll to position [91, 0]
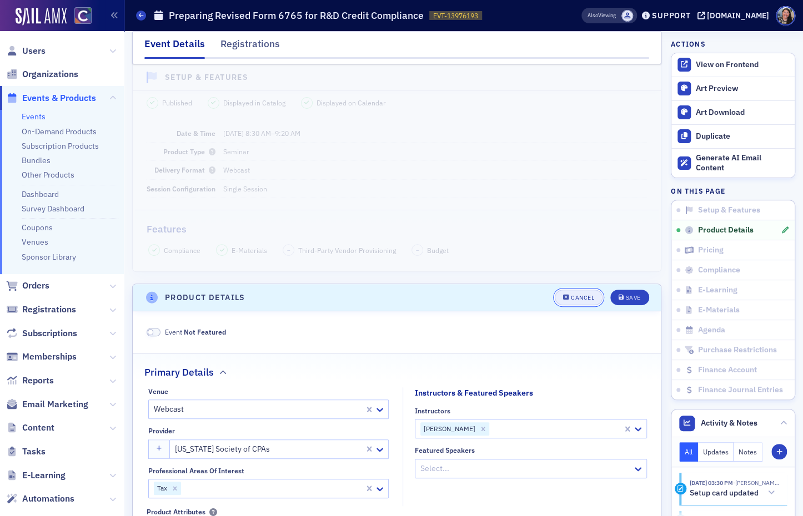
click at [567, 295] on icon "button" at bounding box center [566, 298] width 7 height 6
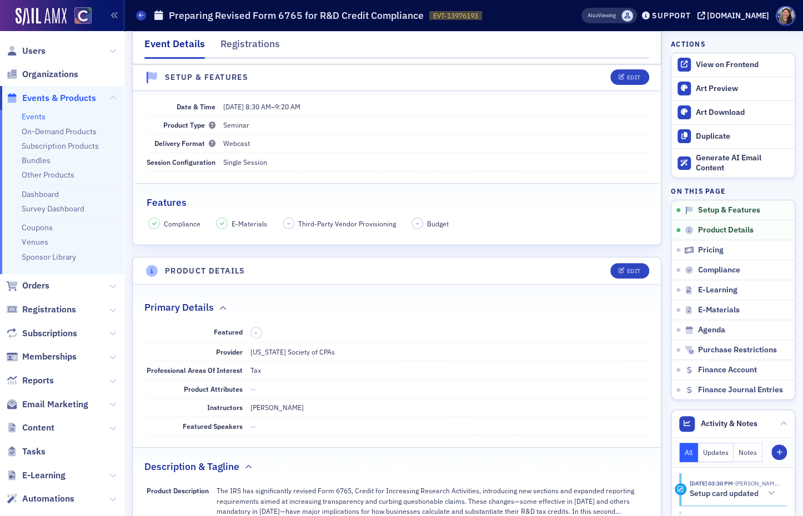
scroll to position [107, 0]
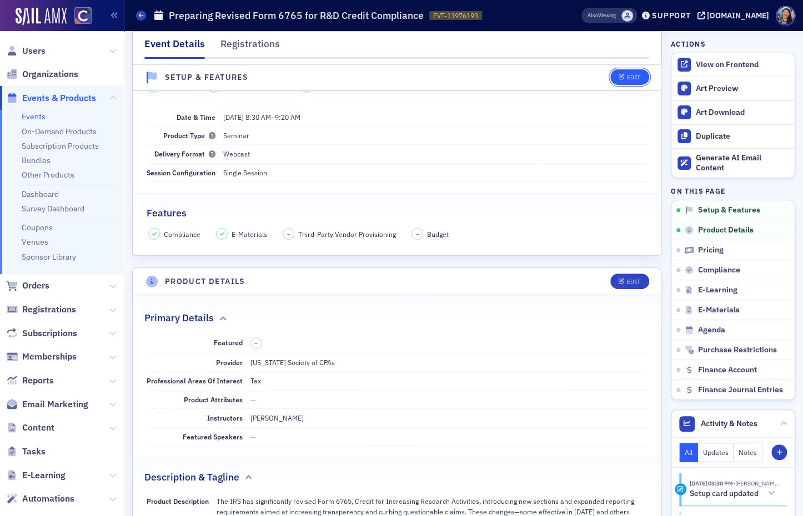
click at [630, 78] on div "Edit" at bounding box center [633, 78] width 14 height 6
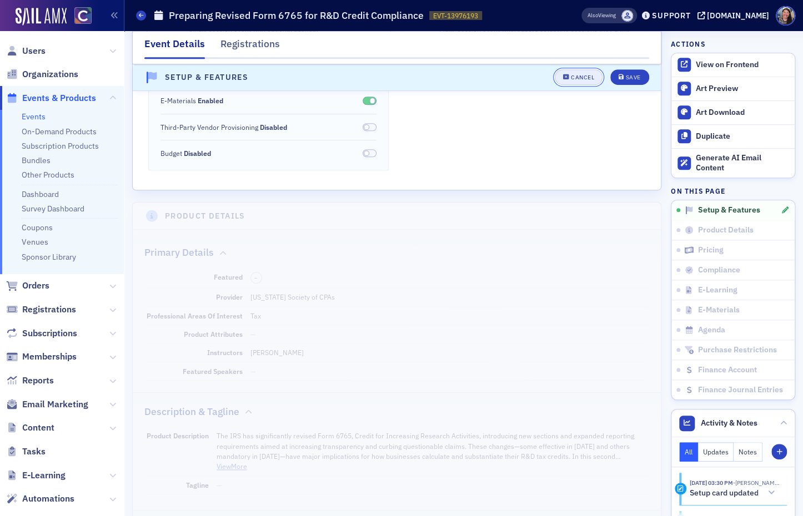
click at [576, 81] on button "Cancel" at bounding box center [579, 78] width 48 height 16
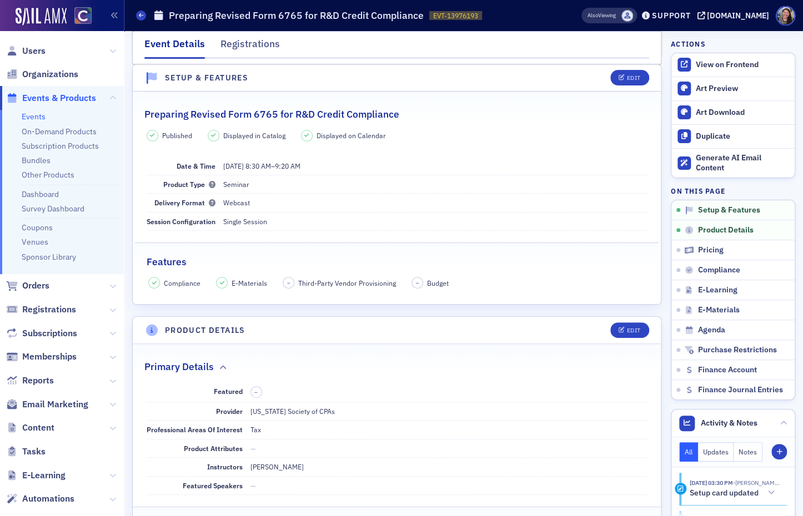
scroll to position [57, 0]
click at [627, 324] on button "Edit" at bounding box center [629, 332] width 38 height 16
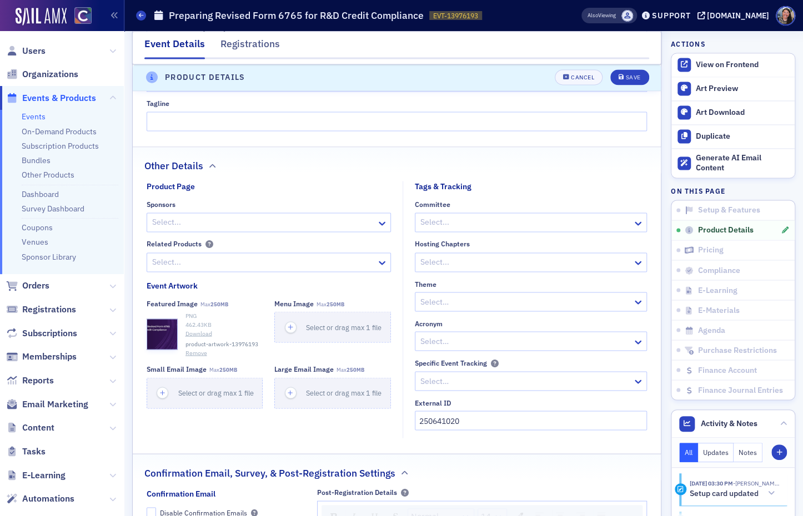
scroll to position [765, 0]
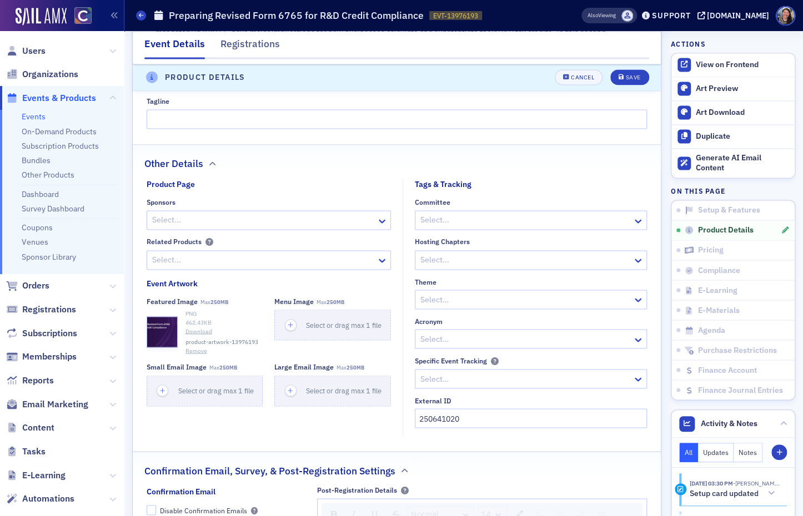
click at [500, 301] on div at bounding box center [525, 300] width 212 height 14
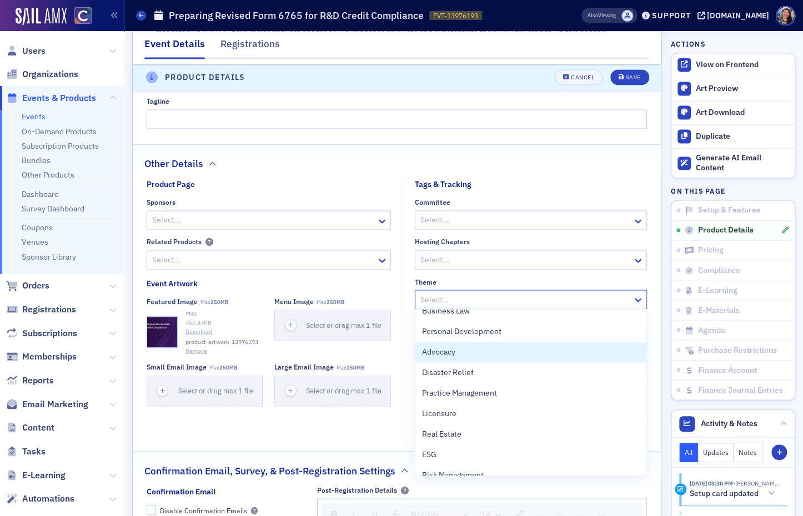
scroll to position [504, 0]
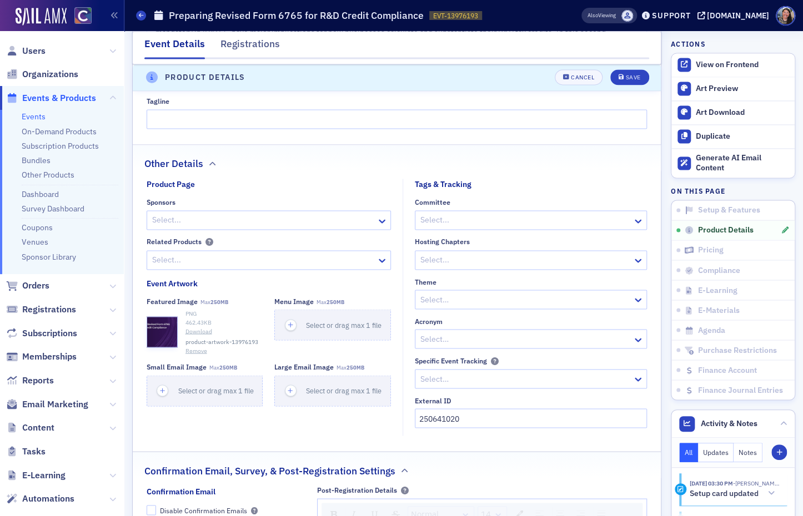
click at [487, 168] on div "Other Details" at bounding box center [396, 158] width 505 height 26
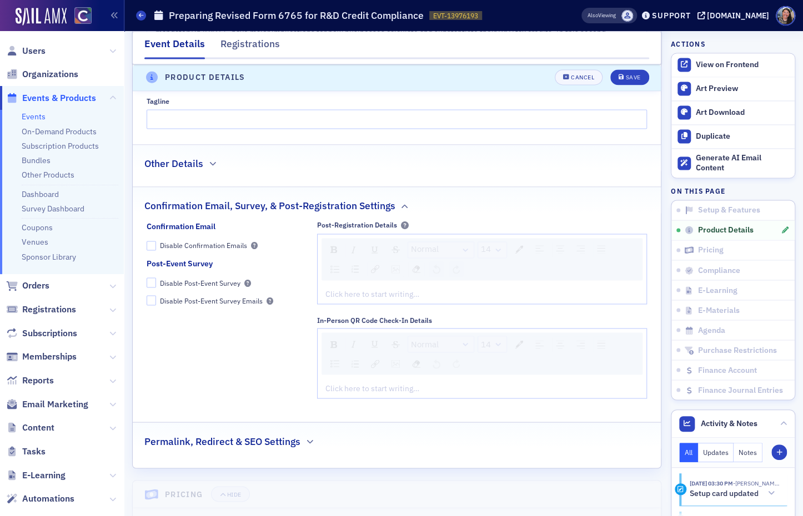
click at [420, 172] on fieldset "Other Details" at bounding box center [397, 161] width 528 height 34
click at [208, 156] on div "Other Details" at bounding box center [396, 158] width 505 height 26
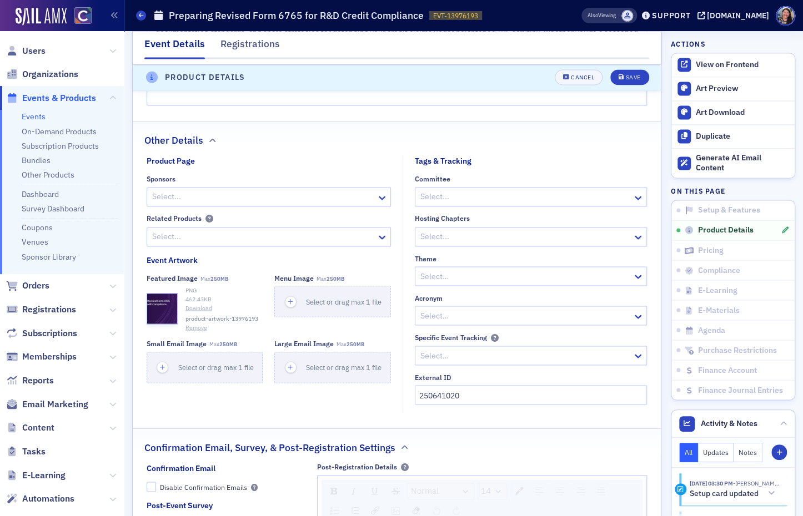
scroll to position [791, 0]
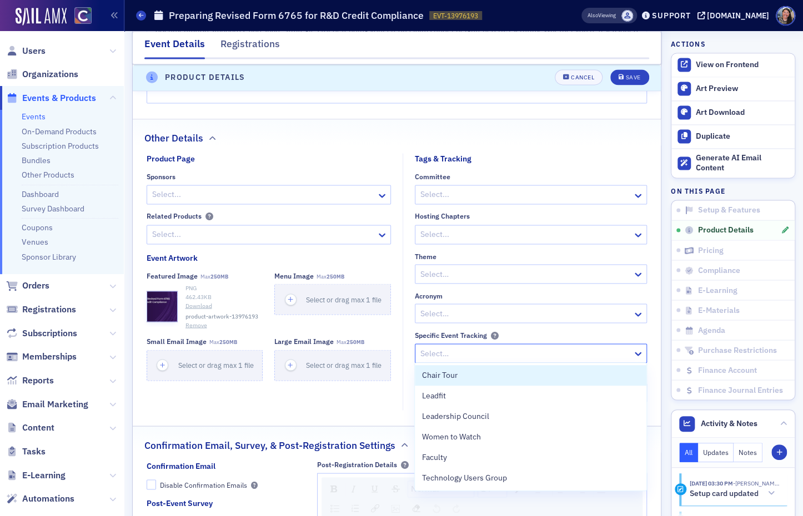
click at [439, 353] on div at bounding box center [525, 353] width 212 height 14
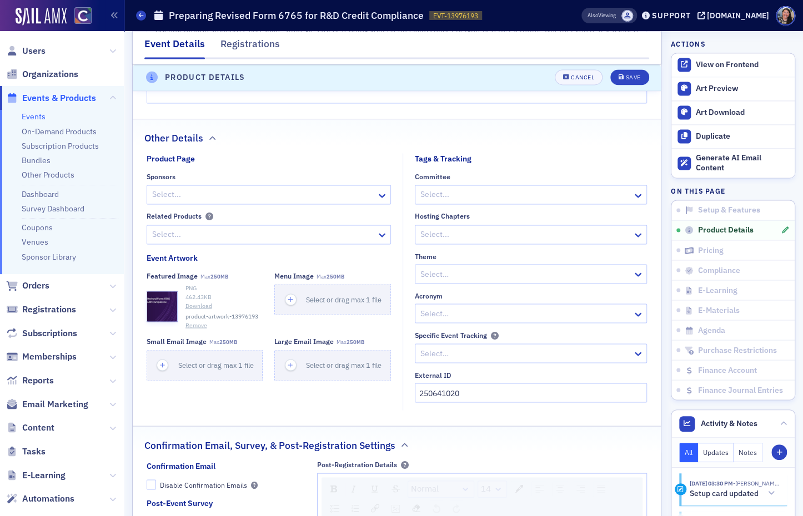
click at [316, 398] on div "Product Page Sponsors Select... Related Products Select... Event Artwork Featur…" at bounding box center [269, 281] width 244 height 257
click at [522, 332] on div "Specific Event Tracking" at bounding box center [531, 335] width 232 height 8
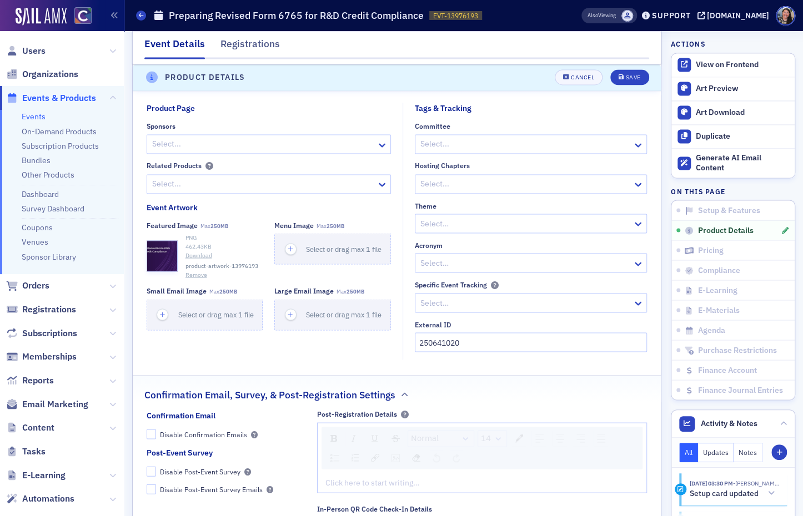
scroll to position [840, 0]
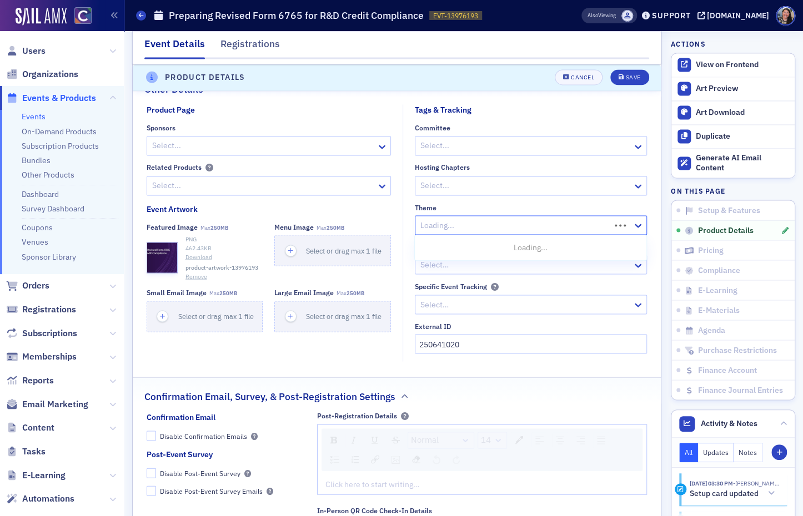
click at [486, 224] on div at bounding box center [514, 225] width 190 height 14
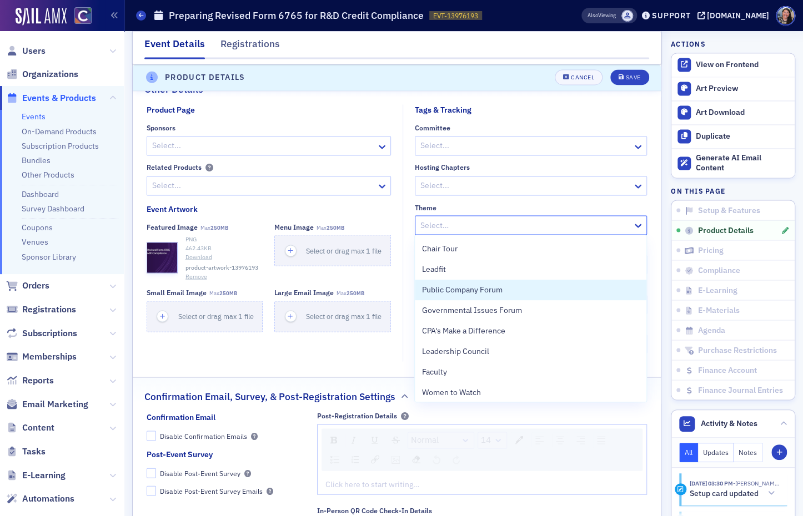
scroll to position [164, 0]
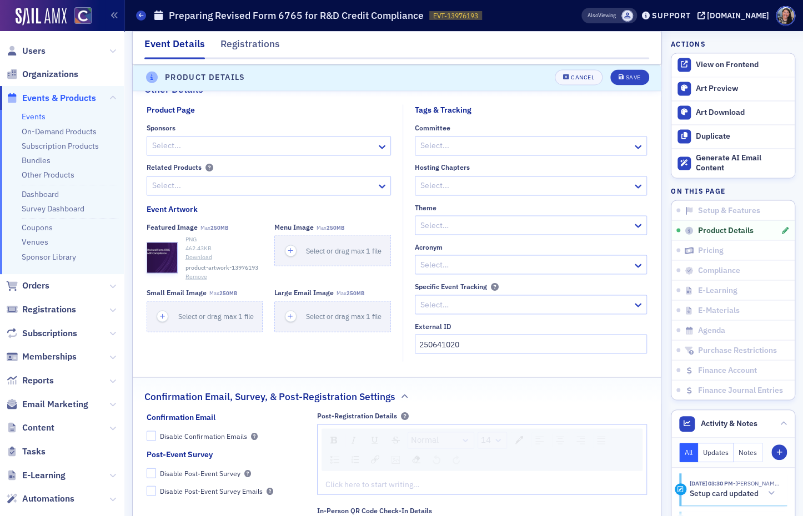
click at [330, 353] on div "Product Page Sponsors Select... Related Products Select... Event Artwork Featur…" at bounding box center [269, 232] width 244 height 257
click at [569, 301] on div at bounding box center [525, 305] width 212 height 14
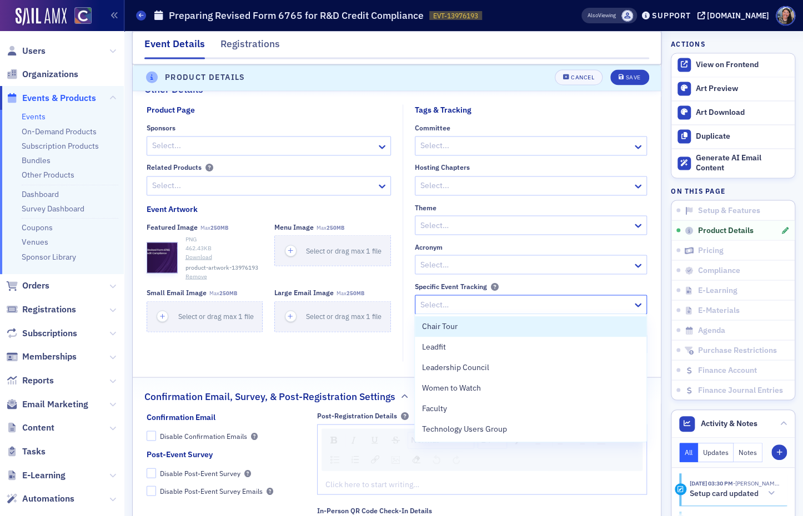
click at [569, 301] on div at bounding box center [525, 305] width 212 height 14
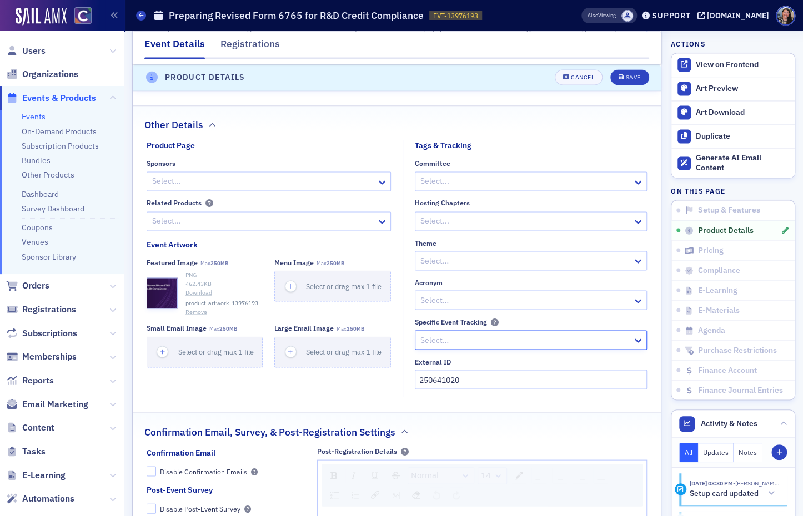
scroll to position [797, 0]
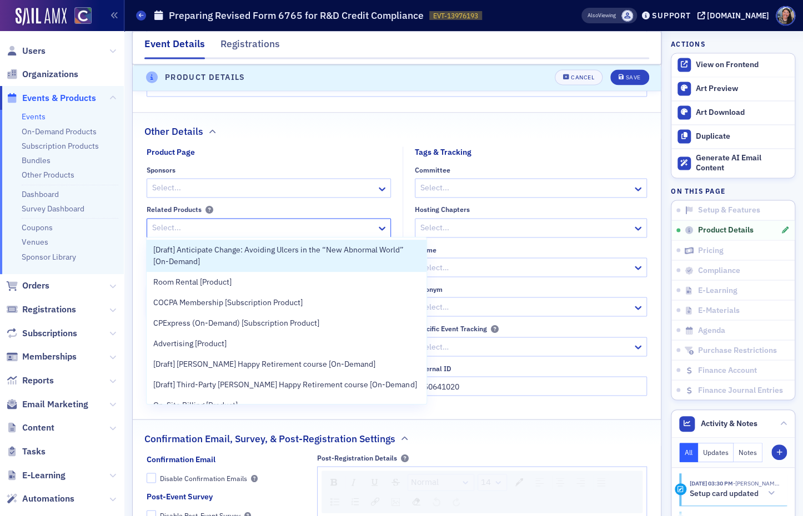
click at [194, 224] on div at bounding box center [263, 228] width 224 height 14
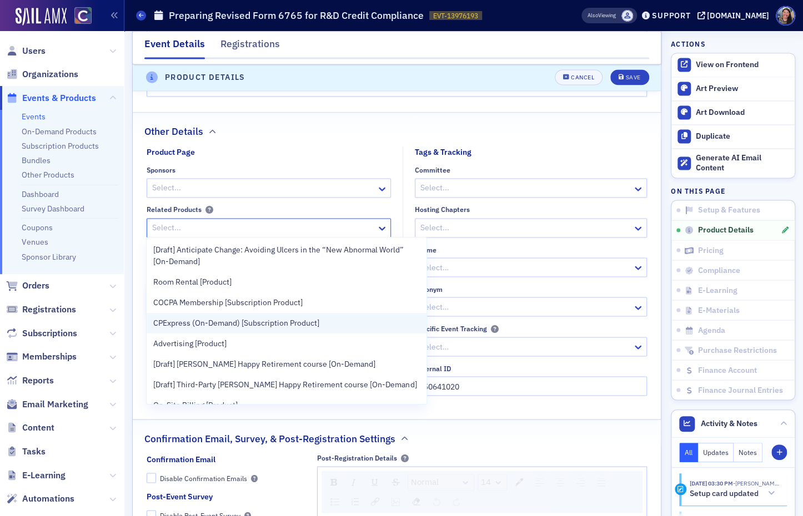
scroll to position [20, 0]
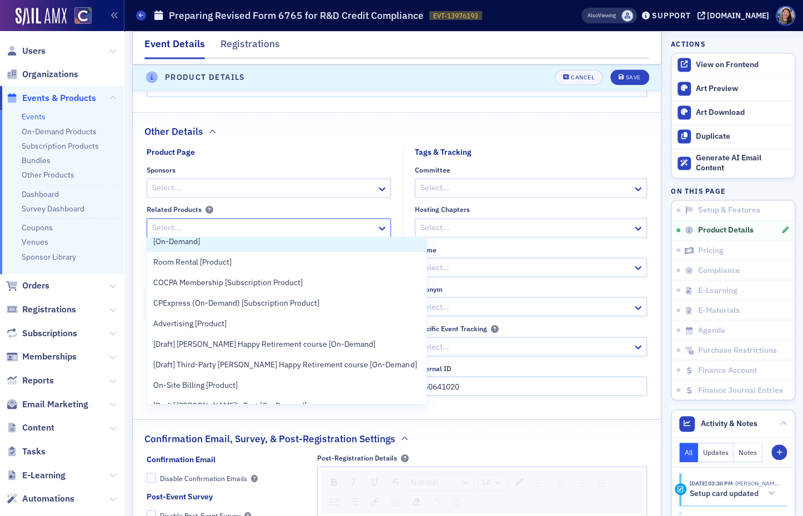
click at [285, 128] on div "Other Details" at bounding box center [396, 126] width 505 height 26
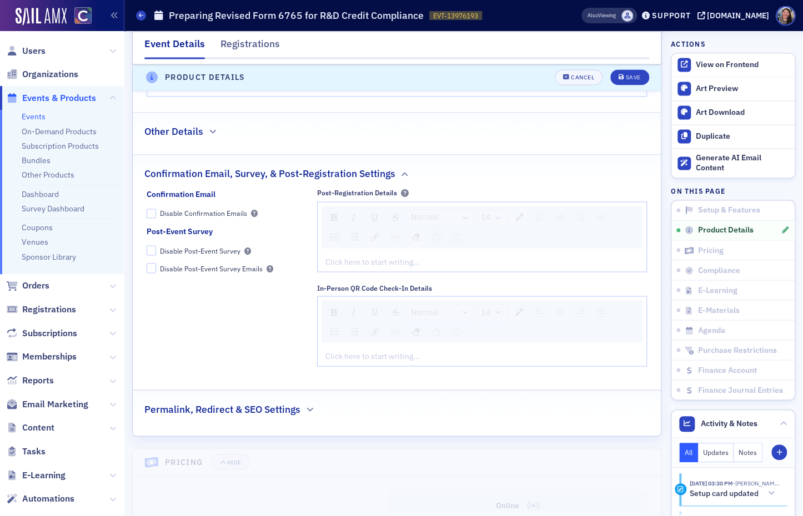
click at [310, 127] on div "Other Details" at bounding box center [396, 126] width 505 height 26
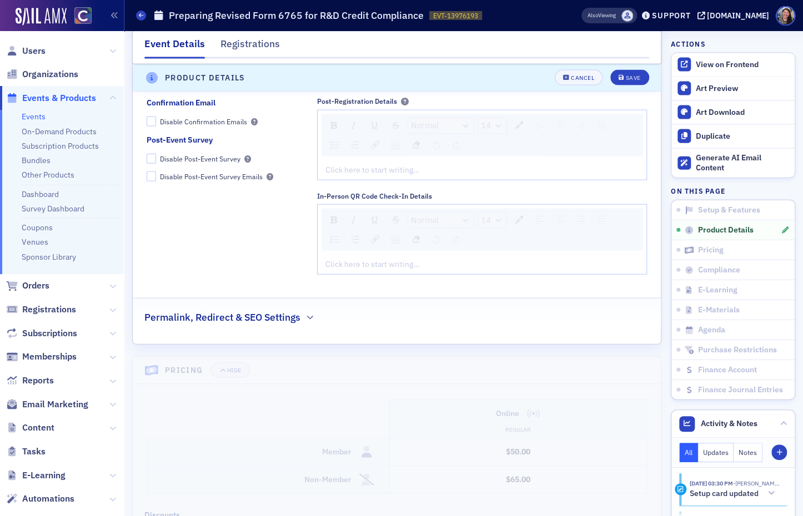
scroll to position [1153, 0]
click at [585, 77] on div "Cancel" at bounding box center [582, 78] width 23 height 6
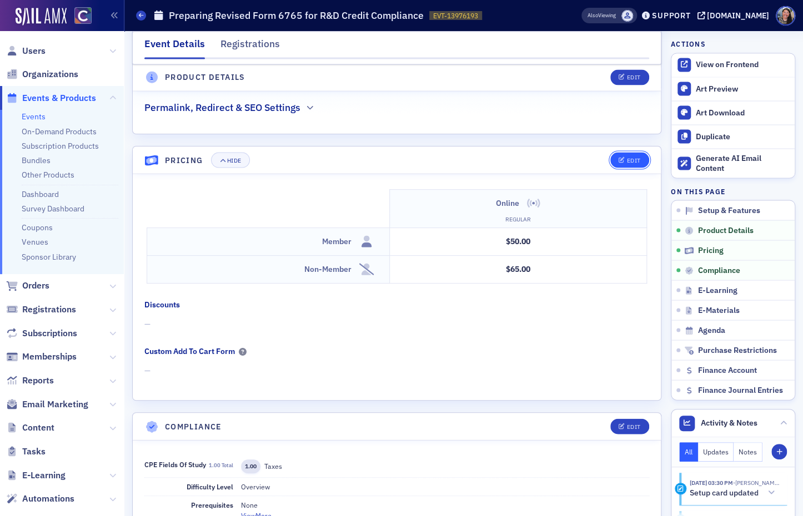
click at [631, 152] on button "Edit" at bounding box center [629, 160] width 38 height 16
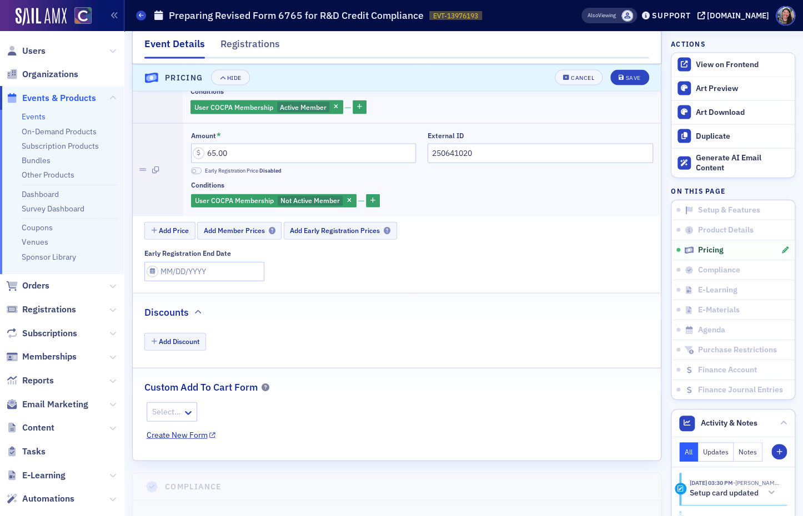
scroll to position [1142, 0]
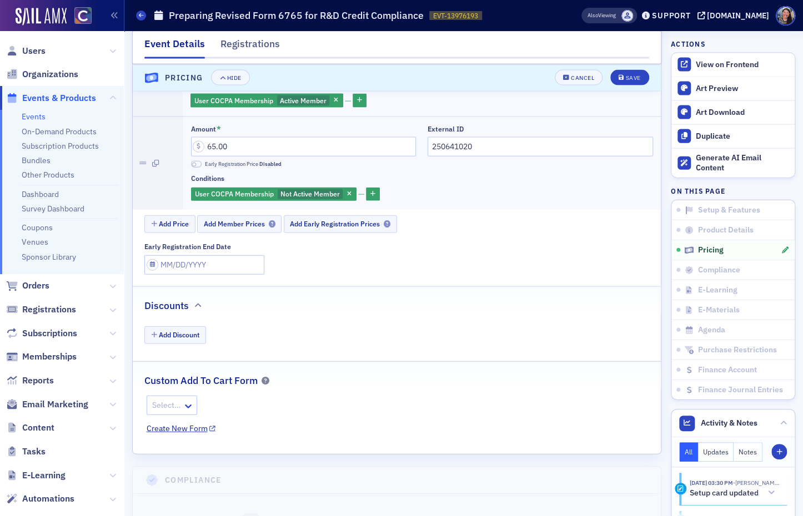
click at [37, 115] on link "Events" at bounding box center [34, 117] width 24 height 10
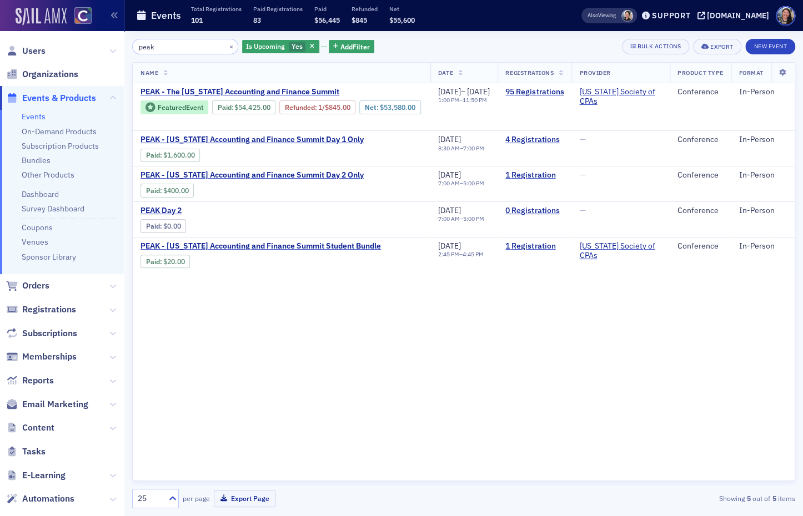
drag, startPoint x: 160, startPoint y: 48, endPoint x: 17, endPoint y: 22, distance: 145.7
click at [17, 22] on div "Users Organizations Events & Products Events On-Demand Products Subscription Pr…" at bounding box center [401, 258] width 803 height 516
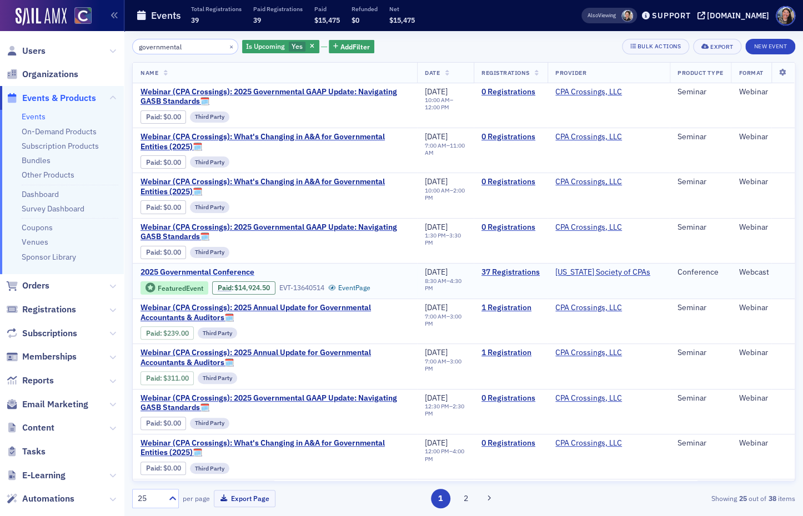
type input "governmental"
click at [220, 269] on span "2025 Governmental Conference" at bounding box center [233, 273] width 187 height 10
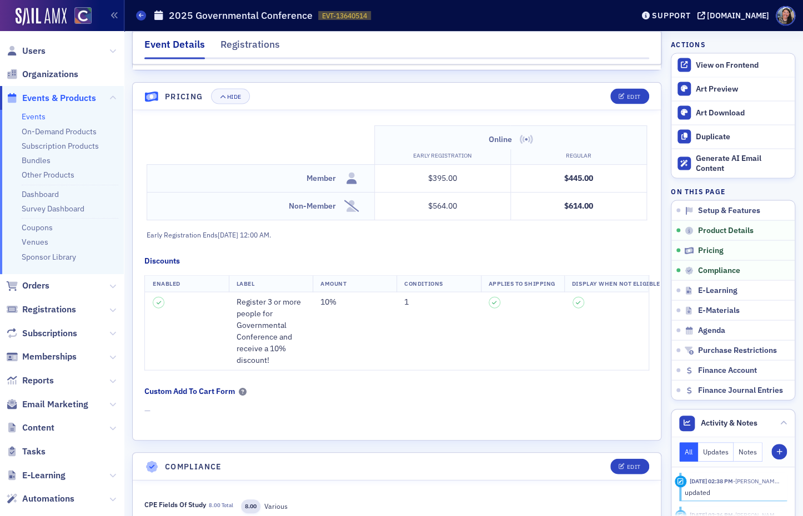
scroll to position [998, 0]
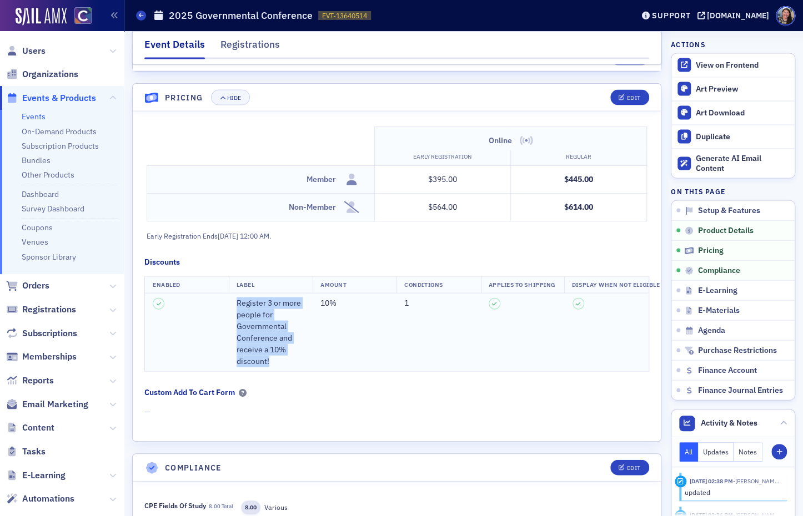
drag, startPoint x: 235, startPoint y: 298, endPoint x: 276, endPoint y: 358, distance: 72.7
click at [276, 358] on td "Register 3 or more people for Governmental Conference and receive a 10% discoun…" at bounding box center [271, 332] width 84 height 78
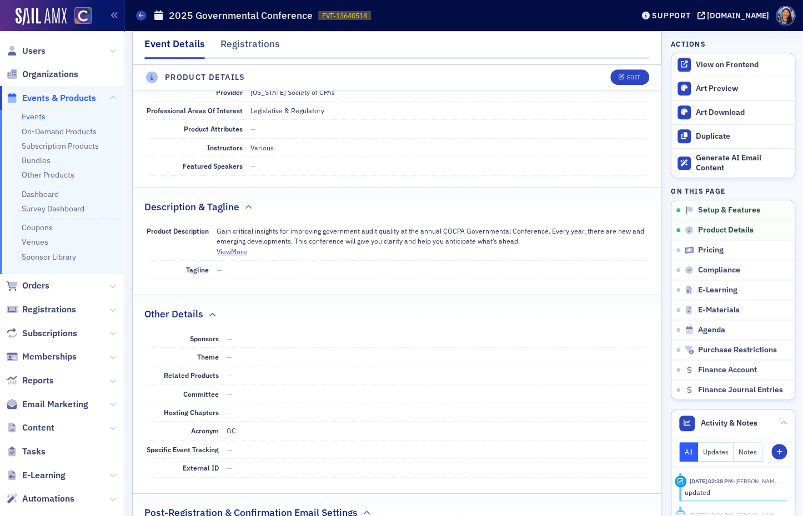
scroll to position [287, 0]
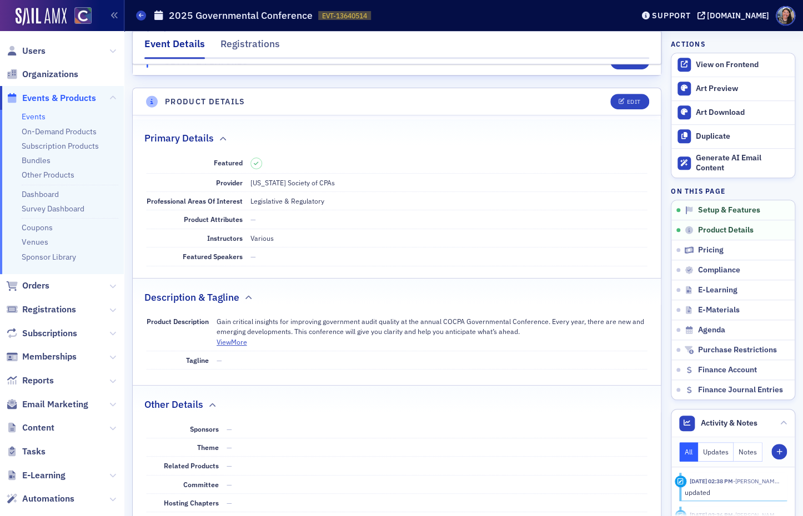
click at [34, 115] on link "Events" at bounding box center [34, 117] width 24 height 10
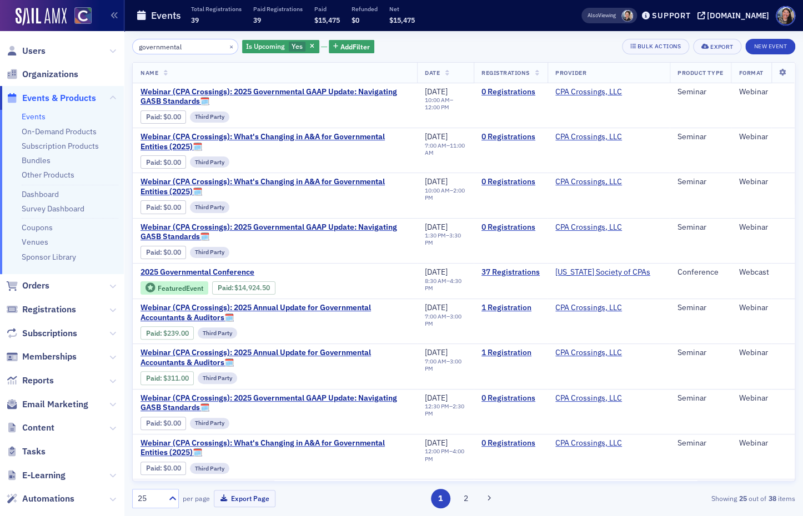
drag, startPoint x: 189, startPoint y: 51, endPoint x: 218, endPoint y: 71, distance: 35.1
click at [218, 71] on div "governmental × Is Upcoming Yes Add Filter Bulk Actions Export New Event Name Da…" at bounding box center [463, 274] width 663 height 470
click at [260, 92] on span "Webinar (CPA Crossings): 2025 Governmental GAAP Update: Navigating GASB Standar…" at bounding box center [274, 96] width 269 height 19
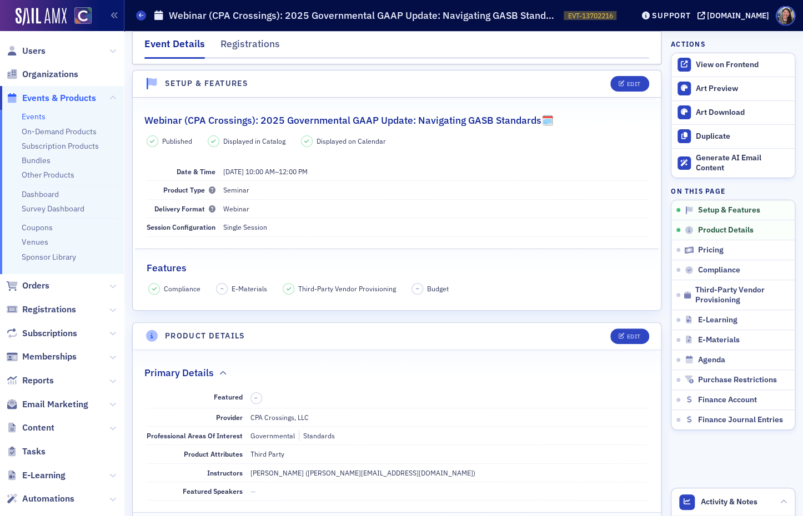
scroll to position [8, 0]
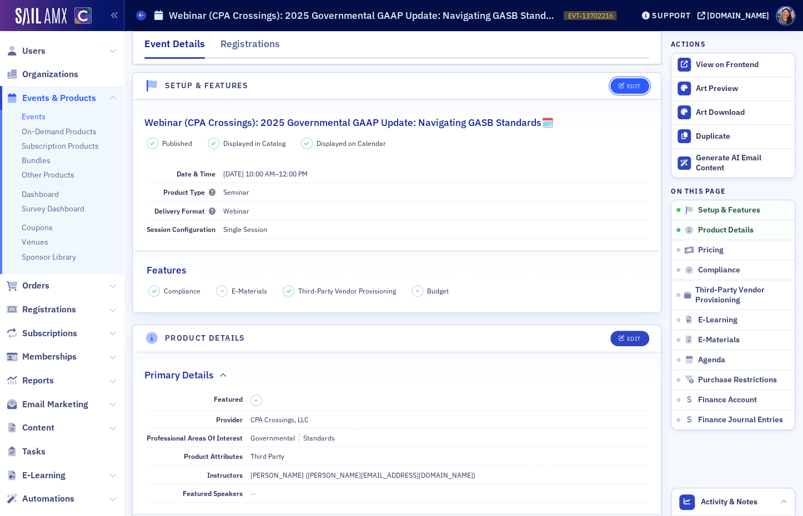
click at [629, 87] on div "Edit" at bounding box center [633, 86] width 14 height 6
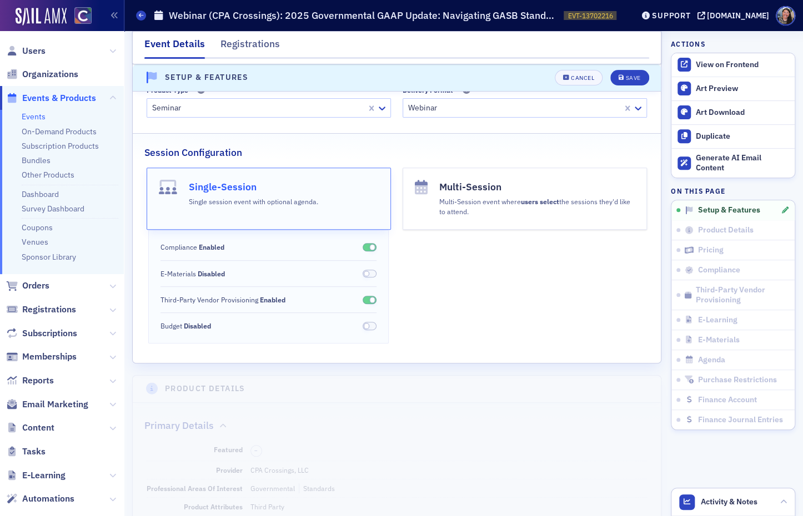
scroll to position [158, 0]
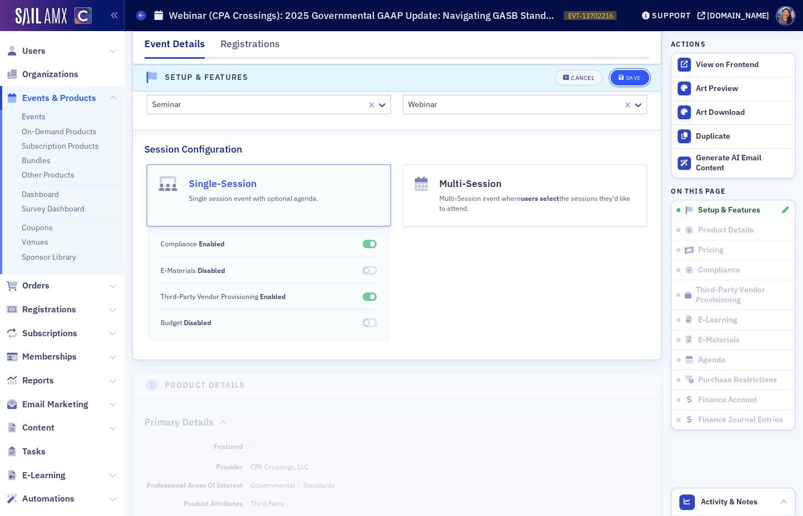
click at [629, 79] on div "Save" at bounding box center [632, 78] width 15 height 6
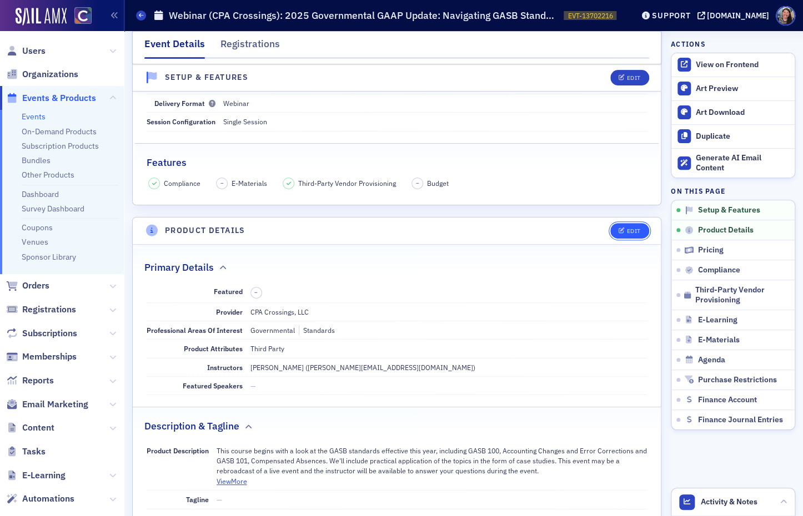
click at [635, 230] on div "Edit" at bounding box center [633, 231] width 14 height 6
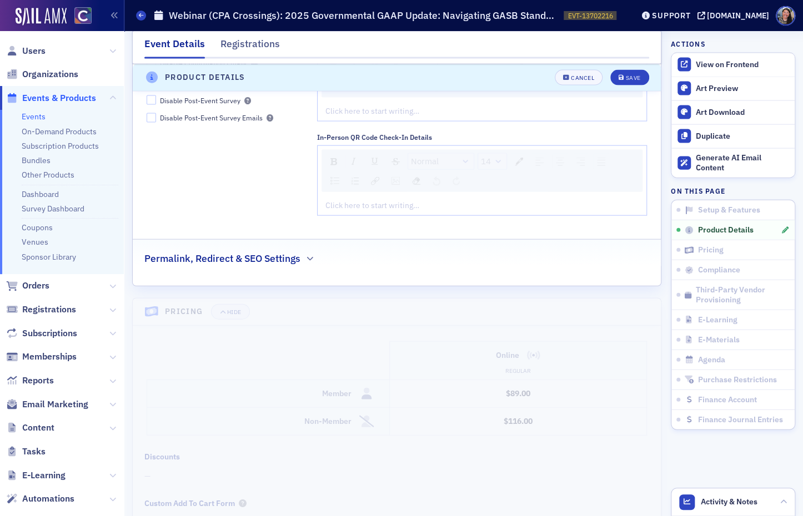
scroll to position [1140, 0]
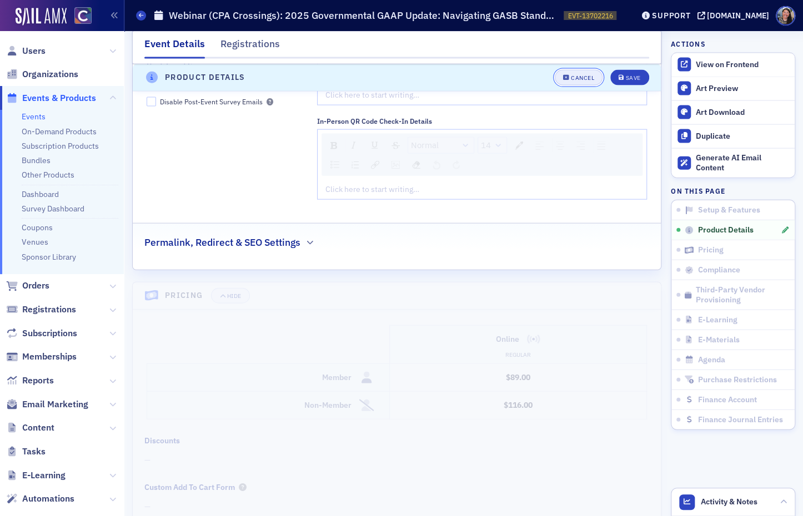
click at [581, 81] on div "Cancel" at bounding box center [582, 78] width 23 height 6
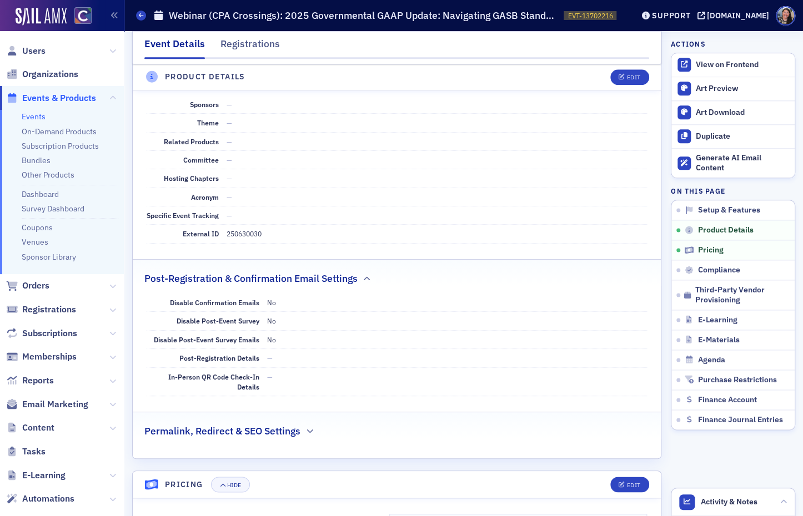
scroll to position [591, 0]
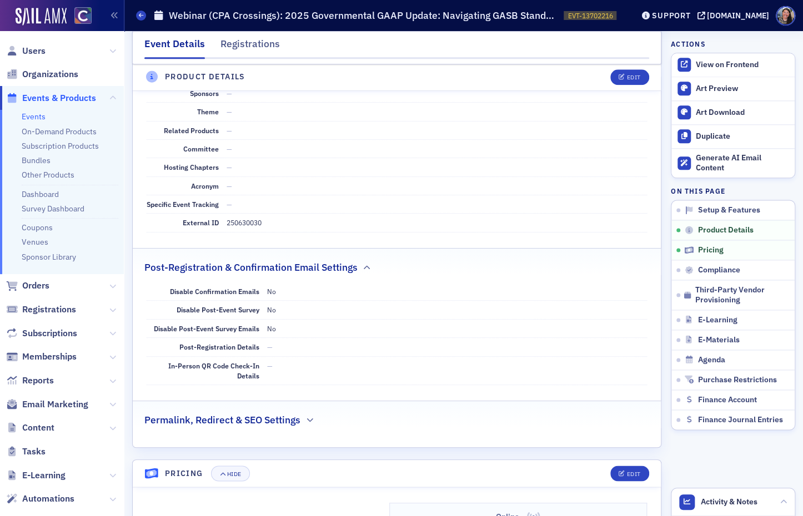
click at [243, 220] on dd "250630030" at bounding box center [437, 223] width 421 height 18
click at [245, 221] on dd "250630030" at bounding box center [437, 223] width 421 height 18
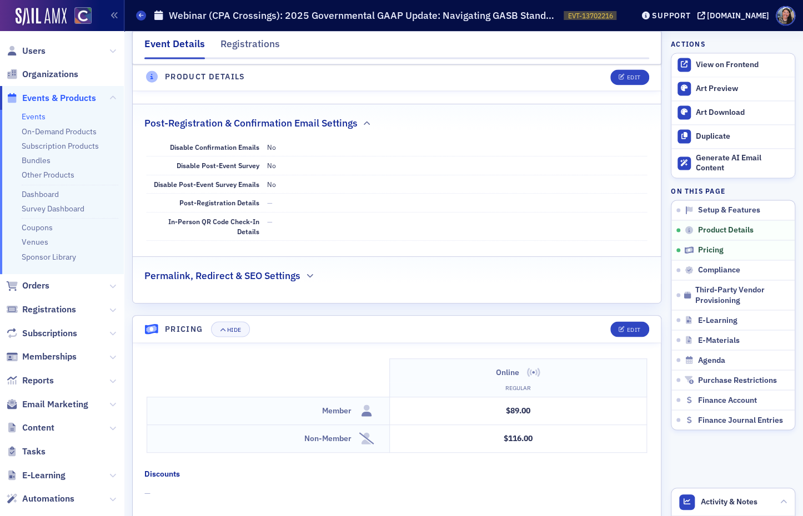
scroll to position [745, 0]
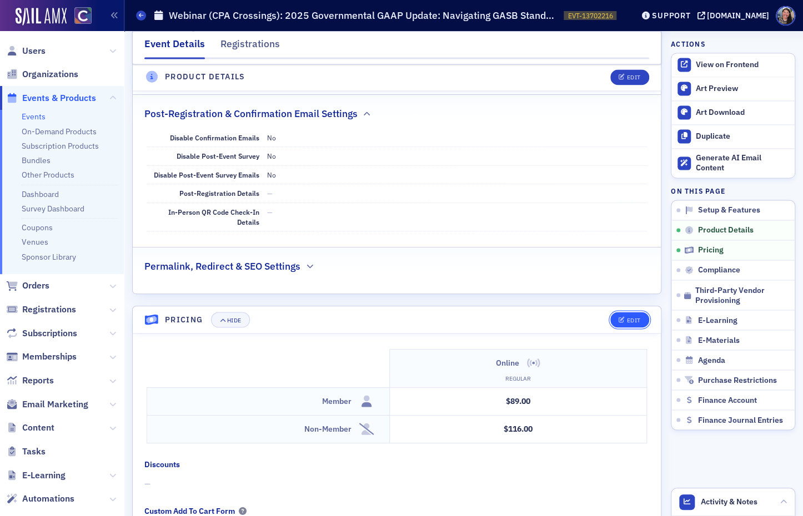
click at [625, 317] on span "Edit" at bounding box center [630, 320] width 22 height 6
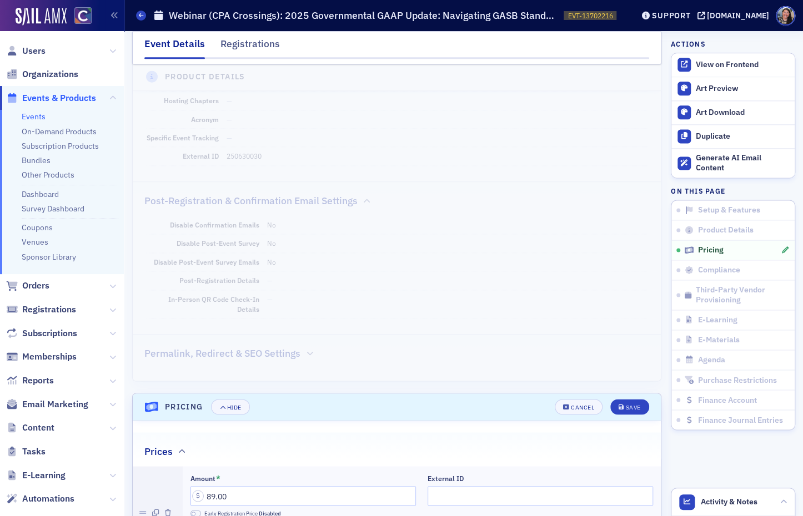
scroll to position [657, 0]
click at [245, 154] on dd "250630030" at bounding box center [437, 157] width 421 height 18
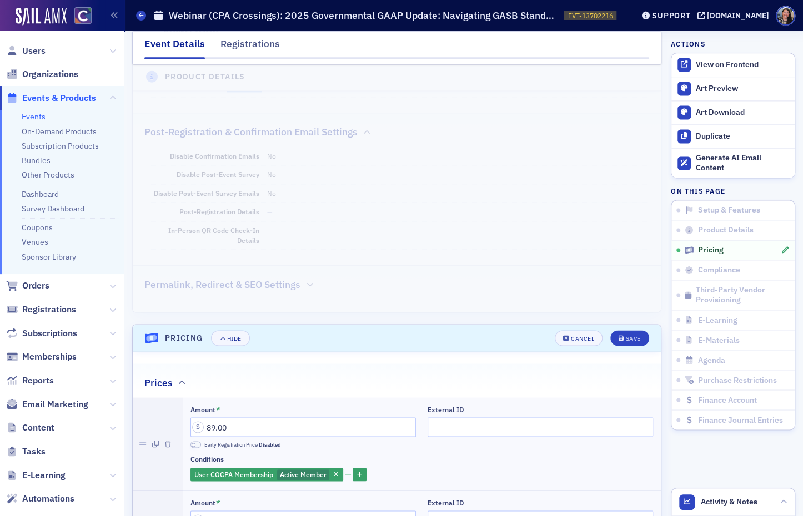
scroll to position [735, 0]
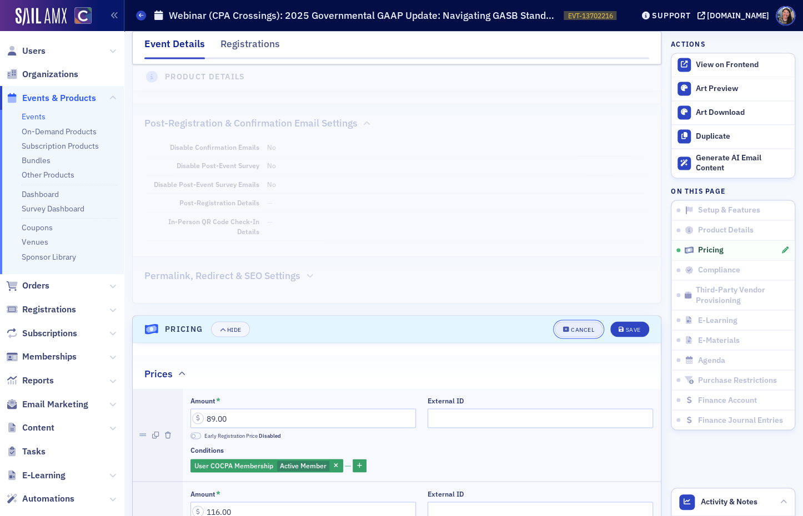
click at [577, 326] on div "Cancel" at bounding box center [582, 329] width 23 height 6
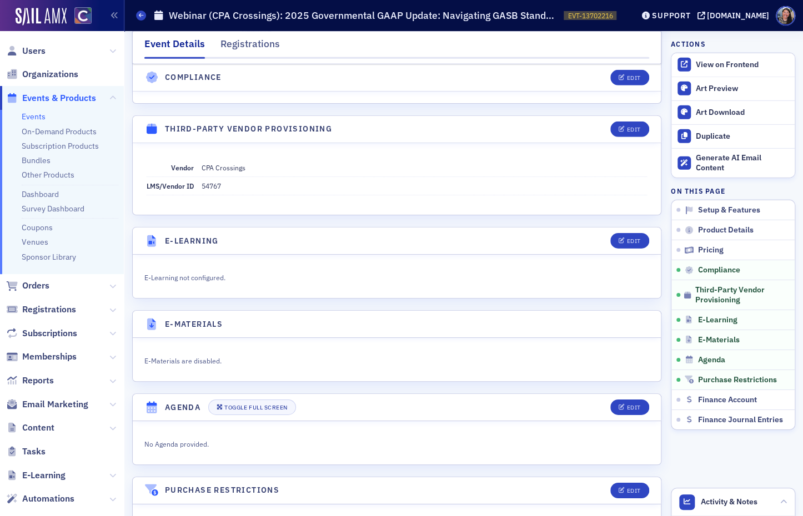
scroll to position [1561, 0]
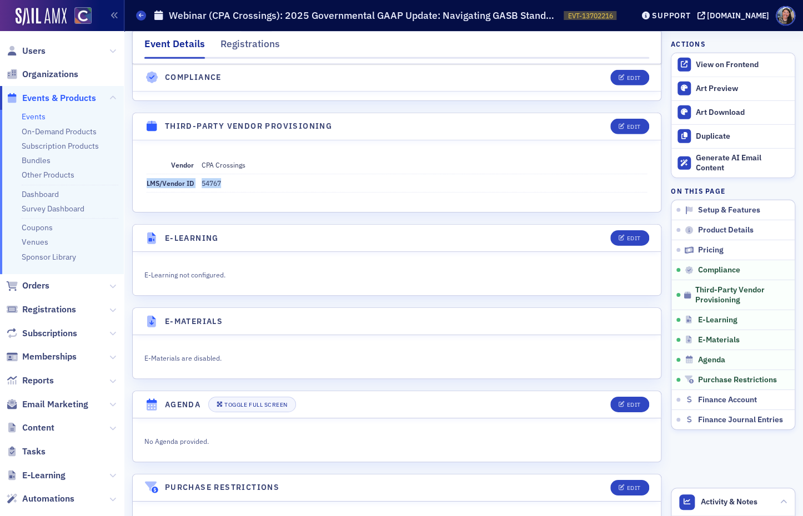
drag, startPoint x: 145, startPoint y: 178, endPoint x: 228, endPoint y: 178, distance: 82.7
click at [228, 178] on div "Vendor CPA Crossings LMS/Vendor ID 54767" at bounding box center [397, 174] width 528 height 37
click at [228, 178] on dd "54767" at bounding box center [425, 183] width 446 height 18
click at [207, 178] on dd "54767" at bounding box center [425, 183] width 446 height 18
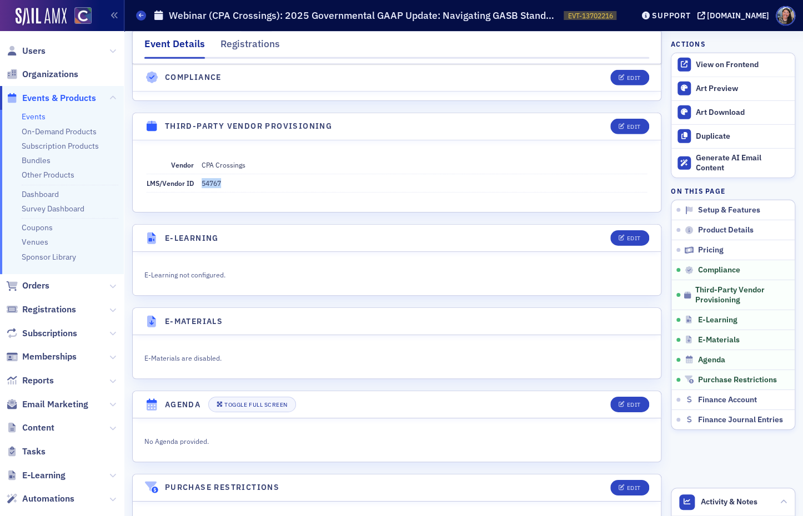
click at [299, 180] on dd "54767" at bounding box center [425, 183] width 446 height 18
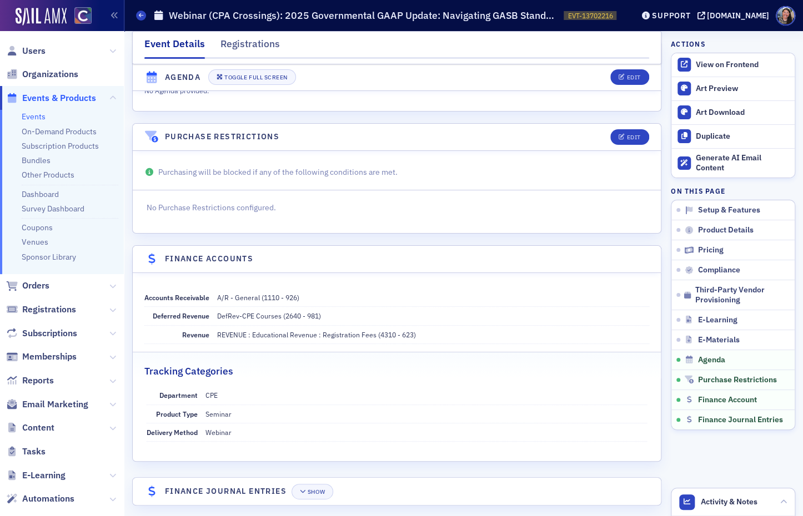
scroll to position [1912, 0]
drag, startPoint x: 422, startPoint y: 327, endPoint x: 215, endPoint y: 330, distance: 206.6
click at [215, 330] on div "Revenue REVENUE : Educational Revenue : Registration Fees (4310 - 623)" at bounding box center [396, 334] width 505 height 18
click at [453, 329] on span "REVENUE : Educational Revenue : Registration Fees (4310 - 623)" at bounding box center [433, 334] width 432 height 10
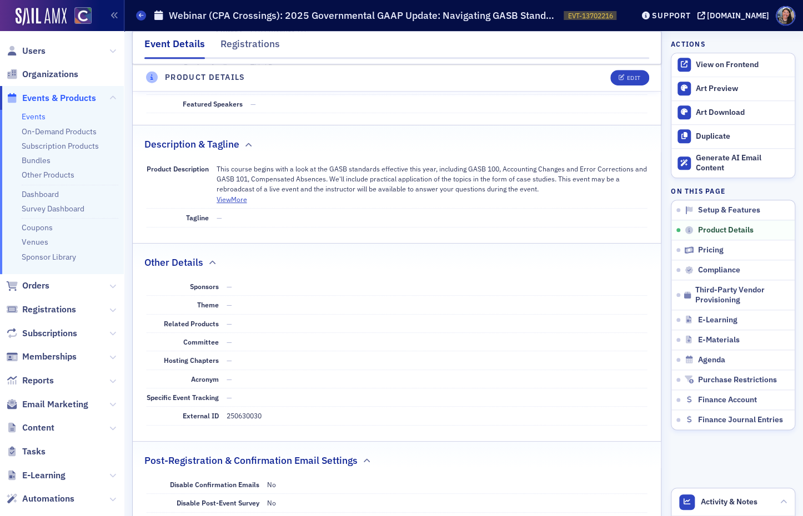
scroll to position [411, 0]
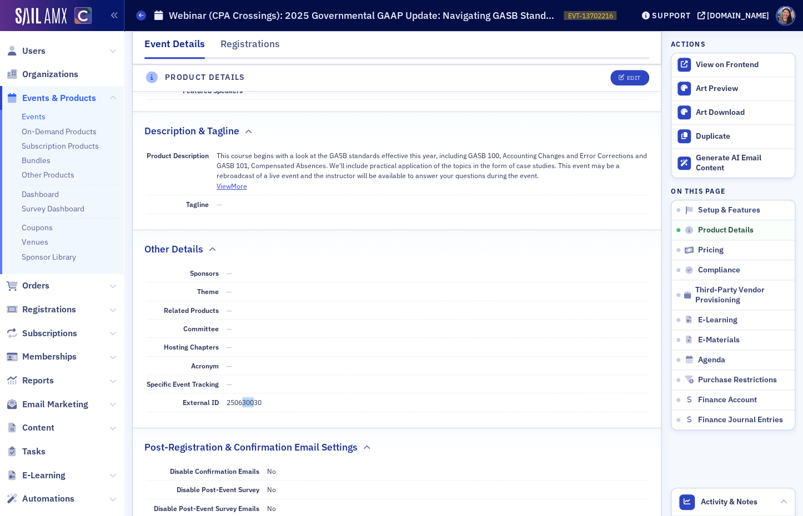
drag, startPoint x: 243, startPoint y: 399, endPoint x: 257, endPoint y: 400, distance: 13.9
click at [257, 400] on dd "250630030" at bounding box center [437, 403] width 421 height 18
click at [304, 401] on dd "250630030" at bounding box center [437, 403] width 421 height 18
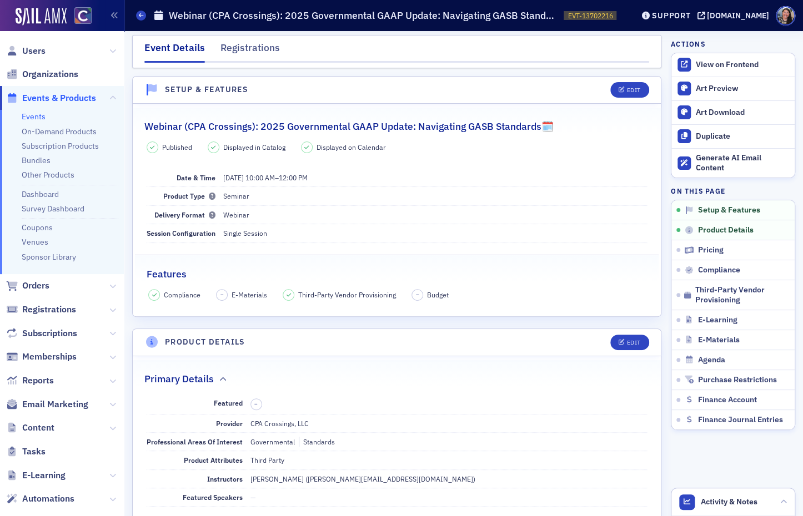
scroll to position [0, 0]
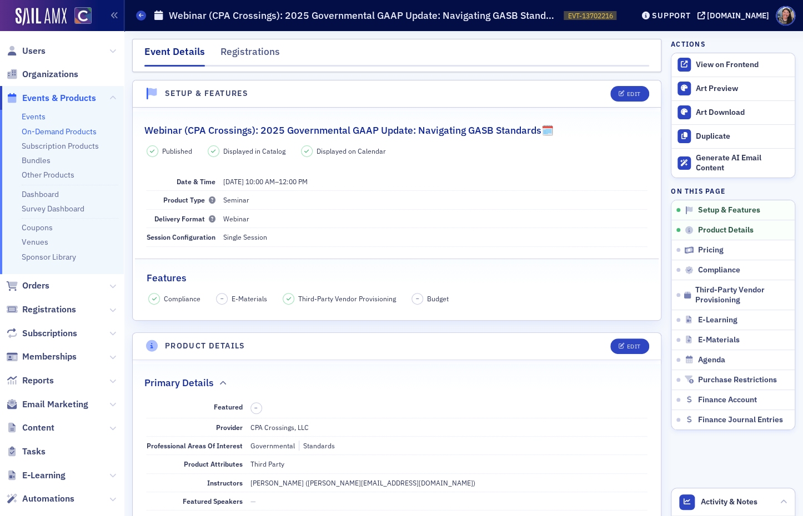
click at [81, 133] on link "On-Demand Products" at bounding box center [59, 132] width 75 height 10
click at [63, 127] on link "On-Demand Products" at bounding box center [59, 132] width 75 height 10
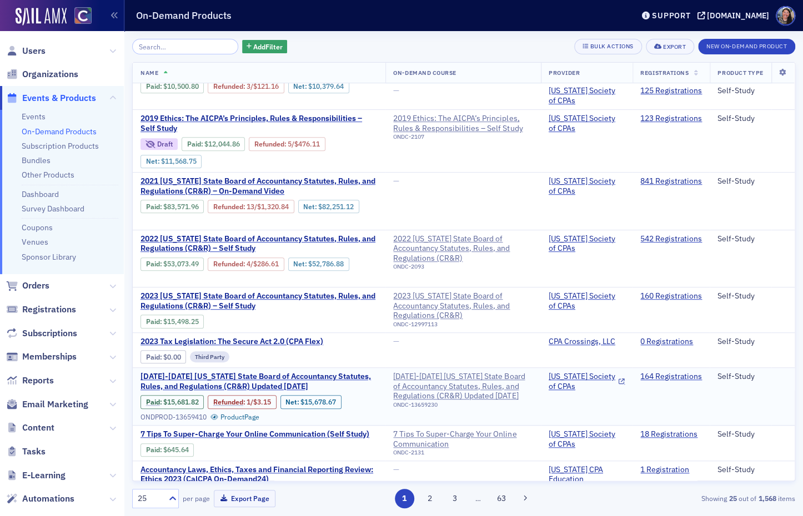
scroll to position [245, 0]
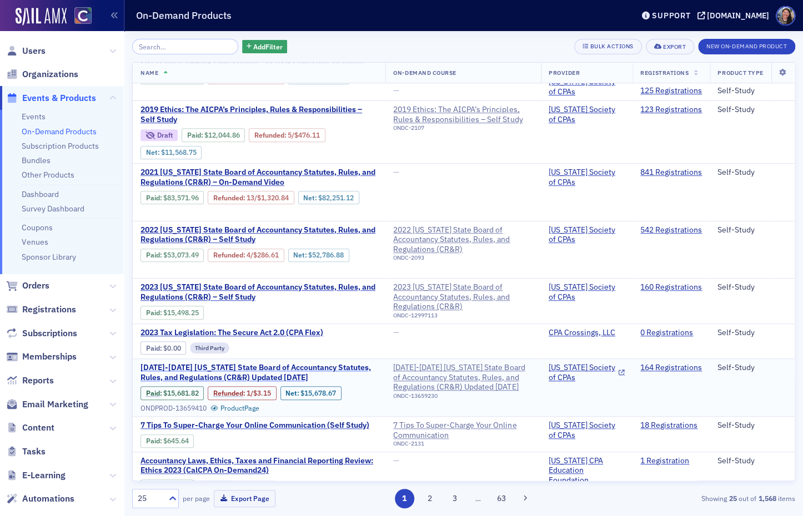
click at [315, 363] on span "[DATE]-[DATE] [US_STATE] State Board of Accountancy Statutes, Rules, and Regula…" at bounding box center [258, 372] width 237 height 19
